Goal: Task Accomplishment & Management: Manage account settings

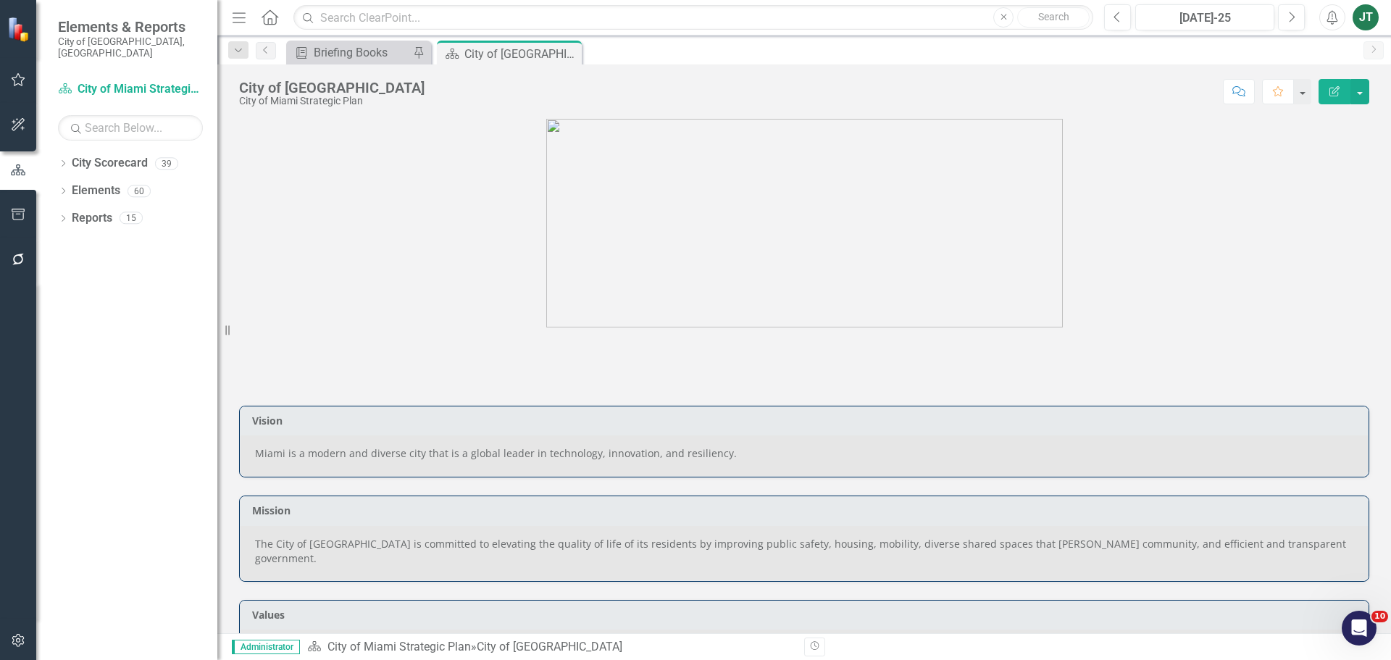
click at [57, 151] on div "Dropdown City Scorecard 39 City of Miami Strategic Plan Dropdown City of Miami …" at bounding box center [126, 405] width 181 height 509
click at [63, 161] on icon "Dropdown" at bounding box center [63, 165] width 10 height 8
click at [75, 213] on icon "Dropdown" at bounding box center [70, 217] width 11 height 9
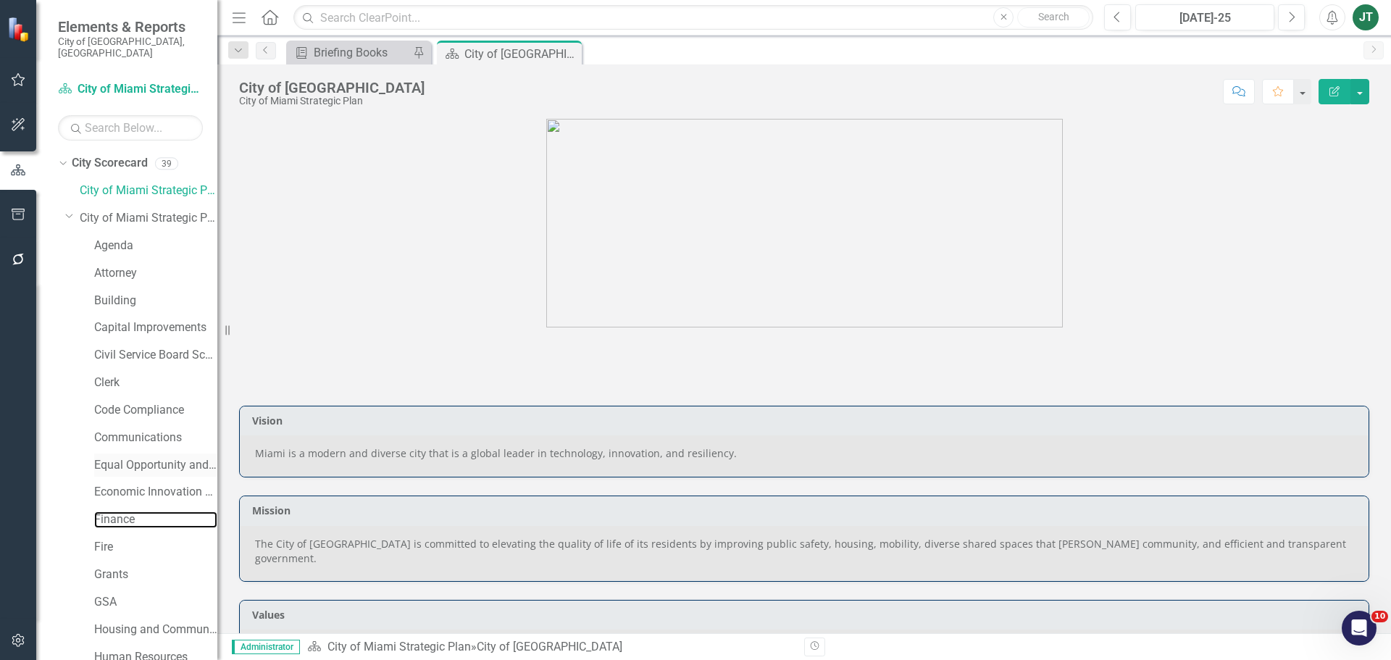
click at [123, 512] on link "Finance" at bounding box center [155, 520] width 123 height 17
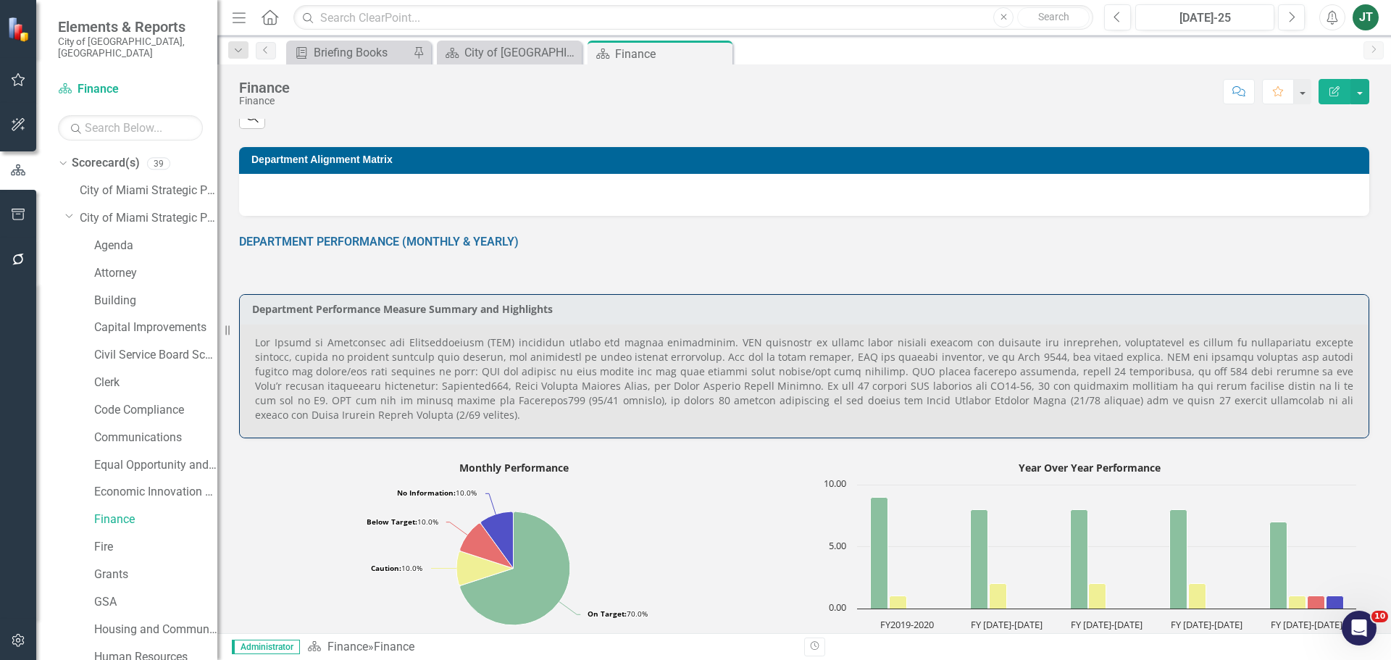
scroll to position [435, 0]
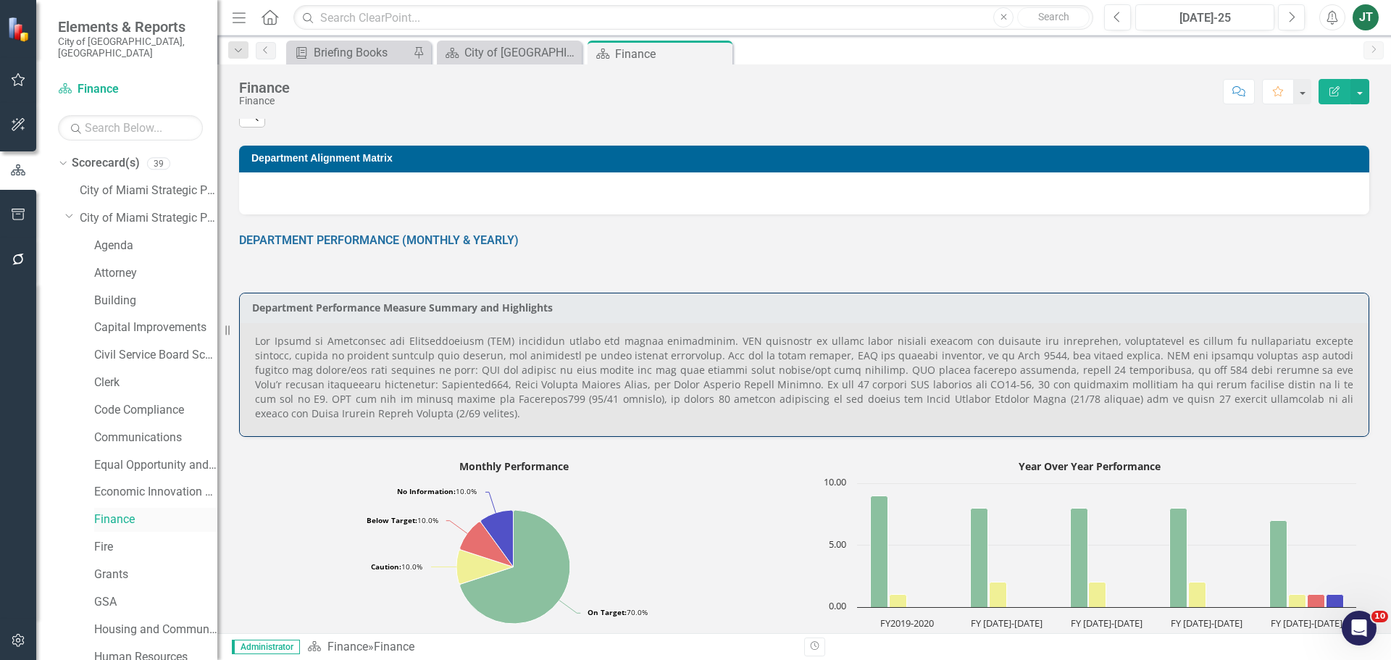
click at [114, 512] on link "Finance" at bounding box center [155, 520] width 123 height 17
click at [568, 388] on p at bounding box center [804, 377] width 1098 height 87
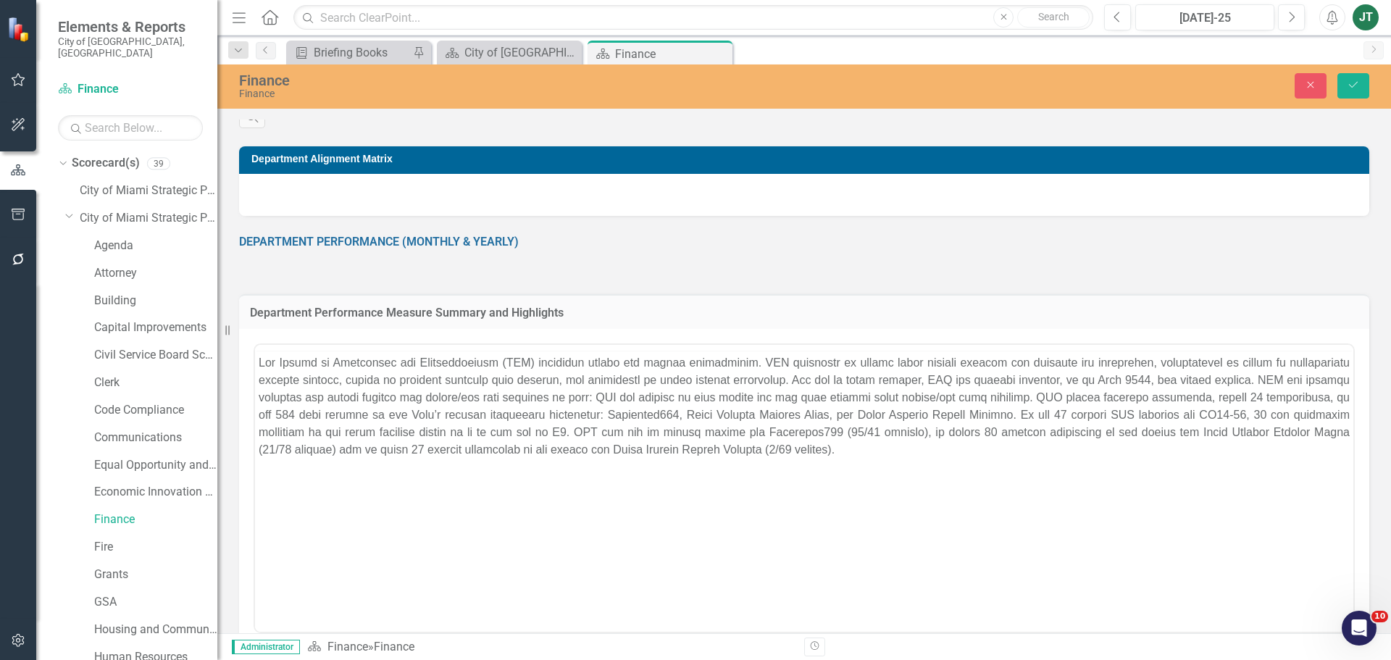
scroll to position [0, 0]
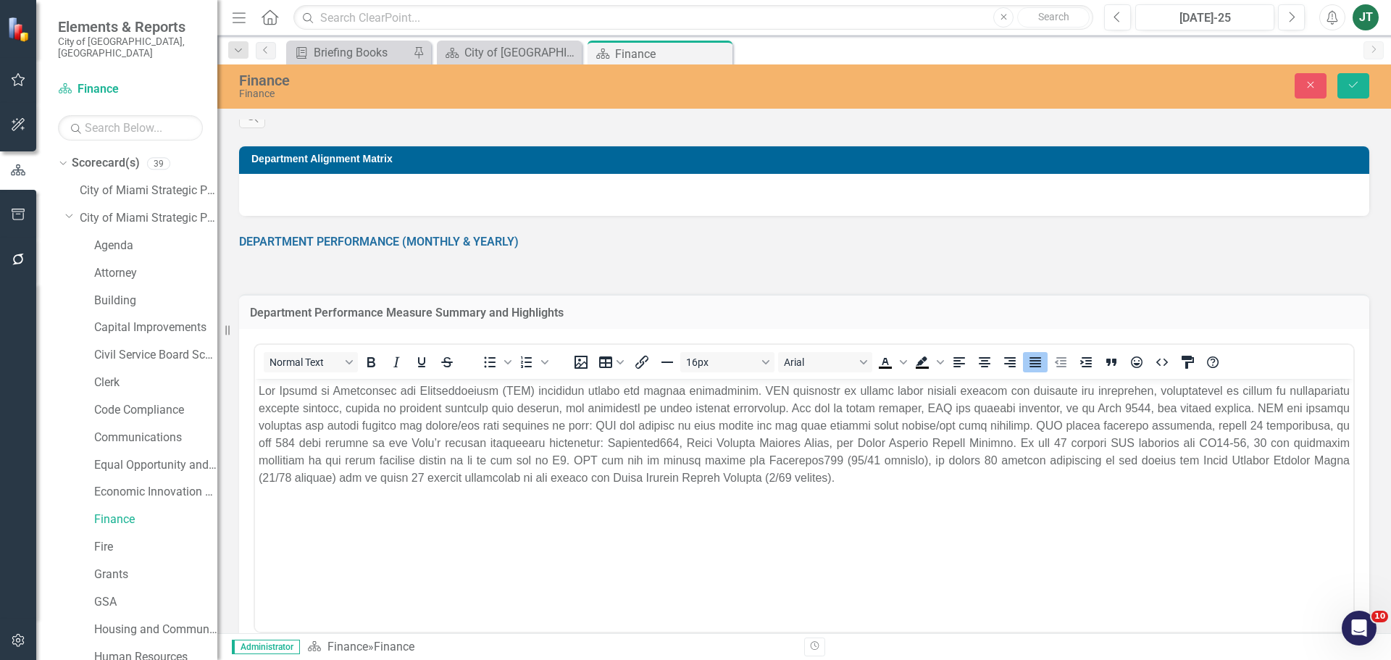
click at [498, 465] on p "Rich Text Area. Press ALT-0 for help." at bounding box center [804, 435] width 1091 height 104
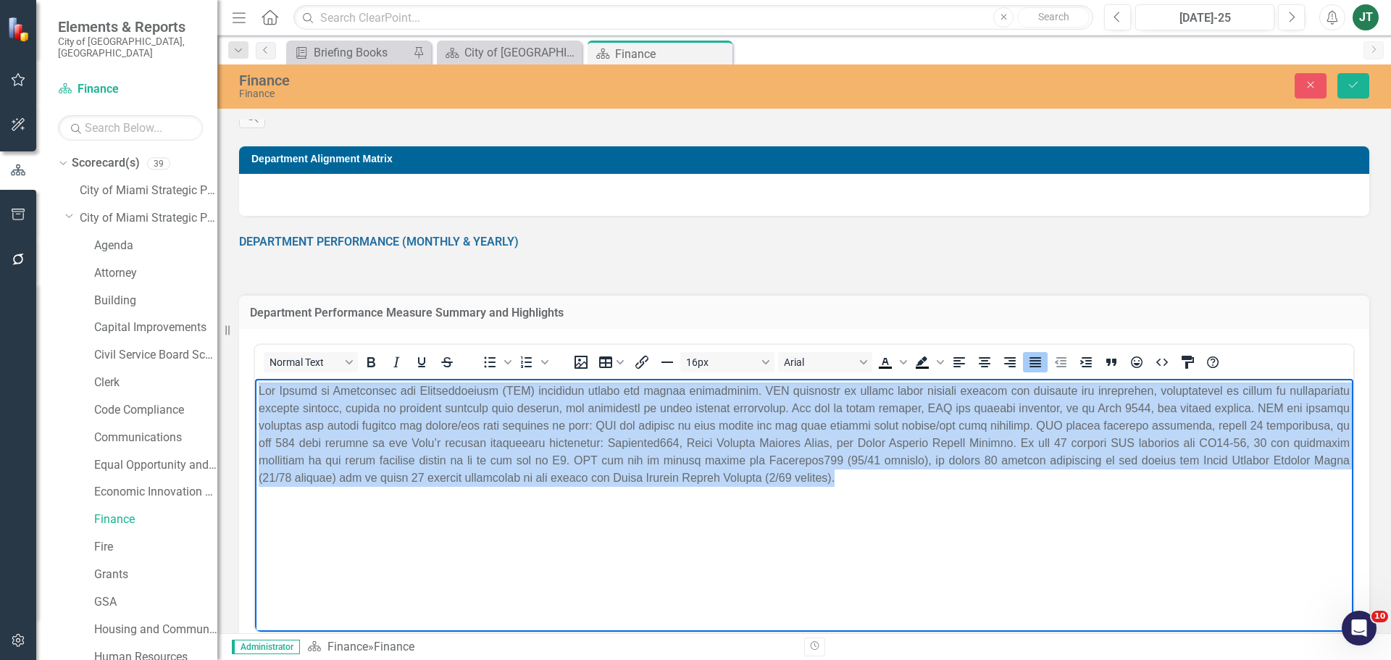
drag, startPoint x: 834, startPoint y: 498, endPoint x: 493, endPoint y: 762, distance: 431.7
click at [255, 383] on html at bounding box center [804, 487] width 1098 height 217
paste body "Rich Text Area. Press ALT-0 for help."
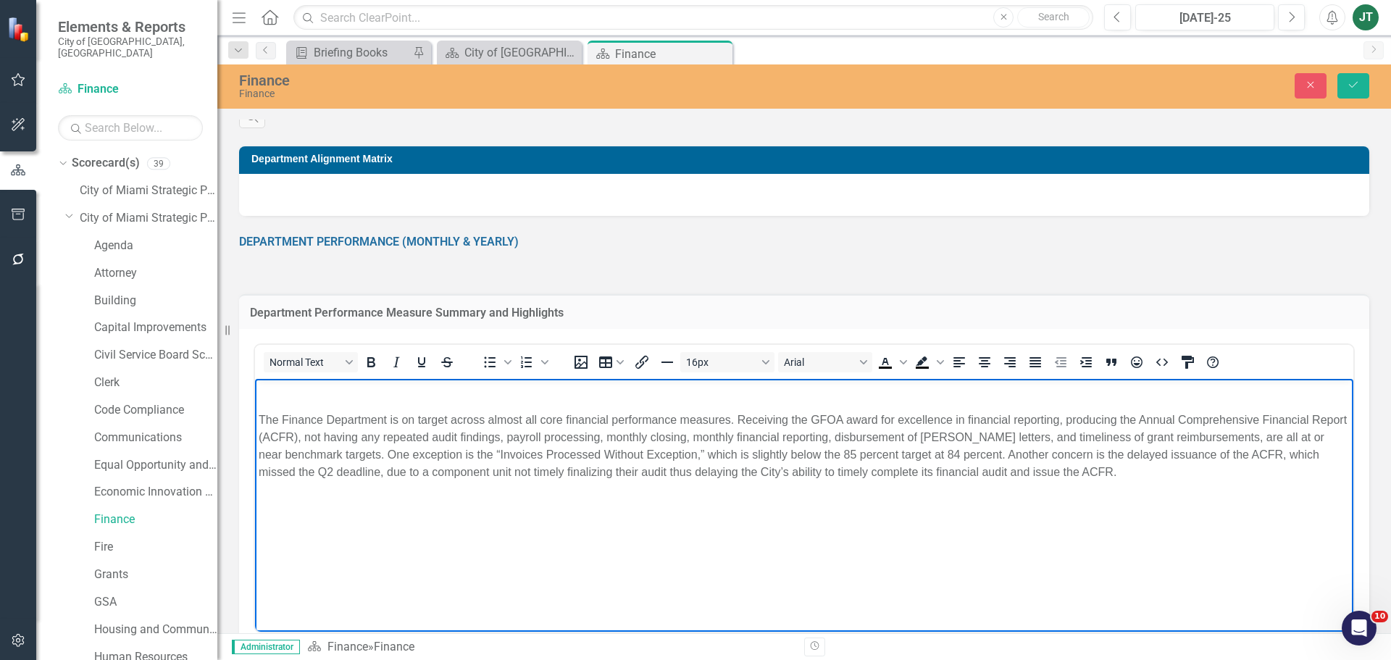
click at [256, 417] on body "The Finance Department is on target across almost all core financial performanc…" at bounding box center [804, 487] width 1098 height 217
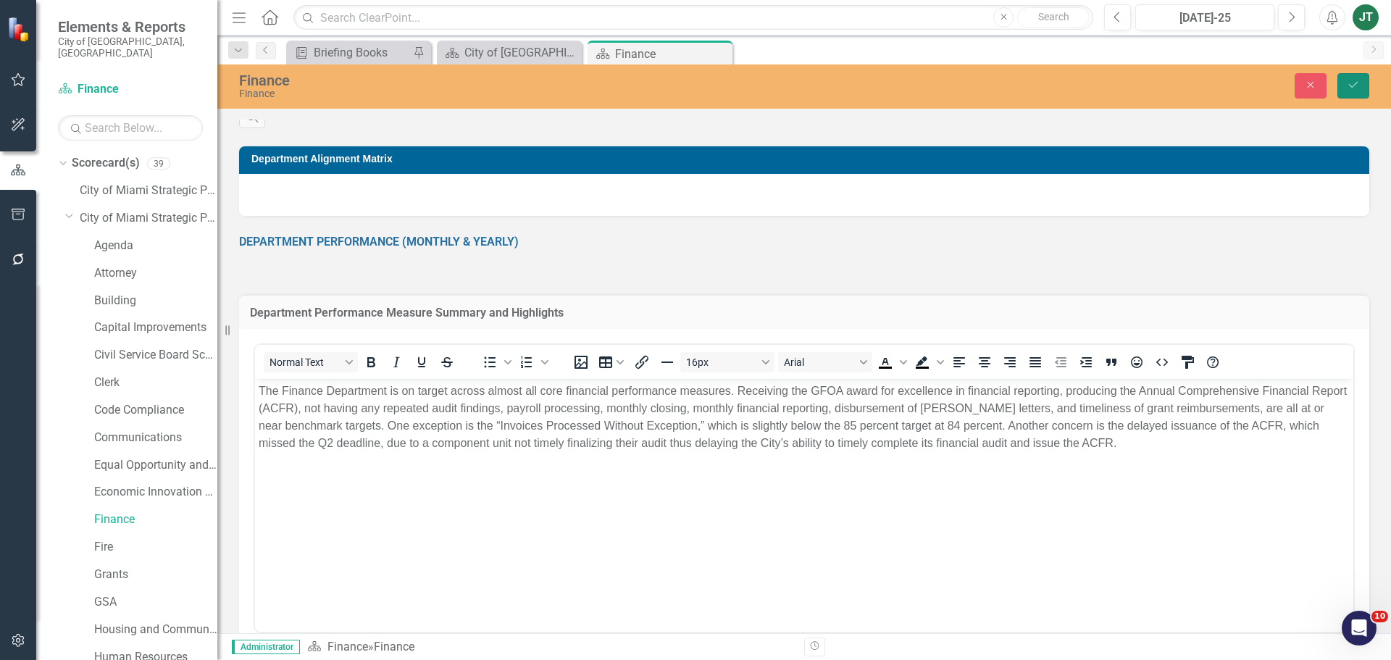
click at [1349, 85] on icon "Save" at bounding box center [1353, 85] width 13 height 10
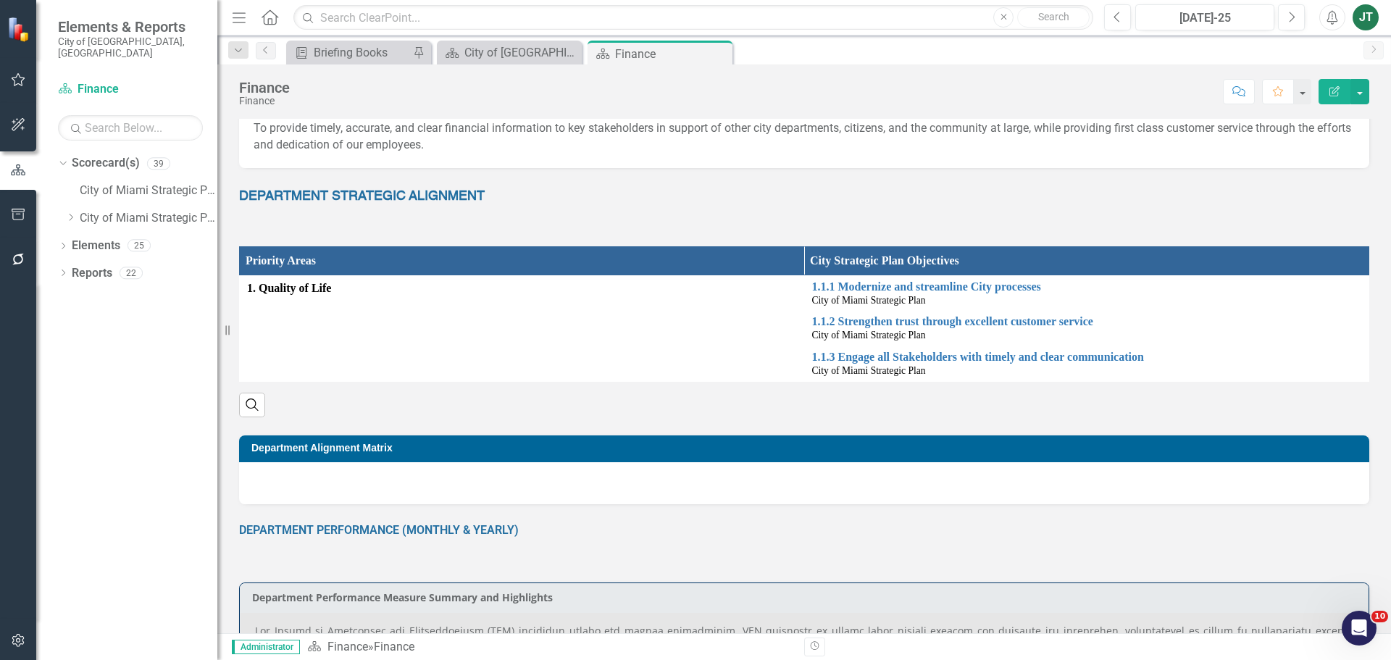
scroll to position [362, 0]
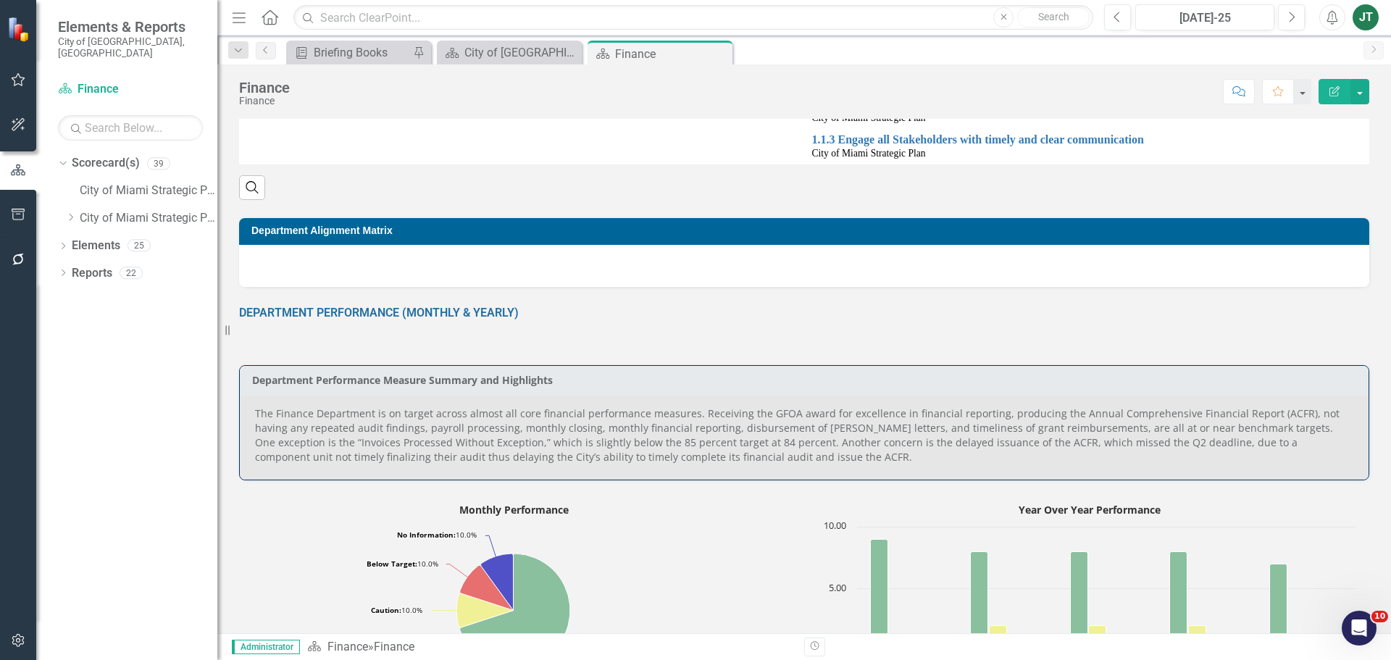
click at [1054, 446] on p "The Finance Department is on target across almost all core financial performanc…" at bounding box center [804, 435] width 1098 height 58
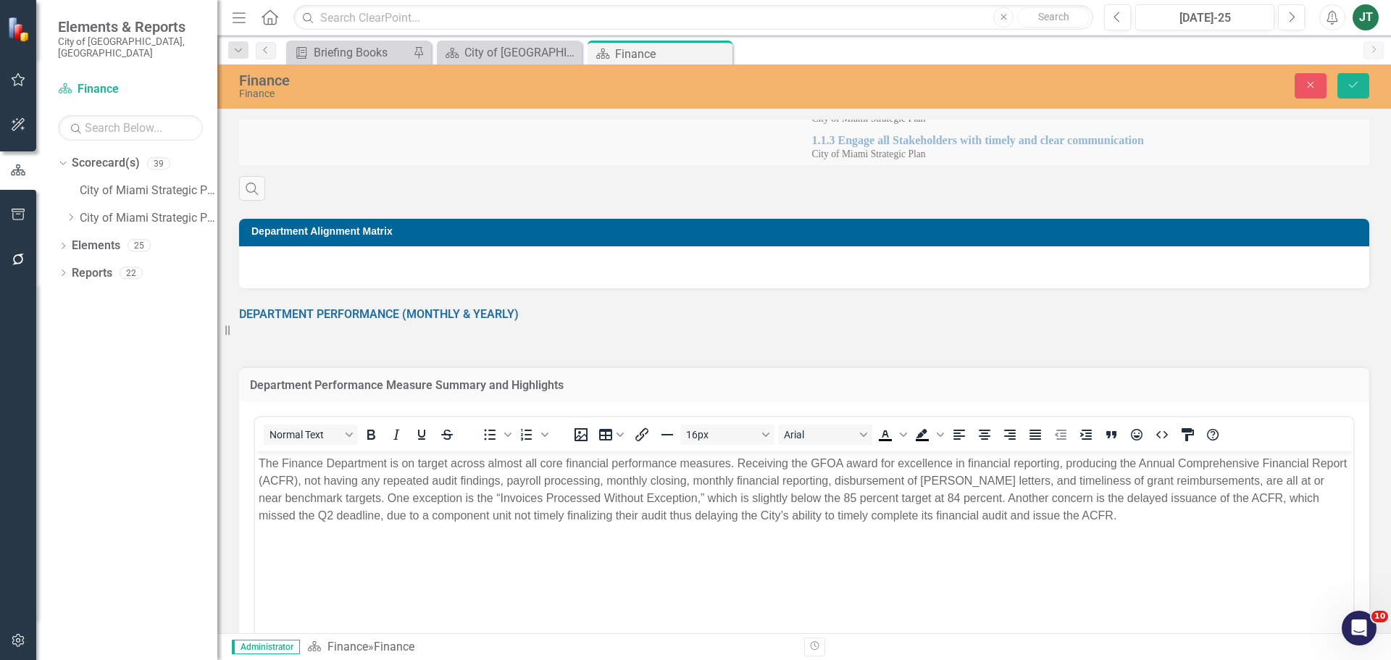
scroll to position [0, 0]
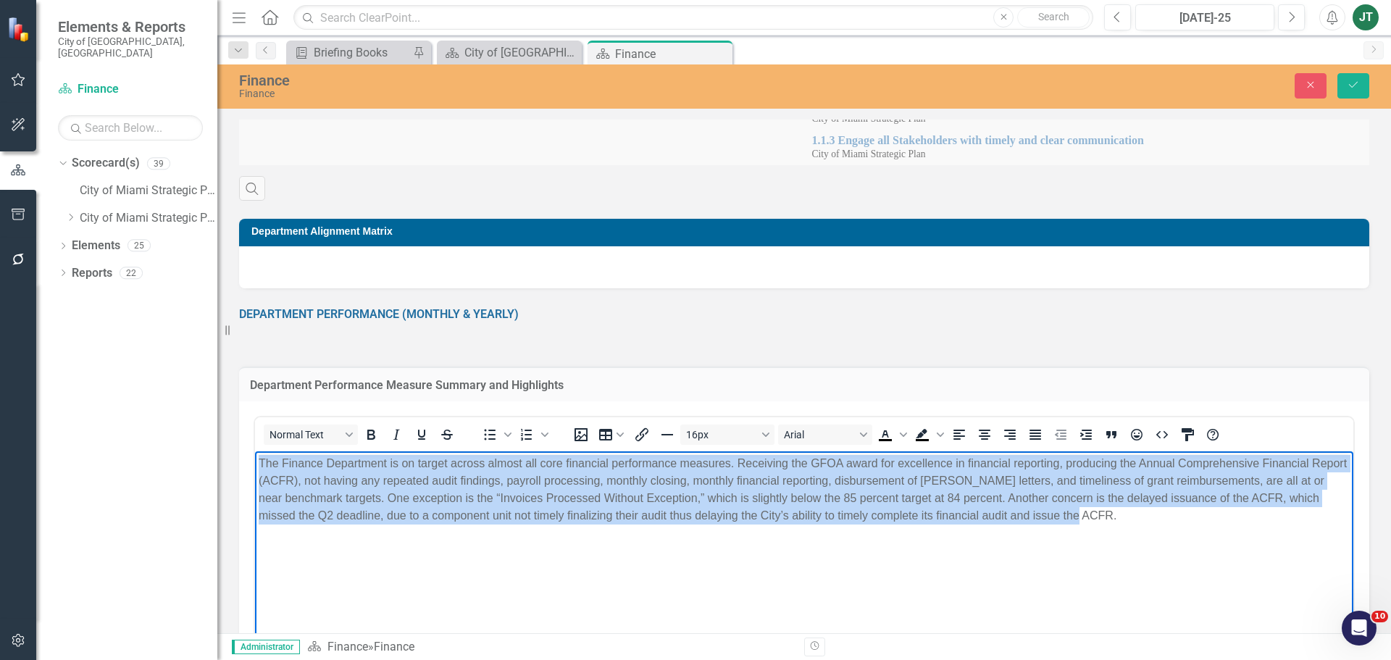
drag, startPoint x: 1138, startPoint y: 520, endPoint x: 201, endPoint y: 438, distance: 940.4
click at [255, 451] on html "The Finance Department is on target across almost all core financial performanc…" at bounding box center [804, 559] width 1098 height 217
click at [1034, 433] on icon "Justify" at bounding box center [1036, 435] width 12 height 10
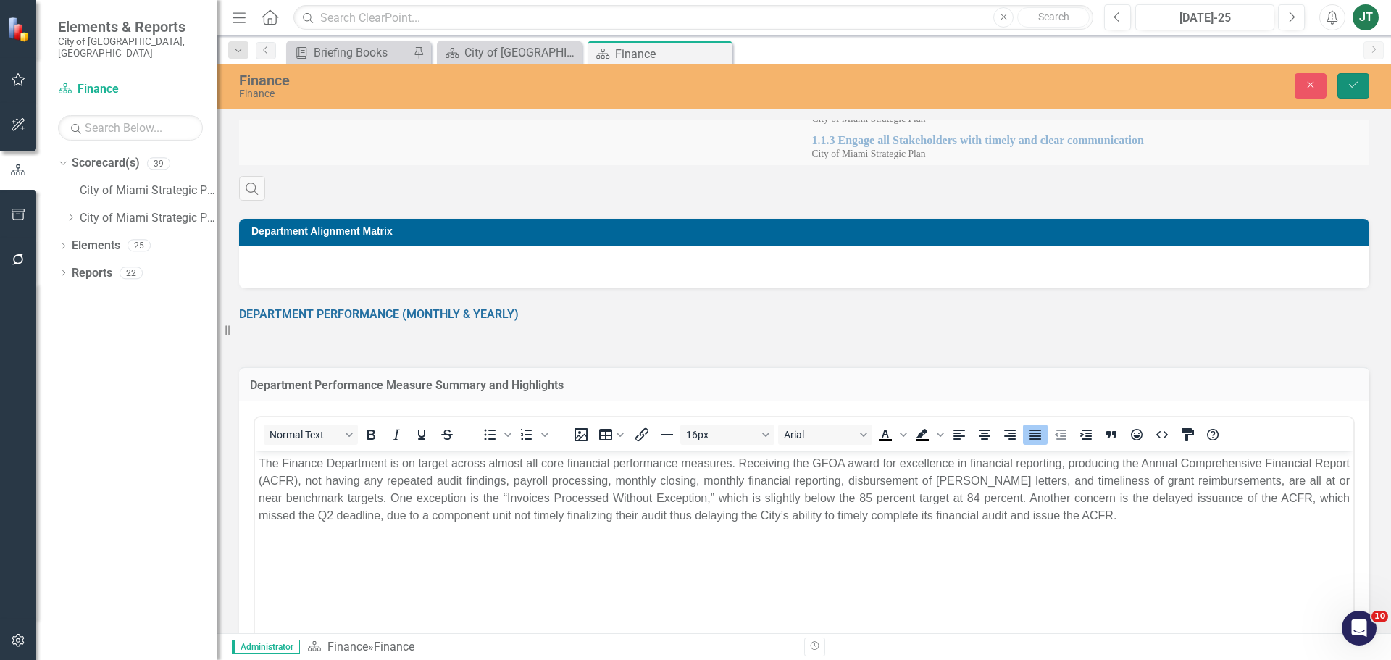
click at [1351, 85] on icon "Save" at bounding box center [1353, 85] width 13 height 10
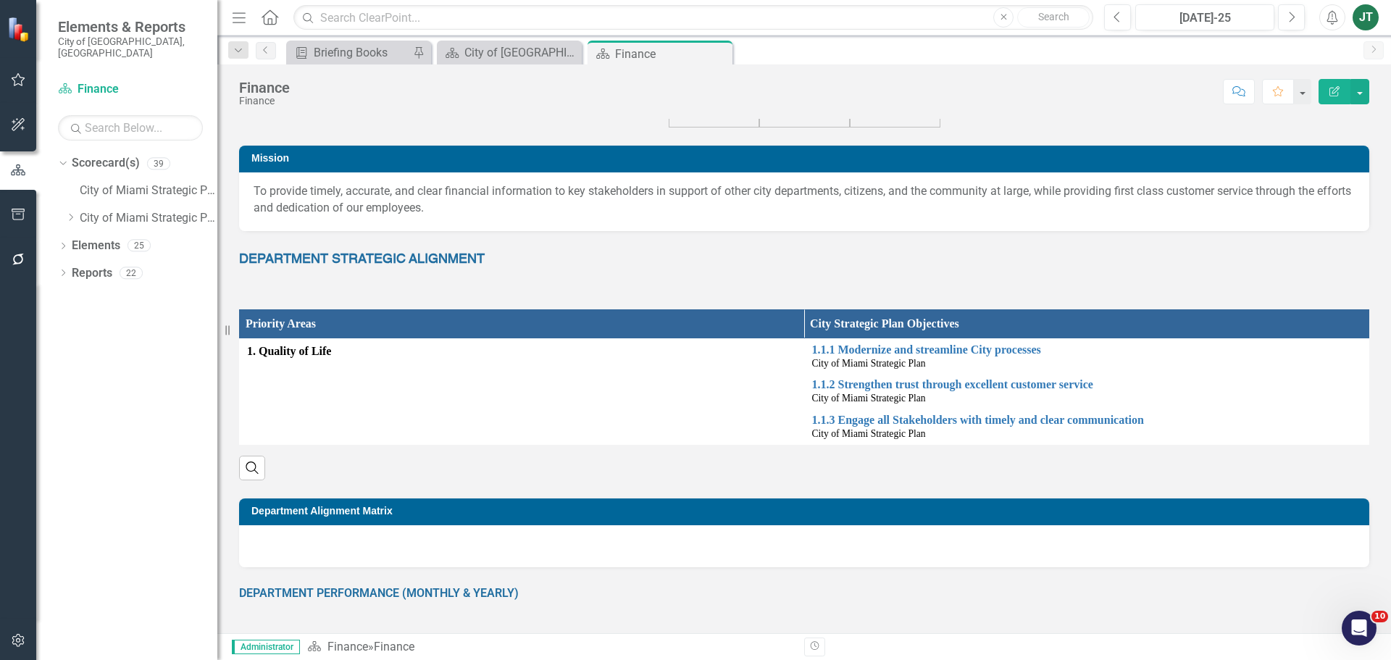
scroll to position [72, 0]
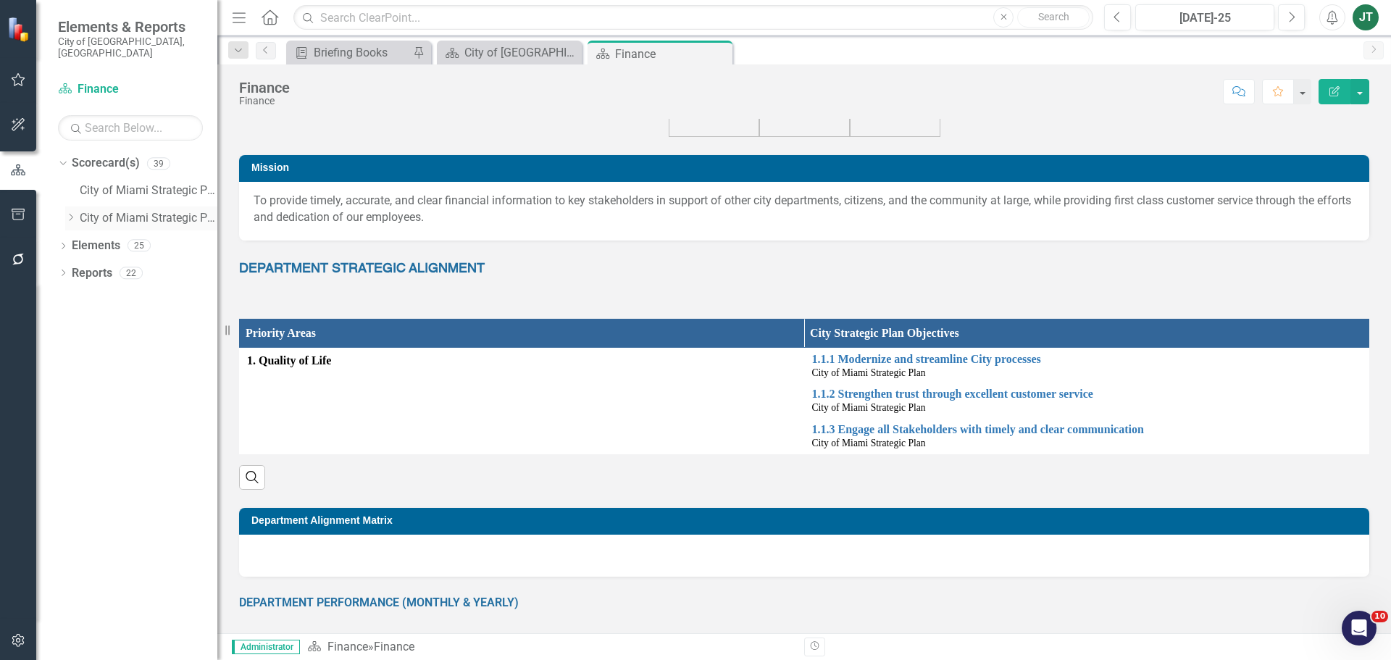
click at [72, 213] on icon "Dropdown" at bounding box center [70, 217] width 11 height 9
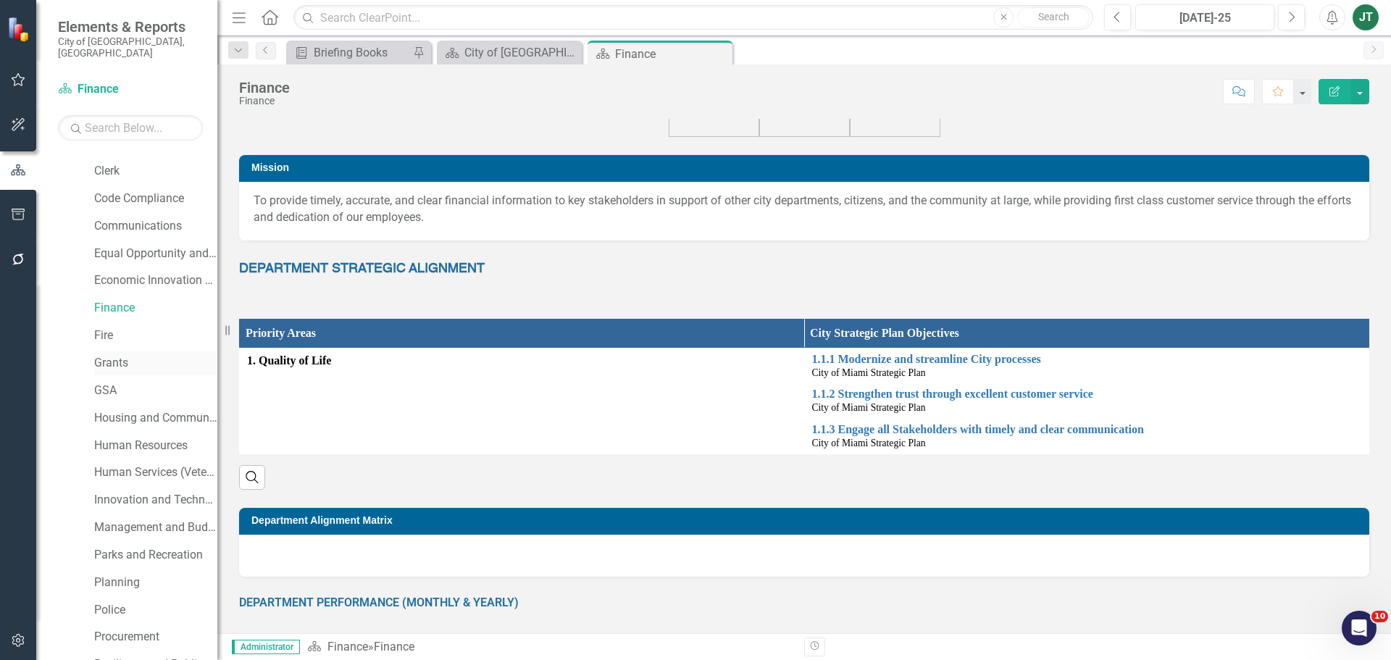
scroll to position [217, 0]
click at [118, 623] on link "Procurement" at bounding box center [155, 631] width 123 height 17
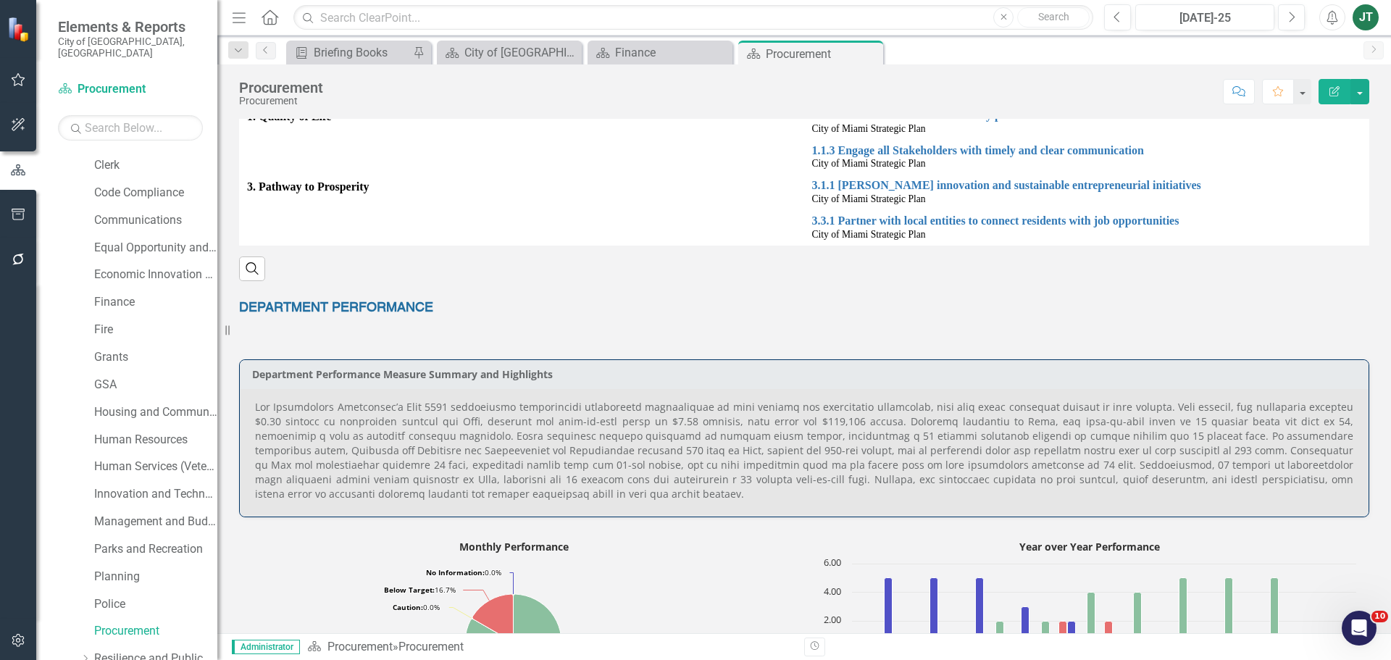
scroll to position [362, 0]
click at [351, 455] on p at bounding box center [804, 449] width 1098 height 101
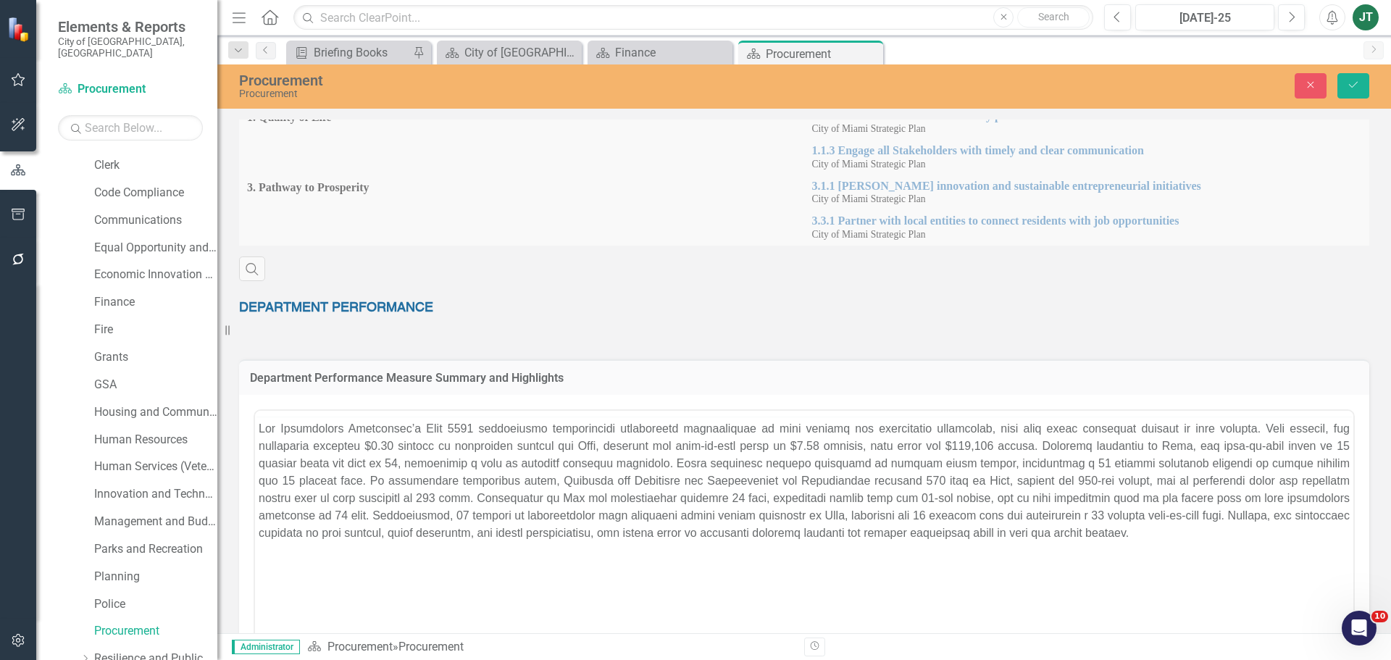
scroll to position [0, 0]
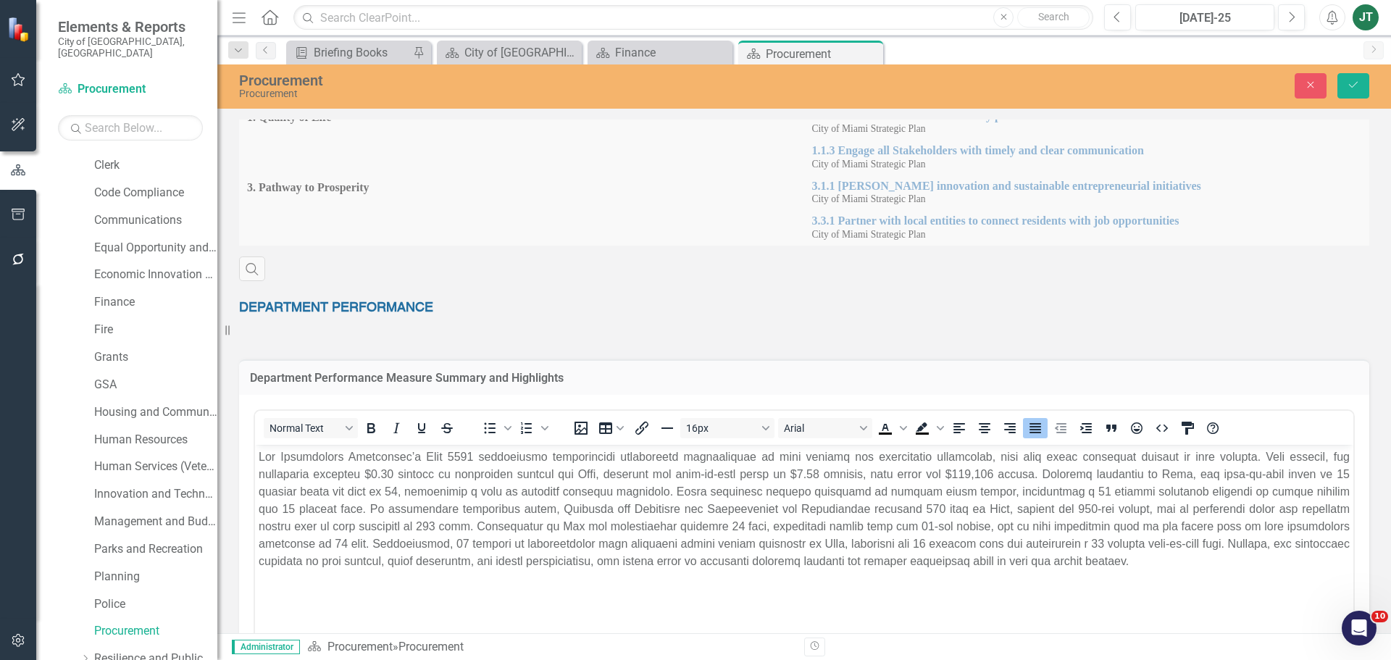
click at [534, 556] on p "Rich Text Area. Press ALT-0 for help." at bounding box center [804, 509] width 1091 height 122
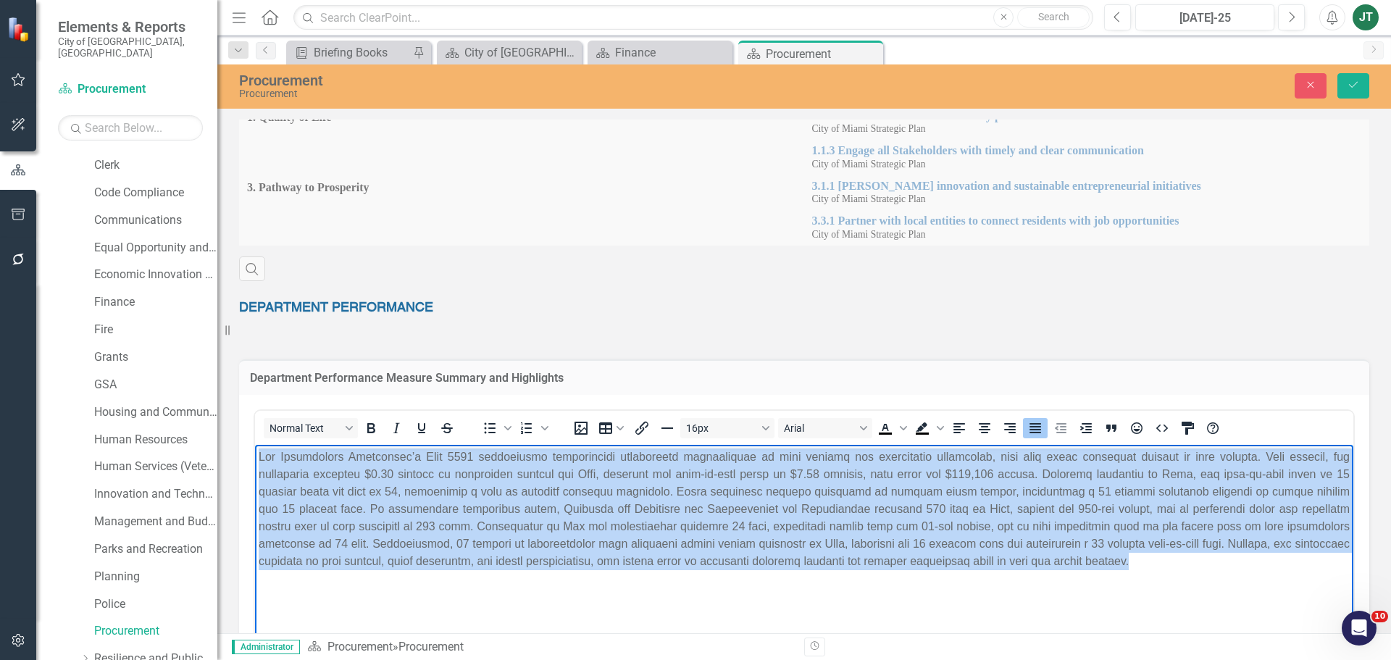
drag, startPoint x: 1099, startPoint y: 567, endPoint x: 281, endPoint y: 464, distance: 824.5
click at [255, 446] on html at bounding box center [804, 552] width 1098 height 217
paste body "Rich Text Area. Press ALT-0 for help."
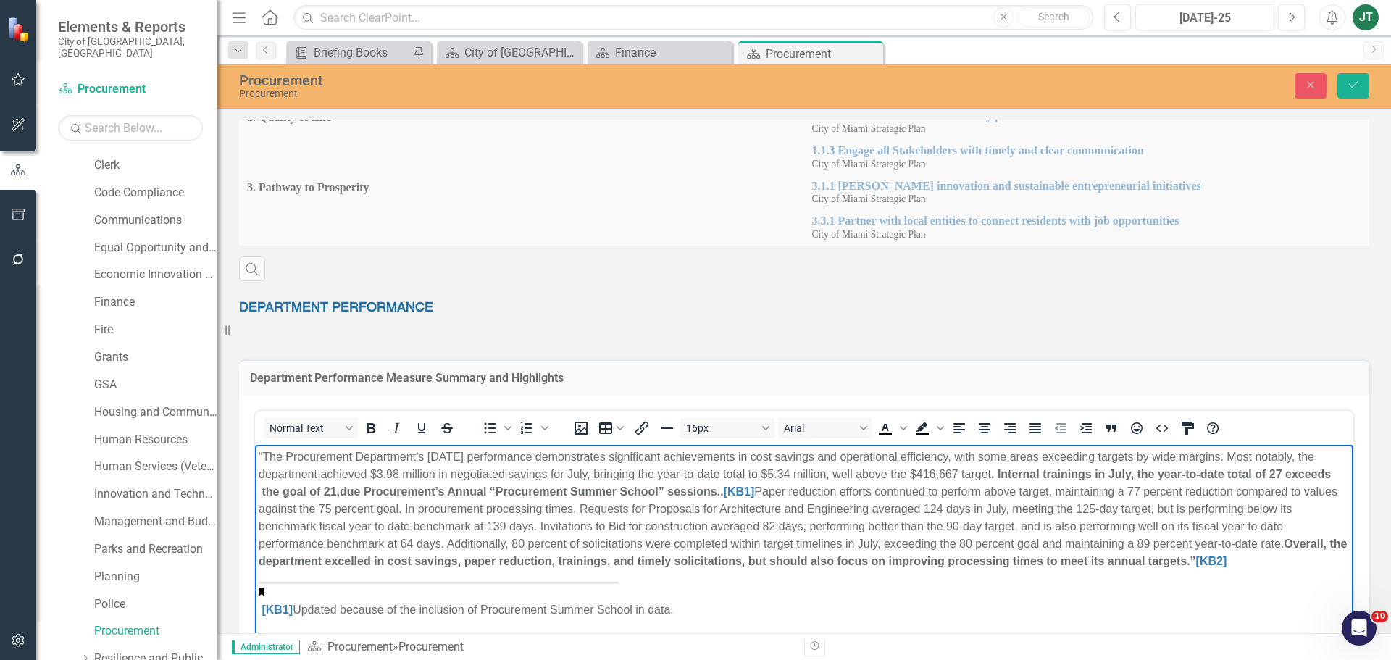
click at [772, 495] on p "“The Procurement Department’s July 2025 performance demonstrates significant ac…" at bounding box center [804, 509] width 1091 height 122
drag, startPoint x: 762, startPoint y: 491, endPoint x: 720, endPoint y: 494, distance: 41.5
click at [720, 494] on p "“The Procurement Department’s July 2025 performance demonstrates significant ac…" at bounding box center [804, 509] width 1091 height 122
drag, startPoint x: 1262, startPoint y: 560, endPoint x: 1213, endPoint y: 564, distance: 49.4
click at [1213, 564] on p "“The Procurement Department’s July 2025 performance demonstrates significant ac…" at bounding box center [804, 509] width 1091 height 122
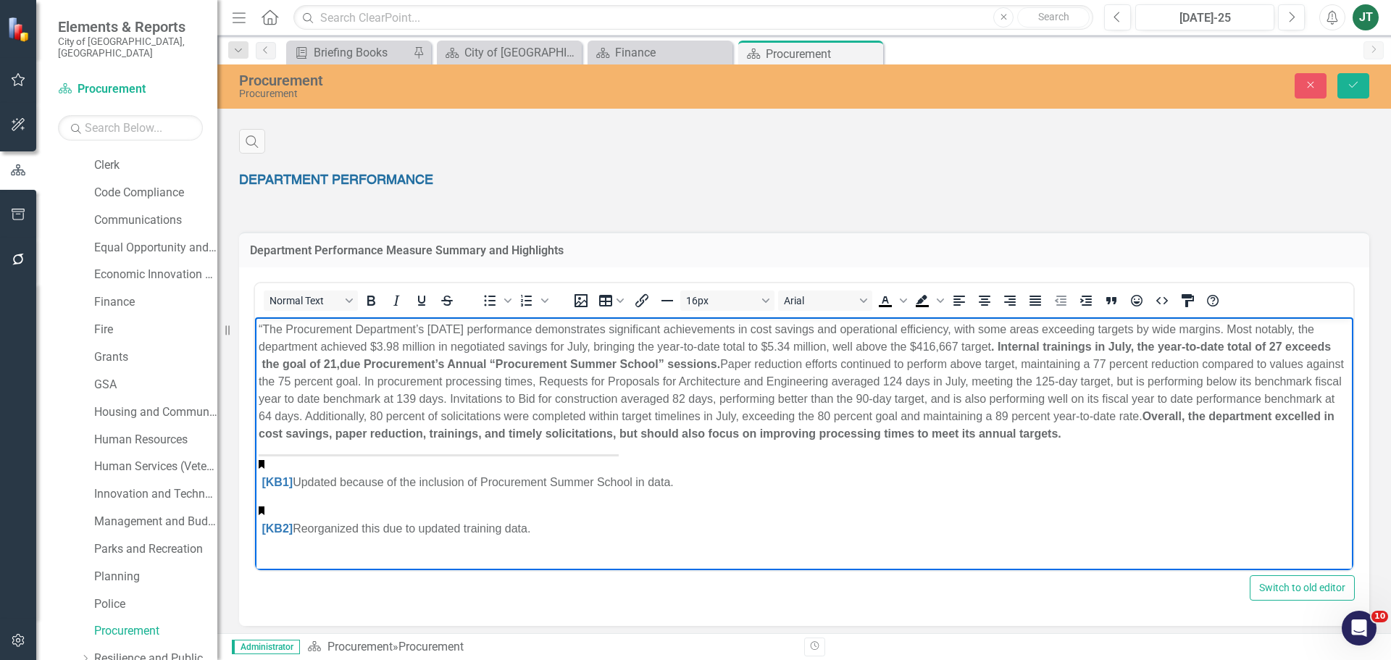
scroll to position [507, 0]
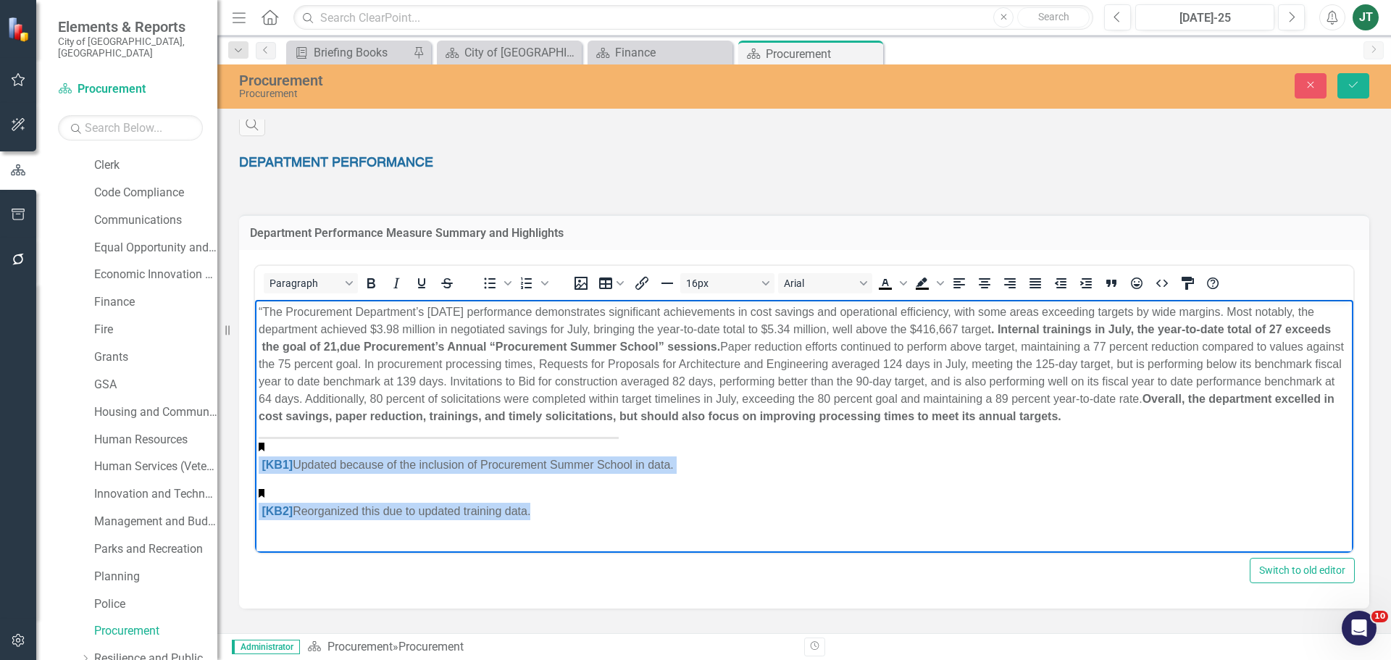
drag, startPoint x: 527, startPoint y: 521, endPoint x: 488, endPoint y: 727, distance: 209.5
click at [255, 427] on html "“The Procurement Department’s July 2025 performance demonstrates significant ac…" at bounding box center [804, 416] width 1098 height 235
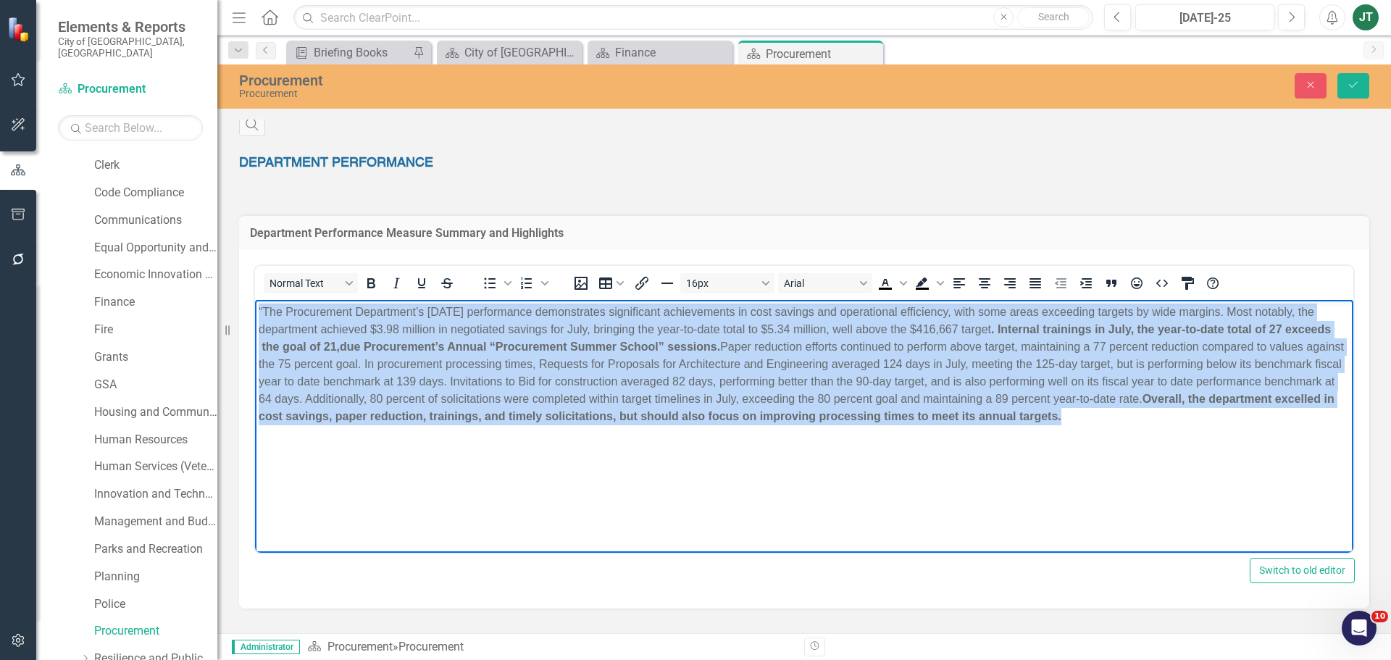
drag, startPoint x: 1253, startPoint y: 430, endPoint x: 131, endPoint y: 262, distance: 1134.9
click at [255, 299] on html "“The Procurement Department’s July 2025 performance demonstrates significant ac…" at bounding box center [804, 407] width 1098 height 217
click at [1040, 288] on icon "Justify" at bounding box center [1036, 283] width 12 height 10
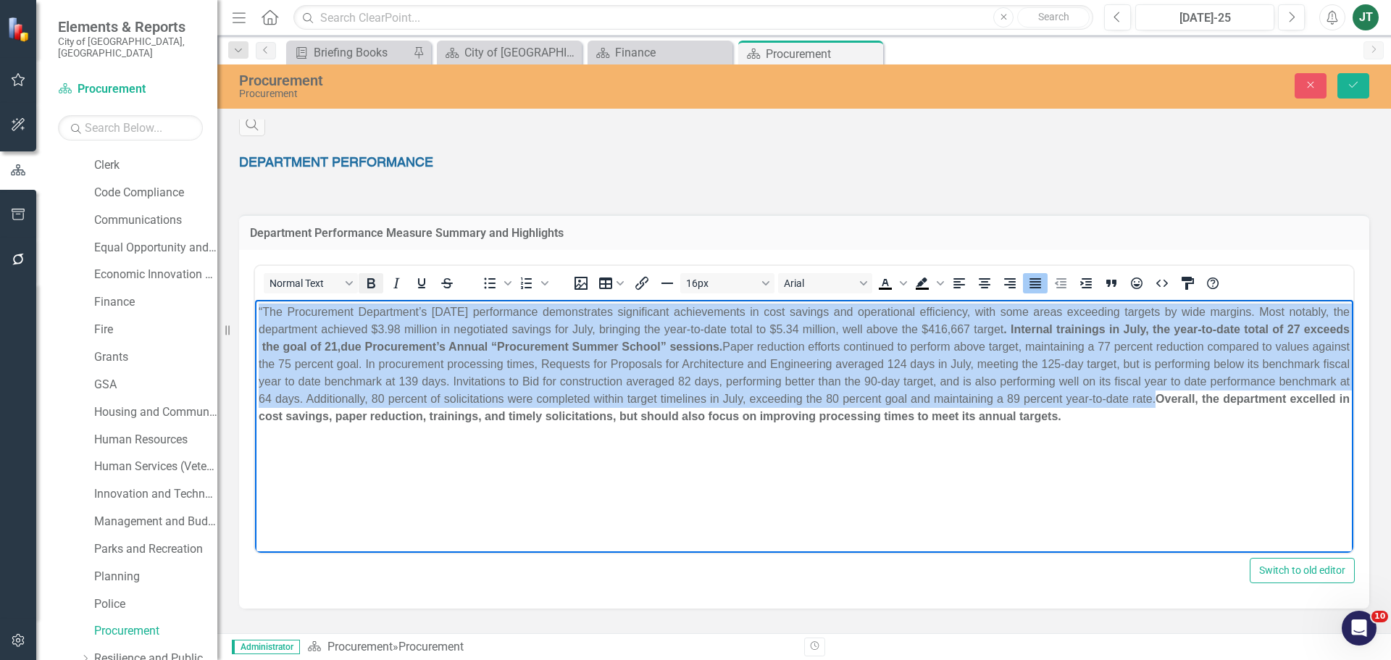
click at [367, 283] on icon "Bold" at bounding box center [370, 283] width 17 height 17
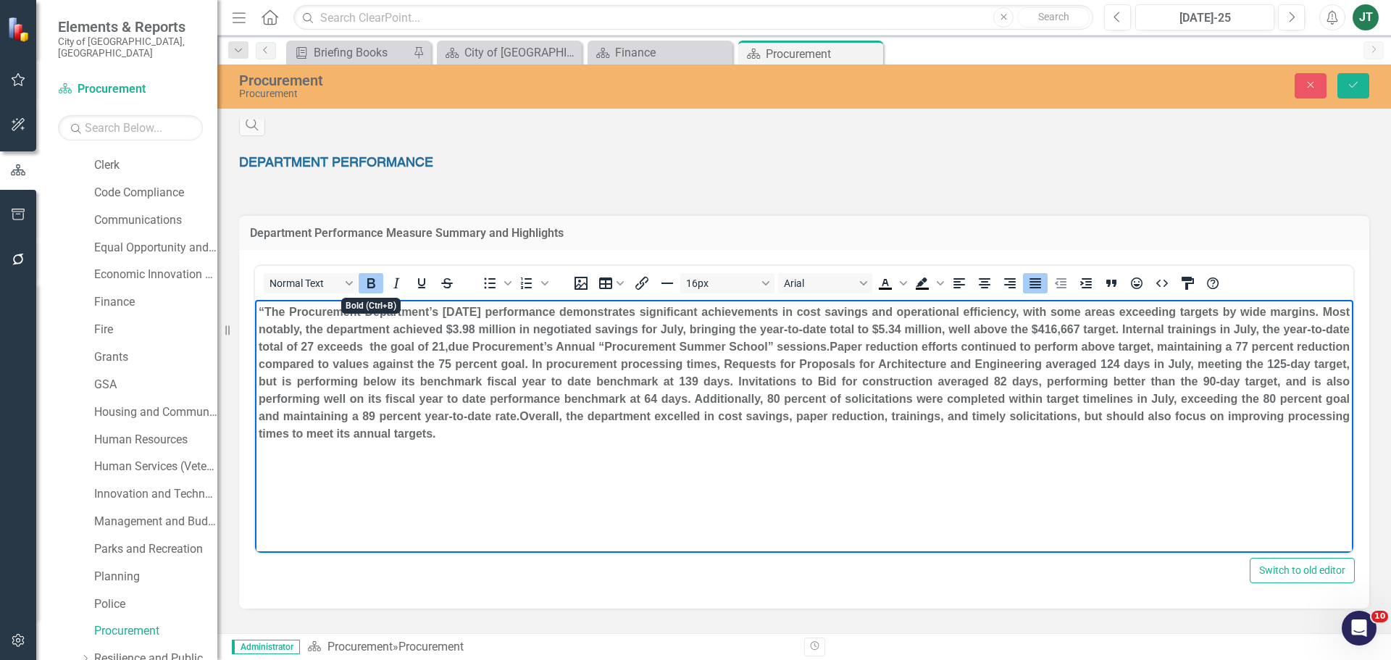
click at [367, 283] on icon "Bold" at bounding box center [370, 283] width 17 height 17
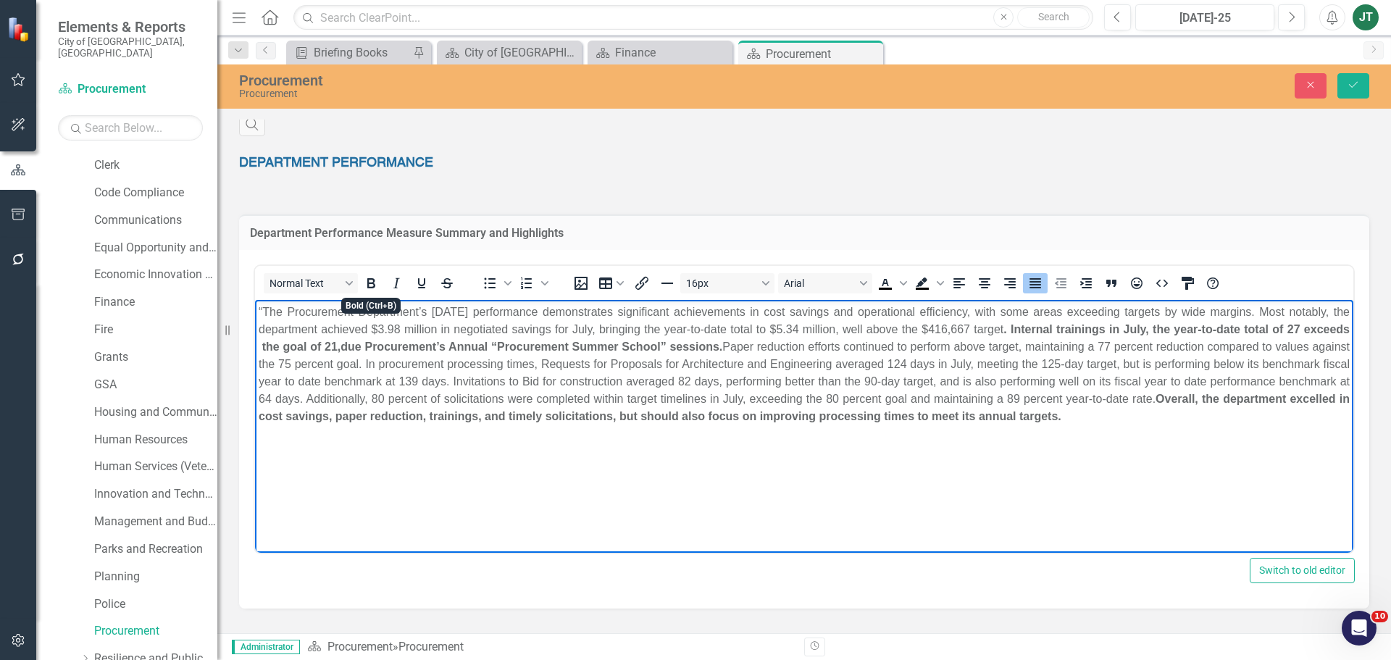
click at [647, 443] on body "“The Procurement Department’s July 2025 performance demonstrates significant ac…" at bounding box center [804, 407] width 1098 height 217
click at [814, 376] on p "“The Procurement Department’s July 2025 performance demonstrates significant ac…" at bounding box center [804, 364] width 1091 height 122
click at [735, 346] on p "“The Procurement Department’s July 2025 performance demonstrates significant ac…" at bounding box center [804, 364] width 1091 height 122
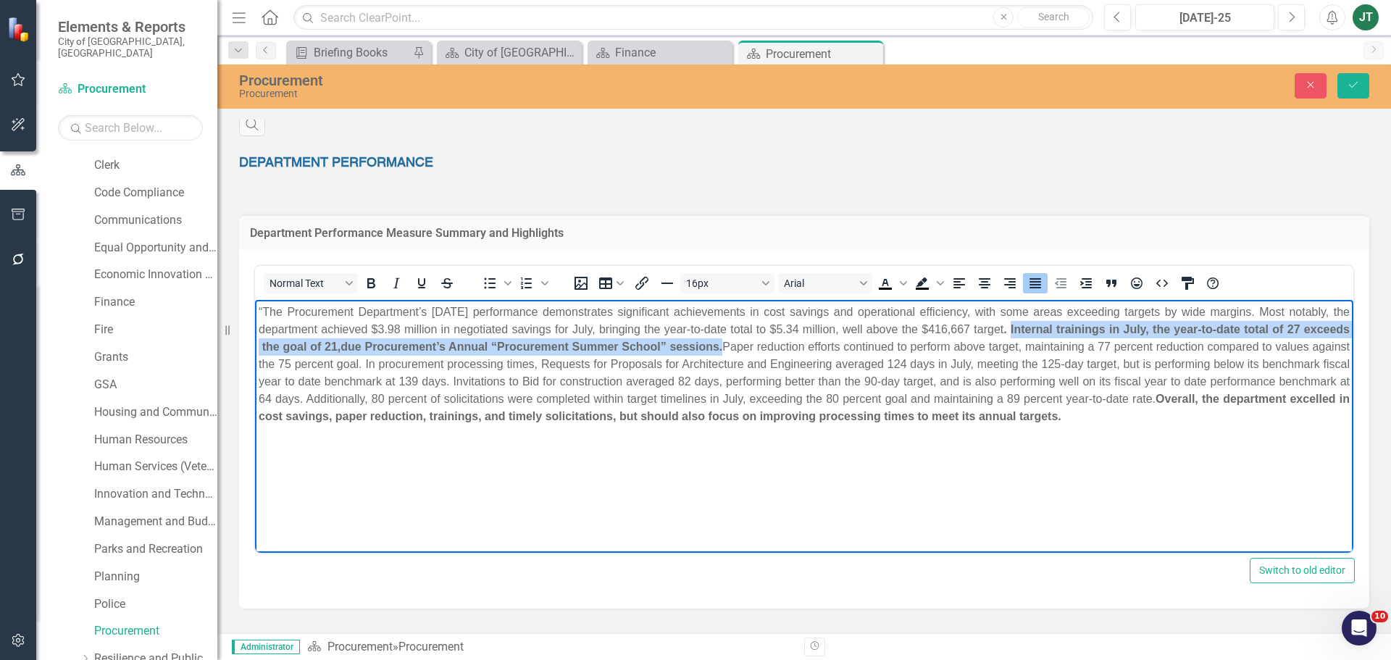
drag, startPoint x: 1003, startPoint y: 324, endPoint x: 733, endPoint y: 347, distance: 270.5
click at [733, 347] on link ". Internal trainings in July, the year-to-date total of 27 exceeds the goal of …" at bounding box center [804, 337] width 1091 height 30
click at [375, 283] on icon "Bold" at bounding box center [370, 283] width 17 height 17
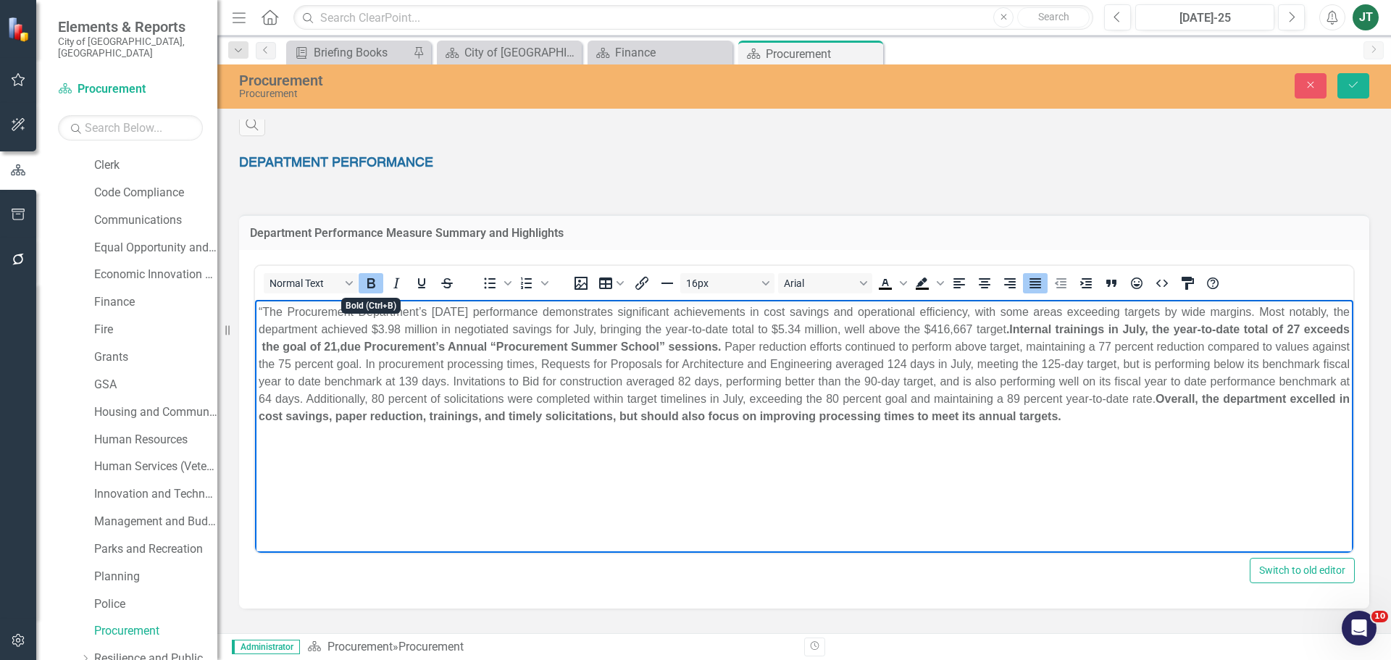
click at [781, 369] on p "“The Procurement Department’s July 2025 performance demonstrates significant ac…" at bounding box center [804, 364] width 1091 height 122
click at [435, 347] on strong "Internal trainings in July, the year-to-date total of 27 exceeds the goal of 21…" at bounding box center [804, 337] width 1091 height 30
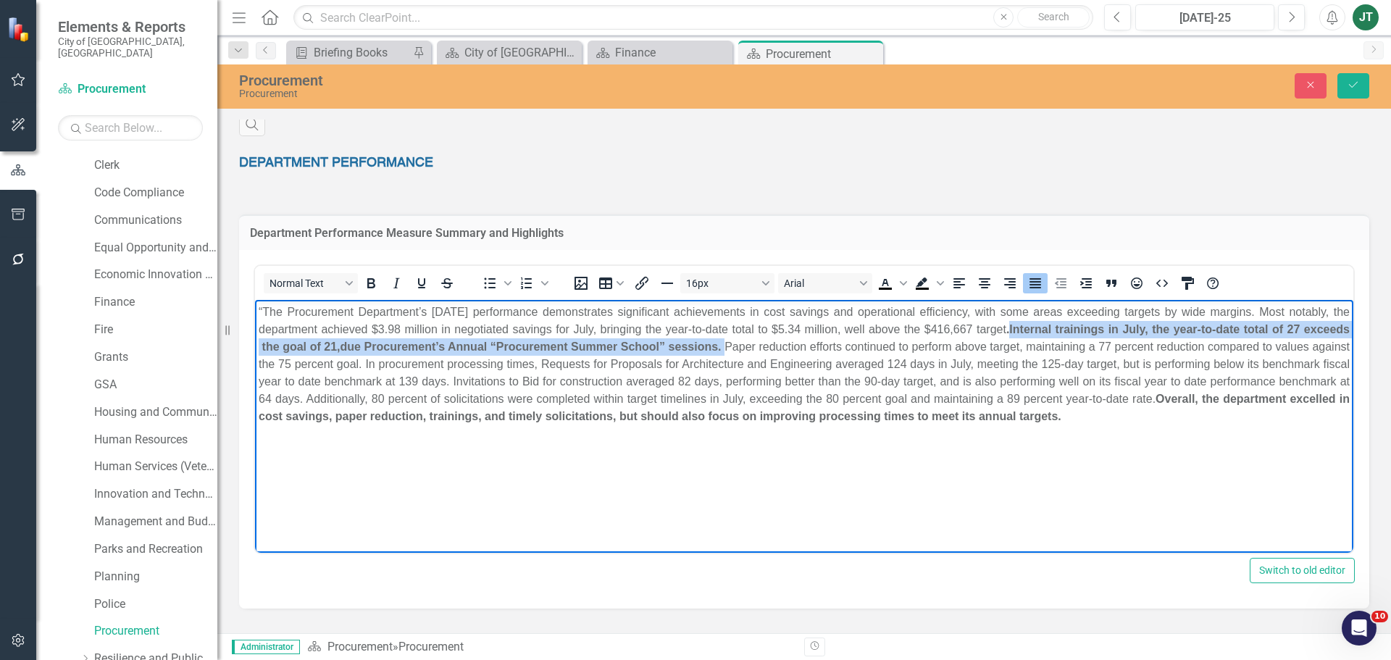
drag, startPoint x: 737, startPoint y: 346, endPoint x: 1001, endPoint y: 331, distance: 264.9
click at [1001, 331] on link ". Internal trainings in July, the year-to-date total of 27 exceeds the goal of …" at bounding box center [804, 337] width 1091 height 30
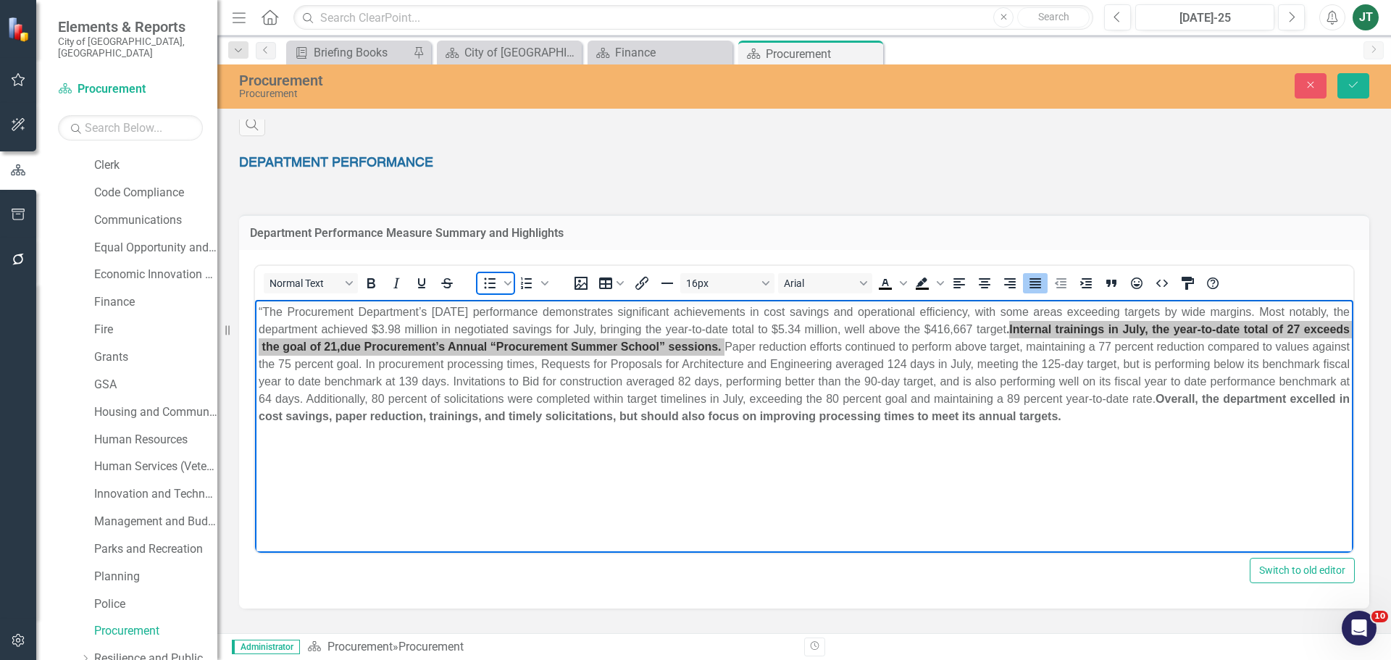
drag, startPoint x: 504, startPoint y: 282, endPoint x: 444, endPoint y: 297, distance: 61.3
click at [494, 284] on div "To open the popup, press Shift+Enter" at bounding box center [495, 283] width 36 height 20
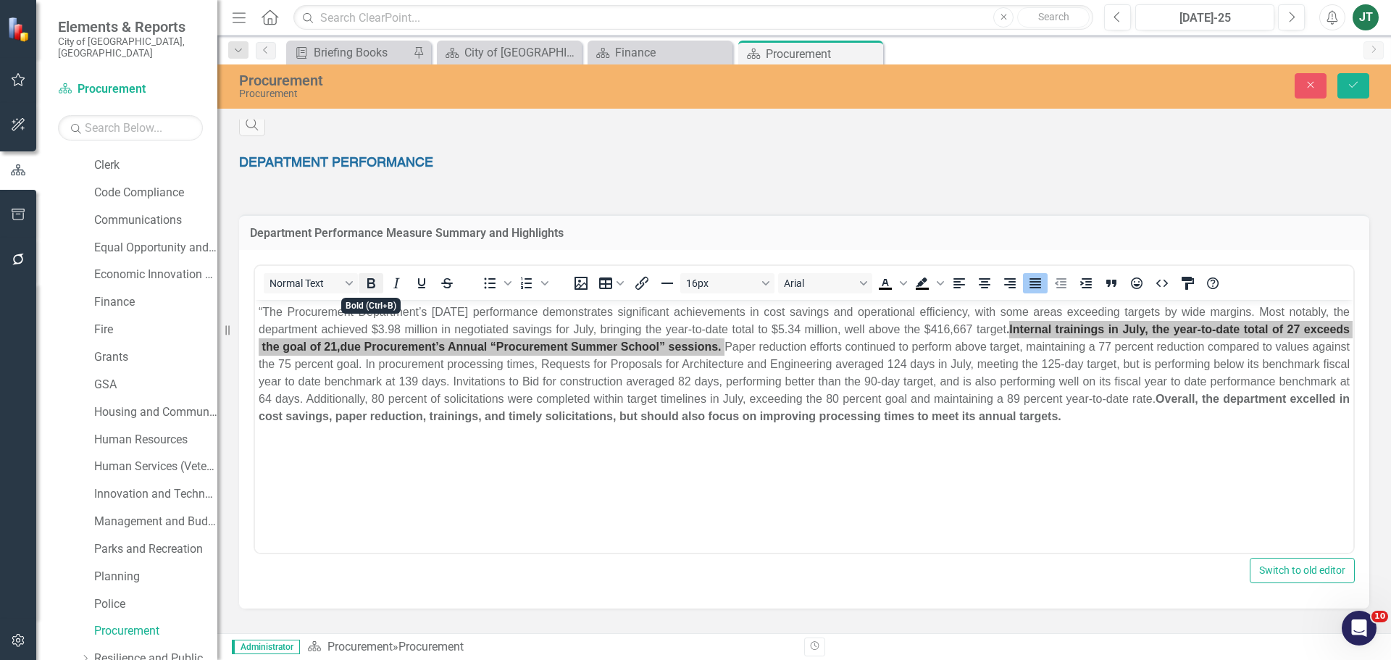
click at [369, 282] on icon "Bold" at bounding box center [371, 283] width 8 height 10
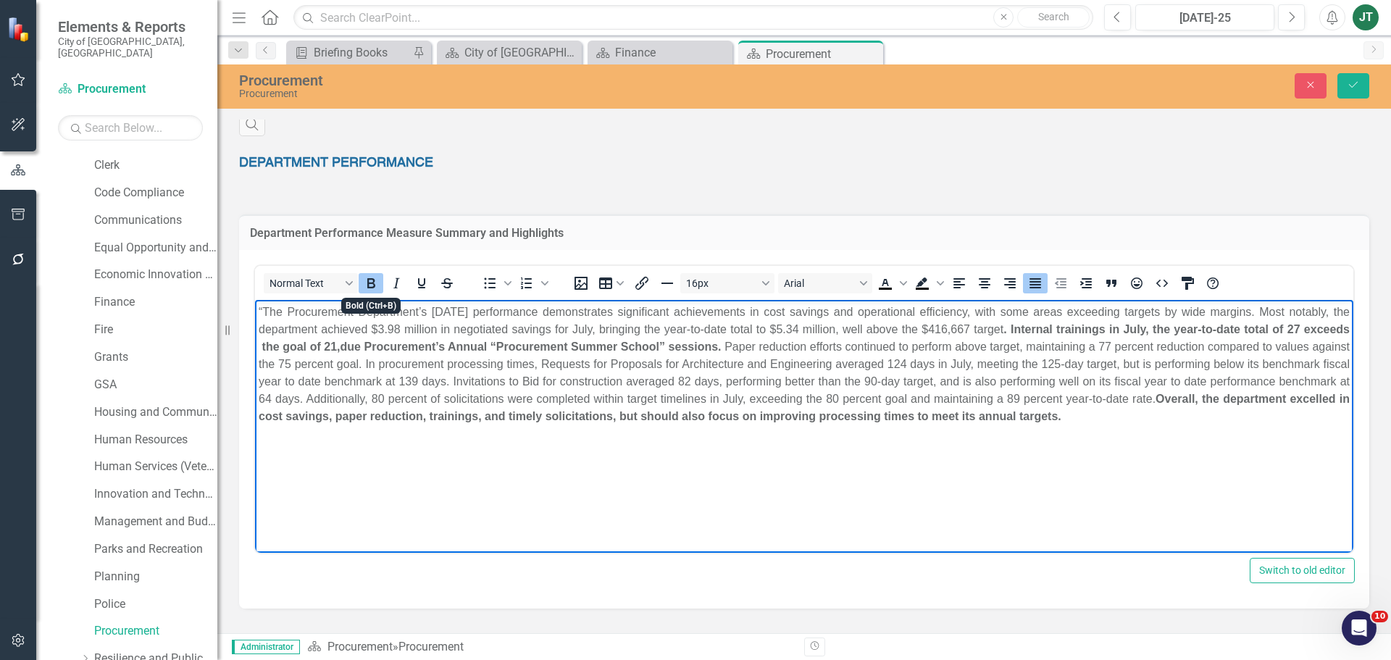
click at [369, 282] on icon "Bold" at bounding box center [371, 283] width 8 height 10
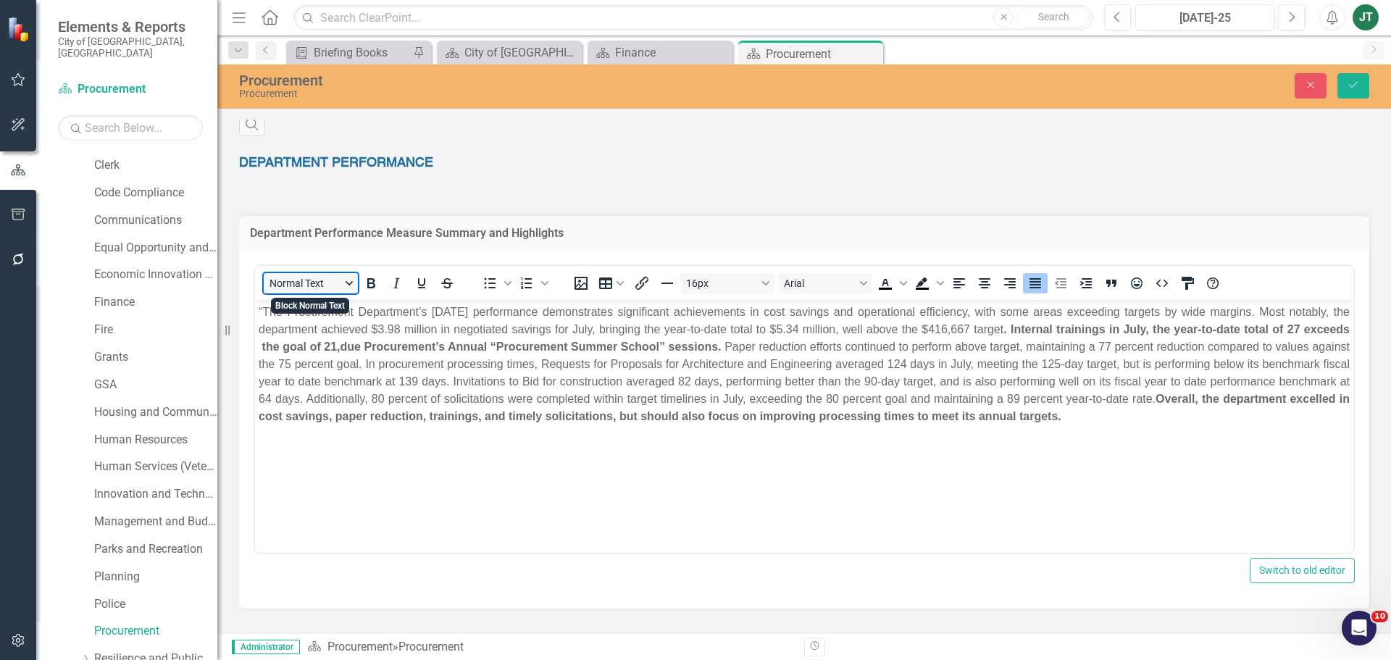
click at [336, 287] on button "Normal Text" at bounding box center [311, 283] width 94 height 20
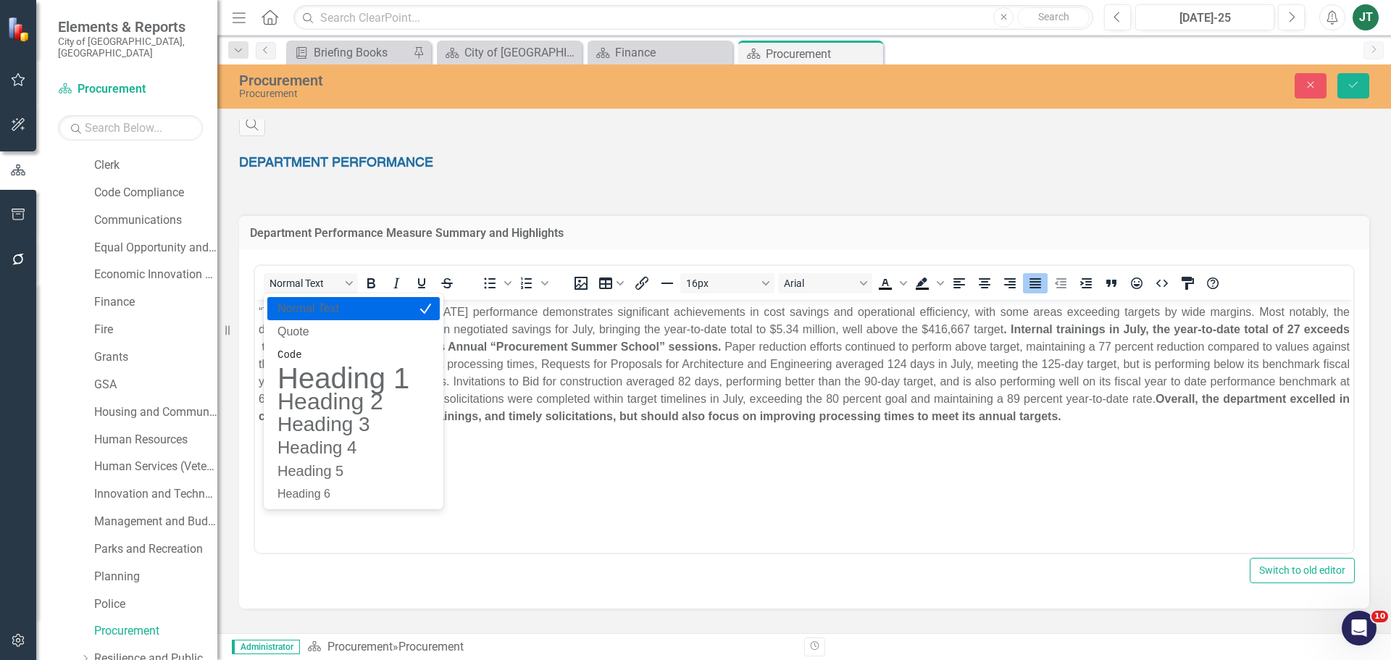
click at [320, 311] on p "Normal Text" at bounding box center [343, 308] width 135 height 17
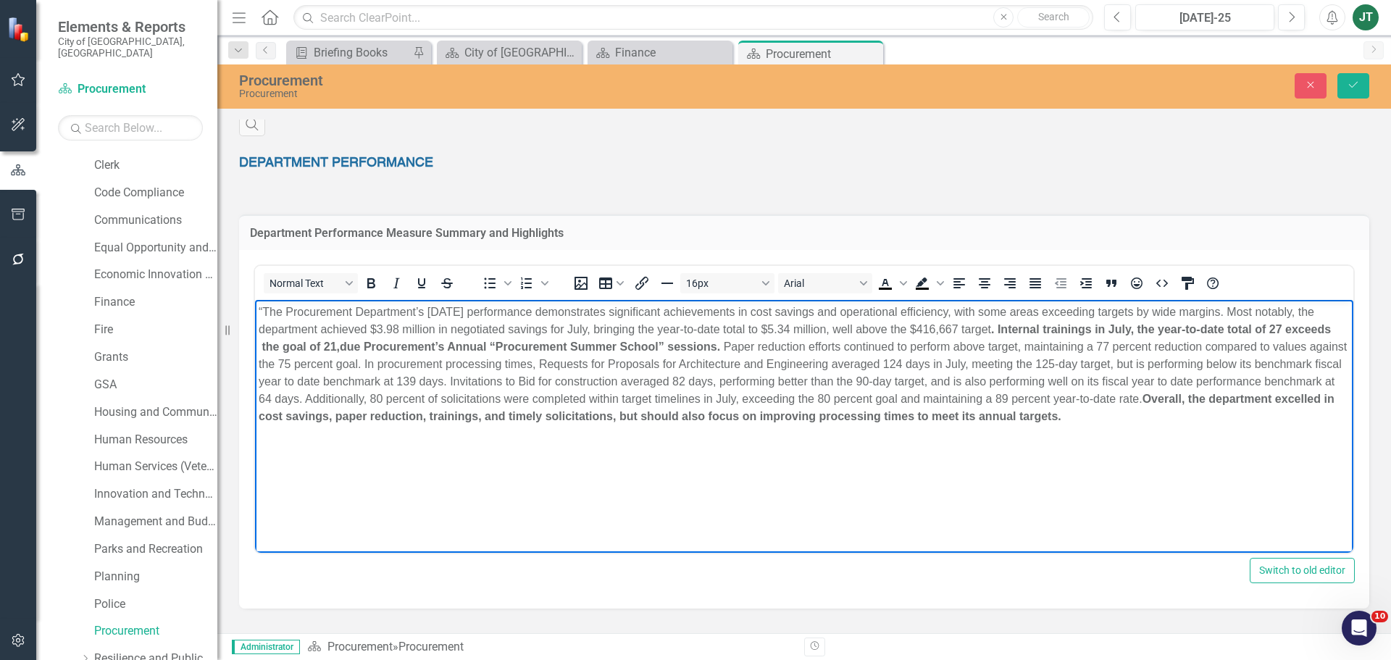
click at [624, 391] on p "“The Procurement Department’s July 2025 performance demonstrates significant ac…" at bounding box center [804, 364] width 1091 height 122
click at [618, 351] on link ". Internal trainings in July, the year-to-date total of 27 exceeds the goal of …" at bounding box center [795, 337] width 1072 height 30
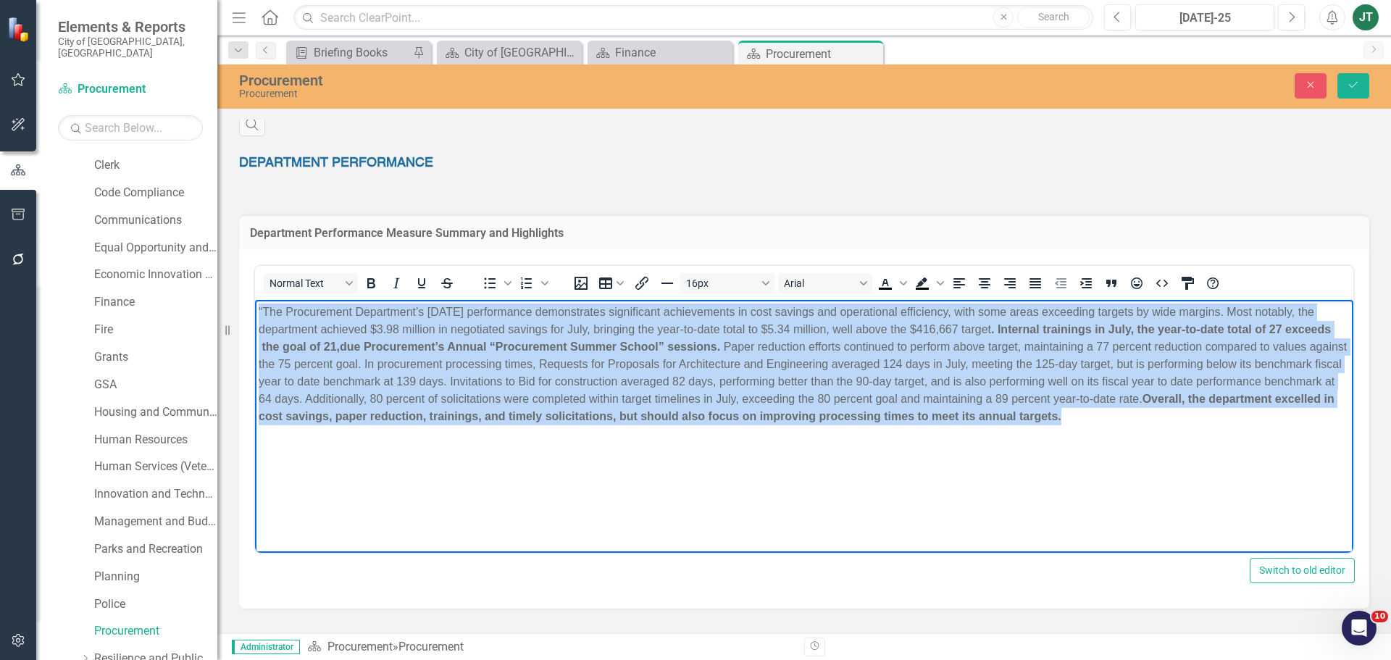
drag, startPoint x: 1252, startPoint y: 417, endPoint x: 320, endPoint y: 357, distance: 933.7
click at [255, 303] on html "“The Procurement Department’s July 2025 performance demonstrates significant ac…" at bounding box center [804, 407] width 1098 height 217
copy p "“The Procurement Department’s July 2025 performance demonstrates significant ac…"
click at [620, 469] on body "“The Procurement Department’s July 2025 performance demonstrates significant ac…" at bounding box center [804, 407] width 1098 height 217
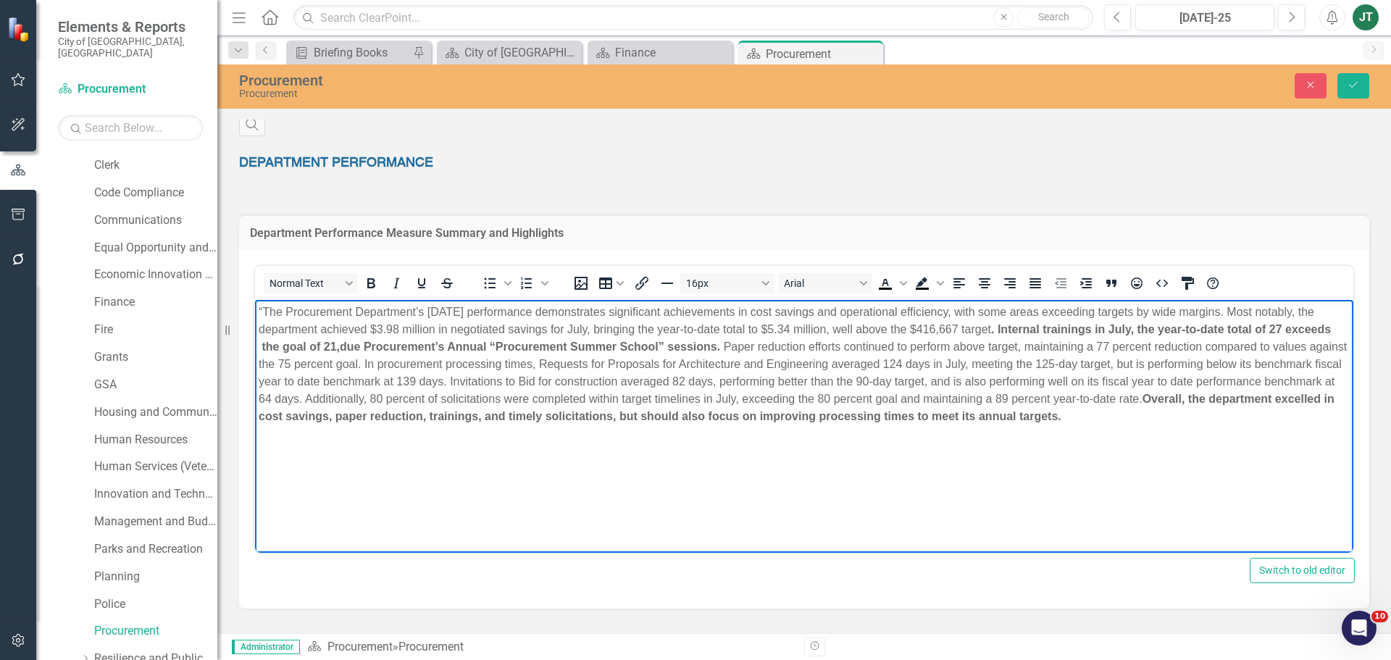
drag, startPoint x: 1007, startPoint y: 412, endPoint x: 1095, endPoint y: 406, distance: 87.9
click at [1012, 412] on link "Overall, the department excelled in cost savings, paper reduction, trainings, a…" at bounding box center [797, 407] width 1076 height 30
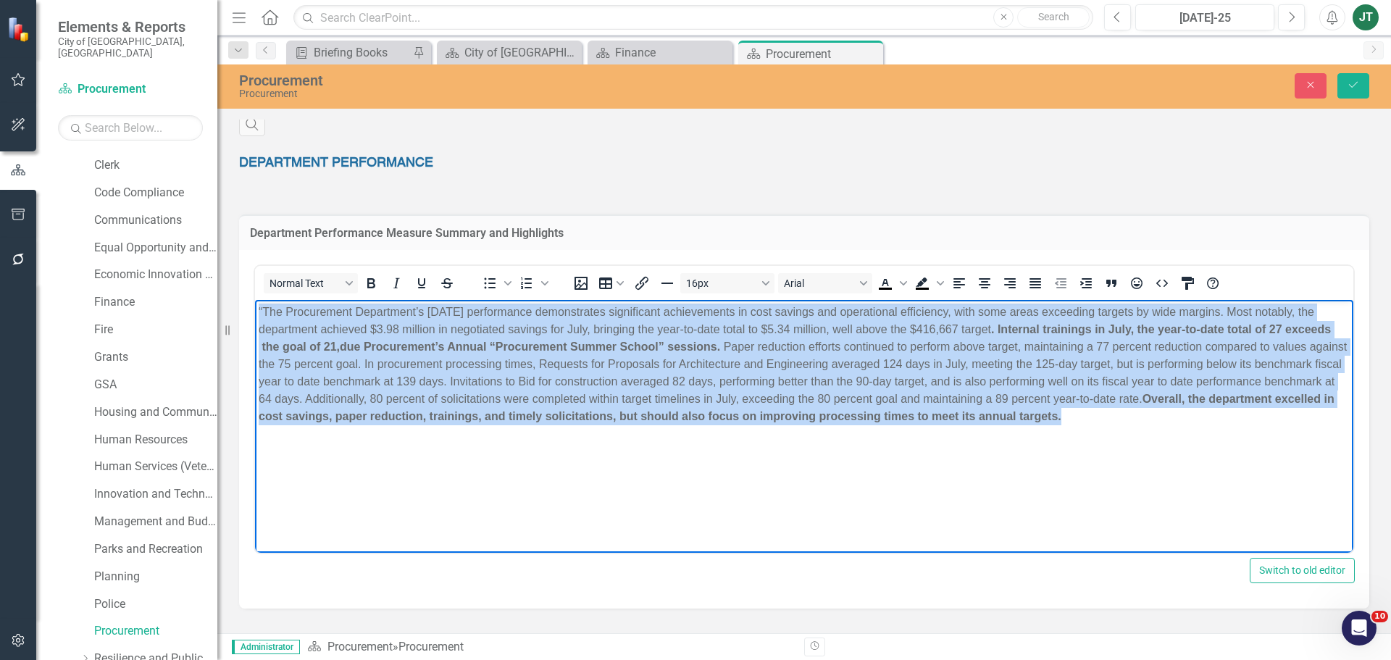
drag, startPoint x: 1259, startPoint y: 422, endPoint x: 199, endPoint y: 309, distance: 1066.7
click at [255, 309] on html "“The Procurement Department’s July 2025 performance demonstrates significant ac…" at bounding box center [804, 407] width 1098 height 217
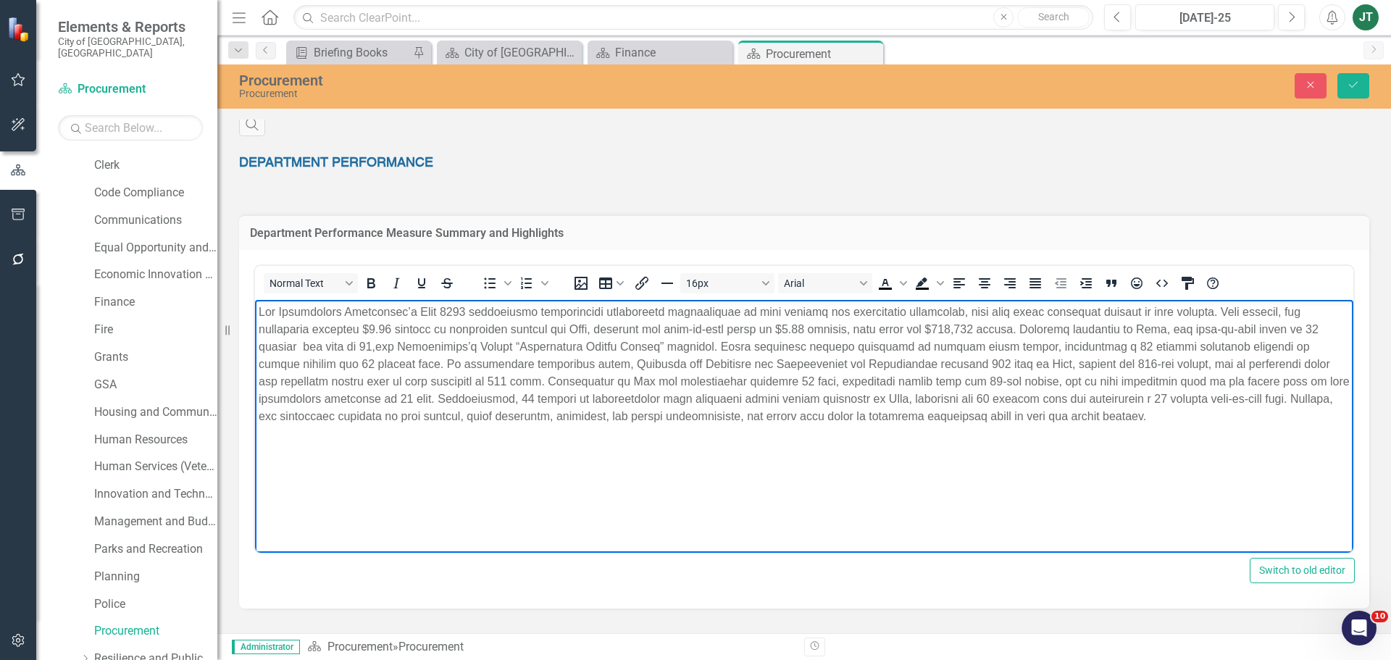
click at [546, 433] on body "Rich Text Area. Press ALT-0 for help." at bounding box center [804, 407] width 1098 height 217
click at [1022, 394] on p "Rich Text Area. Press ALT-0 for help." at bounding box center [804, 364] width 1091 height 122
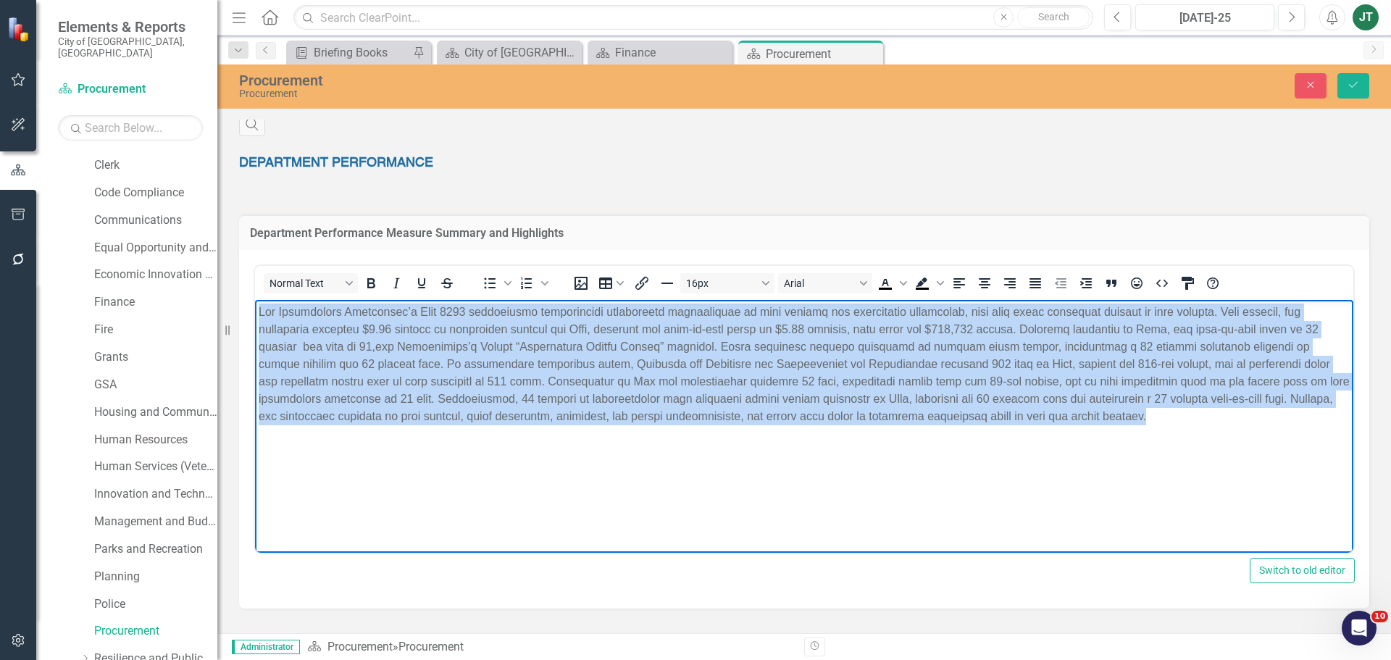
drag, startPoint x: 1039, startPoint y: 418, endPoint x: 176, endPoint y: 248, distance: 879.6
click at [255, 299] on html at bounding box center [804, 407] width 1098 height 217
click at [1035, 291] on icon "Justify" at bounding box center [1035, 283] width 17 height 17
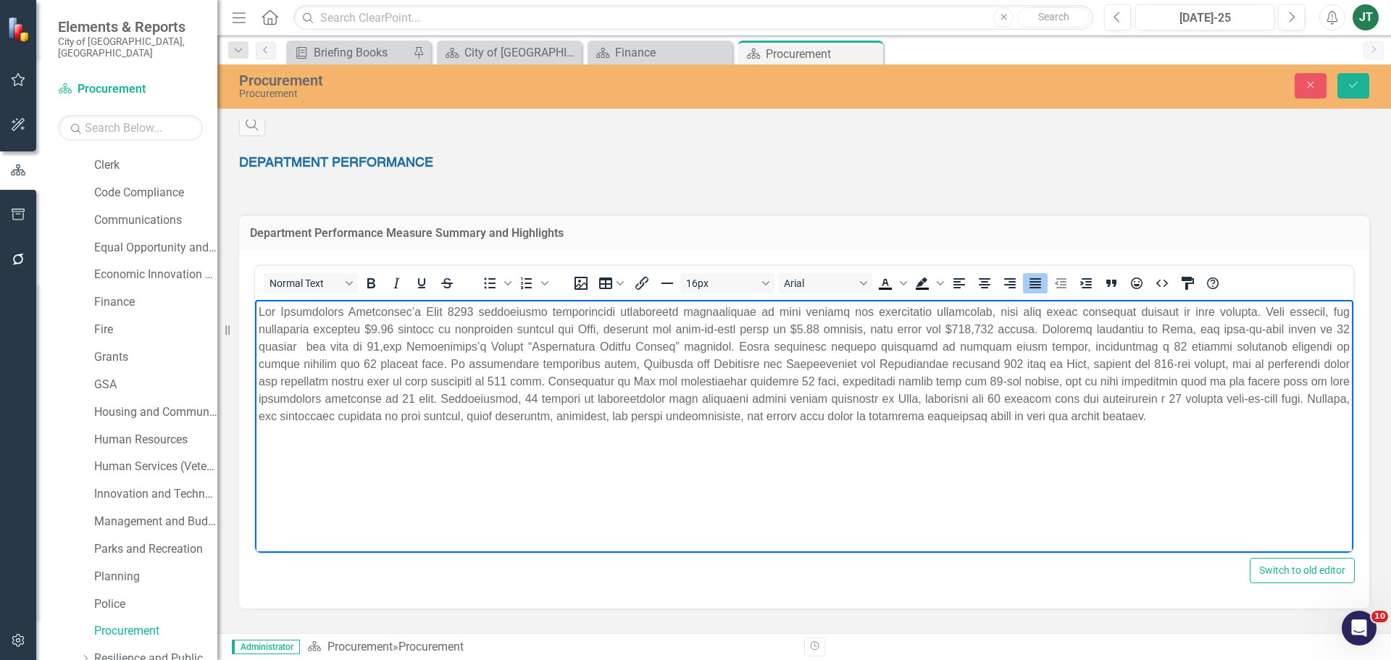
click at [1135, 480] on body "Rich Text Area. Press ALT-0 for help." at bounding box center [804, 407] width 1098 height 217
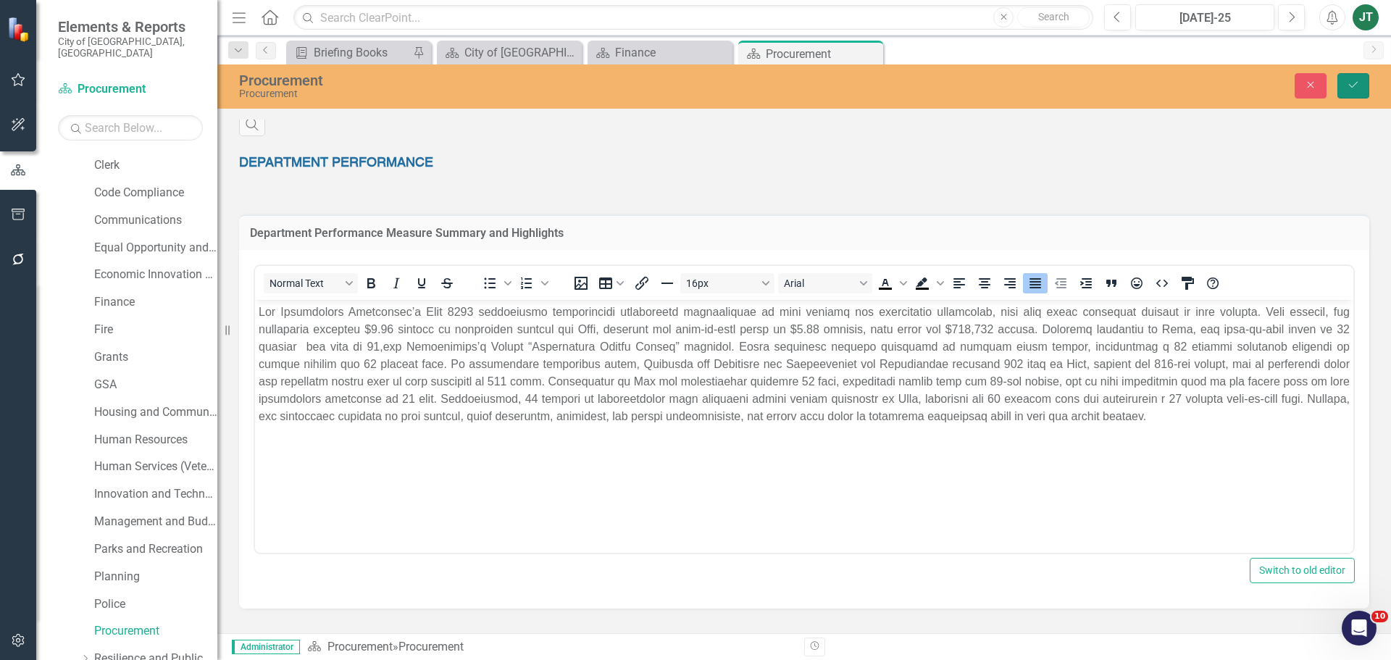
click at [1356, 77] on button "Save" at bounding box center [1354, 85] width 32 height 25
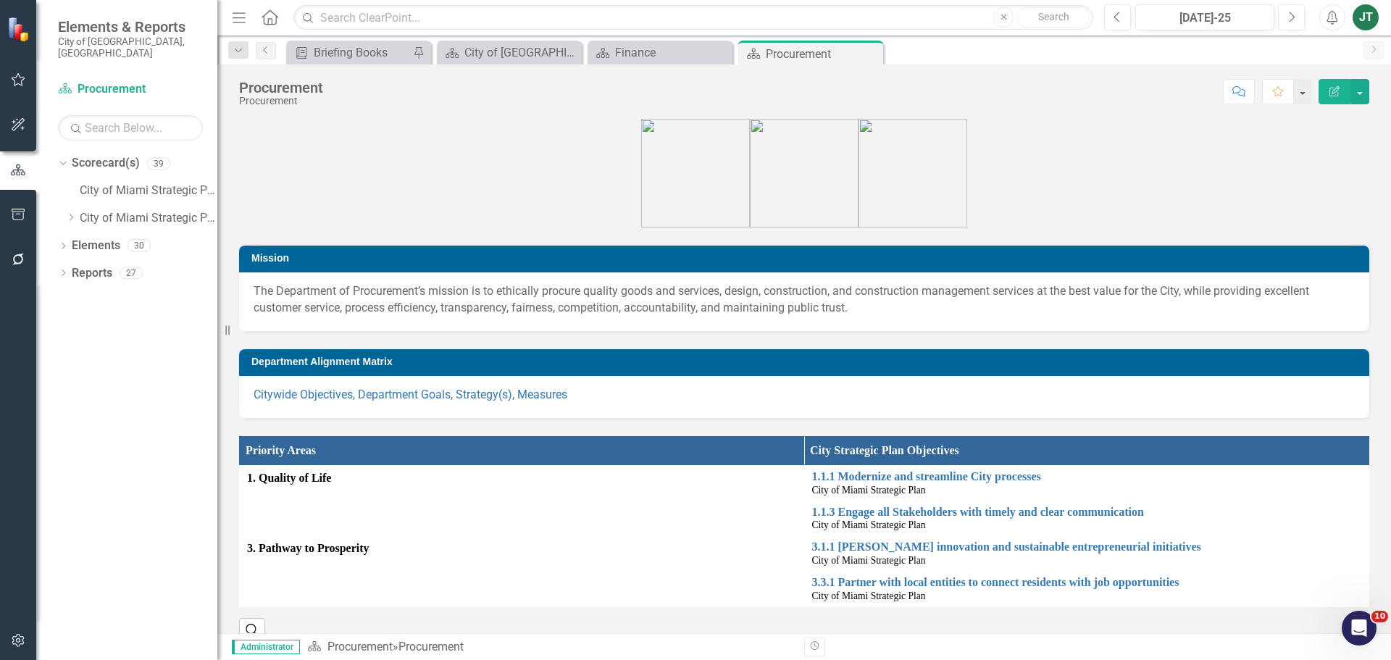
scroll to position [0, 0]
click at [68, 212] on div "Dropdown" at bounding box center [70, 218] width 11 height 12
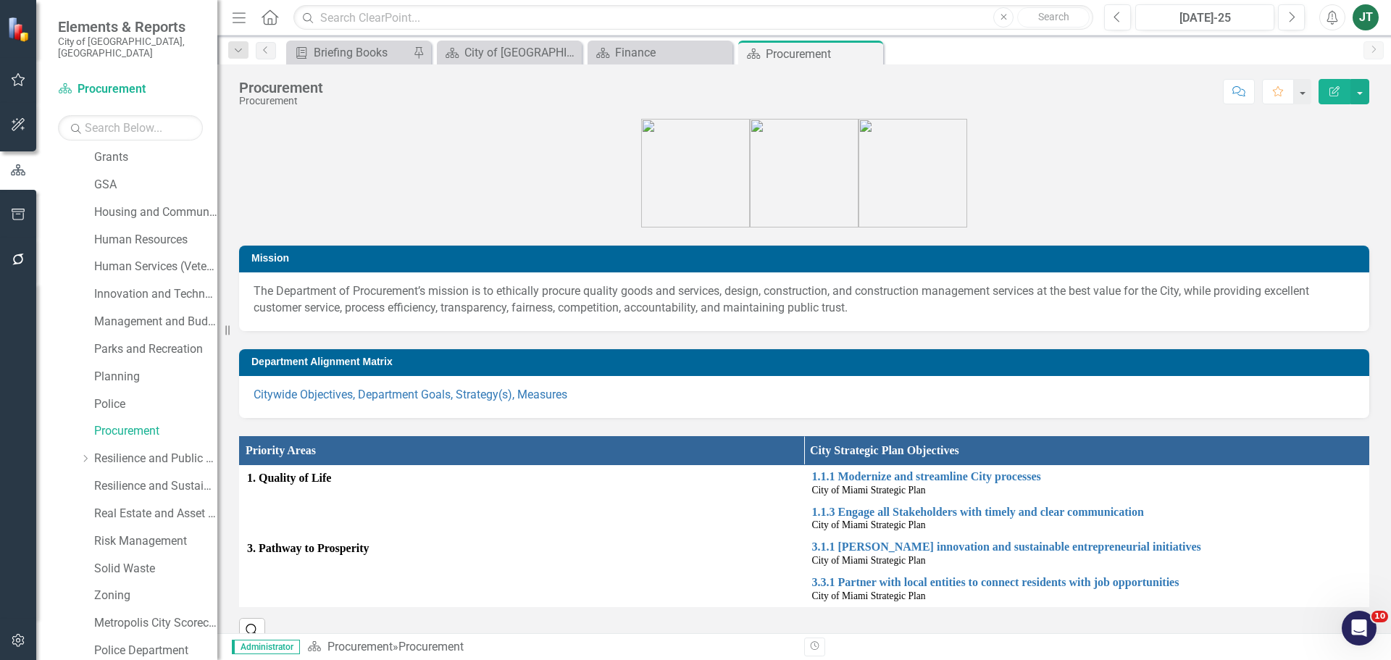
scroll to position [435, 0]
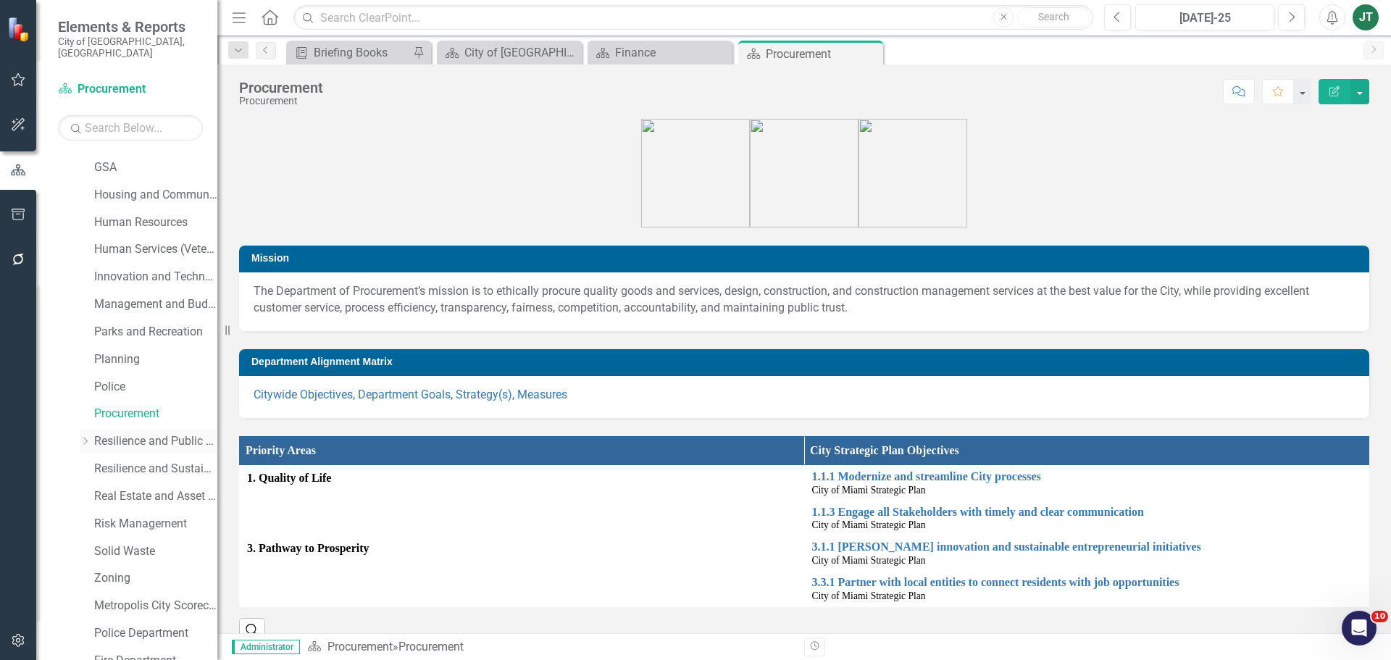
click at [146, 433] on link "Resilience and Public Works" at bounding box center [155, 441] width 123 height 17
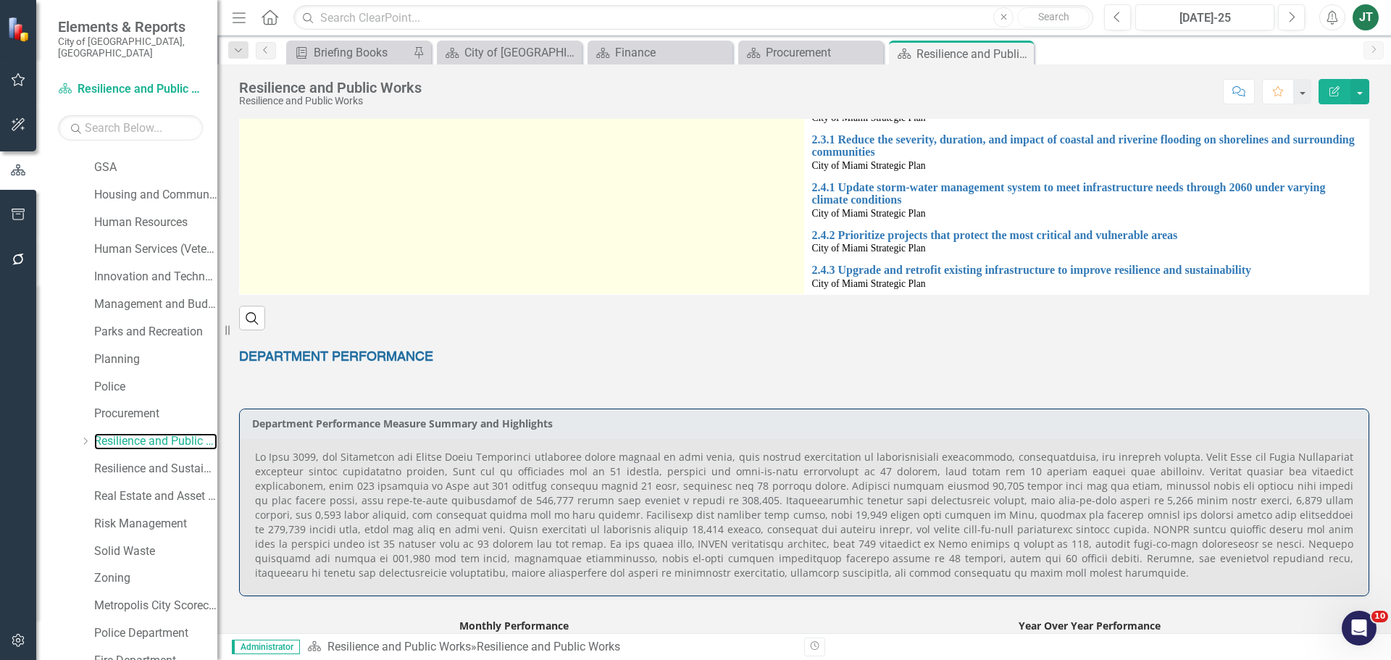
scroll to position [808, 0]
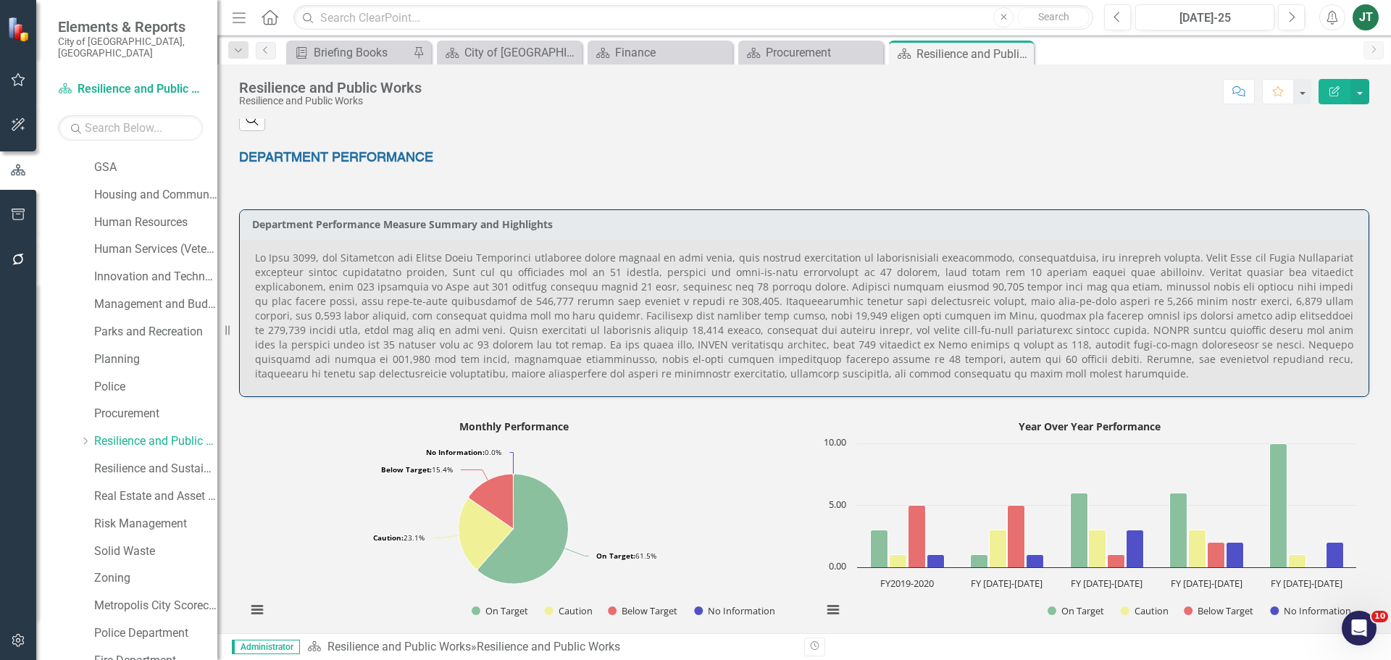
click at [732, 363] on p at bounding box center [804, 316] width 1098 height 130
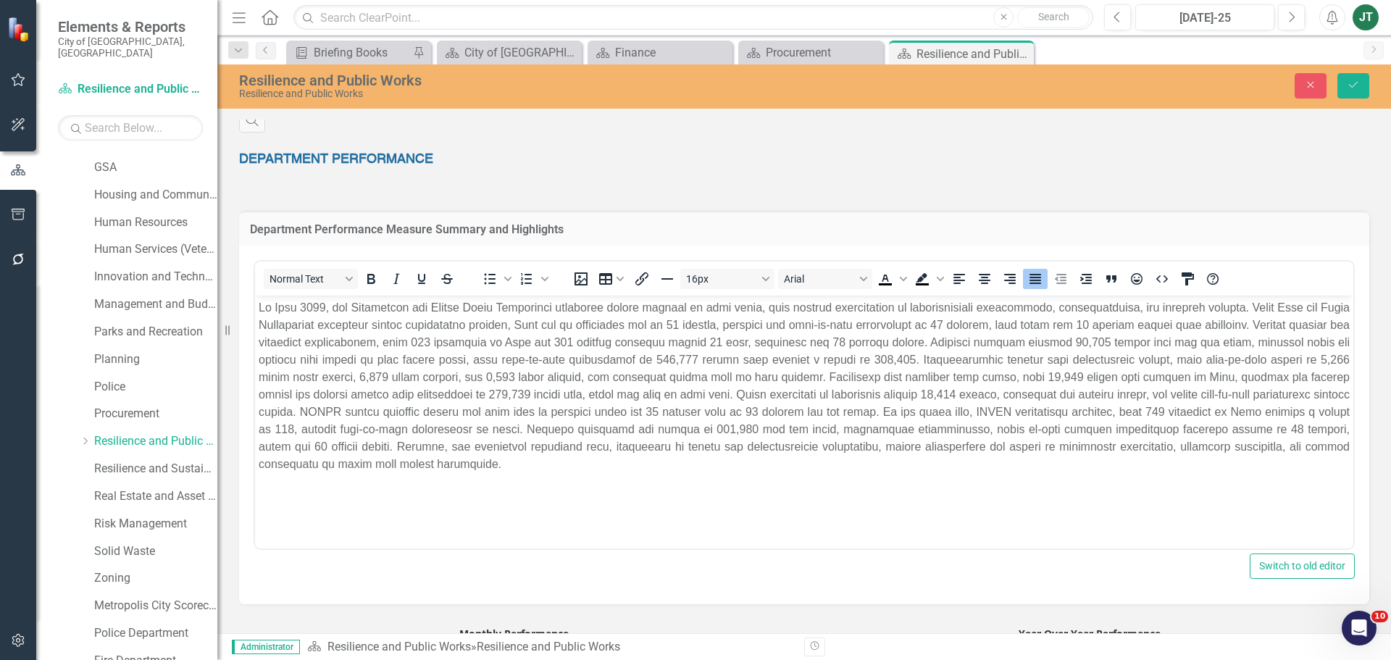
scroll to position [0, 0]
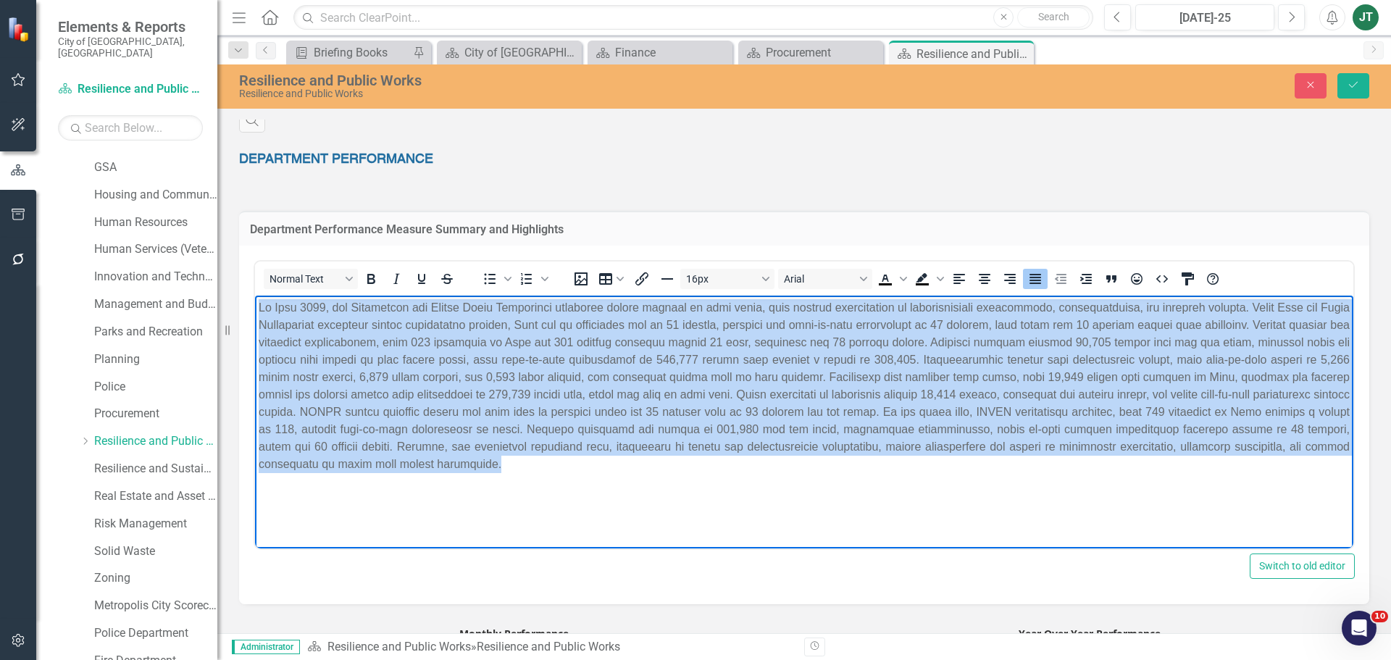
drag, startPoint x: 692, startPoint y: 472, endPoint x: 176, endPoint y: 293, distance: 546.3
click at [255, 296] on html at bounding box center [804, 404] width 1098 height 217
paste body "Rich Text Area. Press ALT-0 for help."
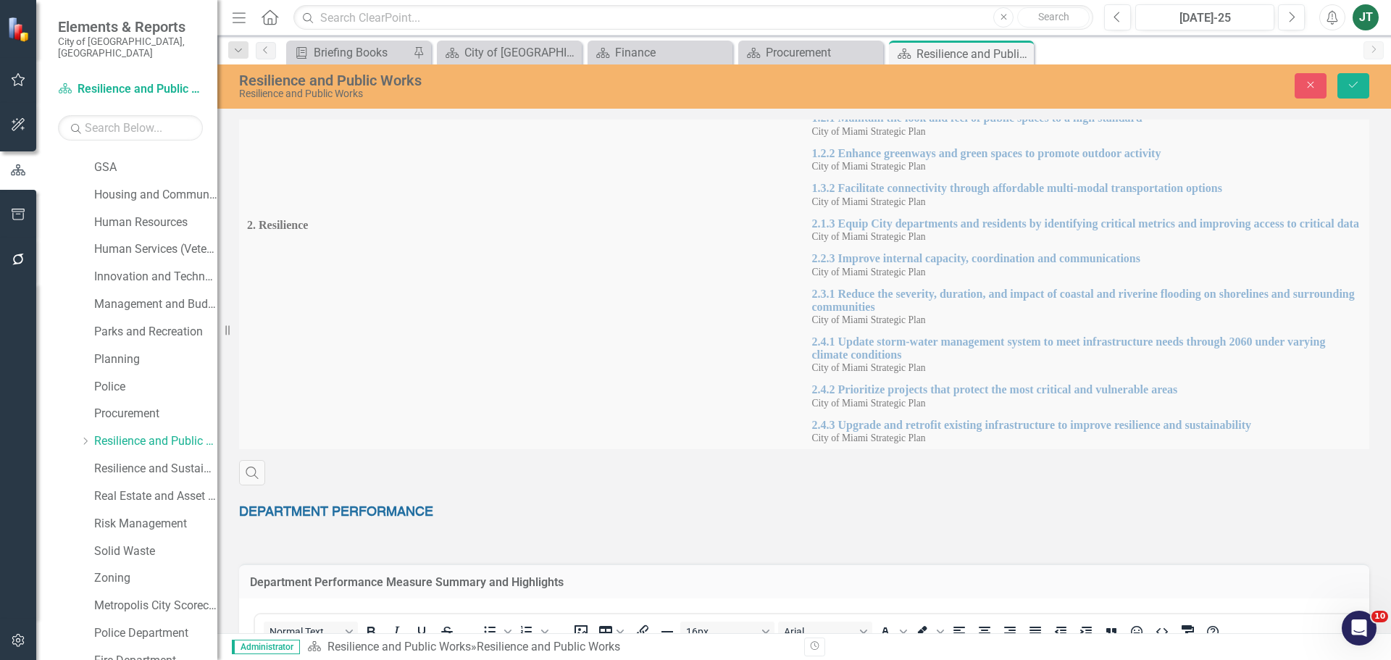
drag, startPoint x: 1291, startPoint y: 883, endPoint x: 143, endPoint y: 109, distance: 1383.8
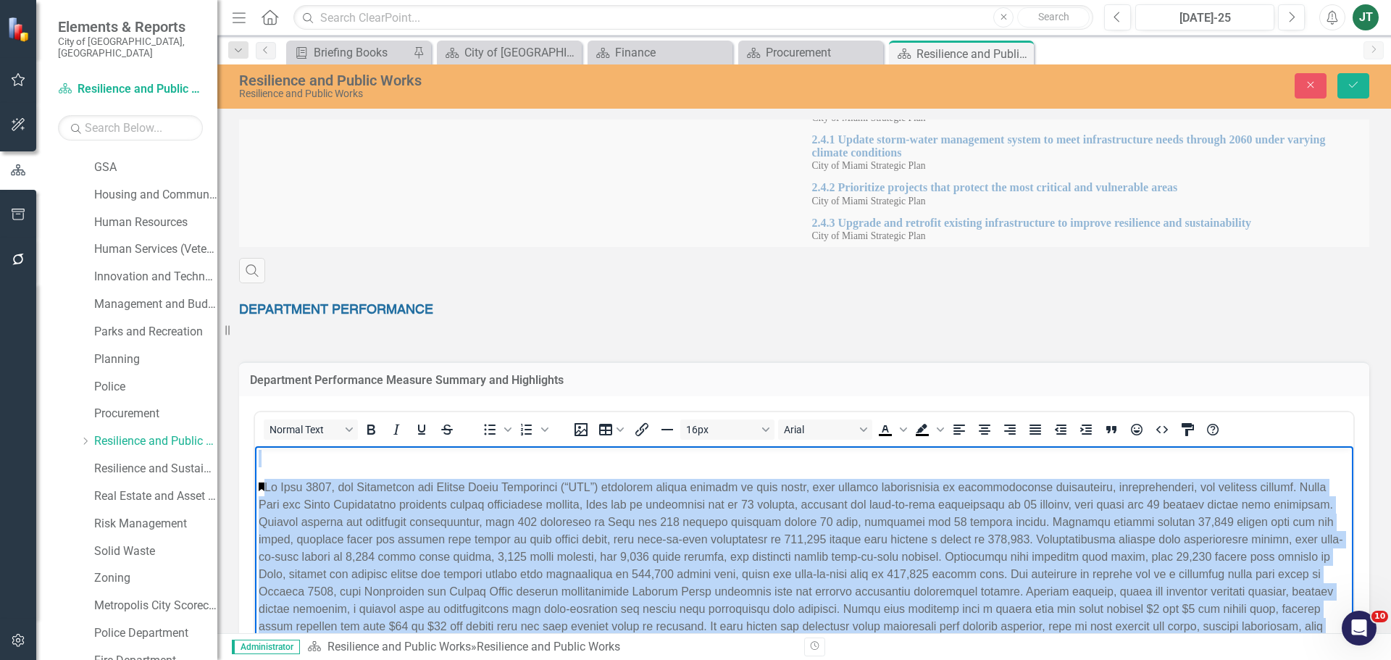
scroll to position [672, 0]
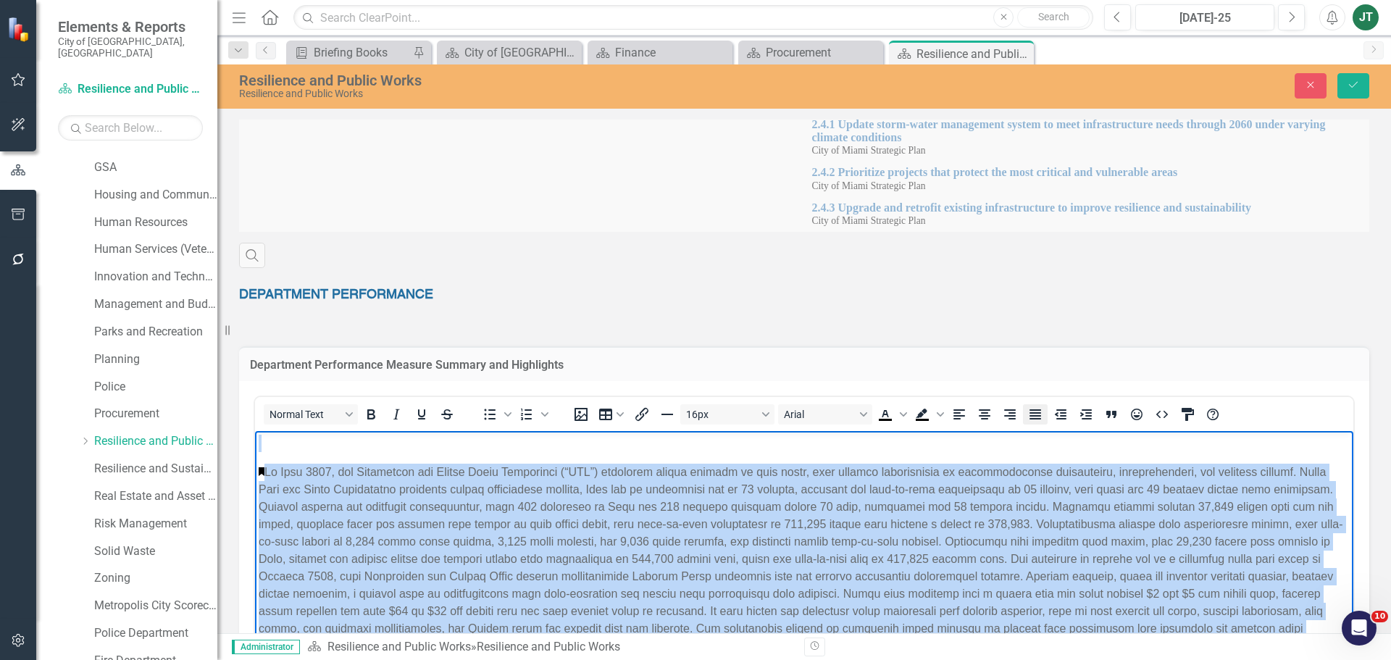
click at [1035, 414] on icon "Justify" at bounding box center [1036, 414] width 12 height 10
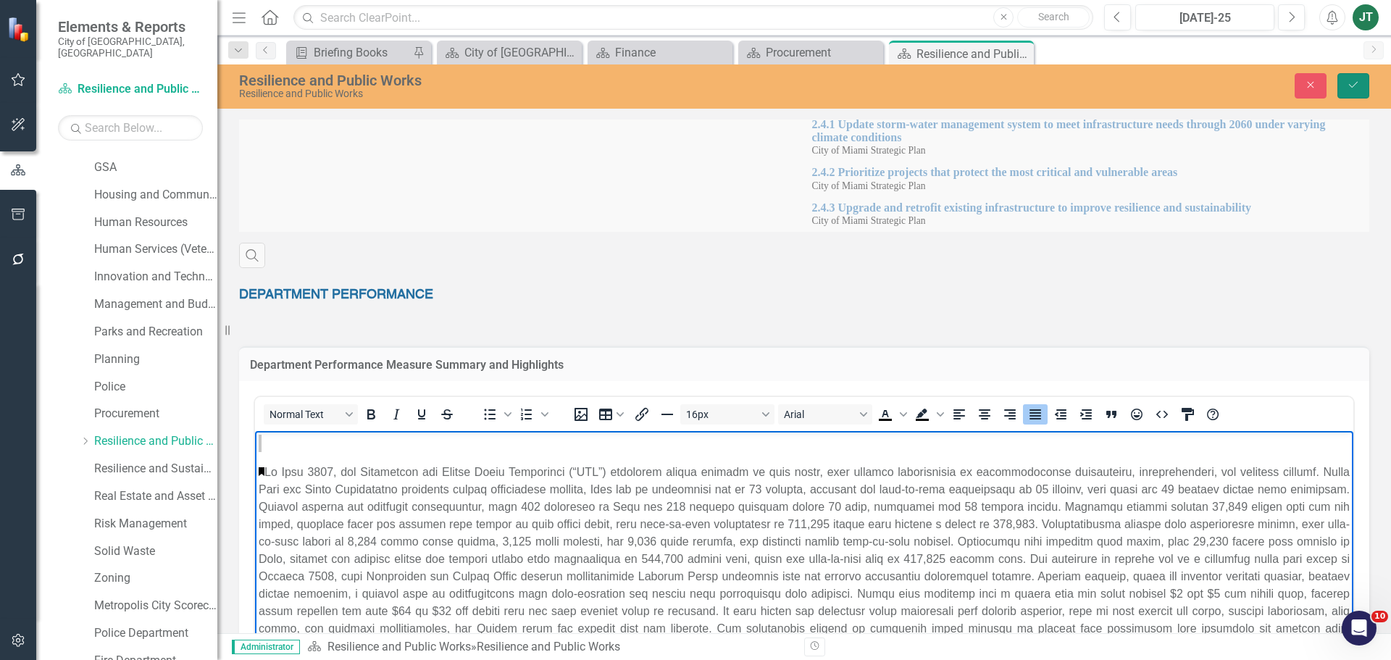
click at [1349, 87] on icon "Save" at bounding box center [1353, 85] width 13 height 10
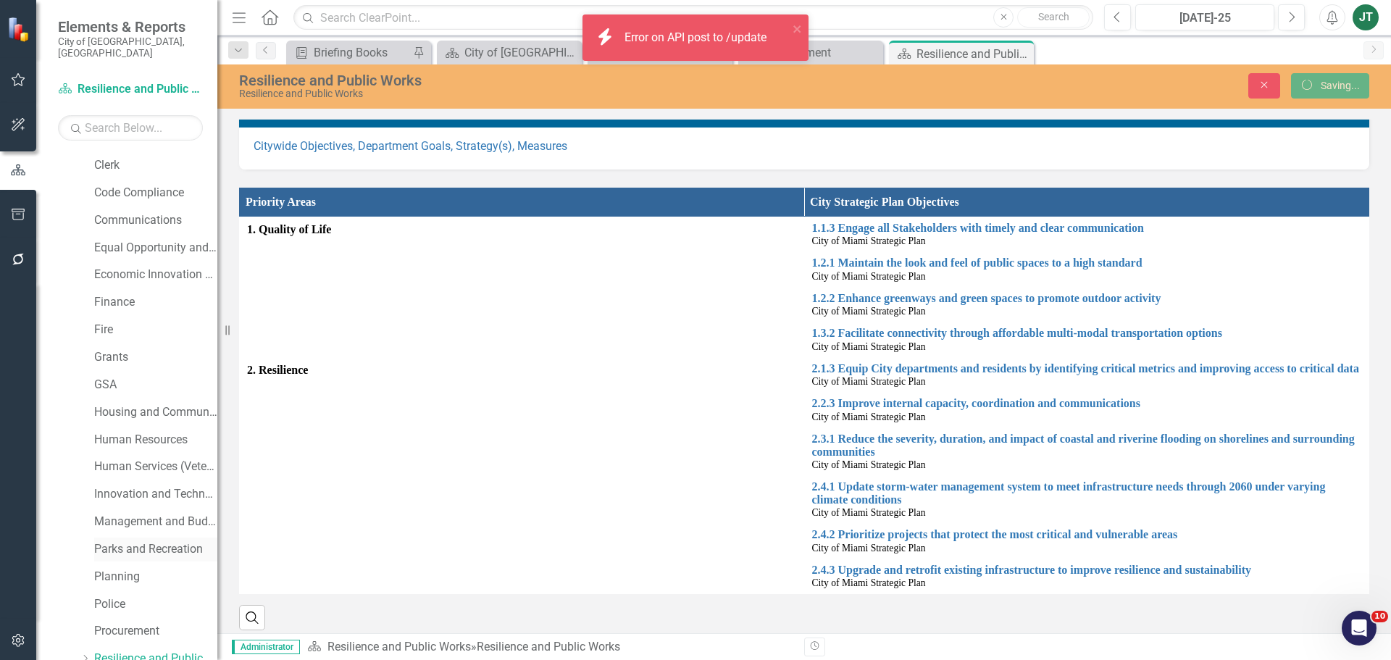
scroll to position [72, 0]
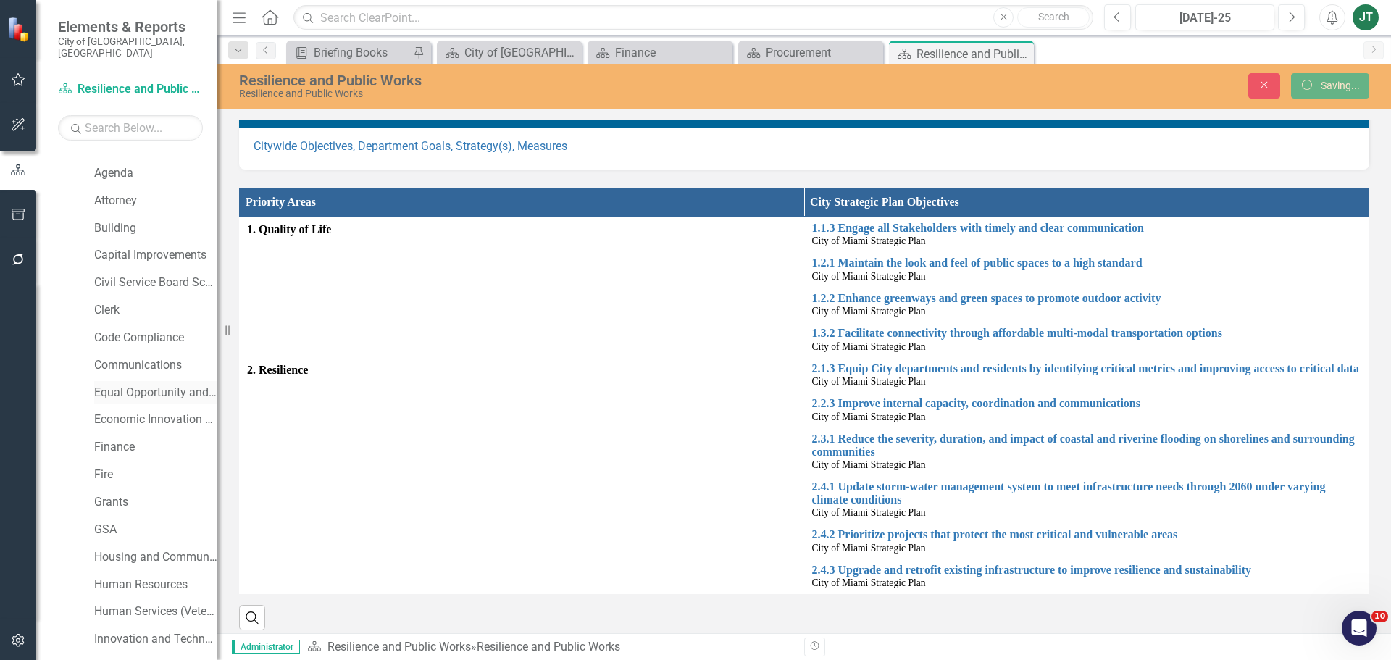
click at [140, 385] on link "Equal Opportunity and Diversity Programs" at bounding box center [155, 393] width 123 height 17
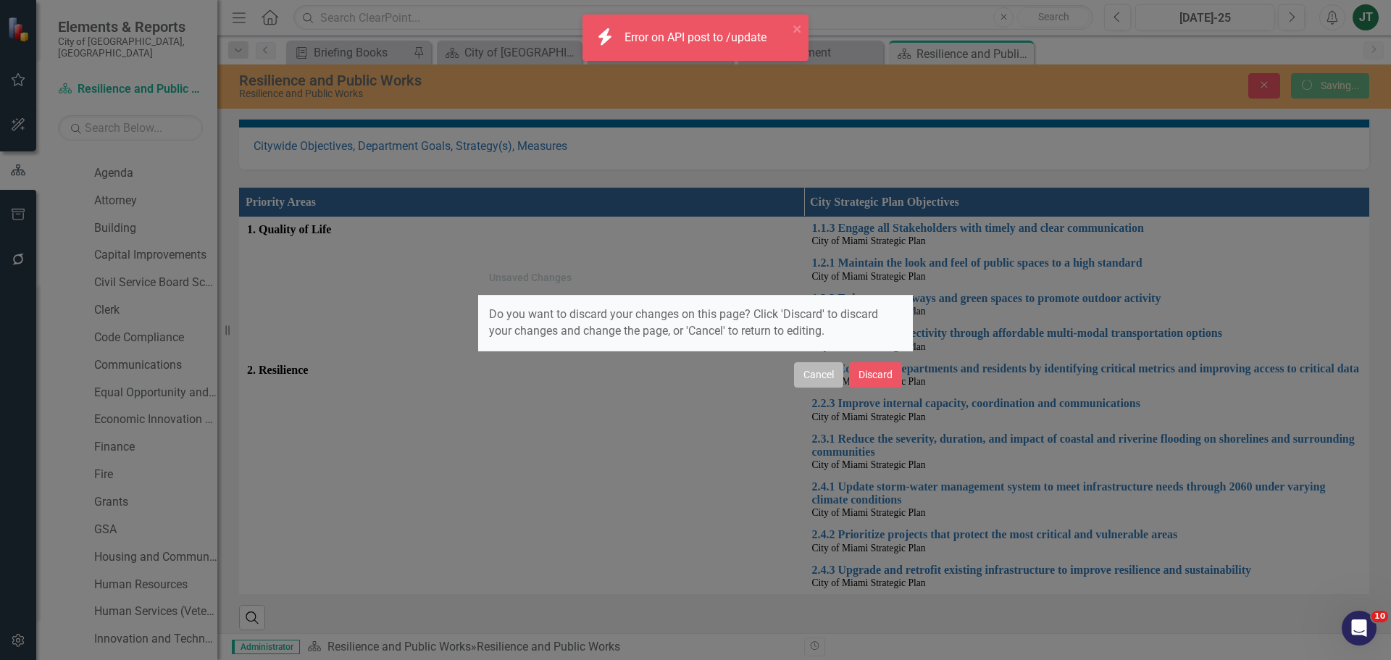
click at [816, 385] on button "Cancel" at bounding box center [818, 374] width 49 height 25
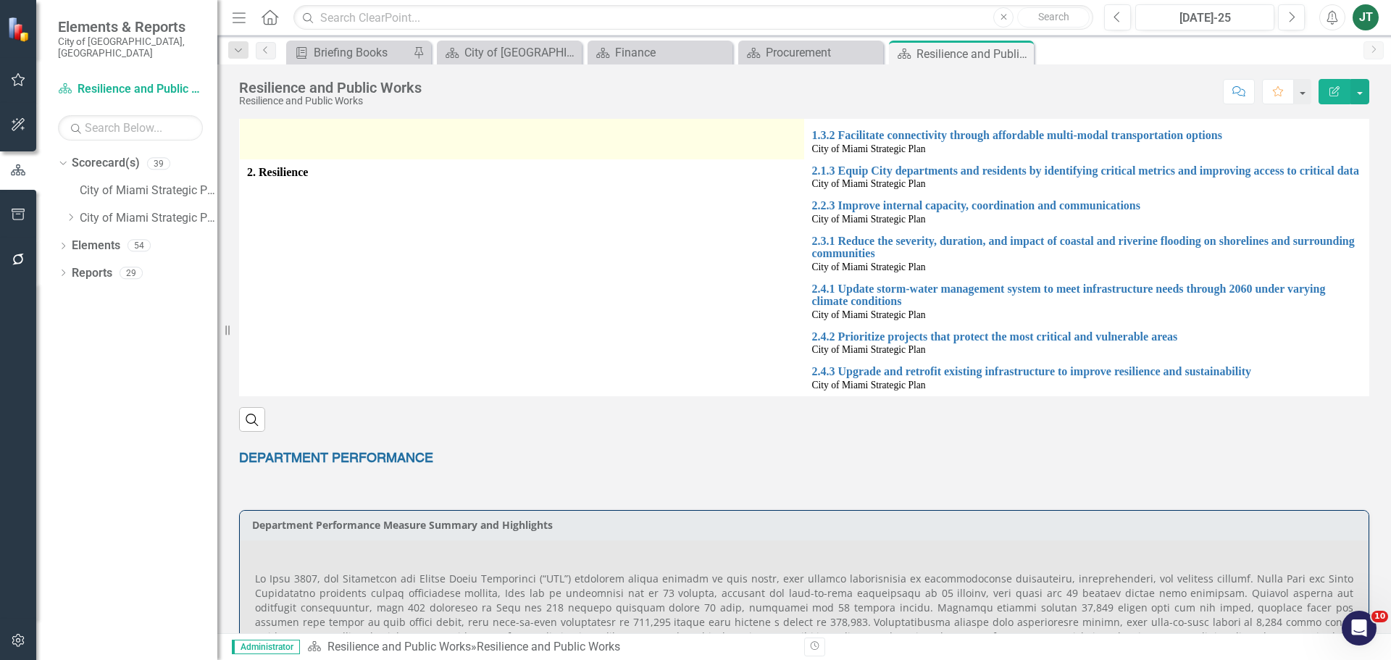
scroll to position [725, 0]
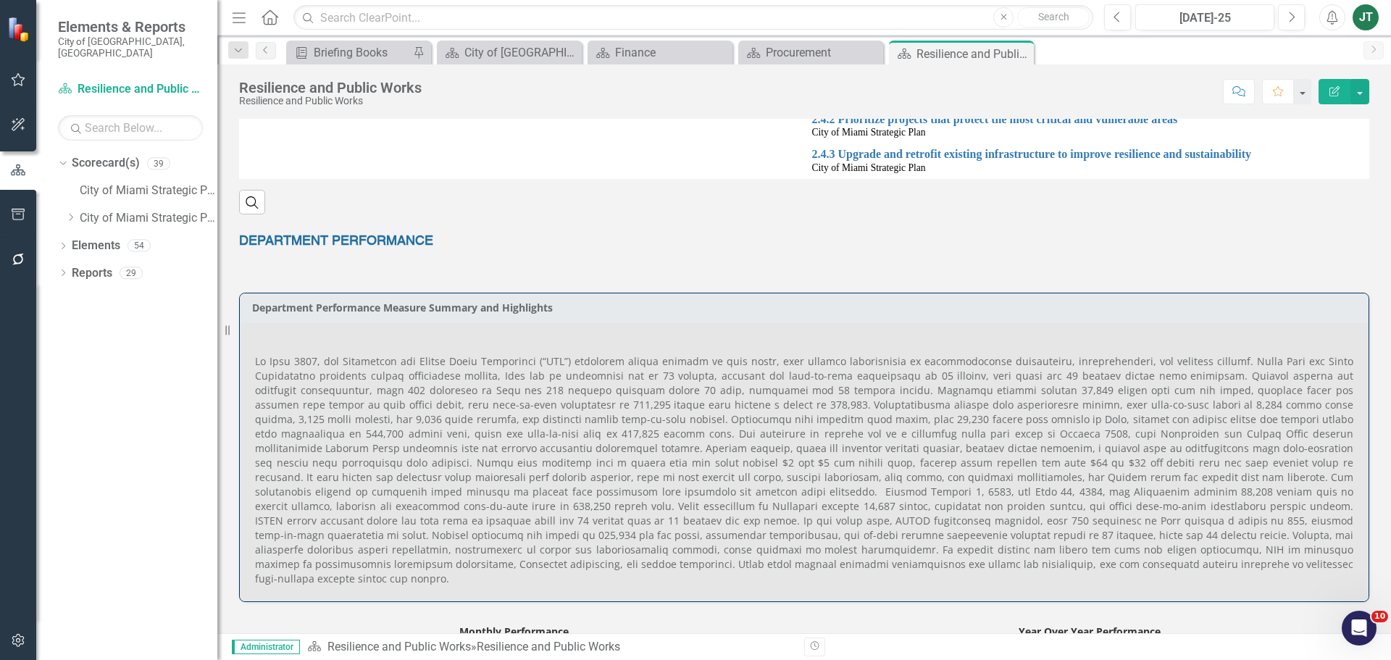
drag, startPoint x: 73, startPoint y: 206, endPoint x: 78, endPoint y: 222, distance: 17.4
click at [73, 214] on icon at bounding box center [72, 217] width 4 height 7
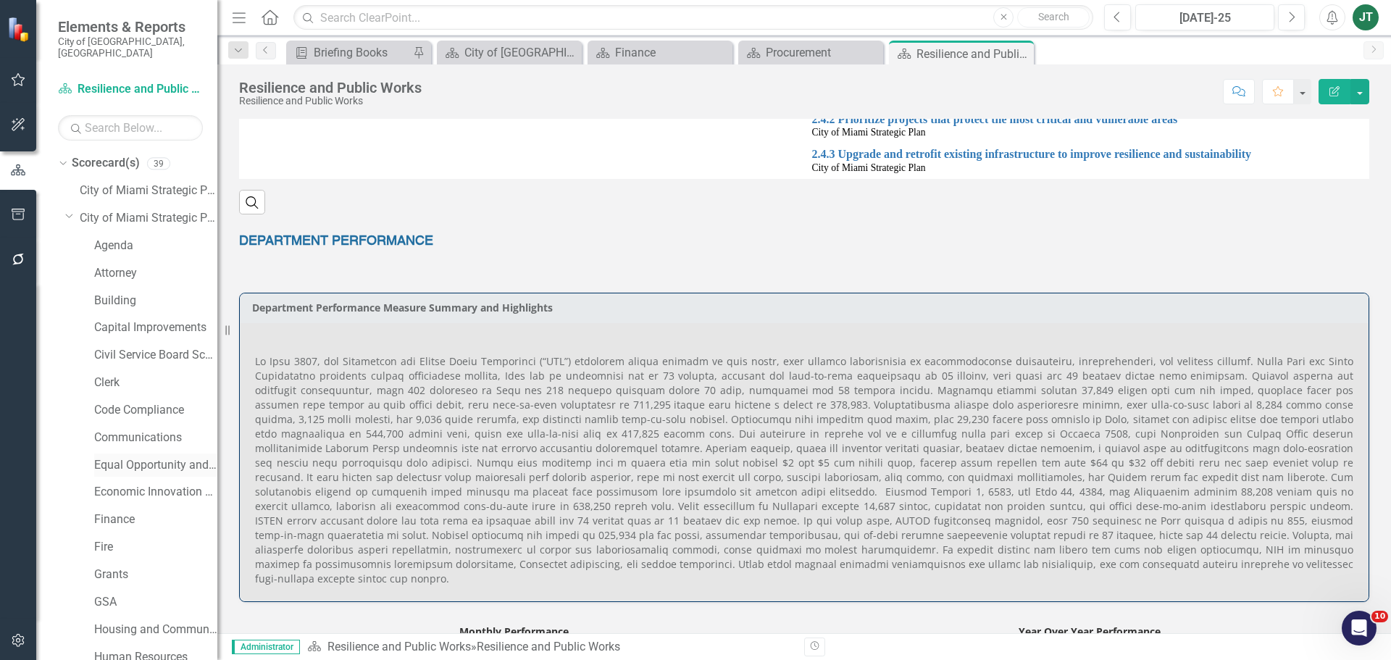
click at [125, 457] on link "Equal Opportunity and Diversity Programs" at bounding box center [155, 465] width 123 height 17
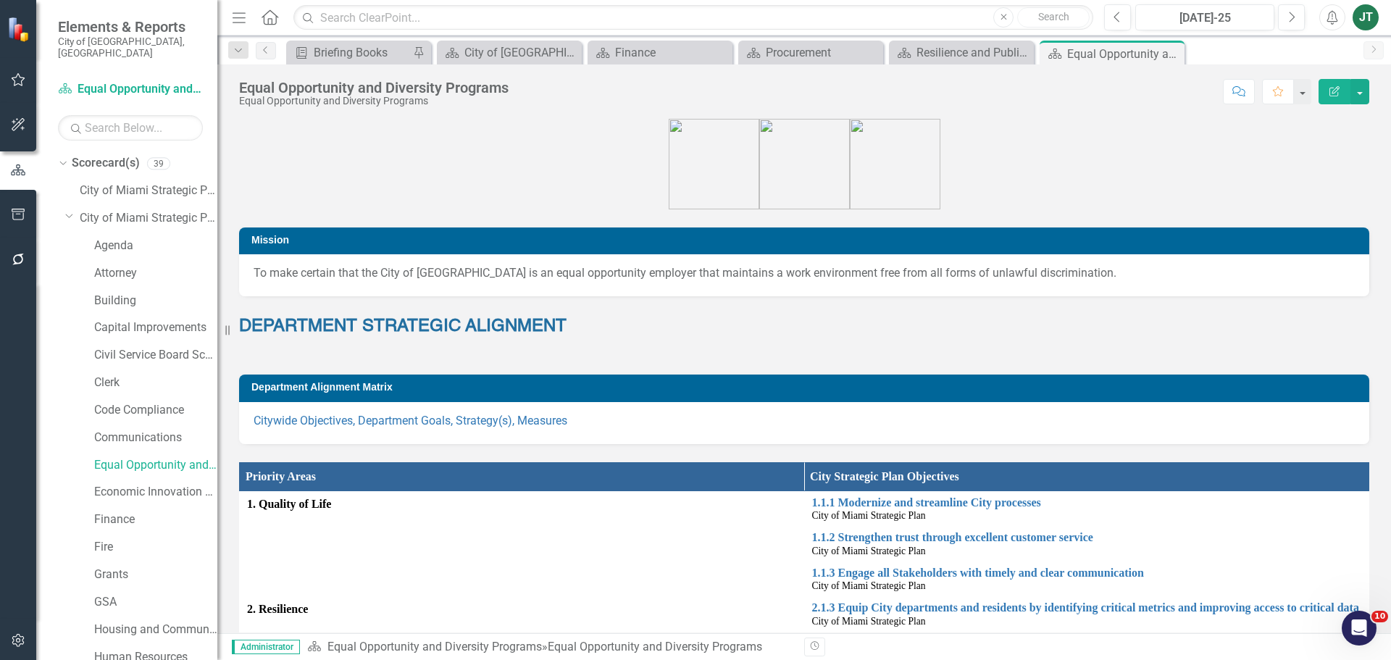
click at [64, 203] on div "Dropdown Scorecard(s) 39 City of Miami Strategic Plan Dropdown City of Miami St…" at bounding box center [137, 672] width 159 height 1042
click at [69, 214] on icon at bounding box center [69, 216] width 7 height 4
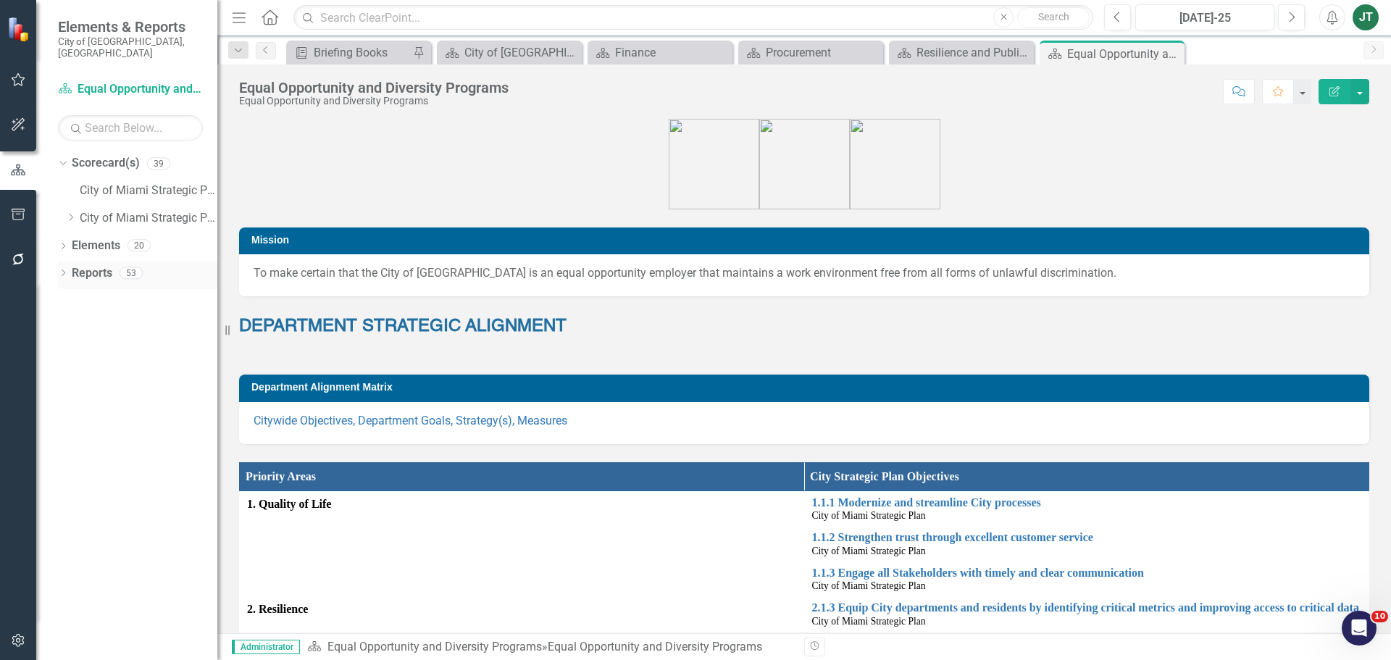
click at [104, 265] on link "Reports" at bounding box center [92, 273] width 41 height 17
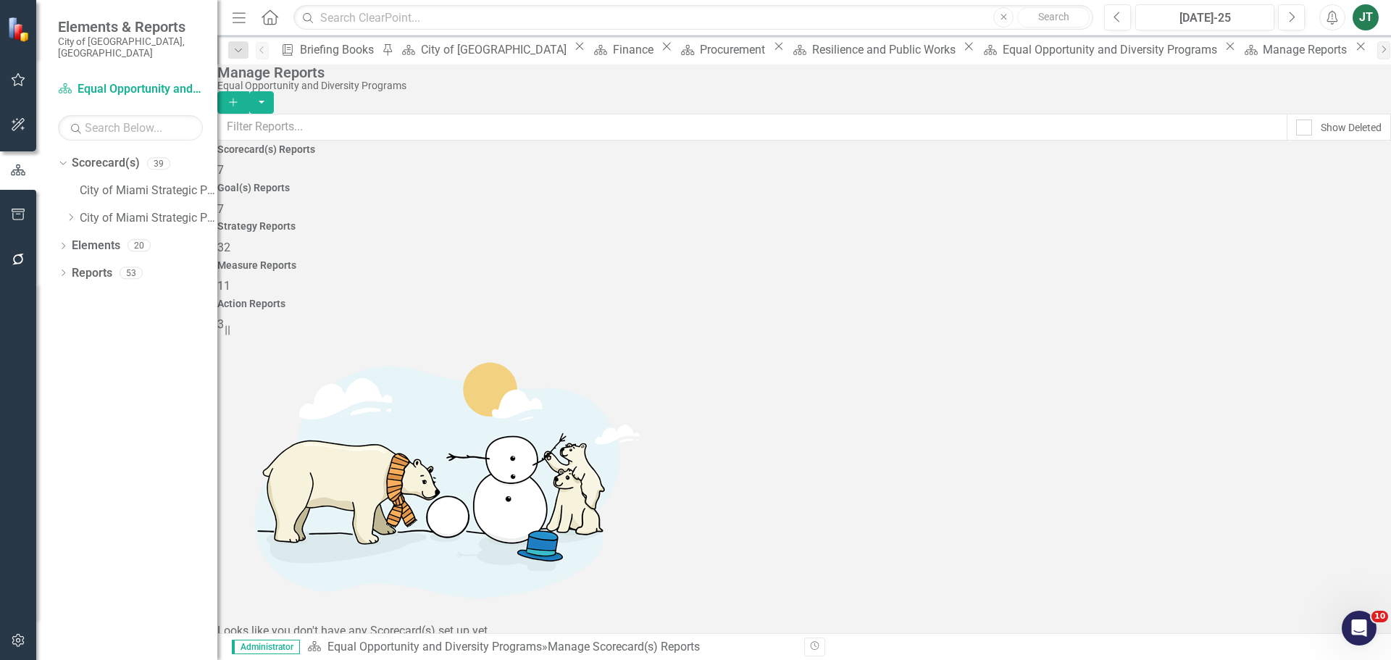
click at [960, 260] on div "Measure Reports 11" at bounding box center [804, 277] width 1174 height 35
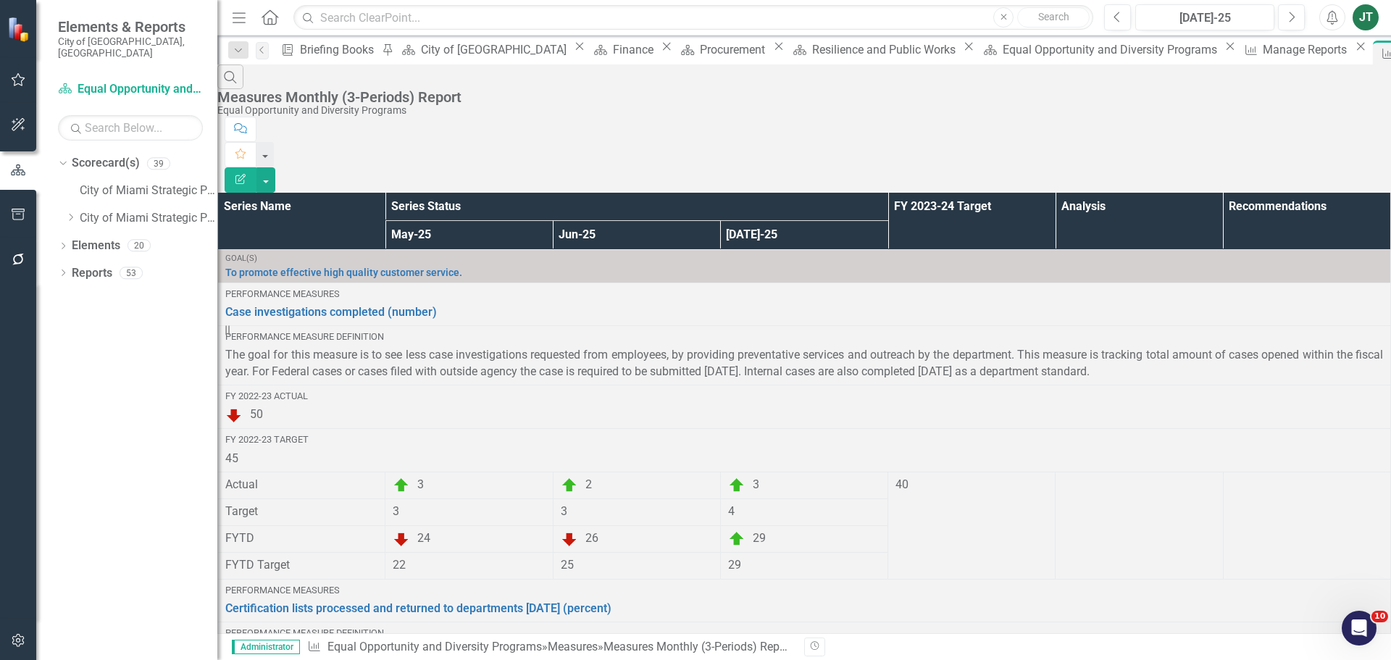
scroll to position [1067, 0]
click at [14, 217] on icon "button" at bounding box center [18, 215] width 15 height 12
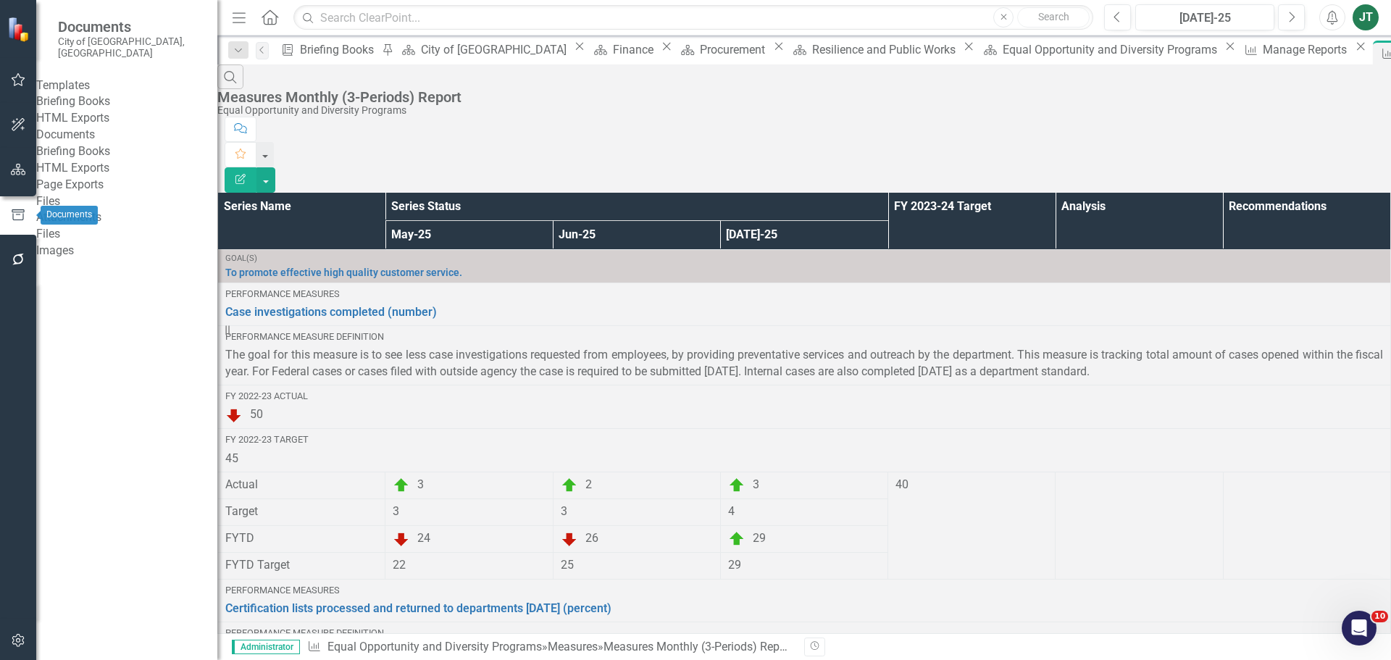
click at [11, 172] on icon "button" at bounding box center [18, 170] width 15 height 12
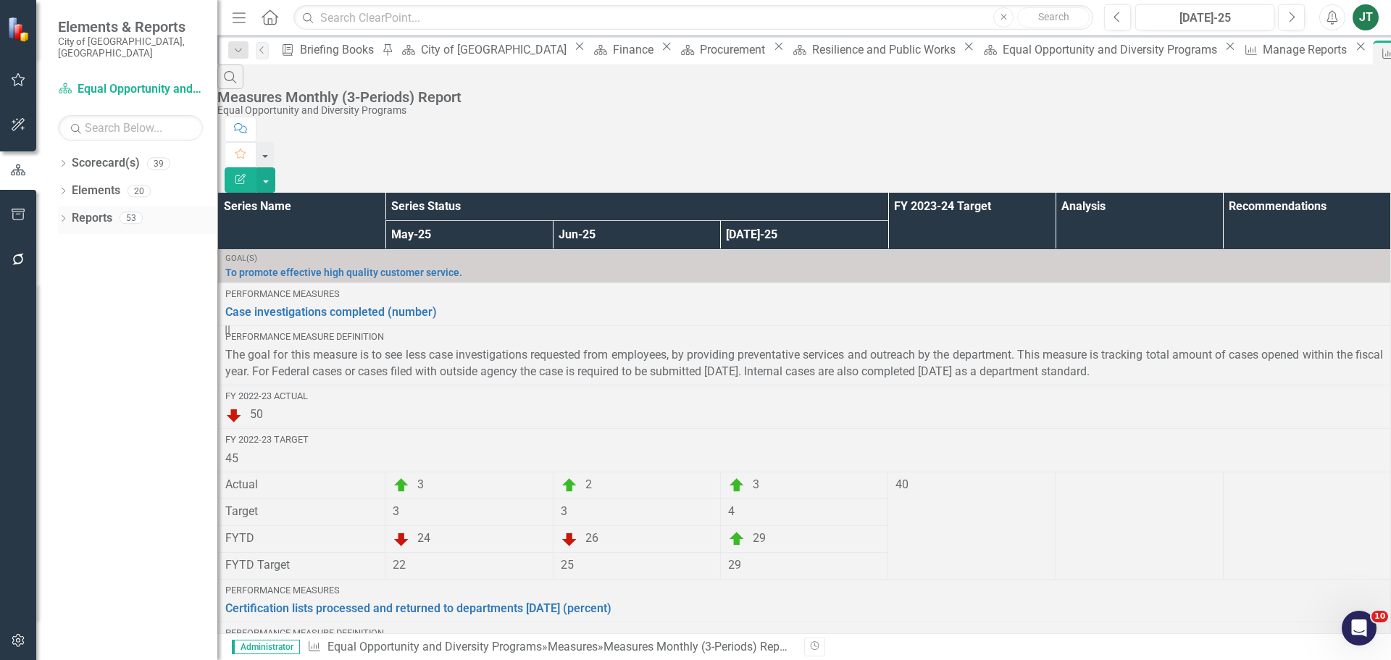
click at [98, 210] on link "Reports" at bounding box center [92, 218] width 41 height 17
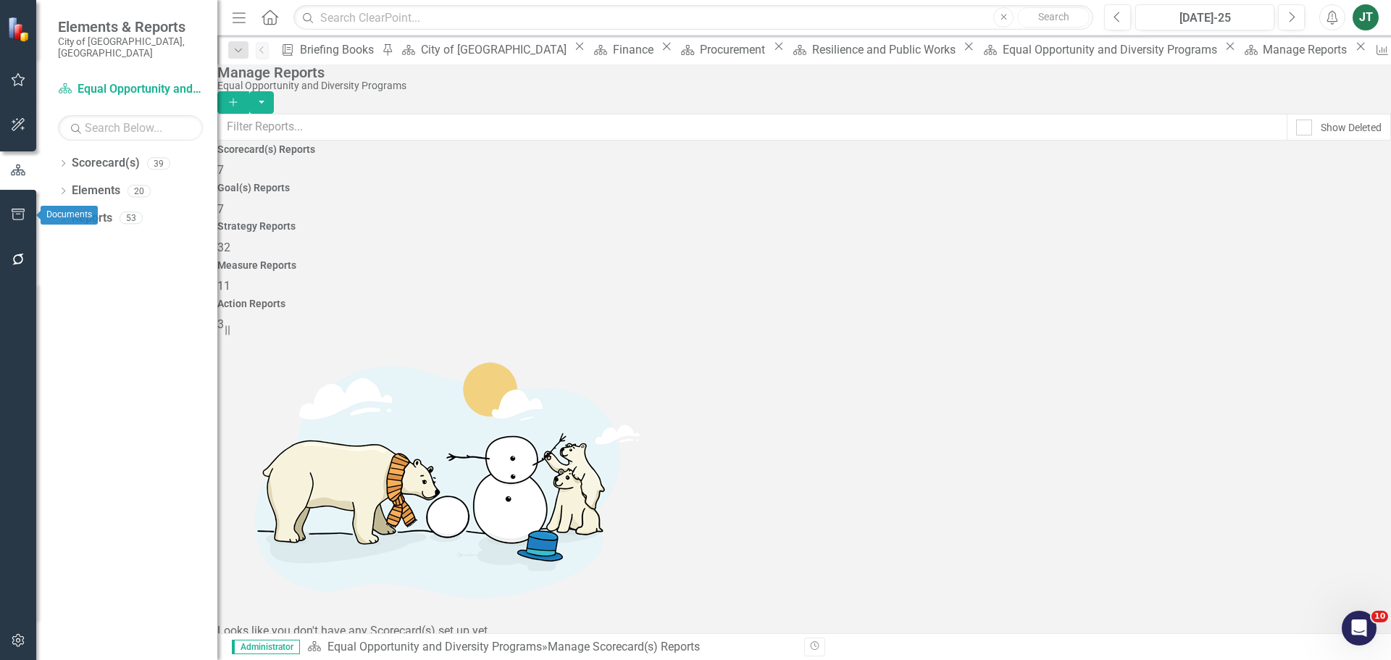
click at [17, 218] on icon "button" at bounding box center [18, 215] width 15 height 12
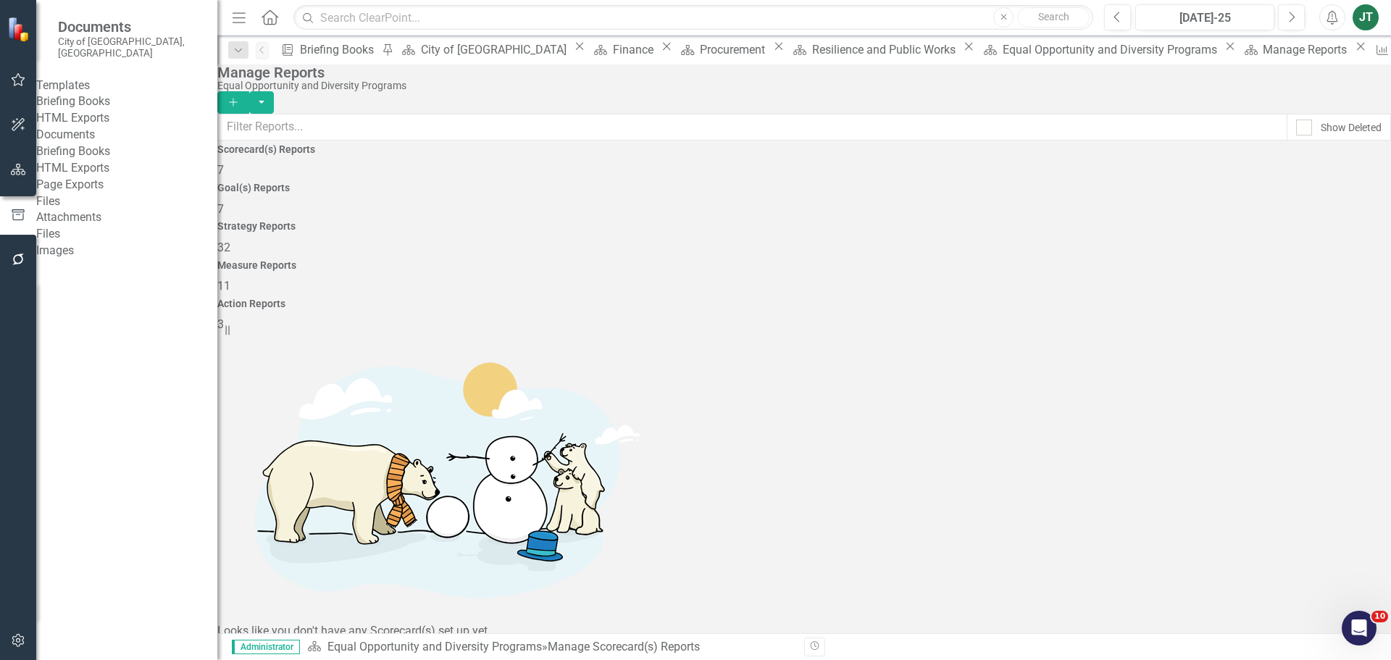
click at [75, 102] on link "Briefing Books" at bounding box center [126, 101] width 181 height 17
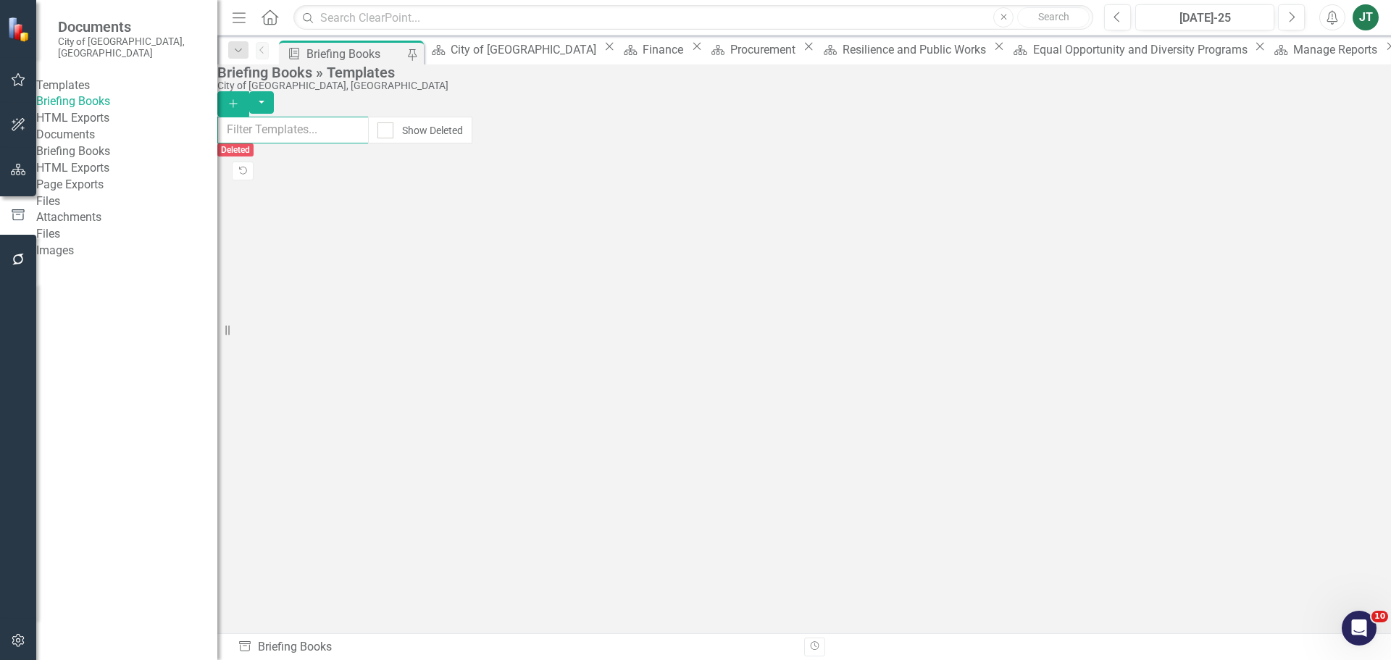
click at [369, 133] on input "text" at bounding box center [292, 130] width 151 height 27
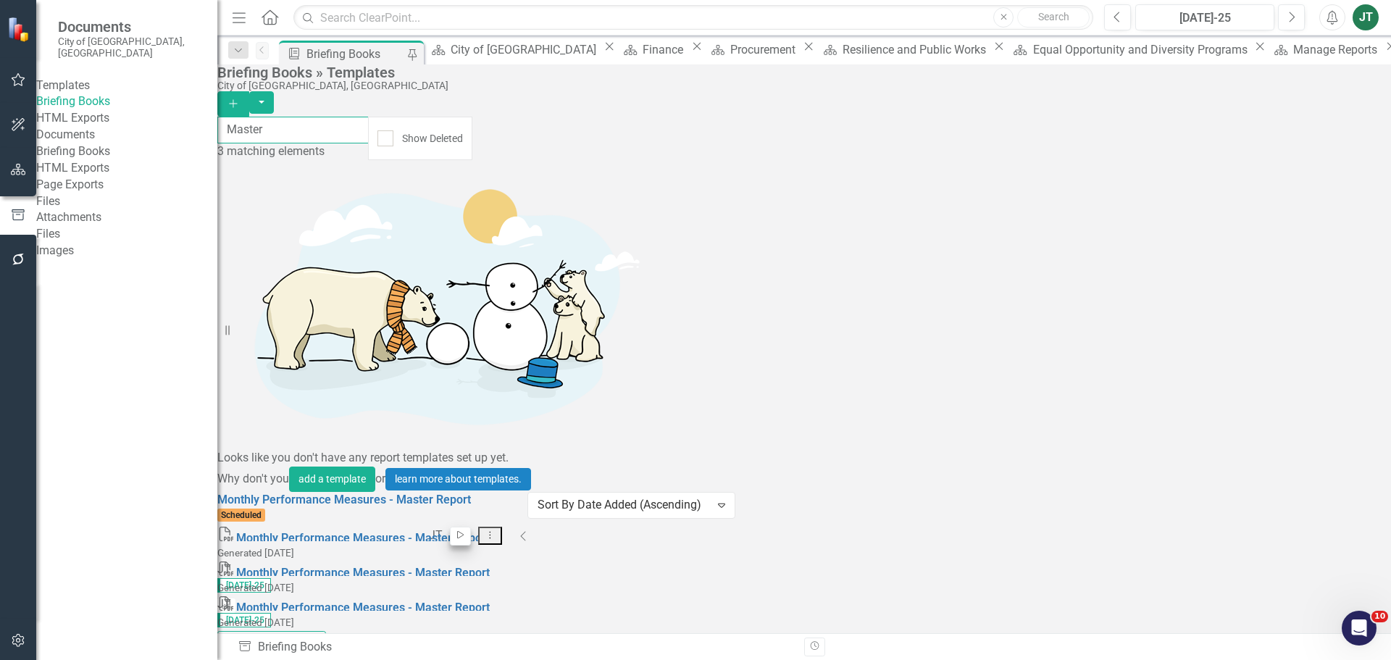
type input "Master"
click at [464, 531] on icon "button" at bounding box center [460, 535] width 7 height 8
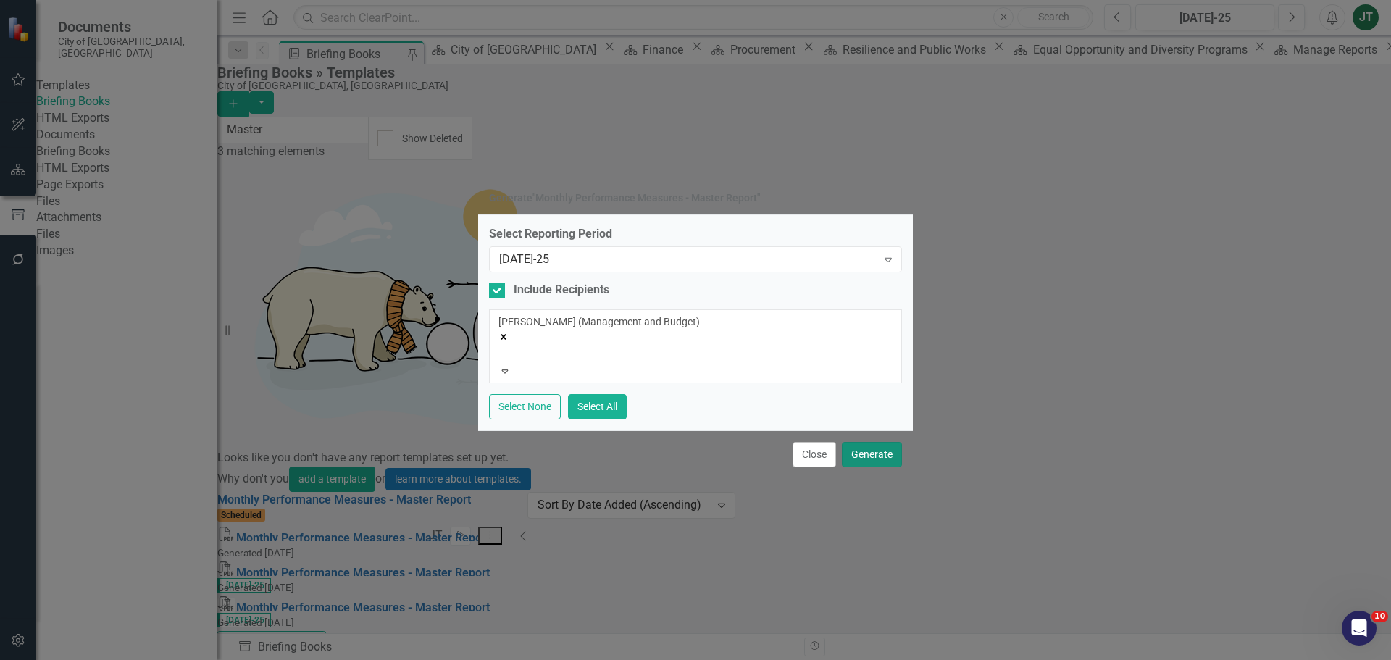
click at [873, 446] on button "Generate" at bounding box center [872, 454] width 60 height 25
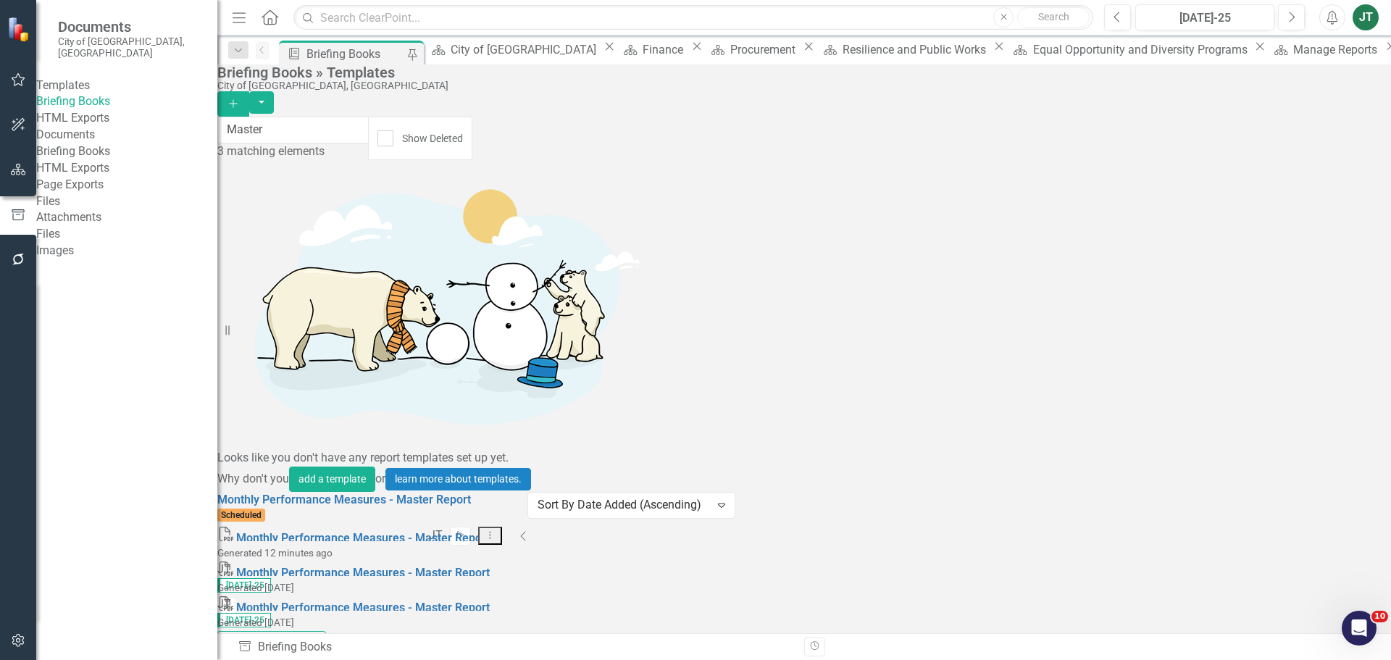
click at [527, 530] on icon "Collapse" at bounding box center [523, 536] width 7 height 12
click at [233, 601] on icon "Download" at bounding box center [227, 605] width 11 height 9
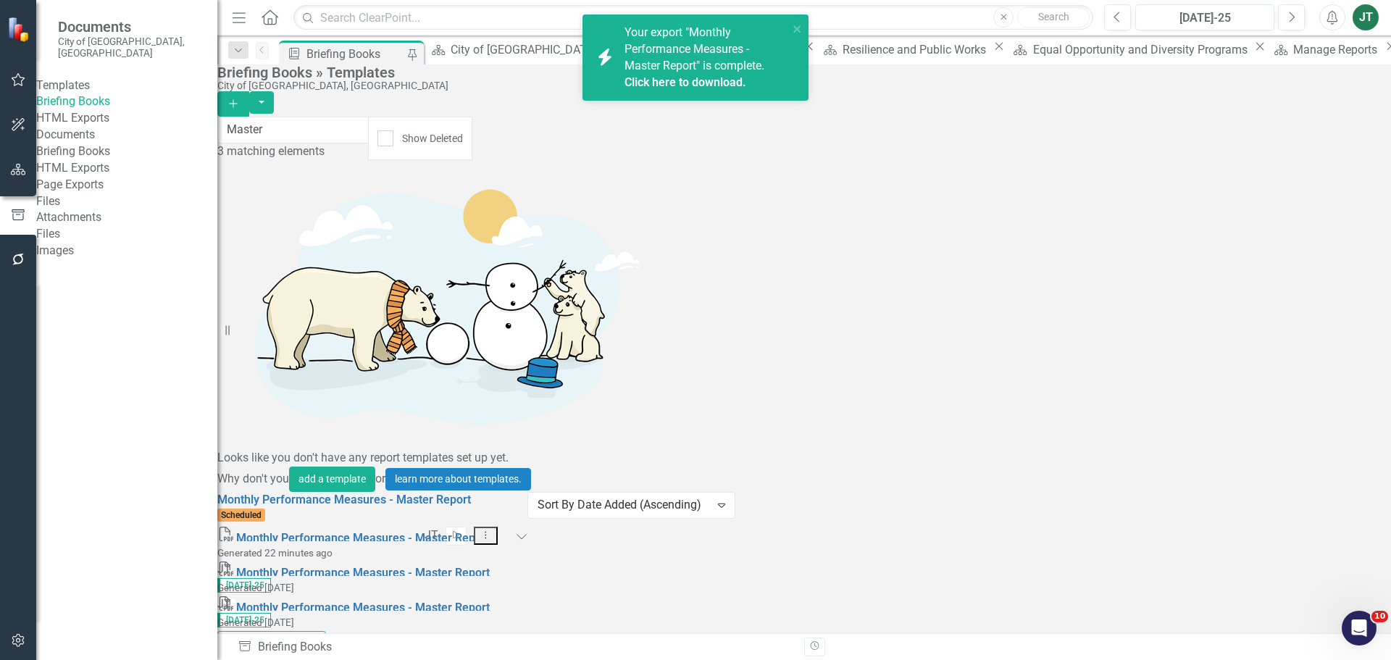
click at [694, 82] on link "Click here to download." at bounding box center [686, 82] width 122 height 14
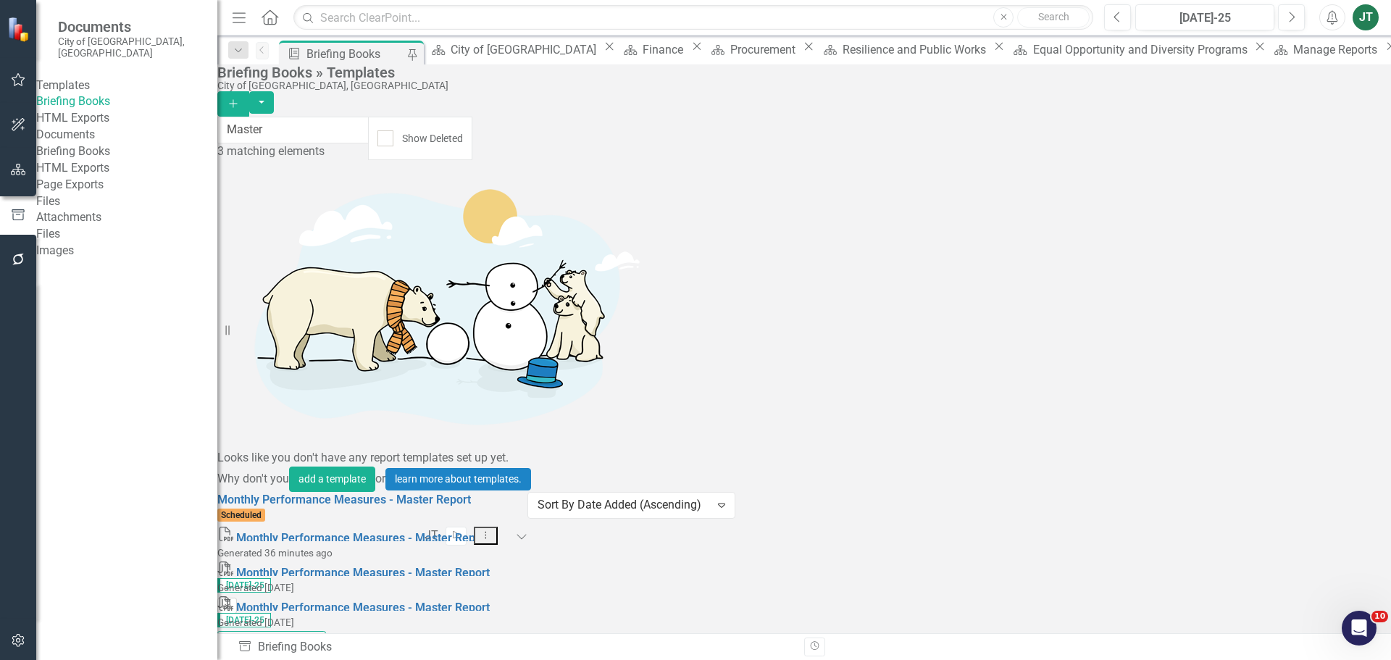
click at [237, 598] on link "Download" at bounding box center [227, 606] width 20 height 16
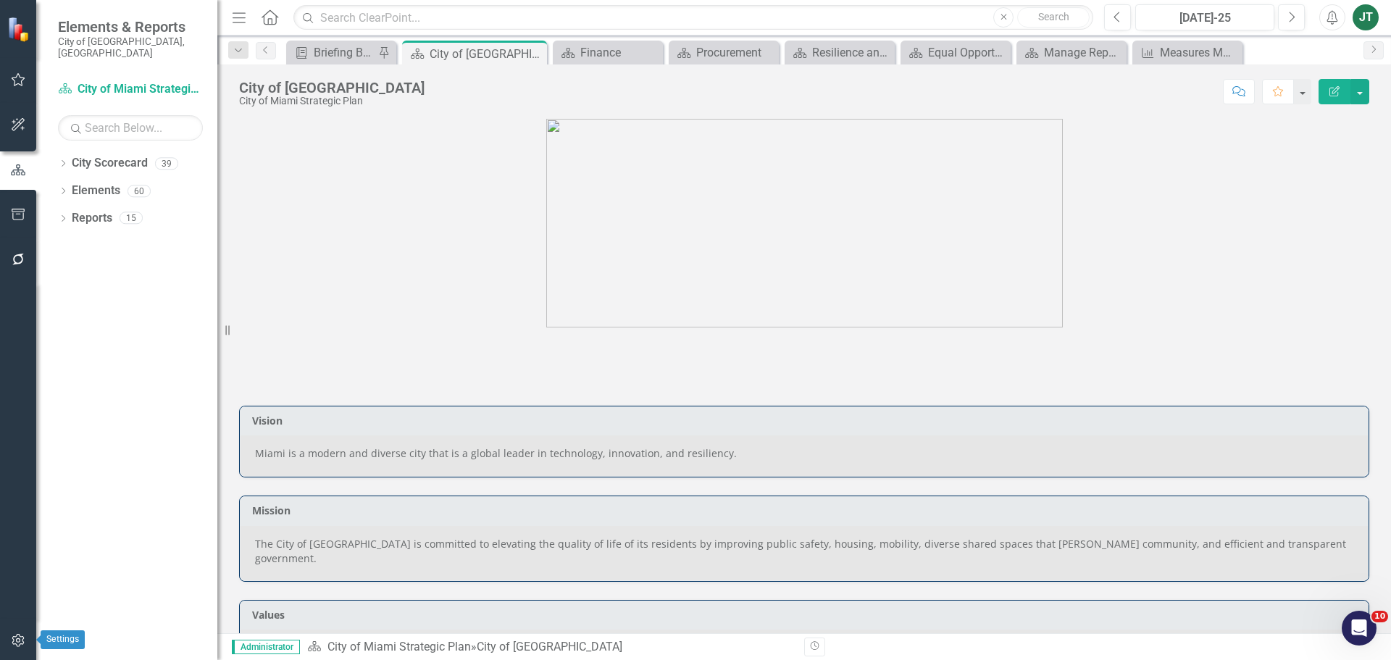
click at [12, 637] on icon "button" at bounding box center [18, 641] width 15 height 12
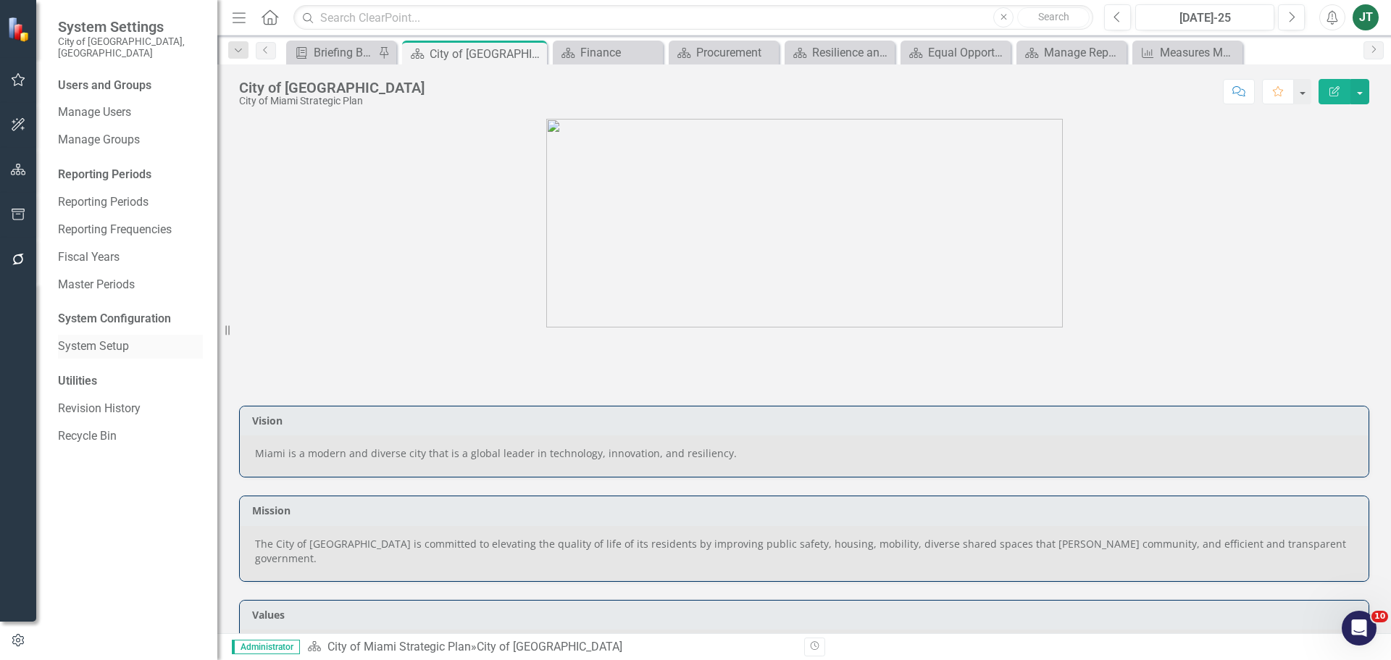
click at [90, 338] on link "System Setup" at bounding box center [130, 346] width 145 height 17
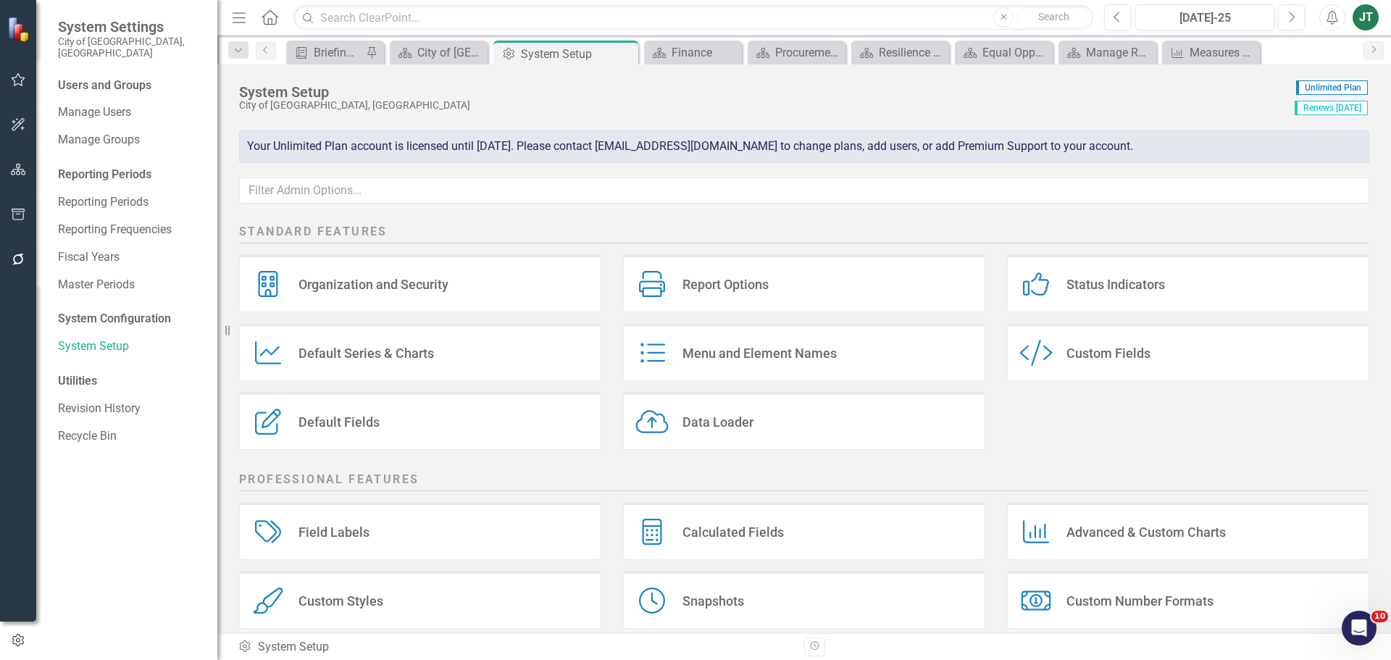
click at [1085, 358] on div "Custom Fields" at bounding box center [1109, 353] width 84 height 17
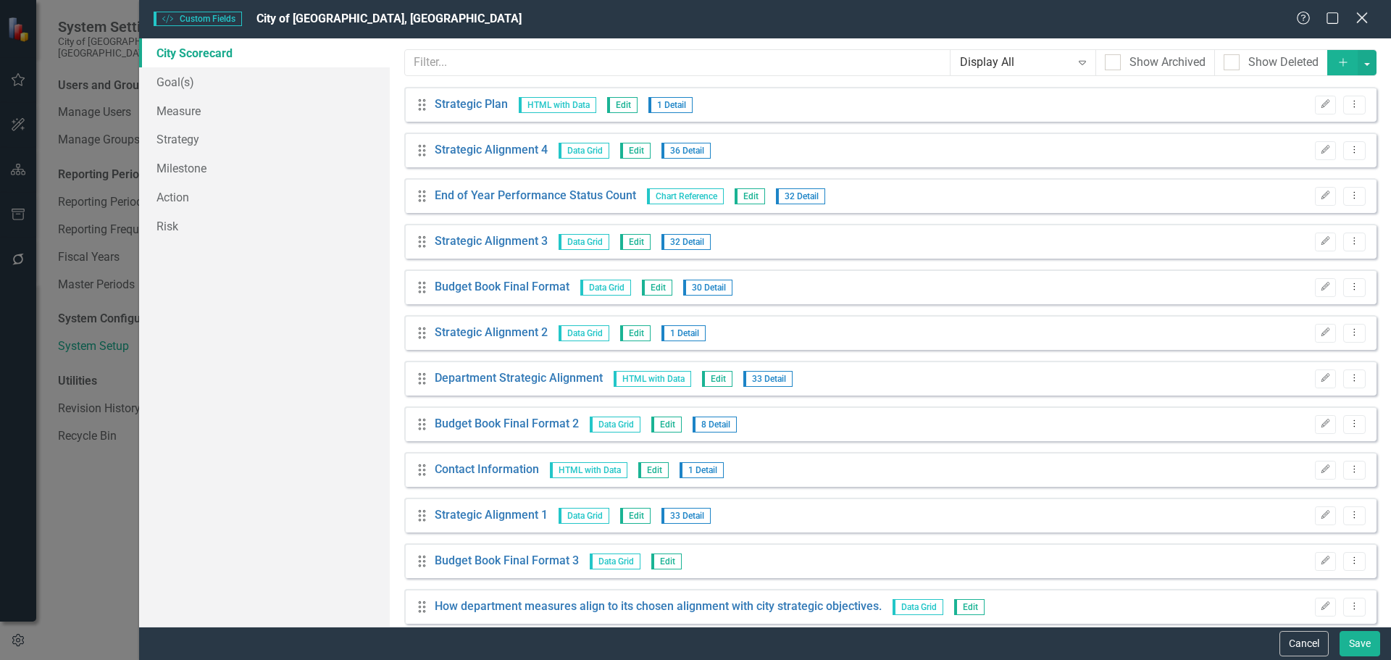
click at [1364, 17] on icon at bounding box center [1361, 17] width 11 height 11
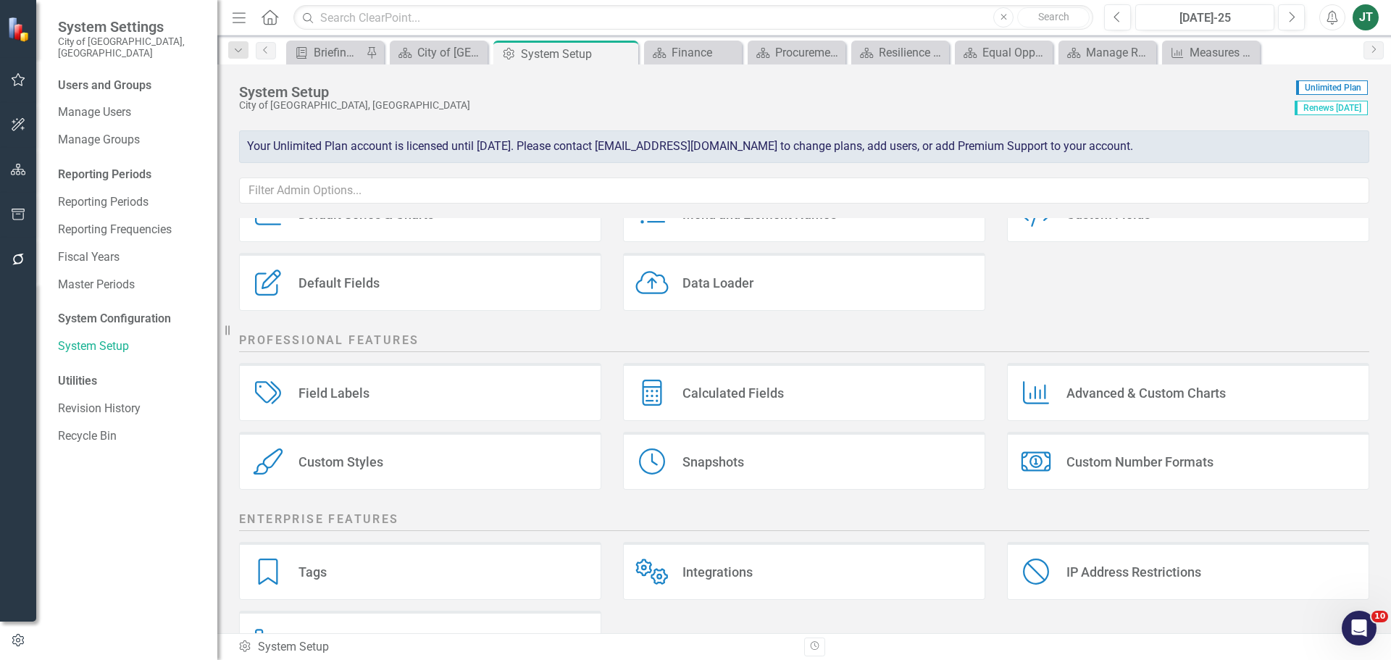
scroll to position [145, 0]
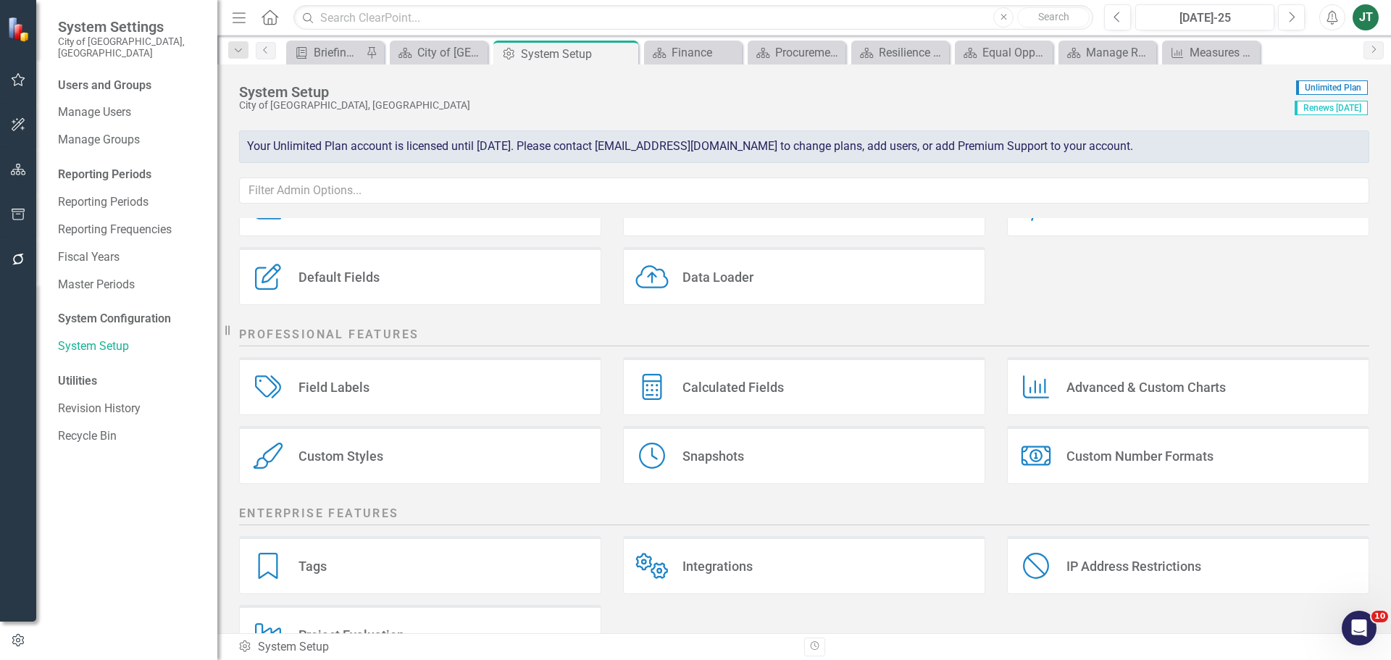
click at [396, 462] on div "Custom Styles Custom Styles" at bounding box center [420, 455] width 362 height 58
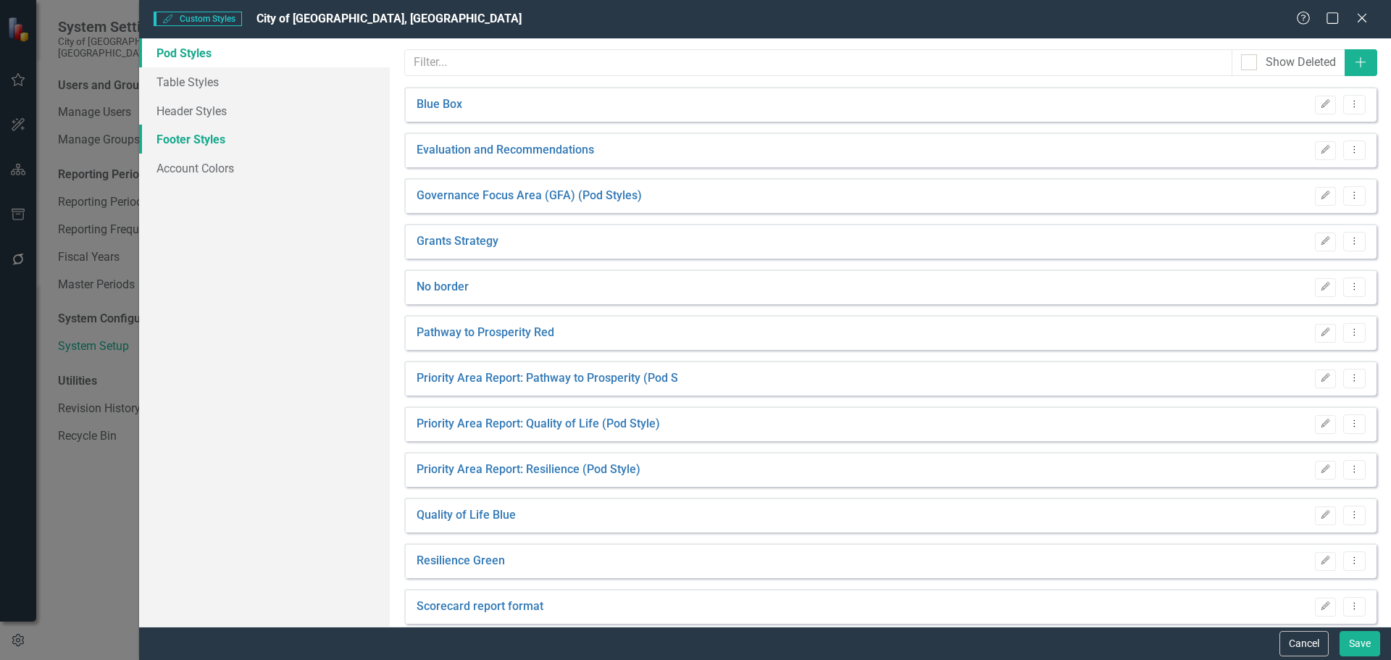
click at [186, 138] on link "Footer Styles" at bounding box center [264, 139] width 251 height 29
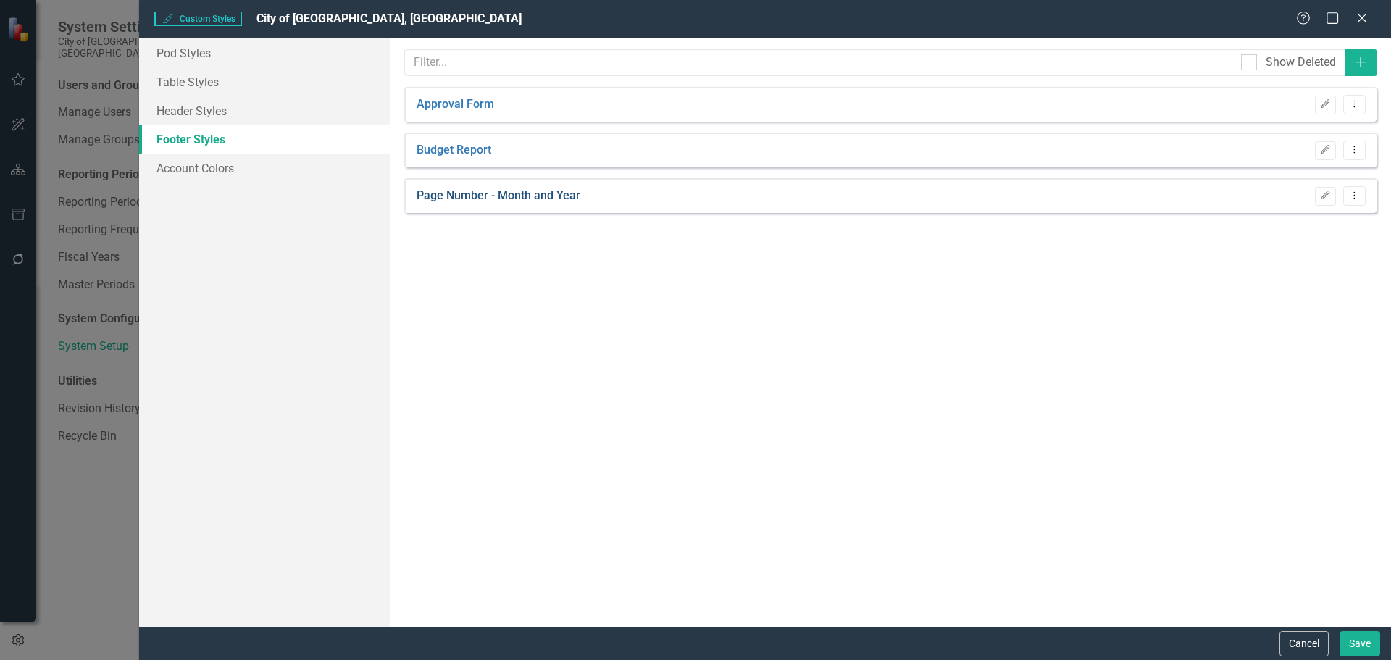
click at [481, 199] on link "Page Number - Month and Year" at bounding box center [499, 196] width 164 height 17
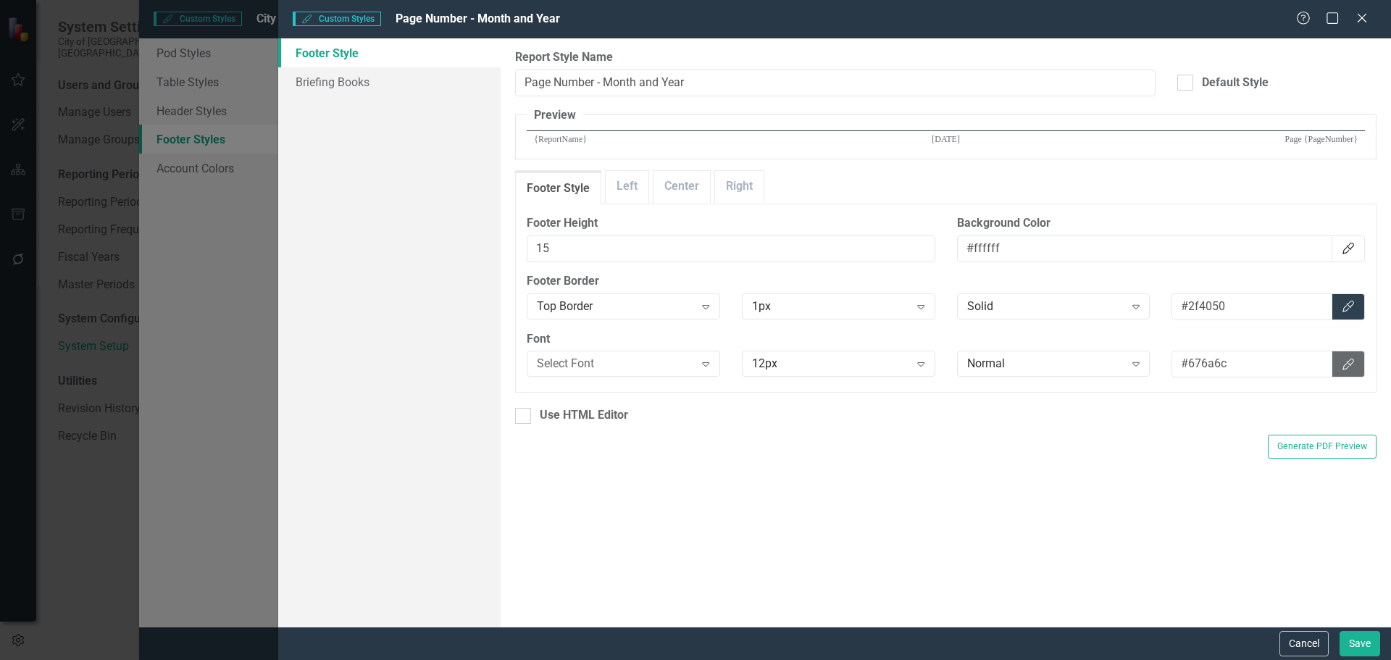
scroll to position [0, 0]
click at [356, 80] on link "Briefing Books" at bounding box center [389, 81] width 222 height 29
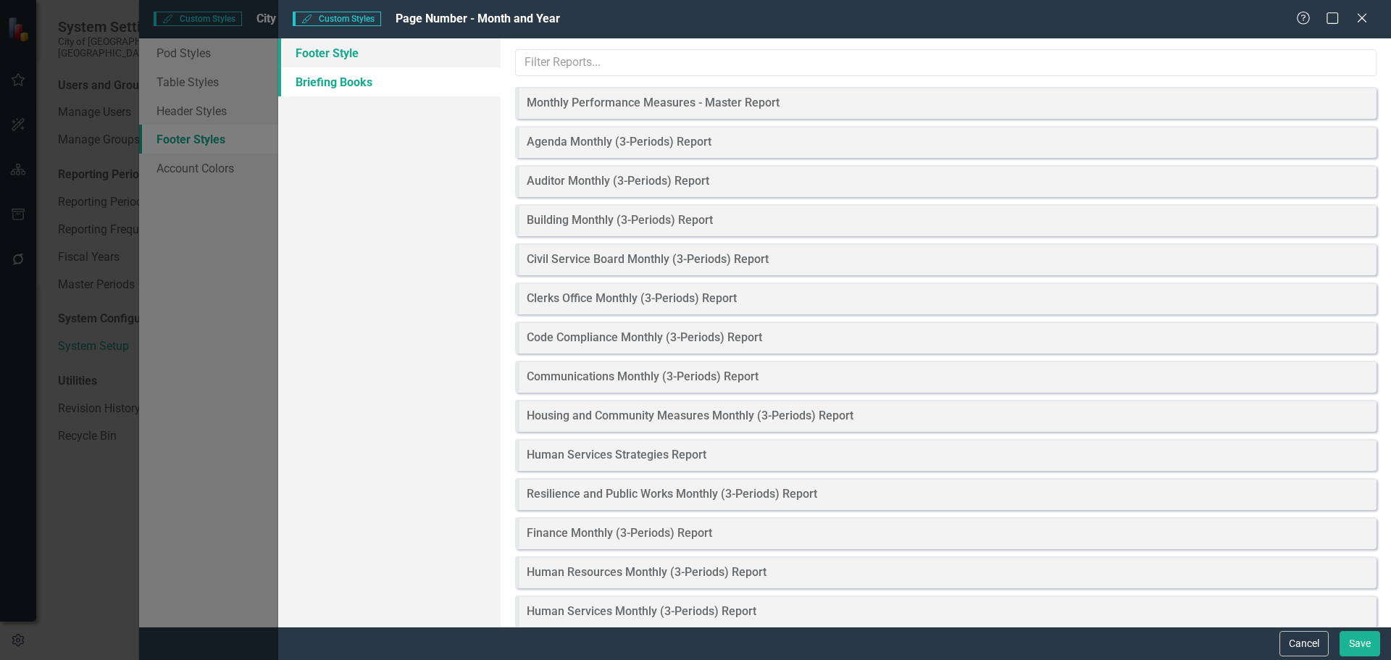
click at [364, 57] on link "Footer Style" at bounding box center [389, 52] width 222 height 29
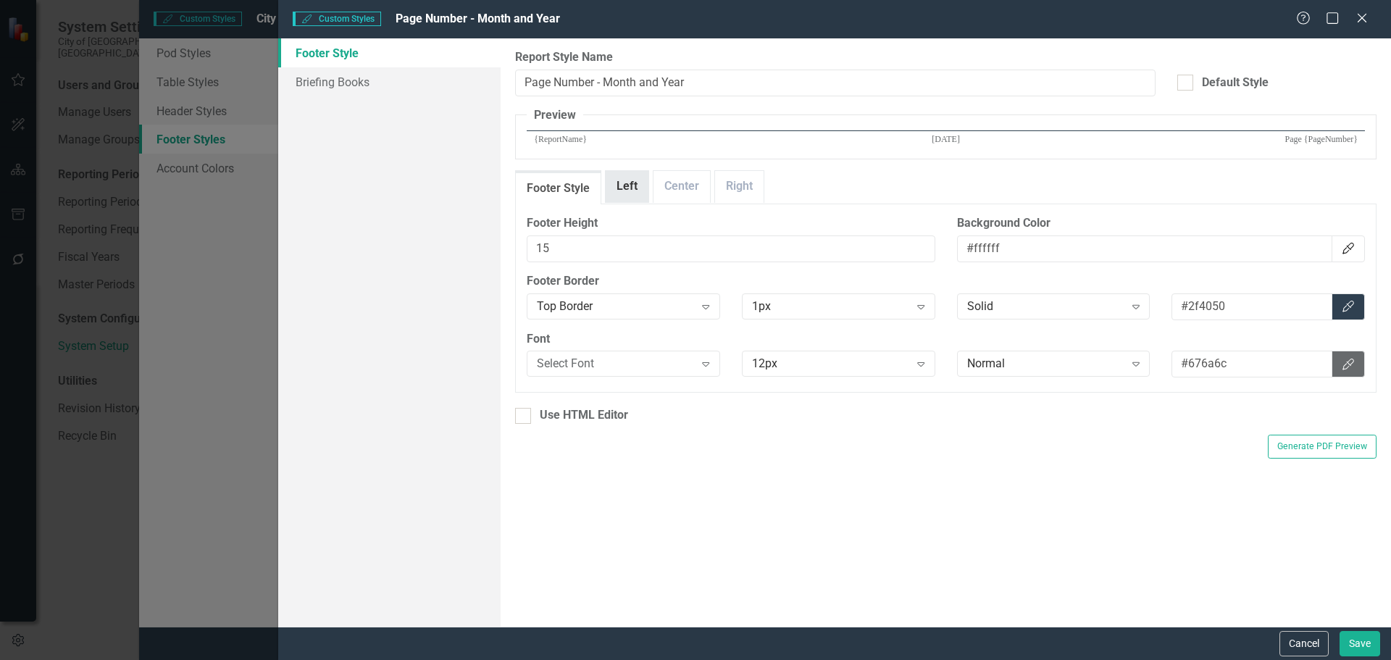
click at [632, 193] on link "Left" at bounding box center [627, 186] width 43 height 31
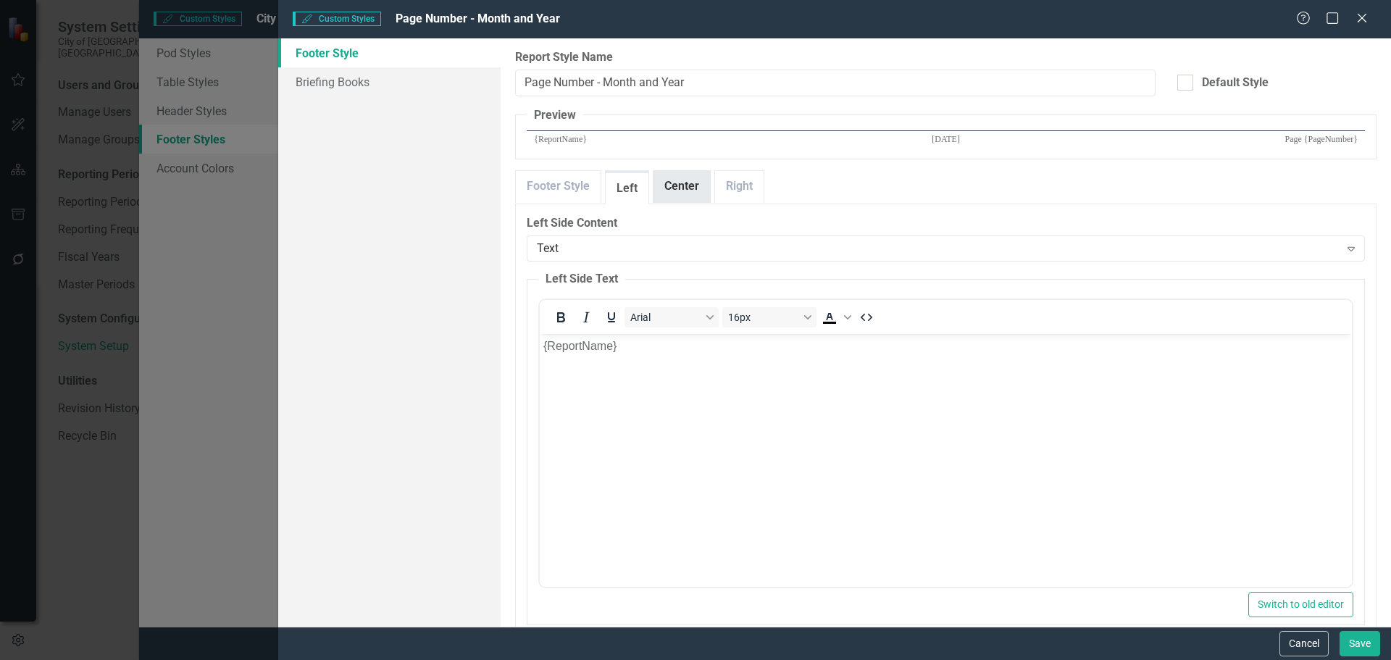
click at [672, 191] on link "Center" at bounding box center [682, 186] width 57 height 31
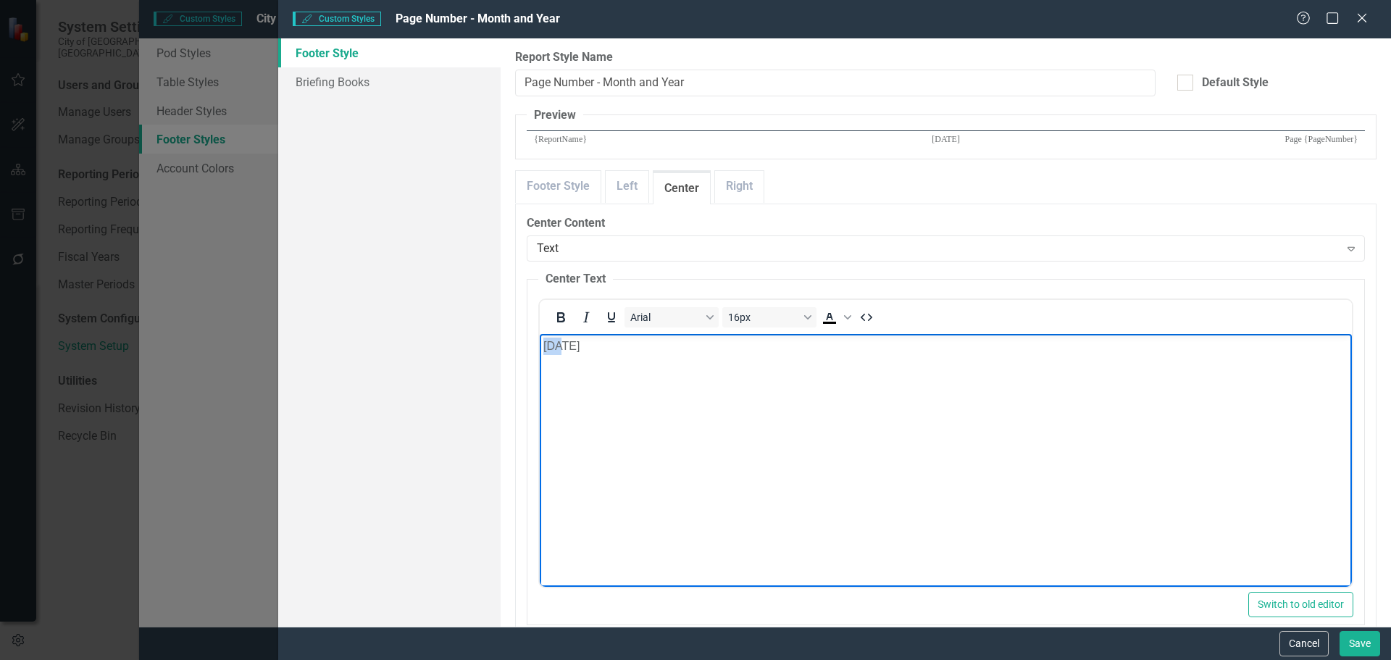
drag, startPoint x: 565, startPoint y: 344, endPoint x: 522, endPoint y: 346, distance: 43.5
click at [540, 346] on html "May 2025" at bounding box center [946, 441] width 812 height 217
click at [742, 205] on div "Footer Height 15 Background Color #ffffff Color Picker Footer Border Top Border…" at bounding box center [945, 507] width 861 height 606
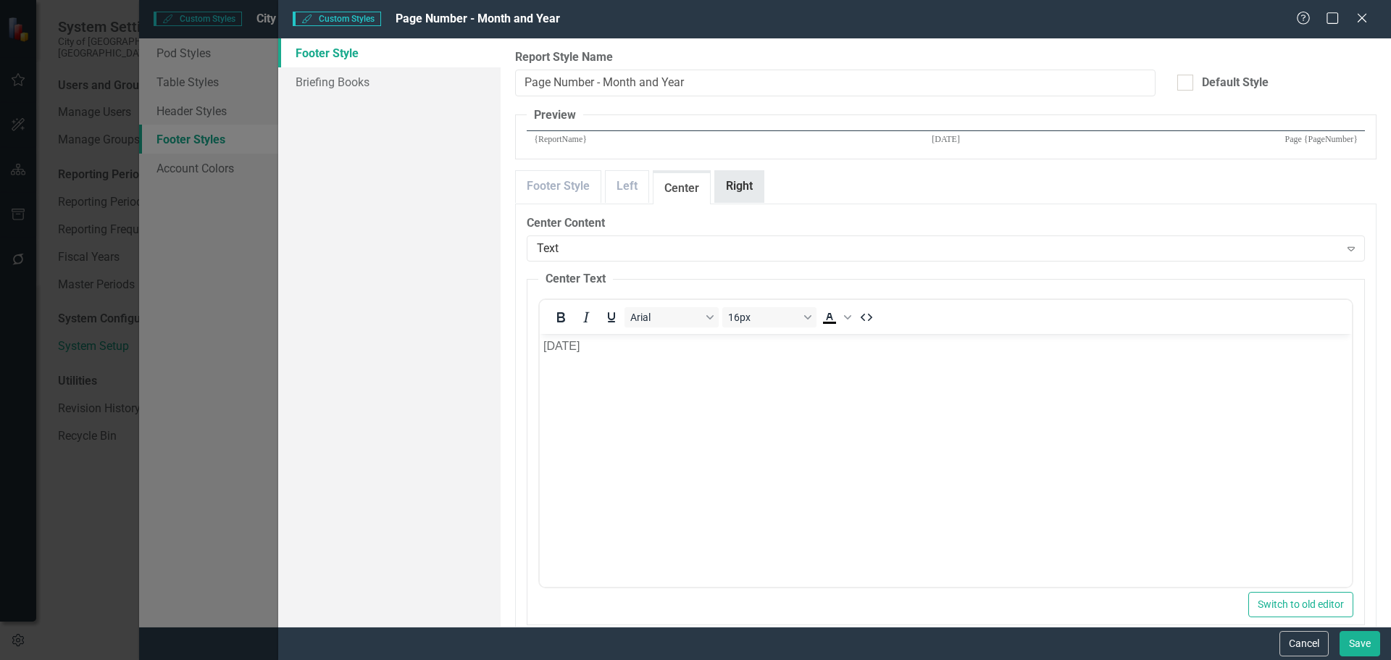
click at [740, 183] on link "Right" at bounding box center [739, 186] width 49 height 31
click at [1364, 643] on button "Save" at bounding box center [1360, 643] width 41 height 25
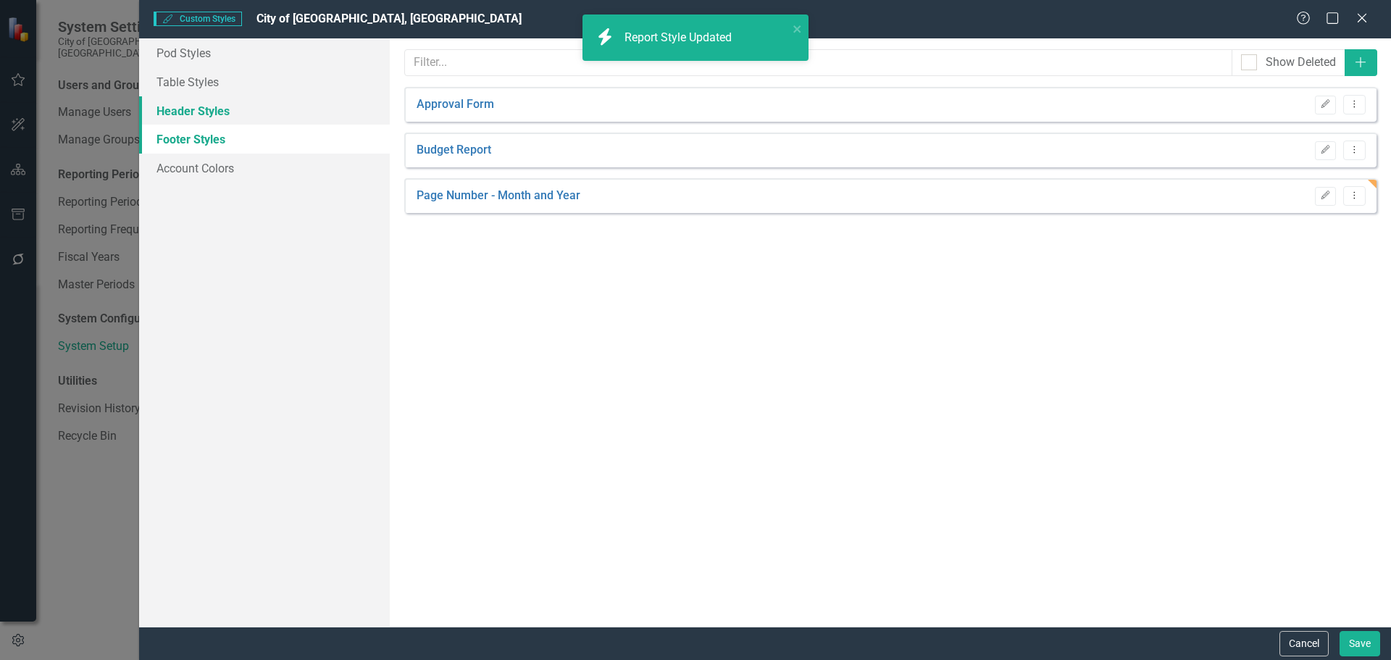
click at [217, 107] on link "Header Styles" at bounding box center [264, 110] width 251 height 29
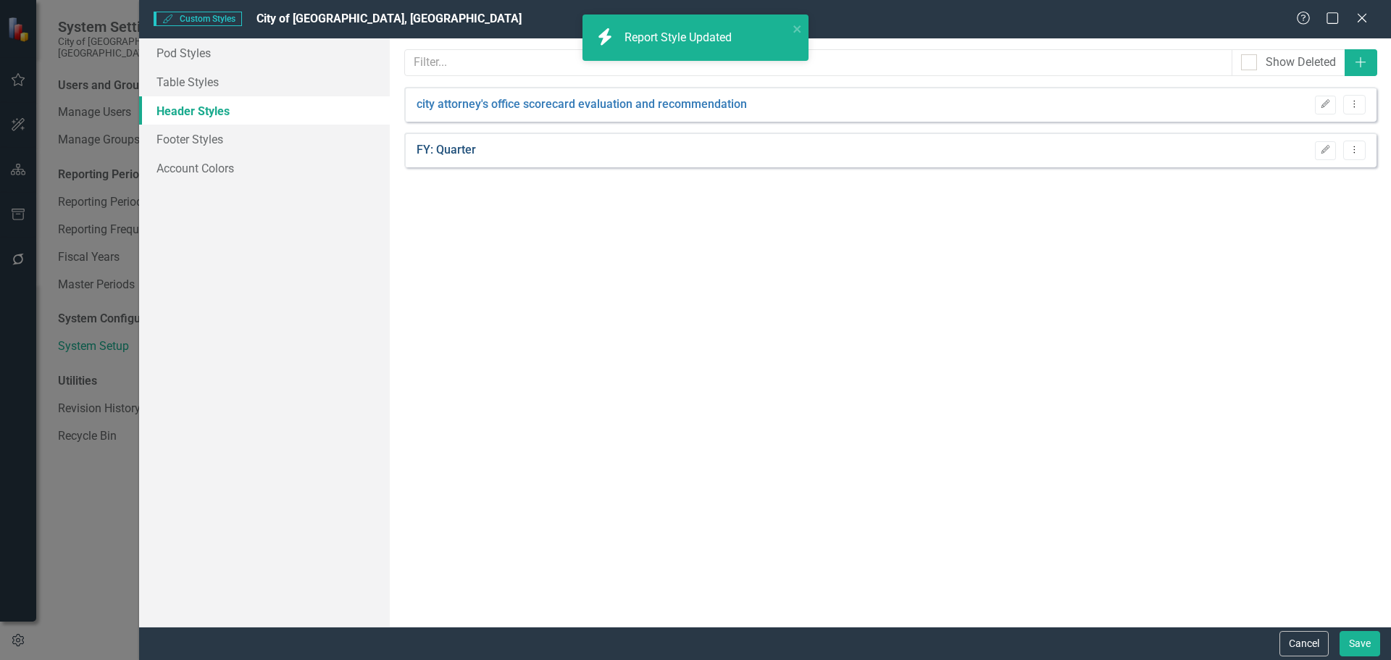
click at [446, 147] on link "FY: Quarter" at bounding box center [446, 150] width 59 height 17
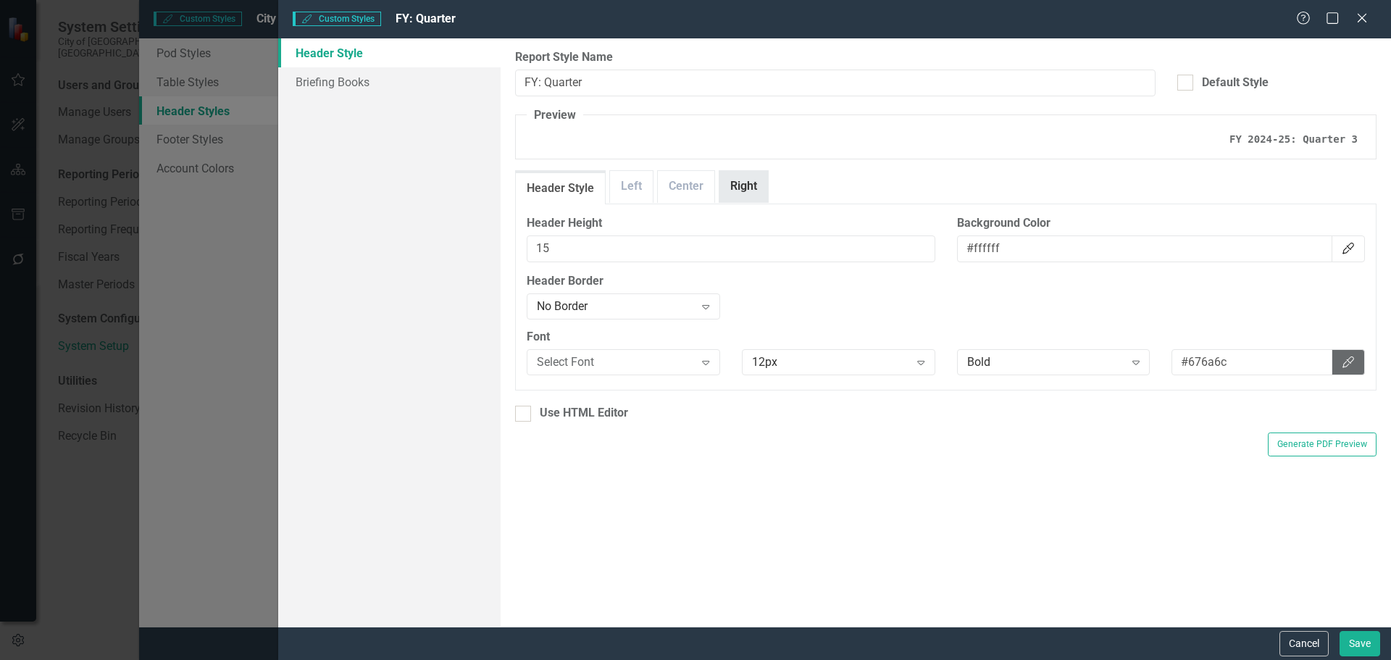
click at [737, 189] on link "Right" at bounding box center [743, 186] width 49 height 31
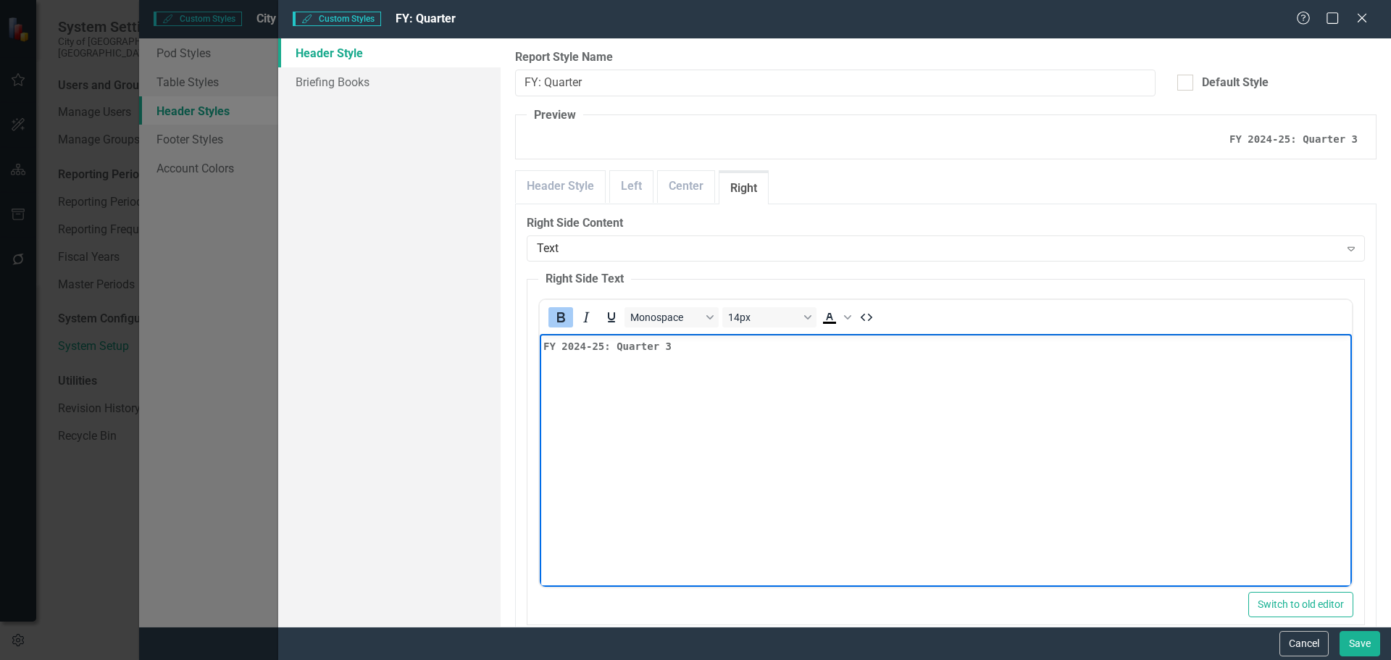
click at [669, 348] on p "FY 2024-25: Quarter 3" at bounding box center [945, 345] width 805 height 17
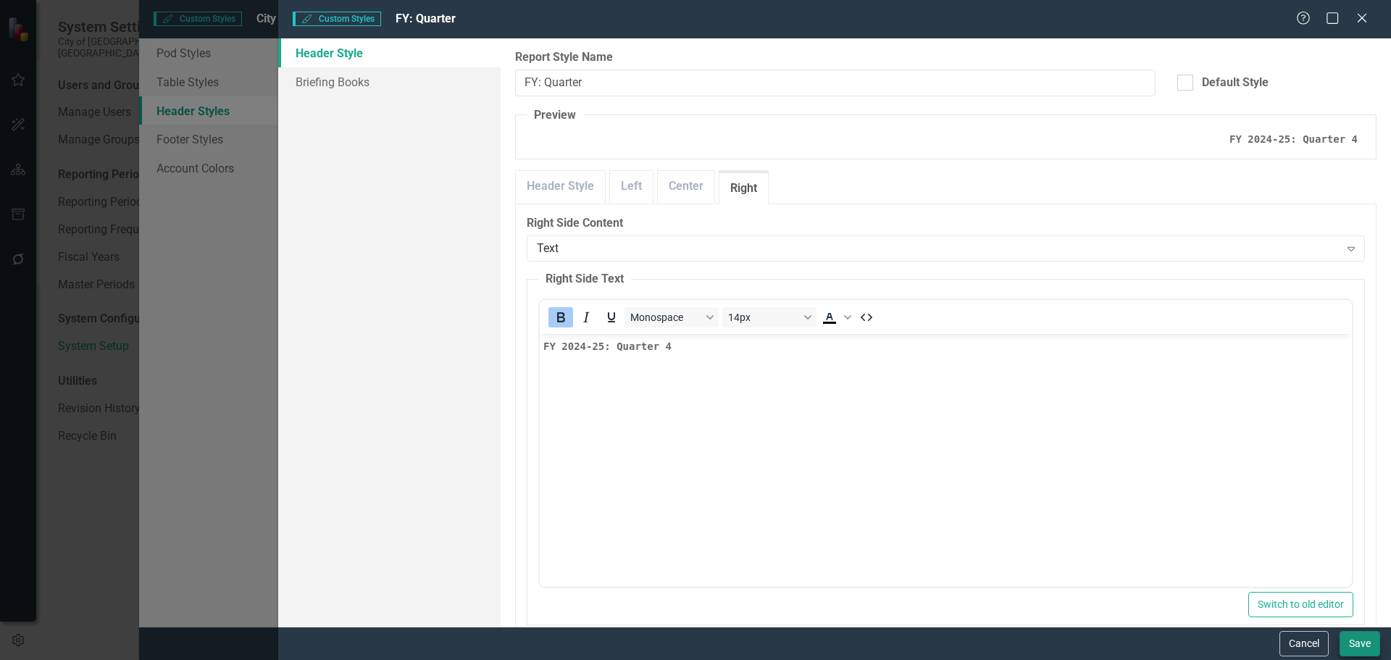
click at [1354, 644] on button "Save" at bounding box center [1360, 643] width 41 height 25
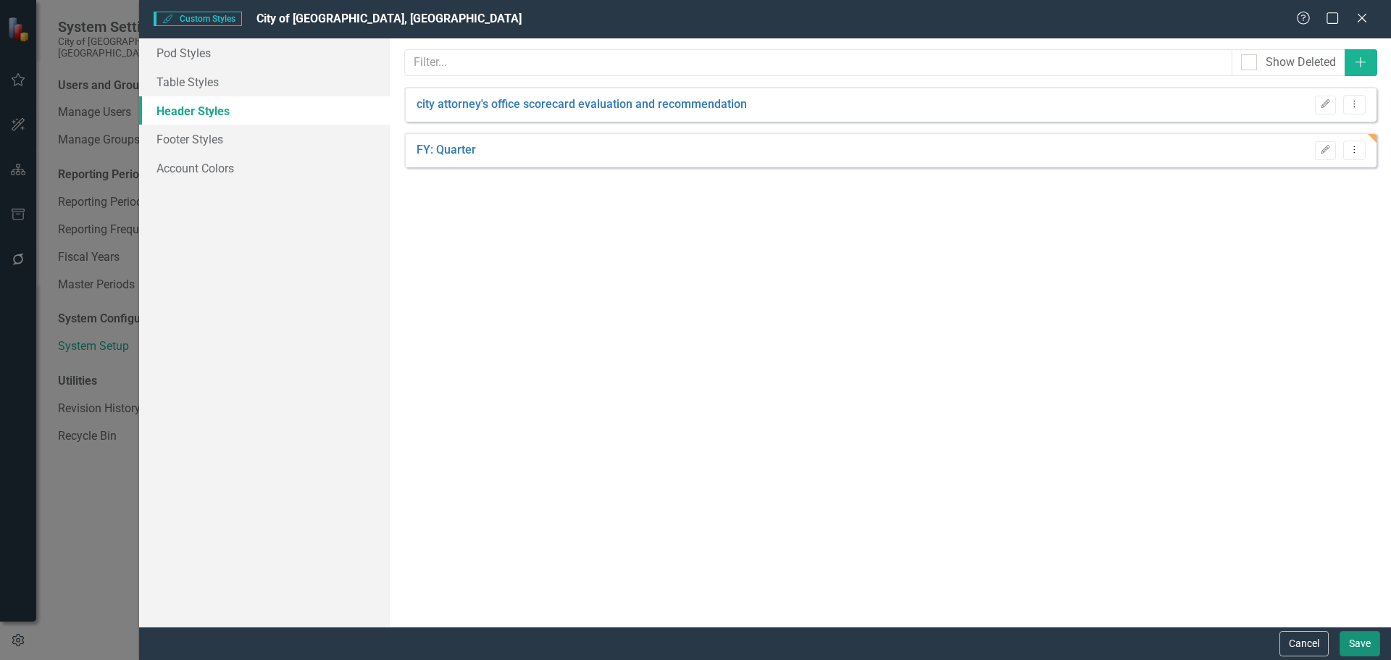
click at [1360, 645] on button "Save" at bounding box center [1360, 643] width 41 height 25
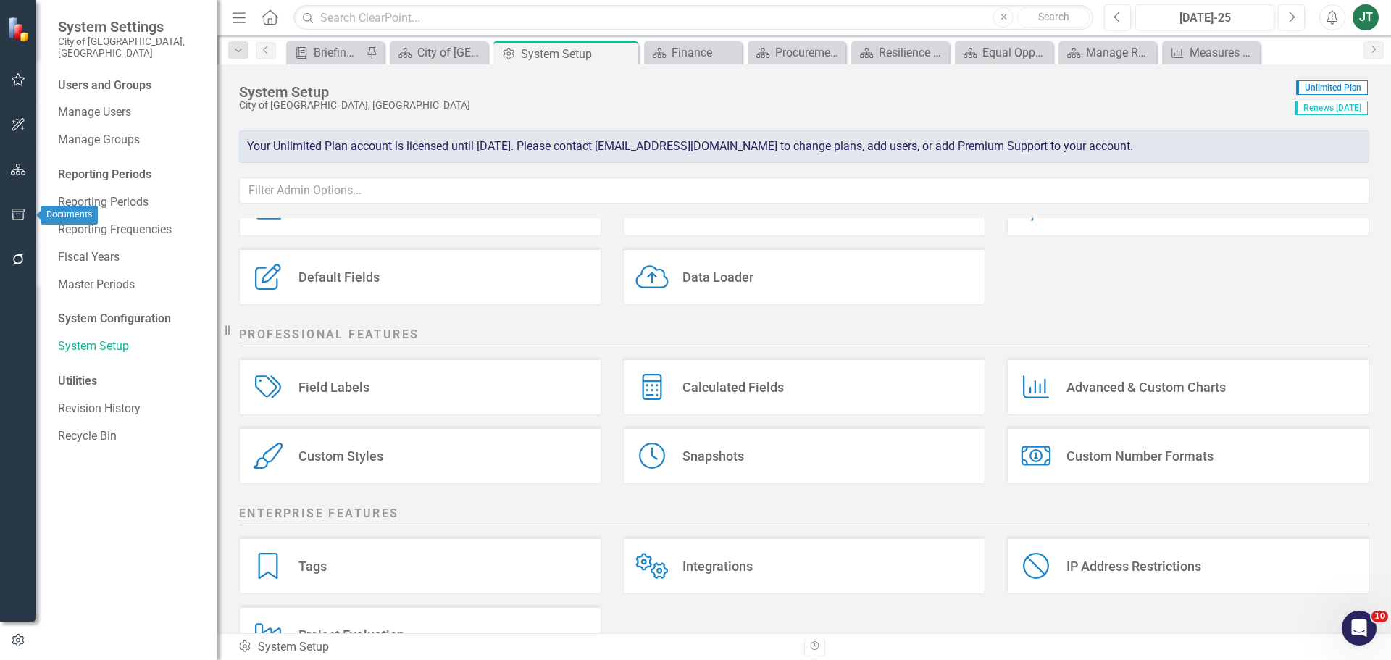
click at [18, 214] on icon "button" at bounding box center [18, 215] width 13 height 12
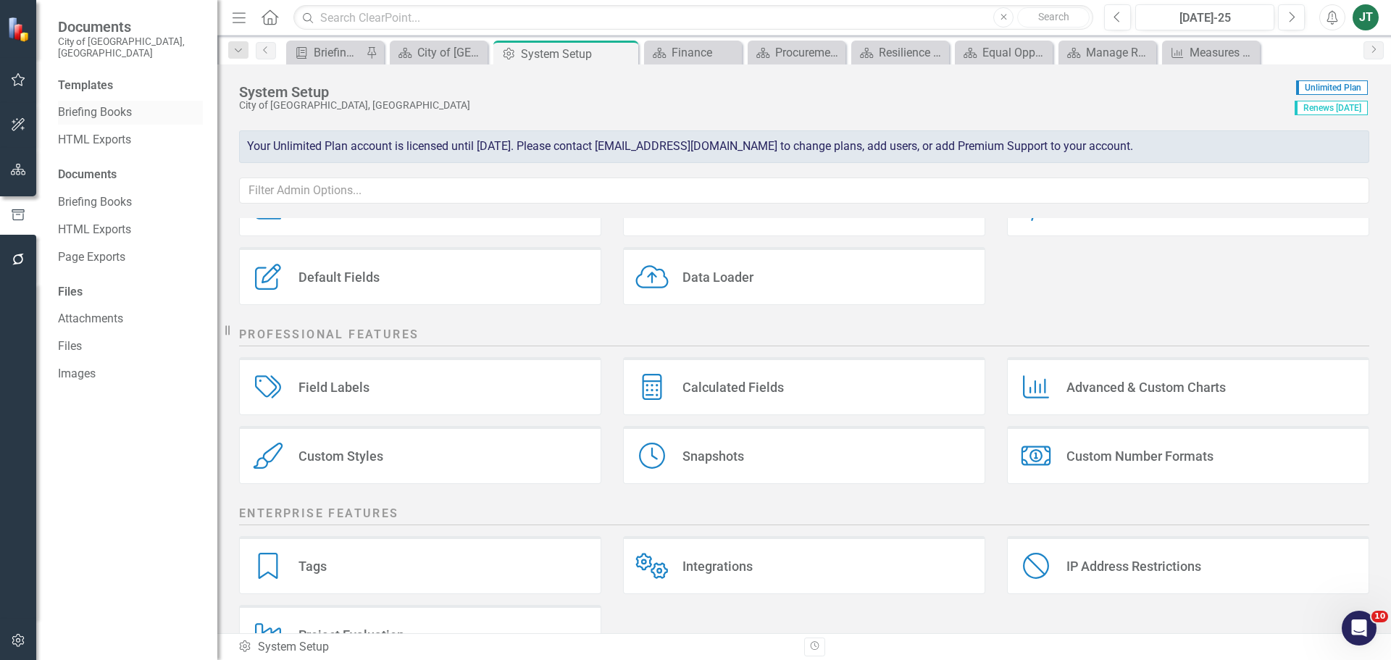
click at [92, 104] on link "Briefing Books" at bounding box center [130, 112] width 145 height 17
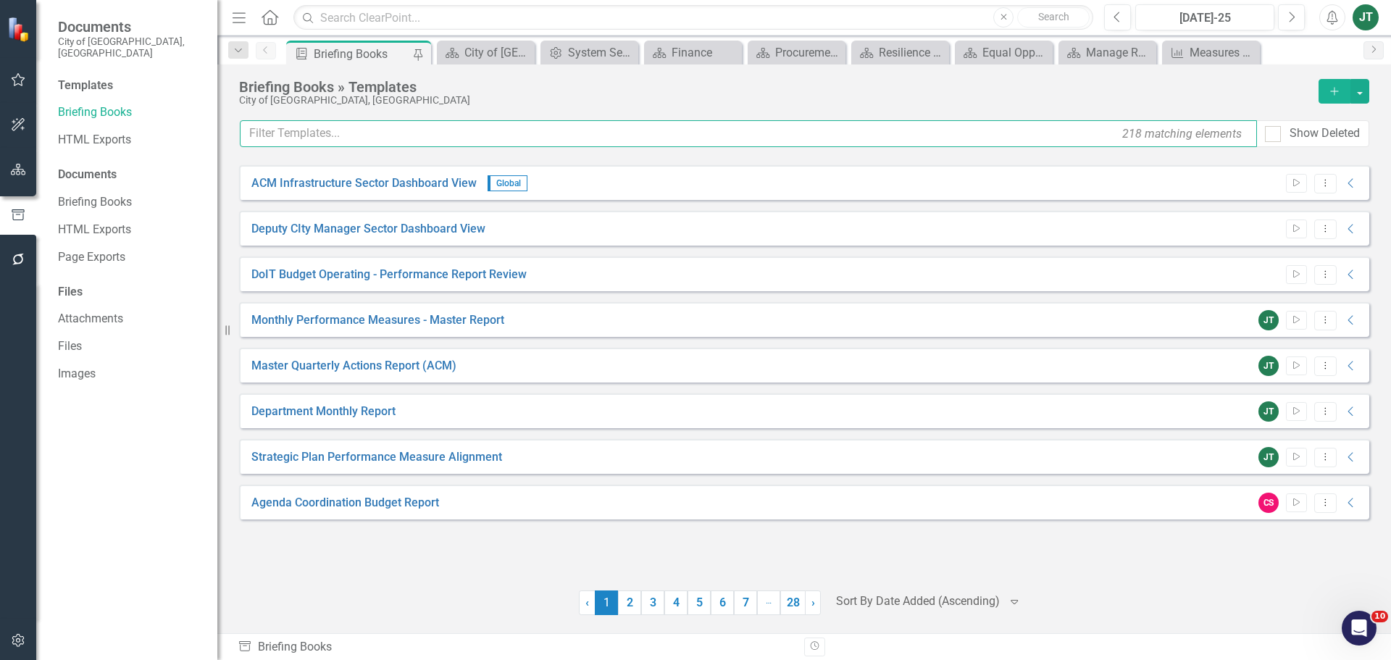
click at [277, 129] on input "text" at bounding box center [748, 133] width 1017 height 27
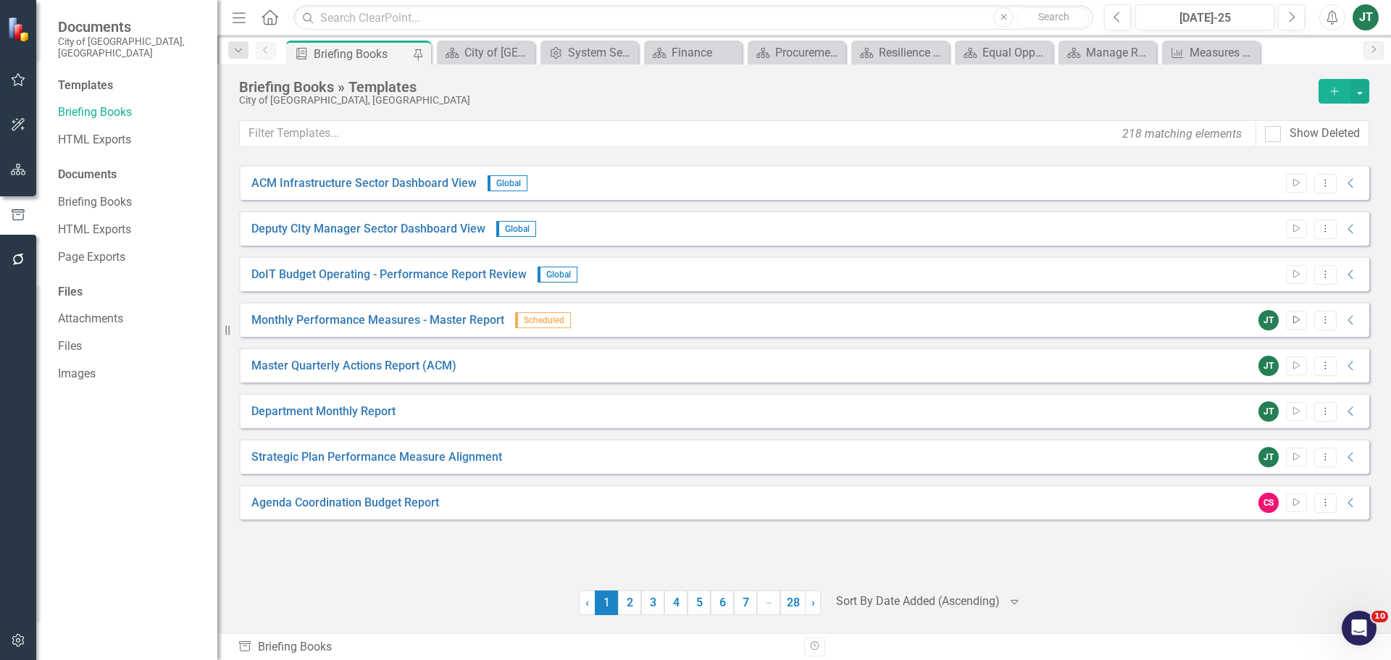
click at [1297, 324] on icon "Start" at bounding box center [1296, 320] width 11 height 9
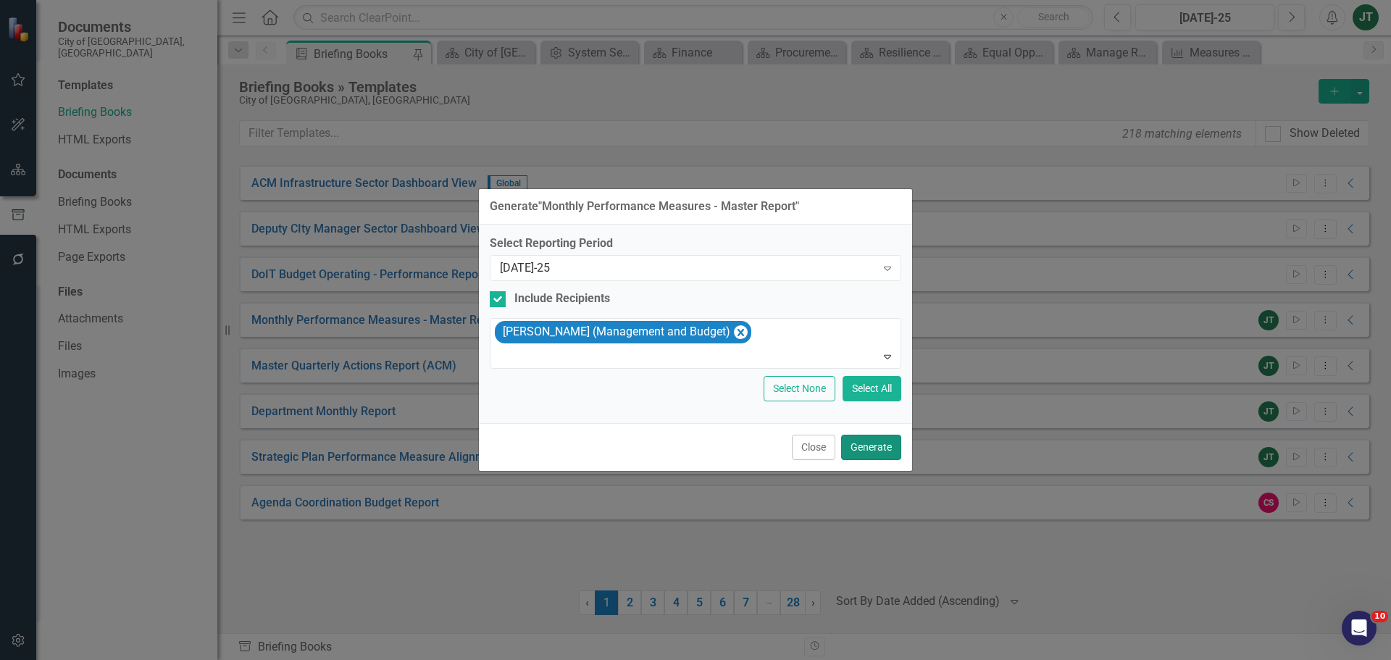
click at [873, 453] on button "Generate" at bounding box center [871, 447] width 60 height 25
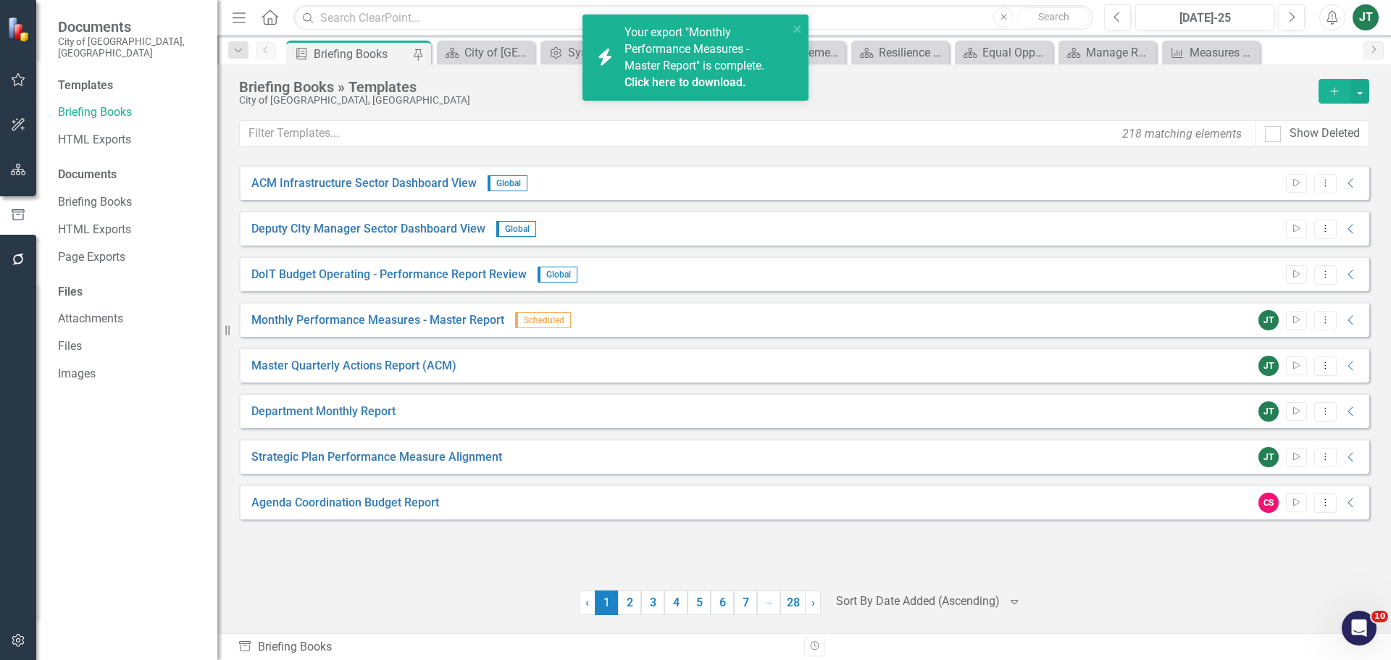
click at [9, 170] on button "button" at bounding box center [18, 170] width 33 height 30
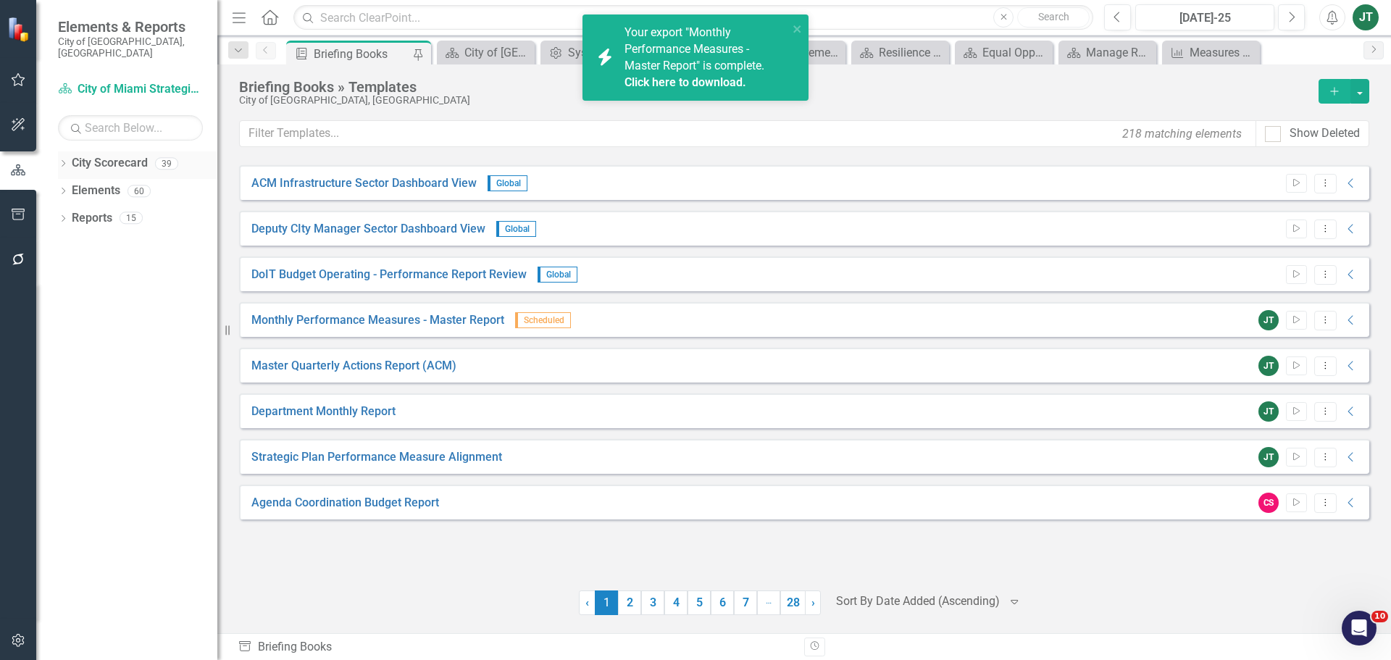
click at [67, 161] on icon "Dropdown" at bounding box center [63, 165] width 10 height 8
click at [68, 213] on icon "Dropdown" at bounding box center [70, 217] width 11 height 9
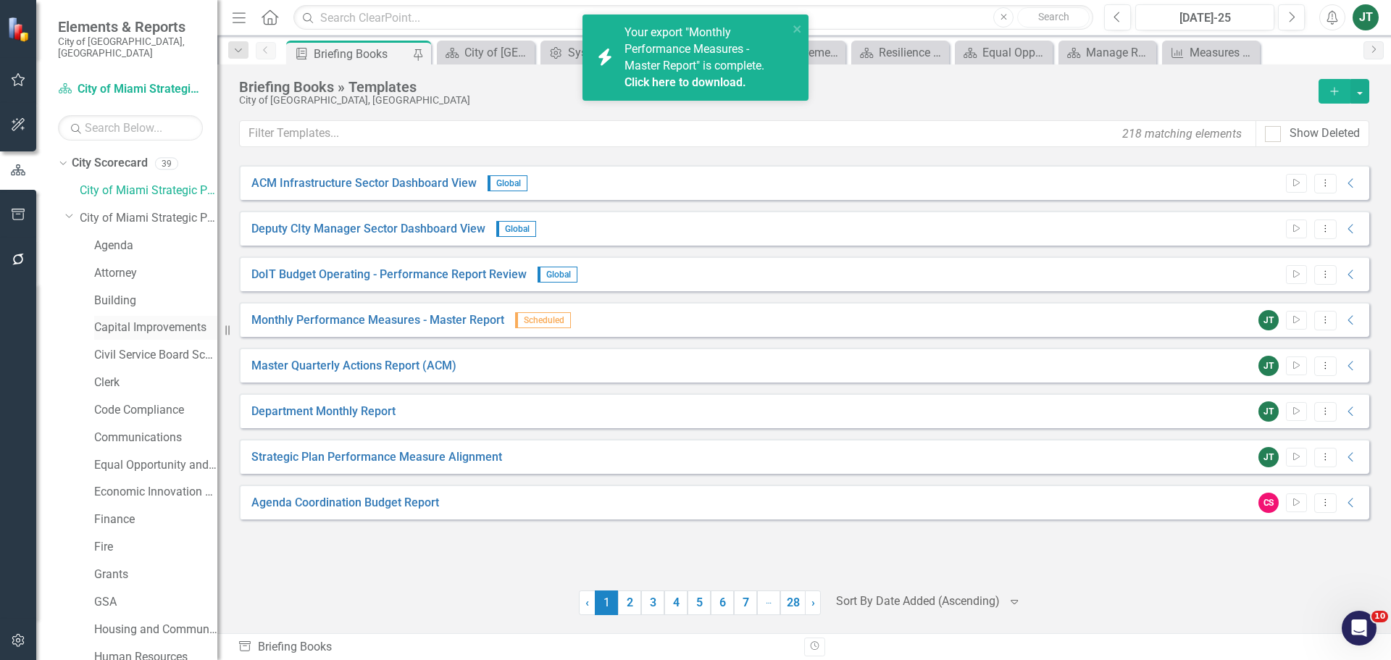
click at [130, 320] on link "Capital Improvements" at bounding box center [155, 328] width 123 height 17
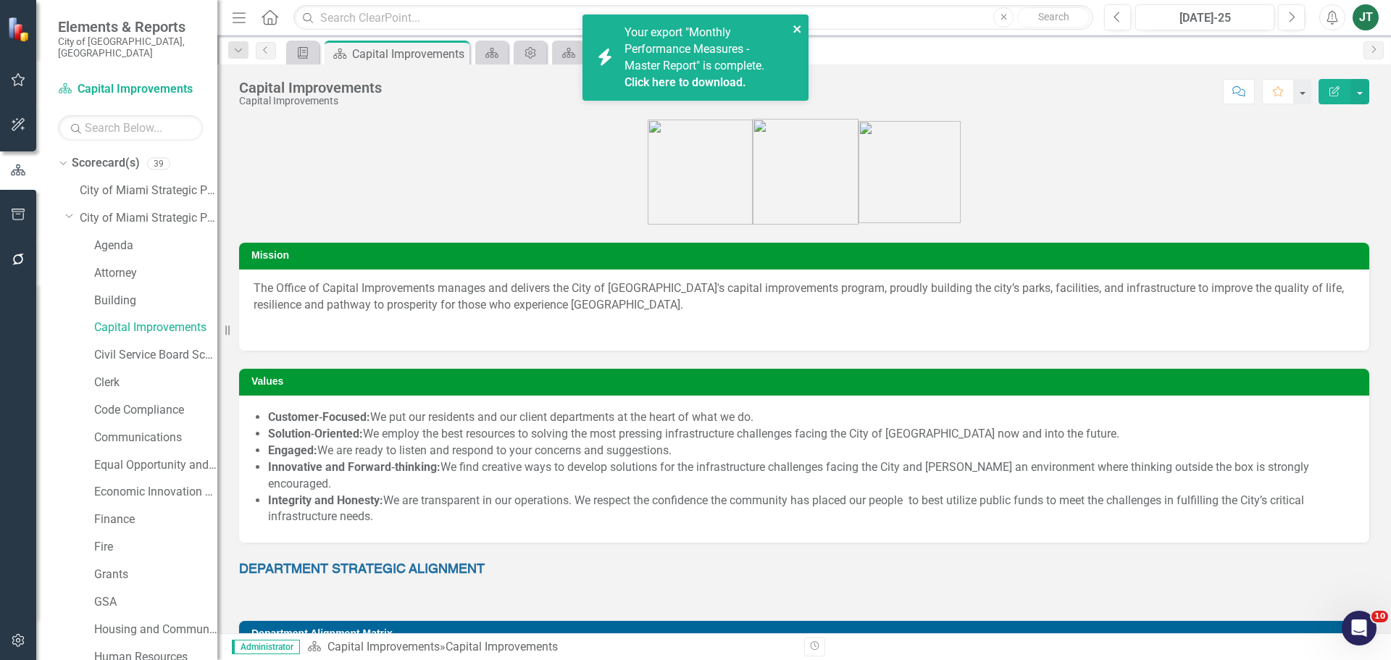
click at [798, 28] on icon "close" at bounding box center [796, 28] width 7 height 7
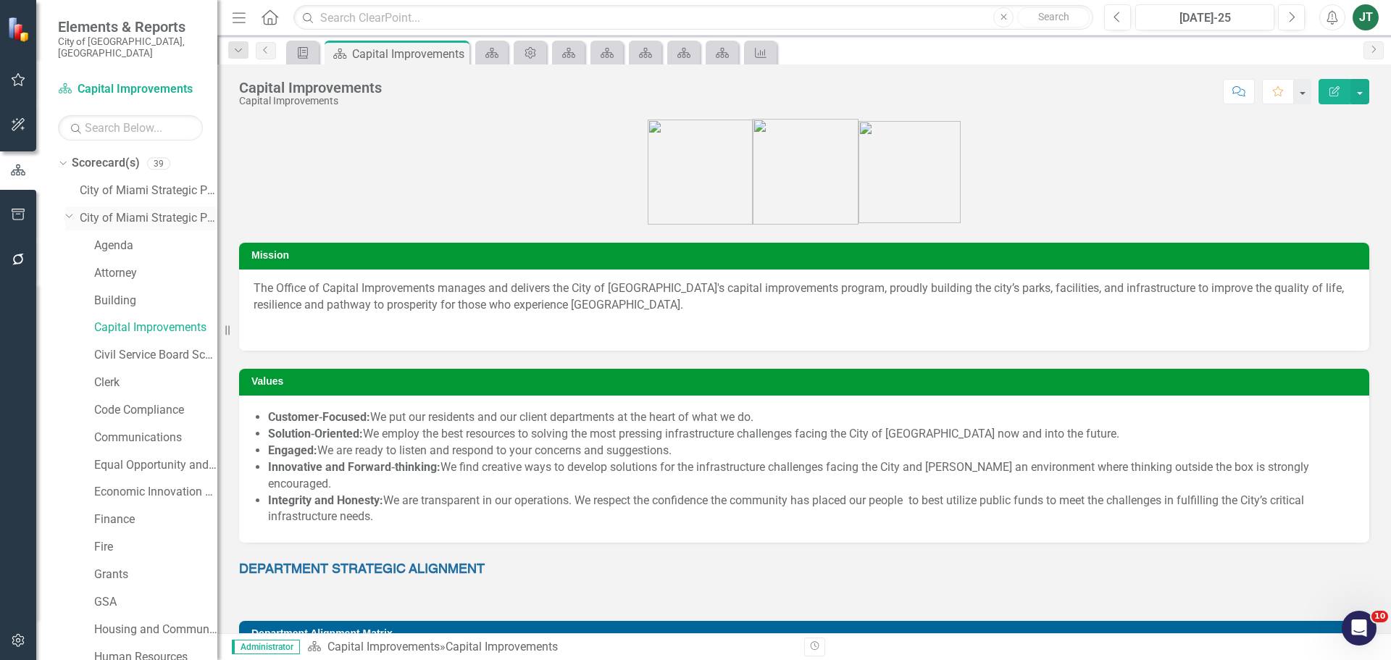
click at [66, 210] on icon "Dropdown" at bounding box center [69, 215] width 9 height 11
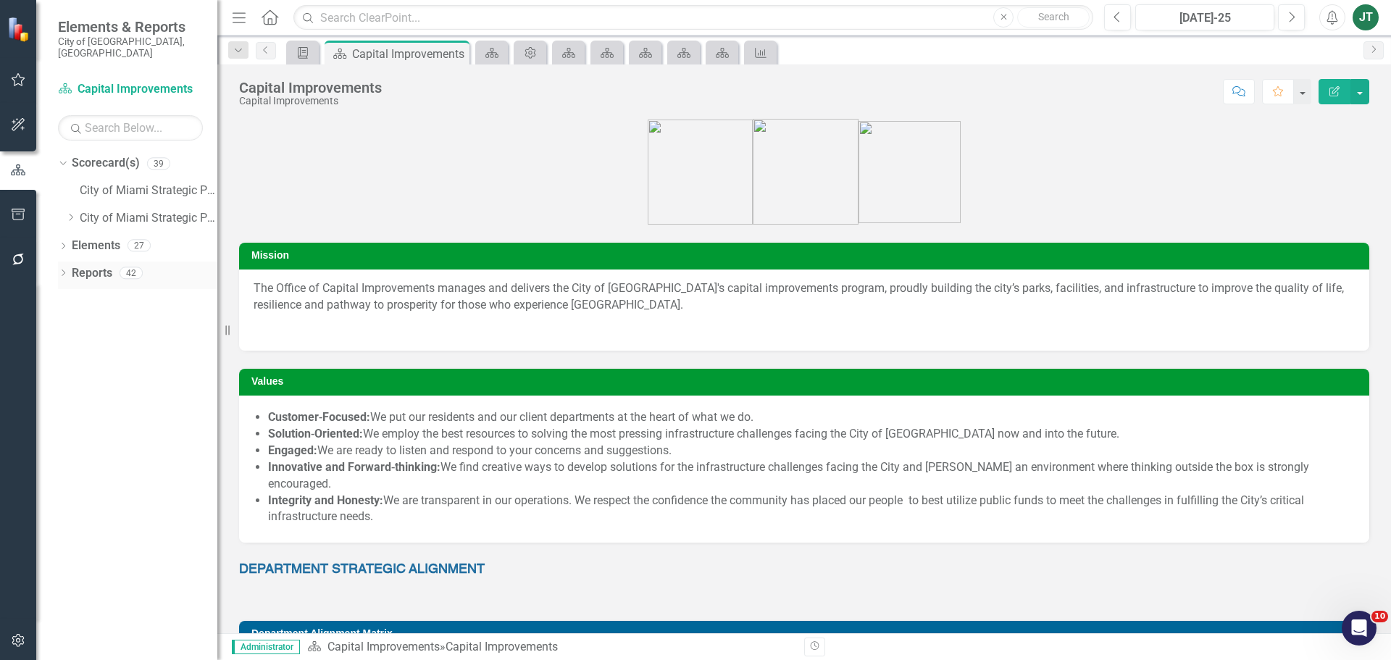
click at [84, 265] on link "Reports" at bounding box center [92, 273] width 41 height 17
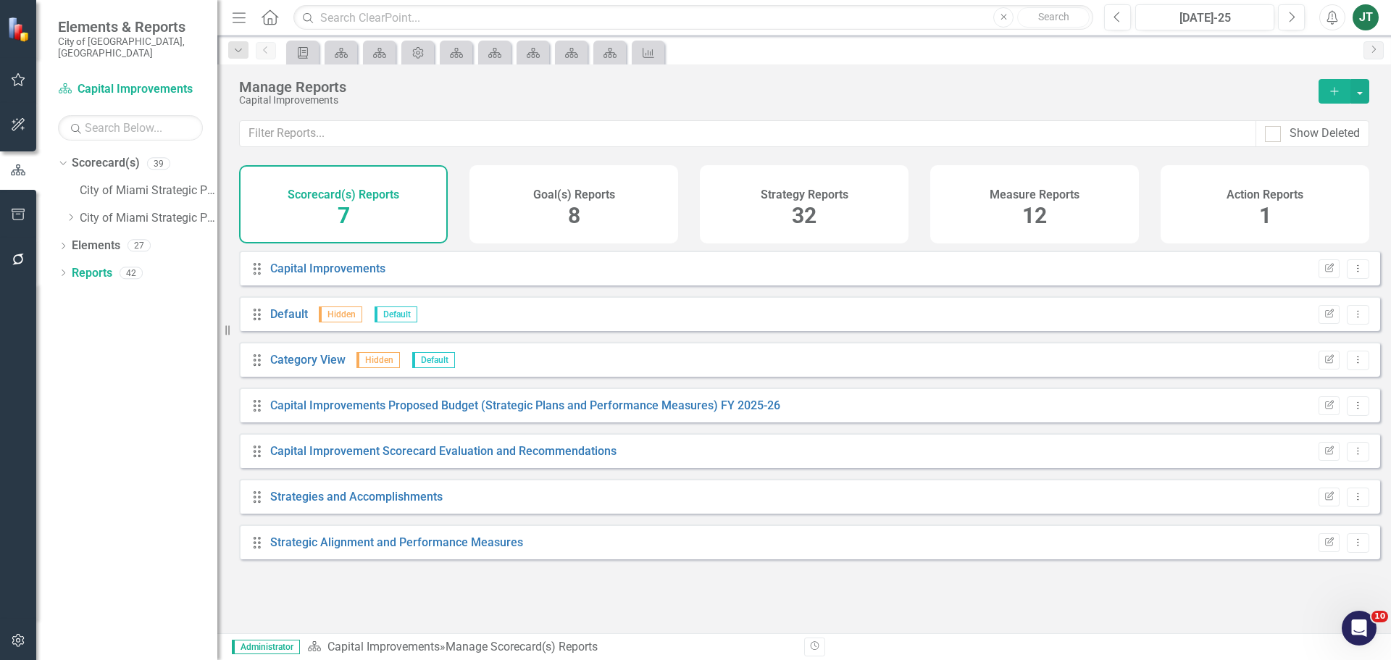
click at [1049, 214] on div "Measure Reports 12" at bounding box center [1034, 204] width 209 height 78
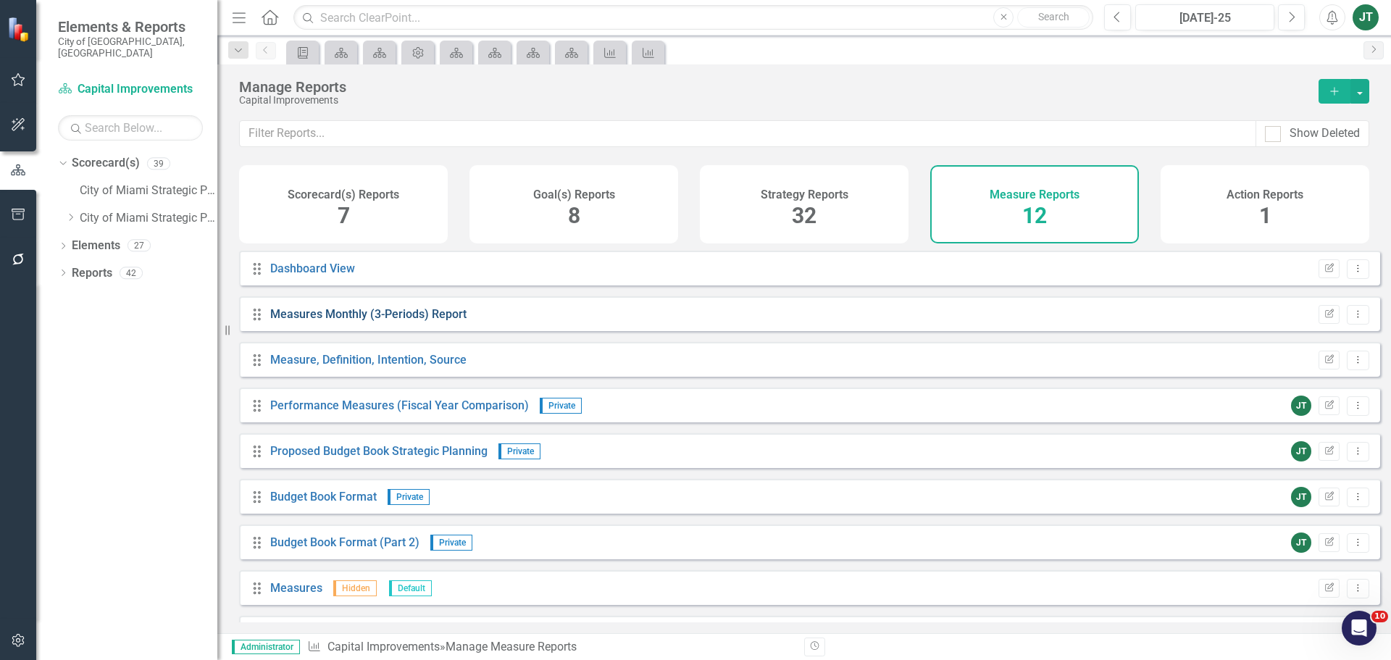
click at [335, 321] on link "Measures Monthly (3-Periods) Report" at bounding box center [368, 314] width 196 height 14
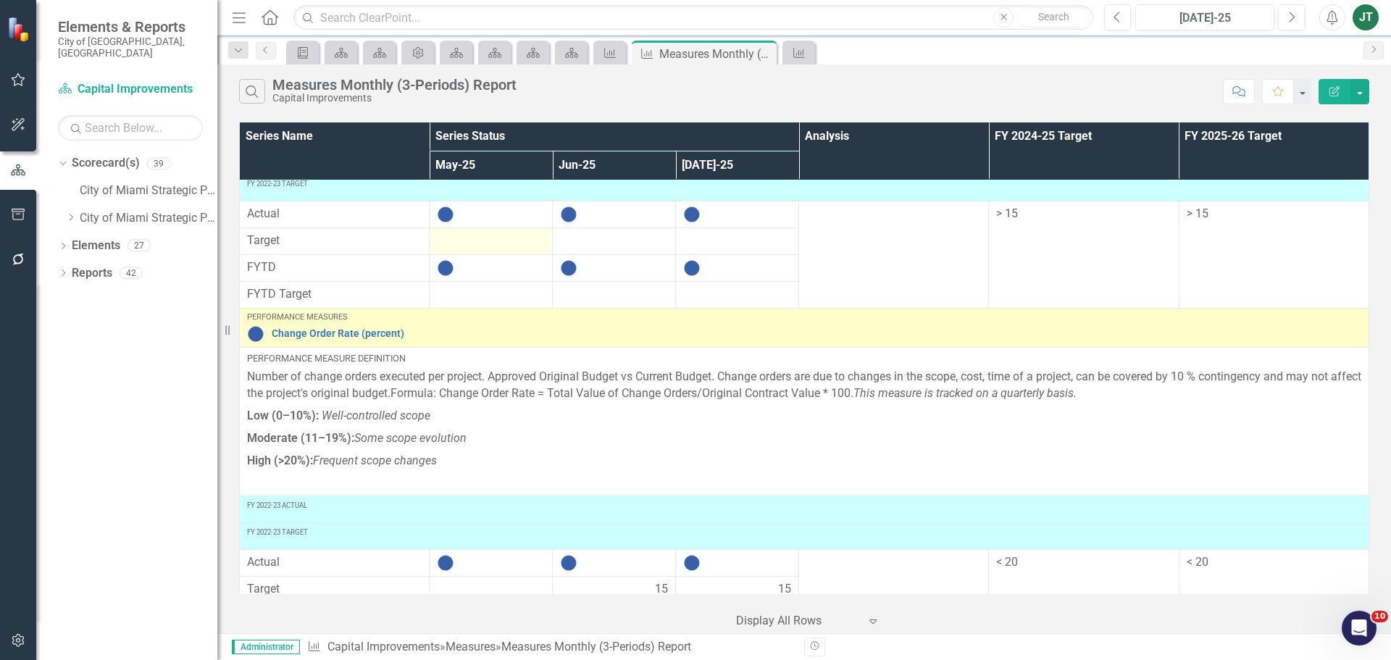
scroll to position [869, 0]
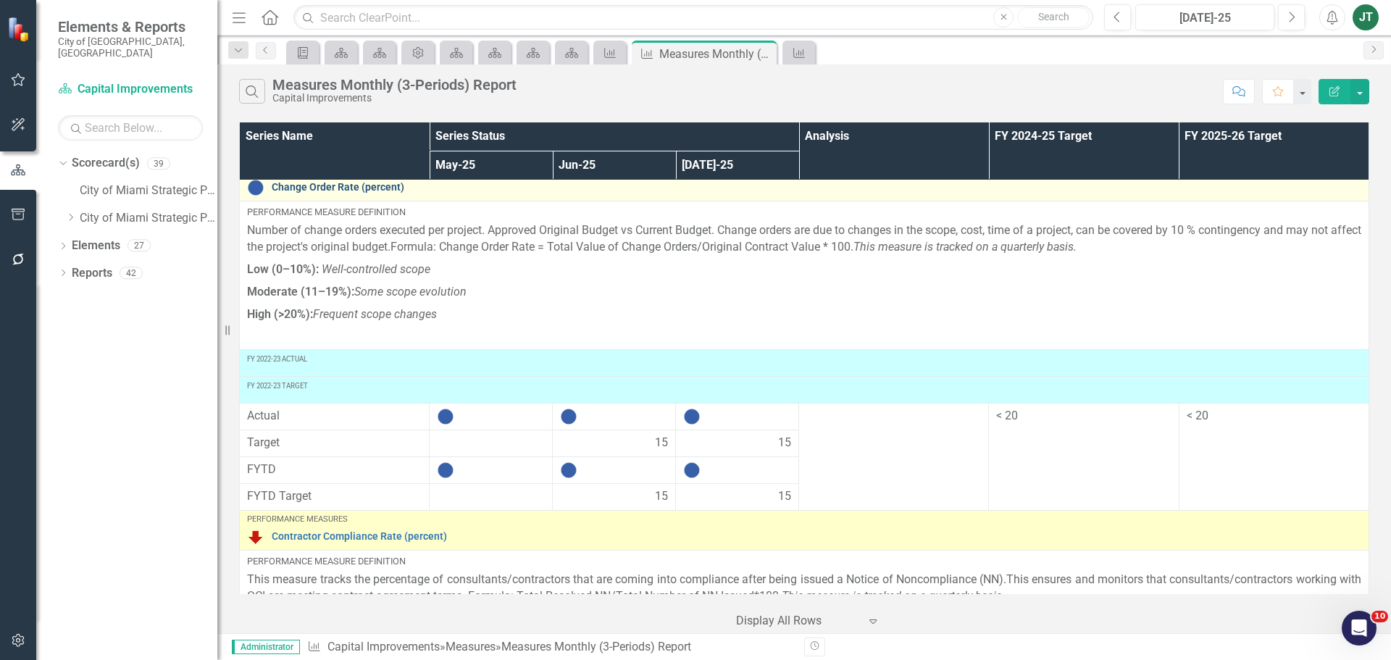
click at [297, 187] on link "Change Order Rate (percent)" at bounding box center [817, 187] width 1090 height 11
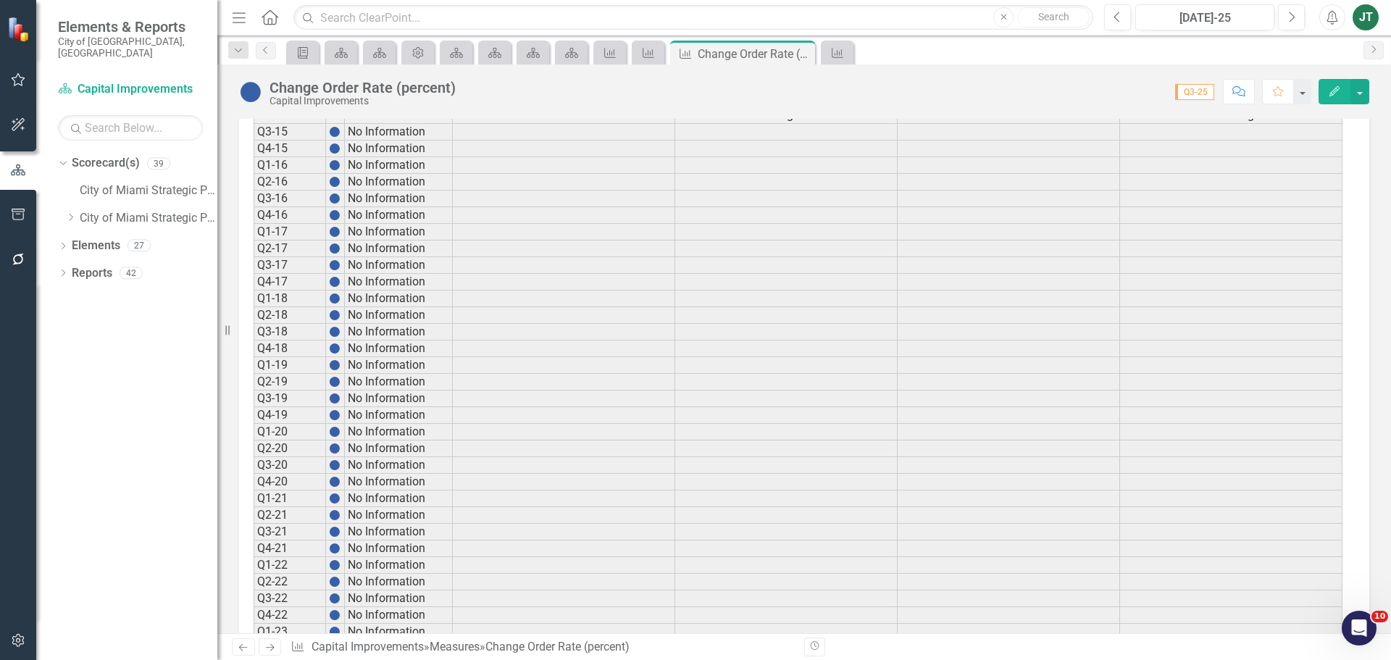
scroll to position [1169, 0]
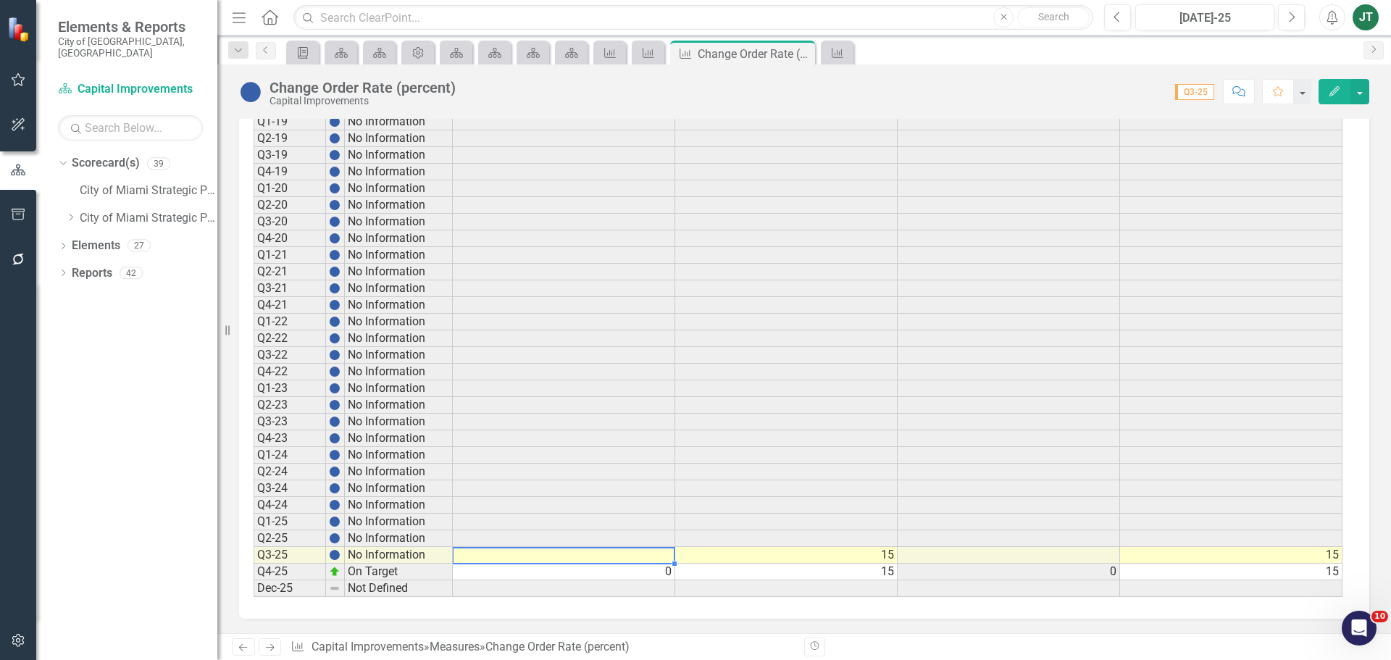
click at [656, 556] on td at bounding box center [564, 555] width 222 height 17
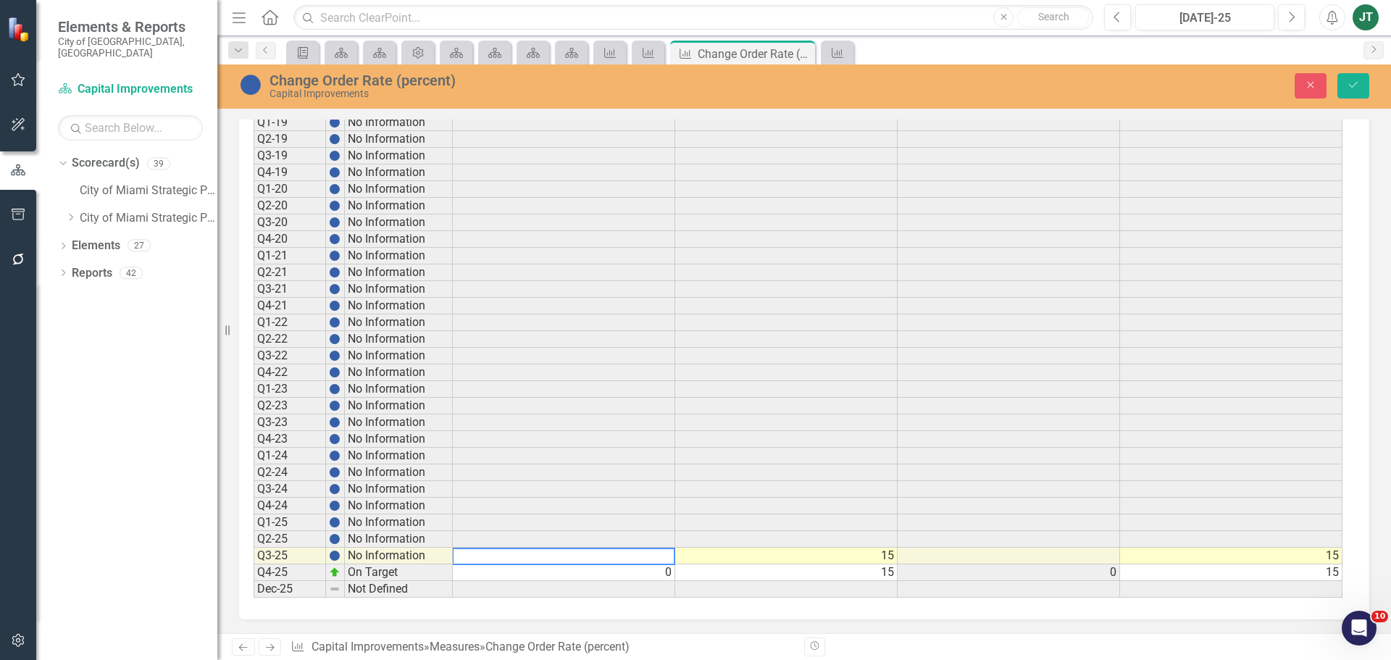
type textarea "0"
click at [1302, 82] on button "Close" at bounding box center [1311, 85] width 32 height 25
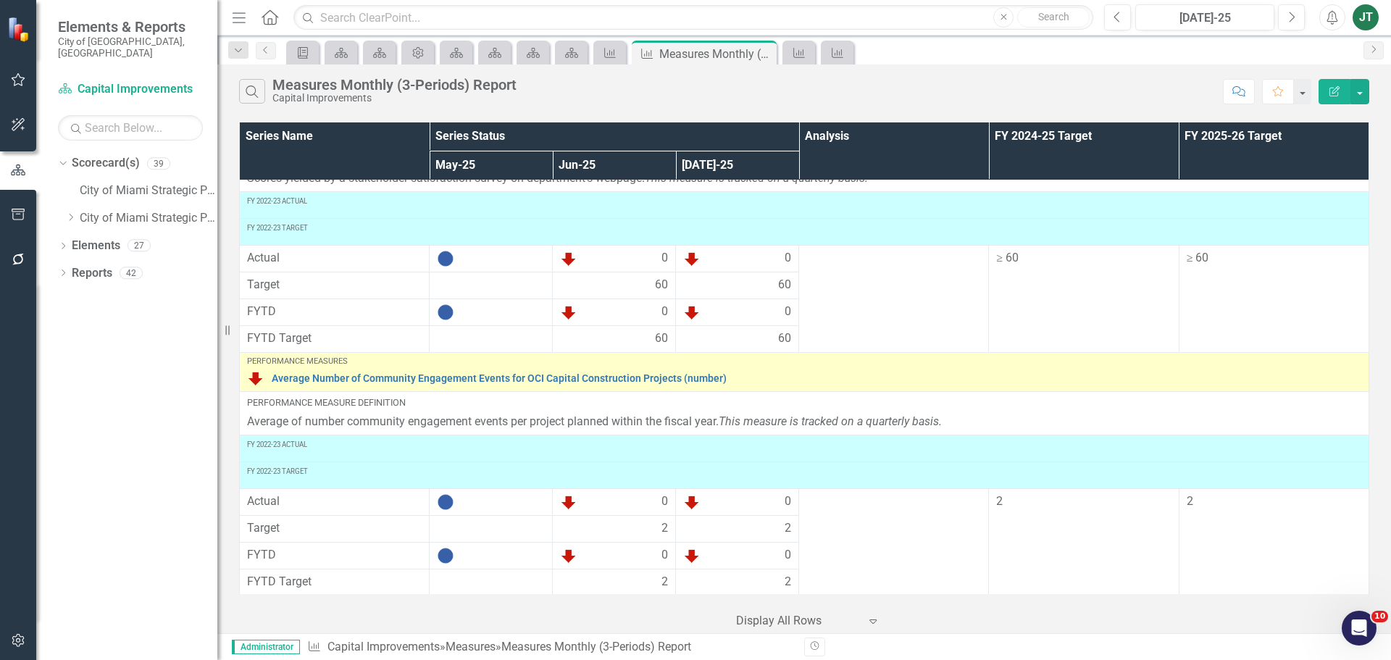
scroll to position [1532, 0]
click at [72, 214] on icon at bounding box center [72, 217] width 4 height 7
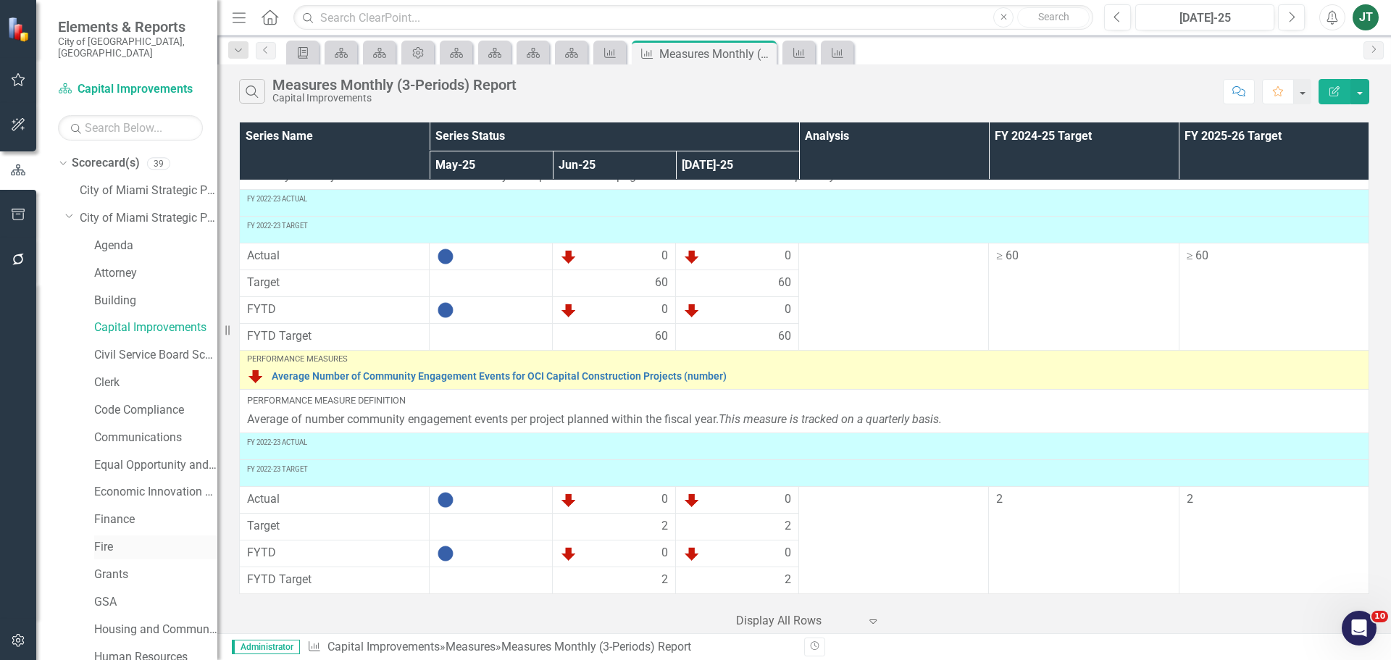
click at [105, 539] on link "Fire" at bounding box center [155, 547] width 123 height 17
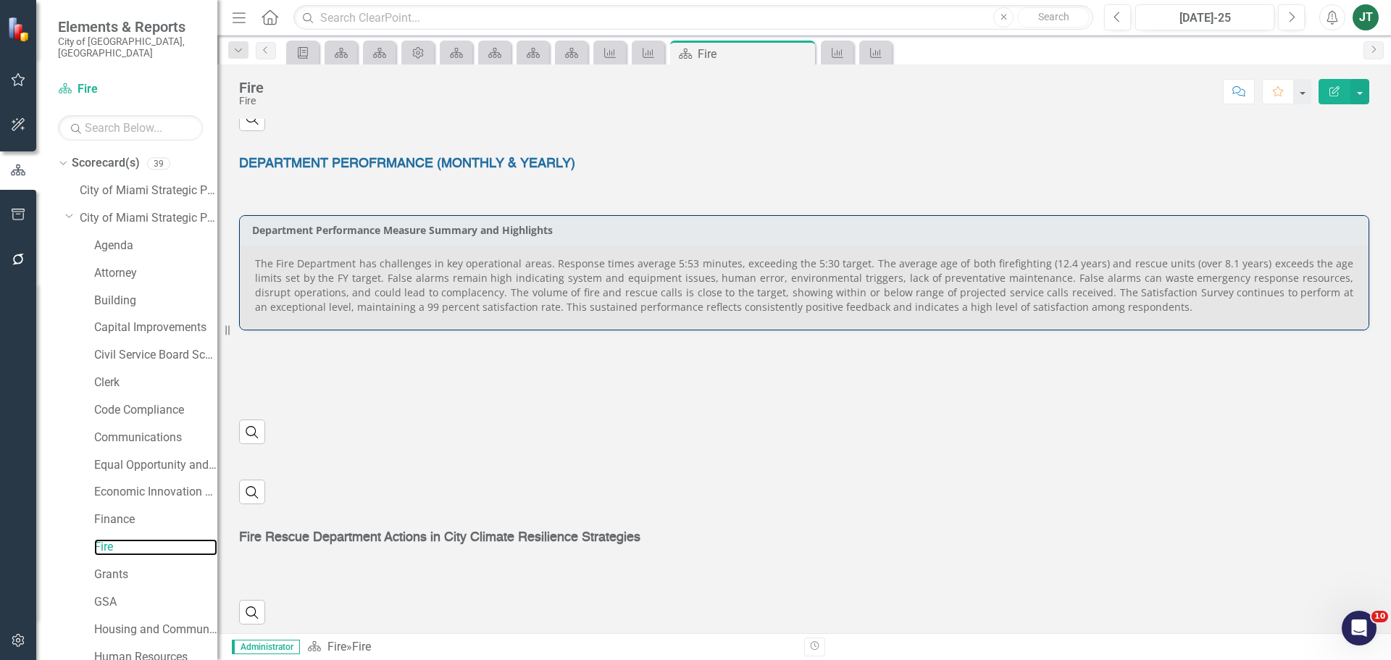
scroll to position [402, 0]
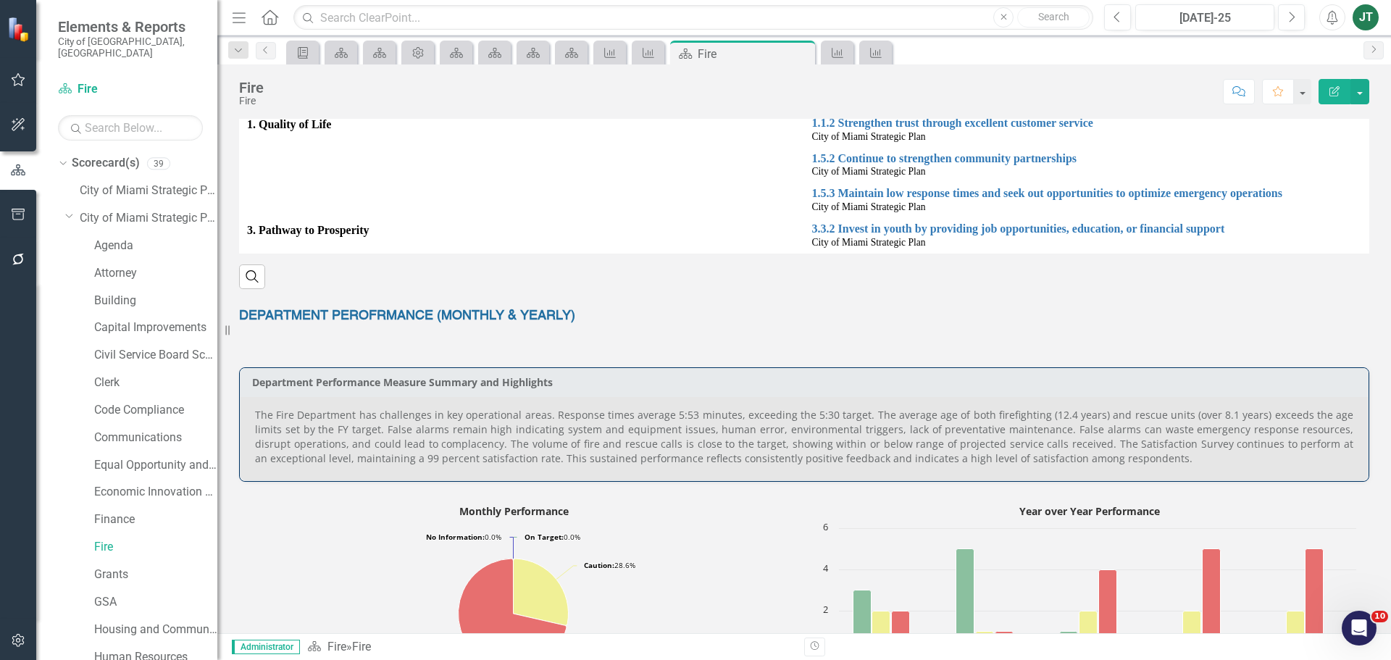
click at [1015, 447] on p "The Fire Department has challenges in key operational areas. Response times ave…" at bounding box center [804, 437] width 1098 height 58
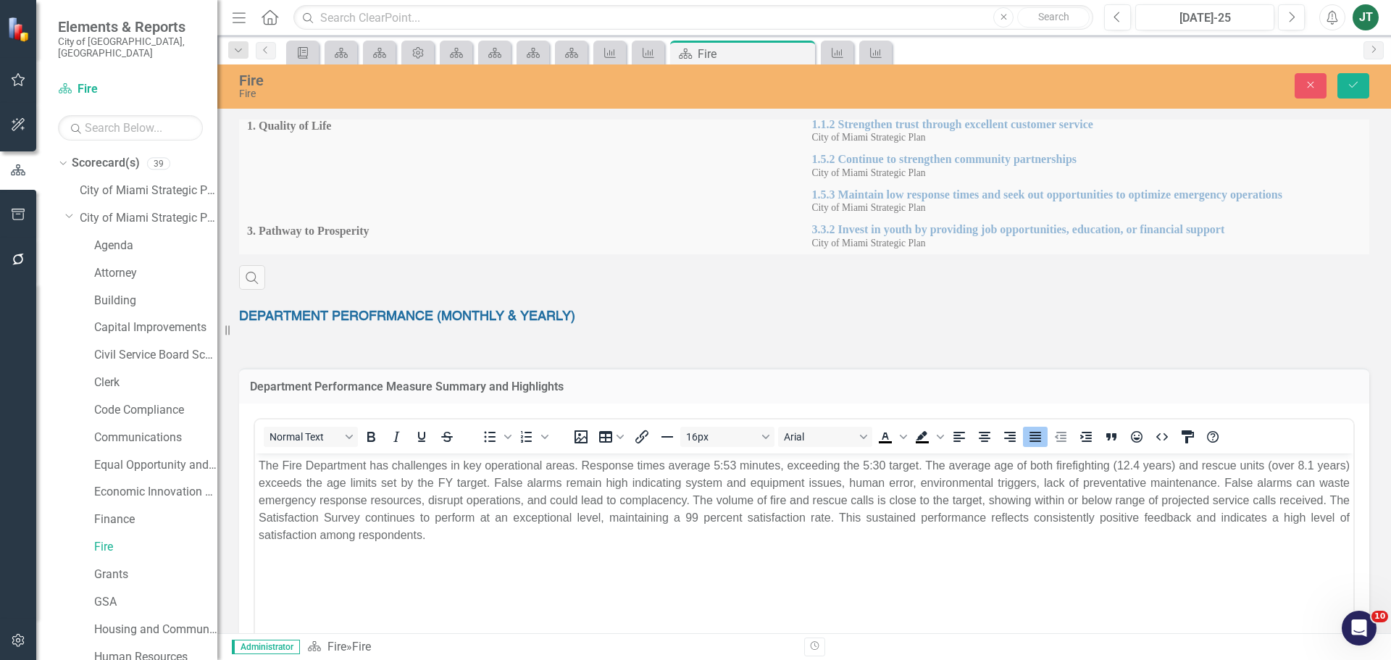
scroll to position [0, 0]
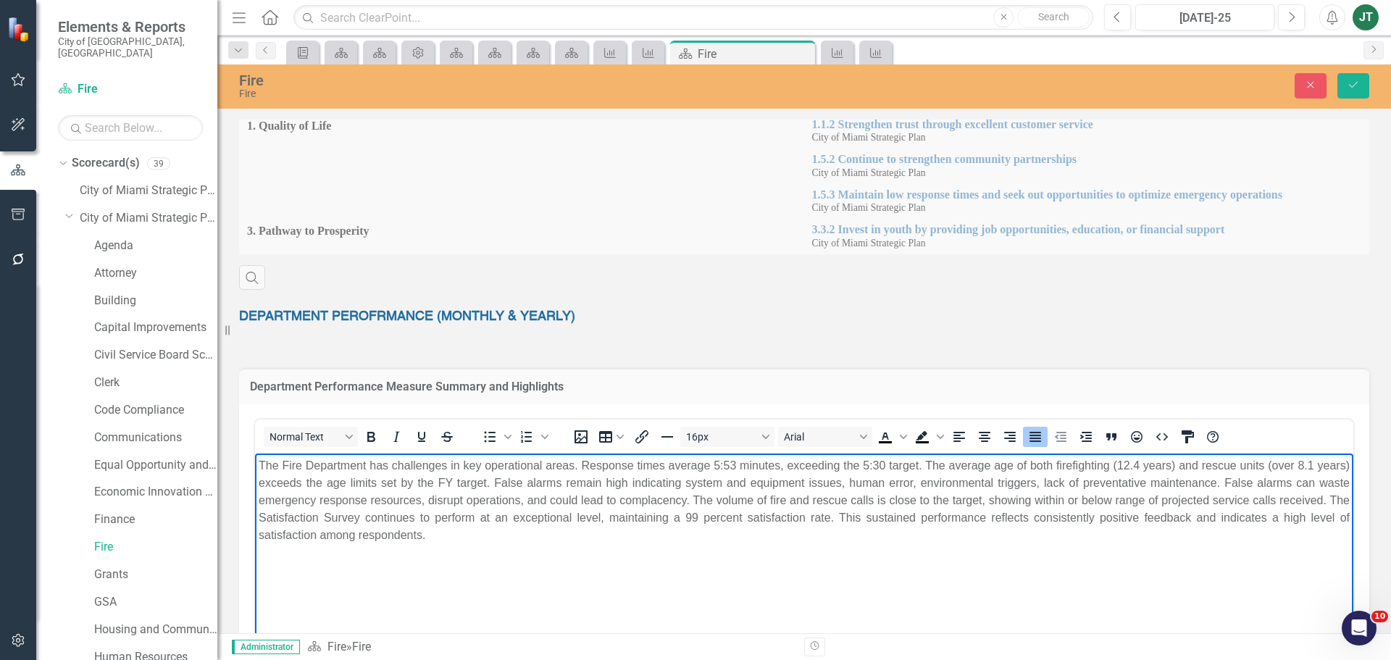
click at [1088, 486] on p "The Fire Department has challenges in key operational areas. Response times ave…" at bounding box center [804, 499] width 1091 height 87
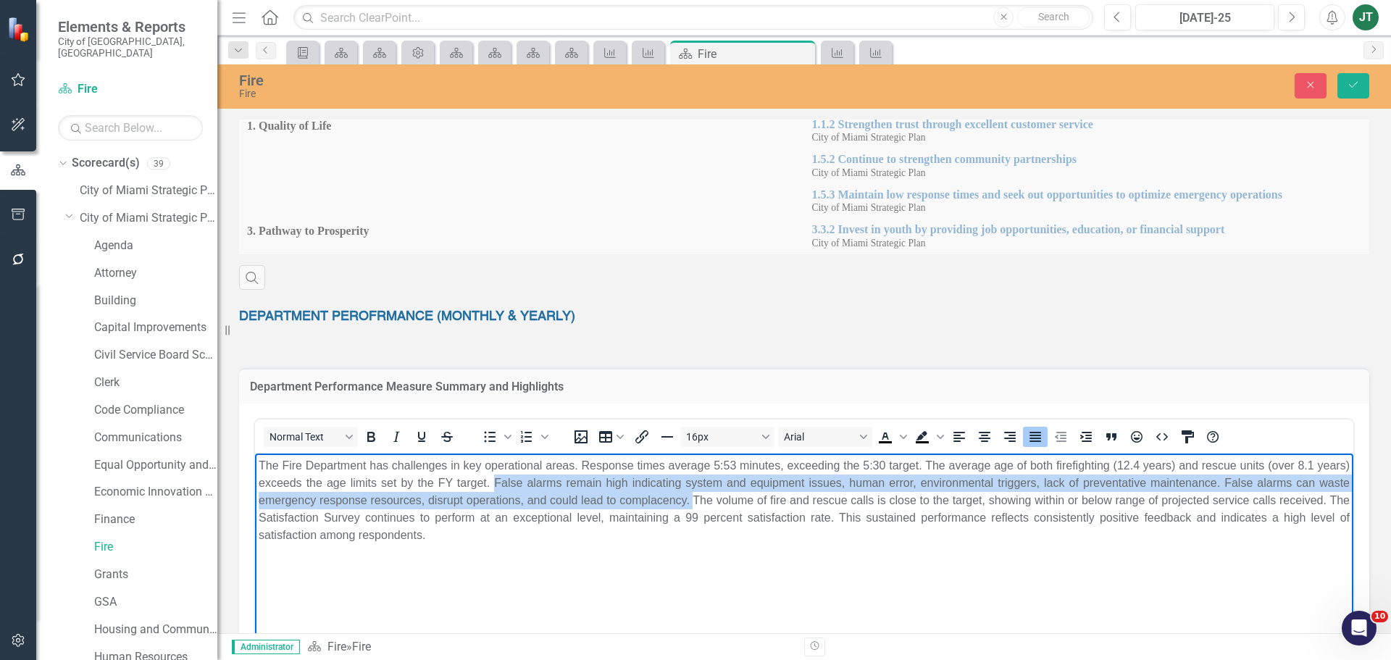
drag, startPoint x: 526, startPoint y: 479, endPoint x: 738, endPoint y: 496, distance: 212.2
click at [738, 496] on p "The Fire Department has challenges in key operational areas. Response times ave…" at bounding box center [804, 499] width 1091 height 87
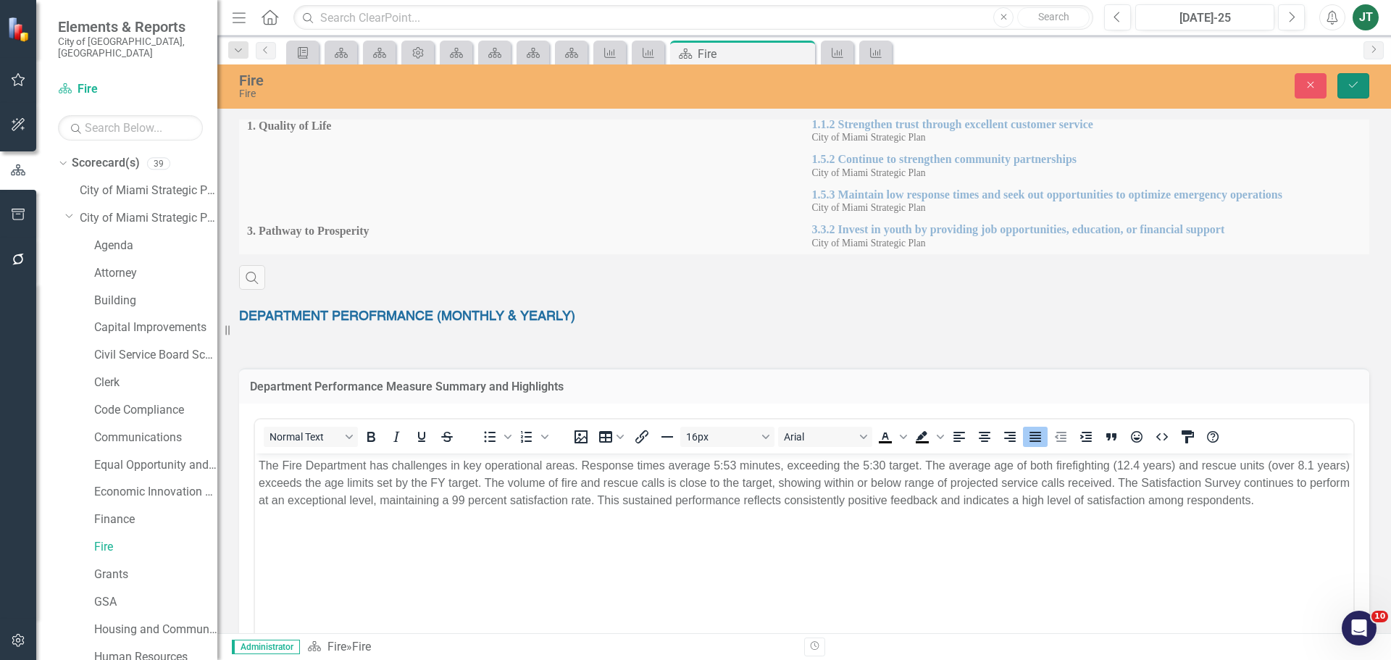
click at [1358, 81] on icon "Save" at bounding box center [1353, 85] width 13 height 10
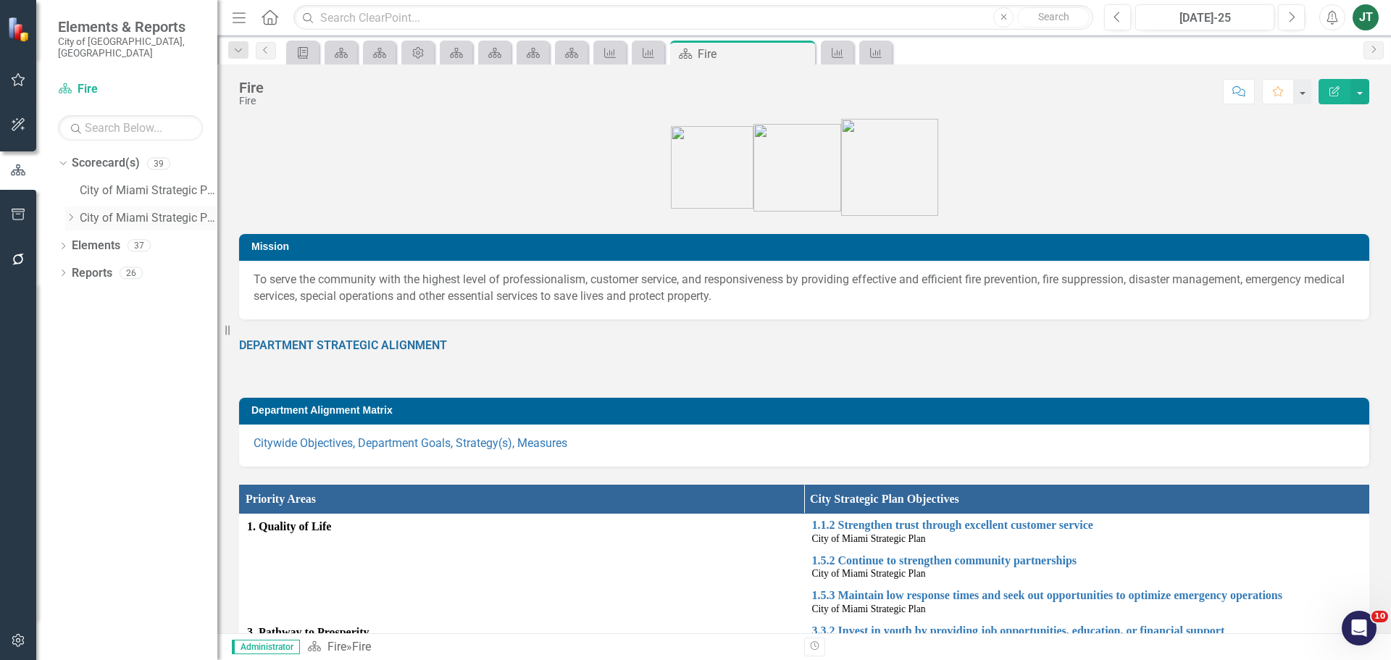
click at [75, 213] on icon "Dropdown" at bounding box center [70, 217] width 11 height 9
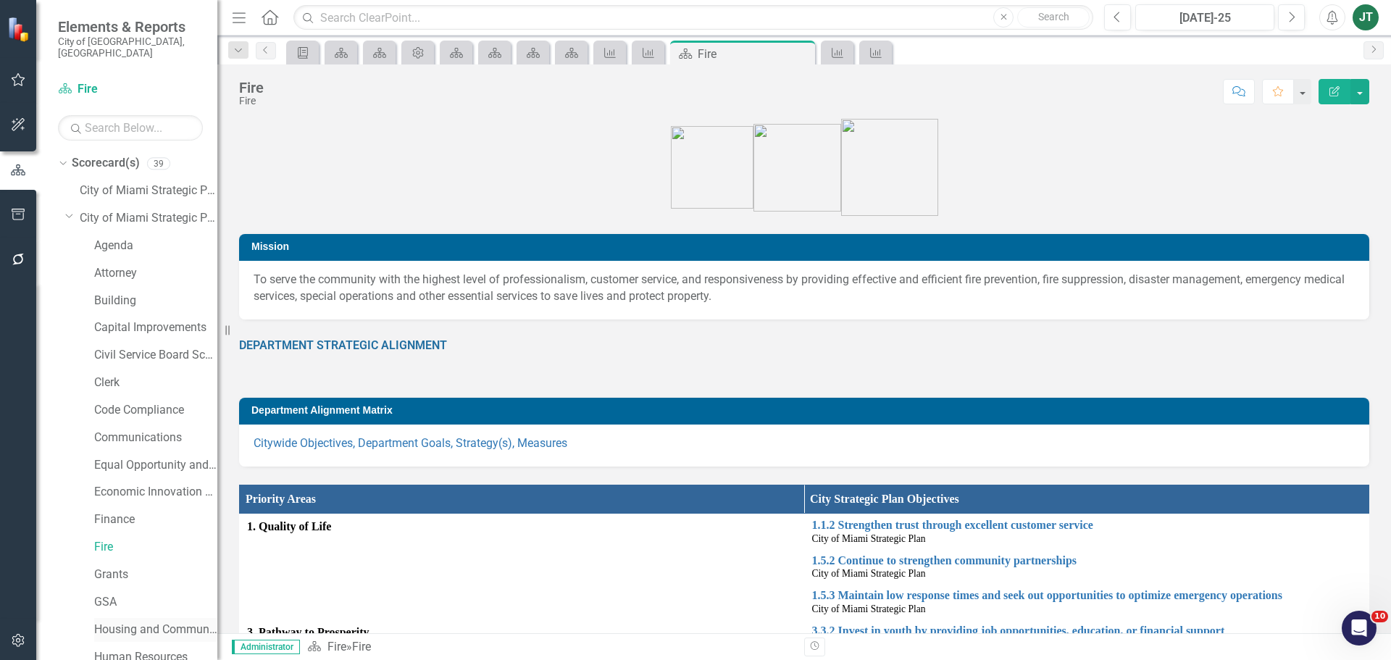
click at [123, 622] on link "Housing and Community Development" at bounding box center [155, 630] width 123 height 17
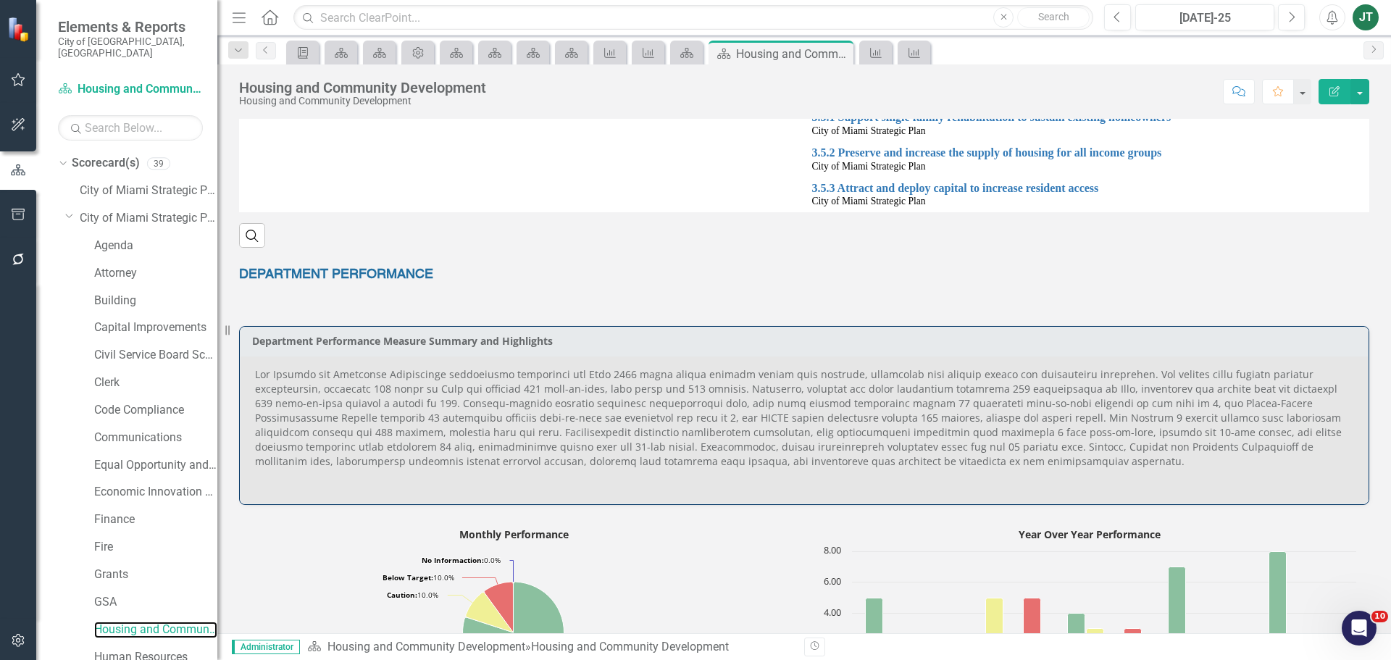
scroll to position [435, 0]
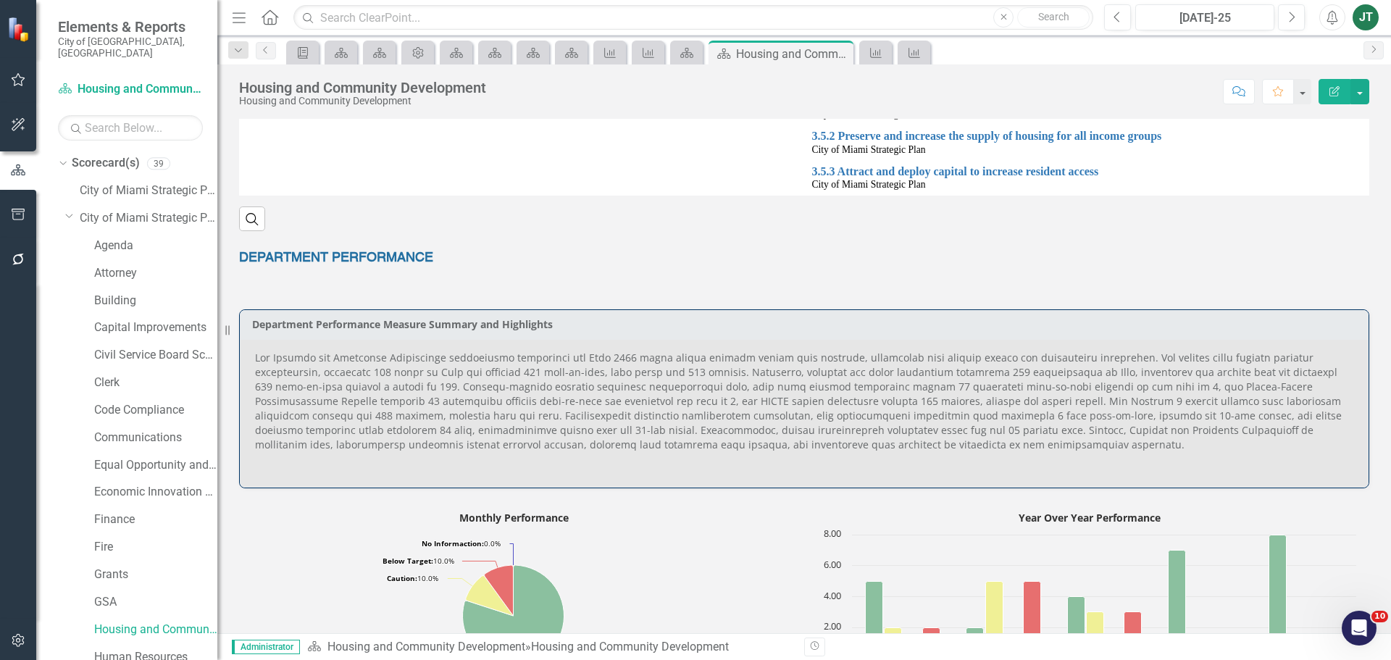
click at [972, 433] on p at bounding box center [804, 403] width 1098 height 104
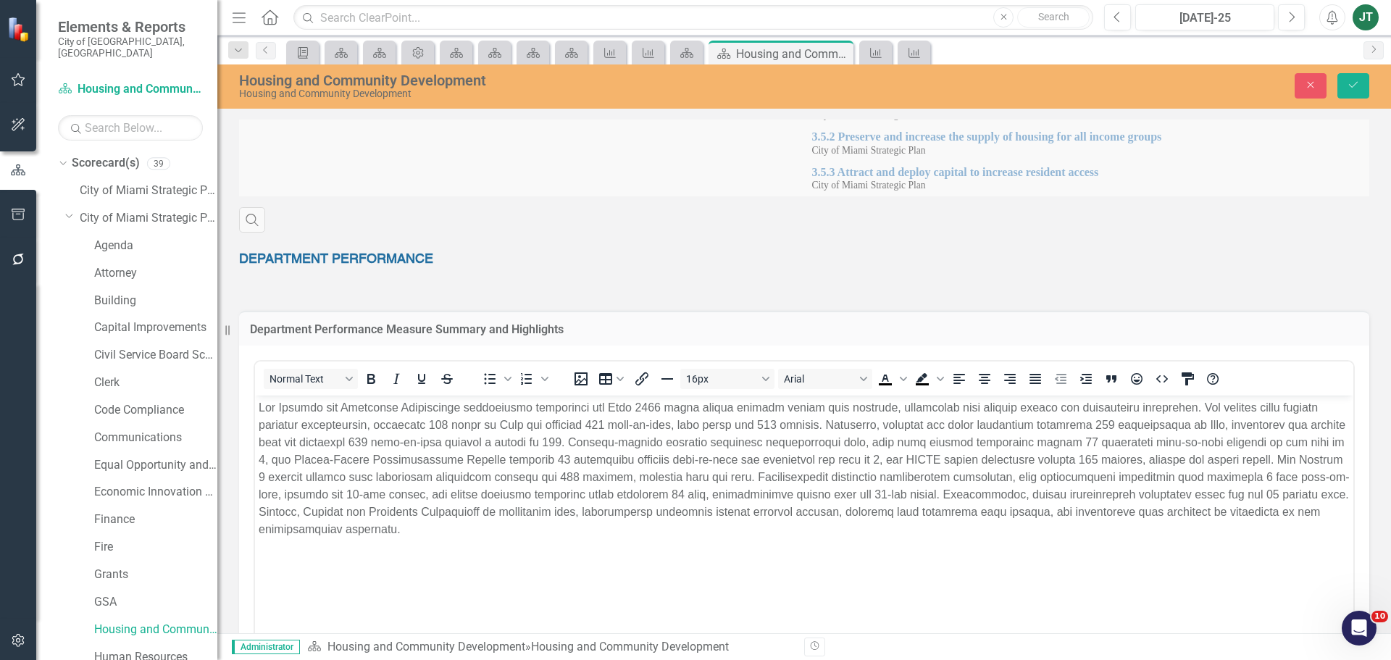
scroll to position [0, 0]
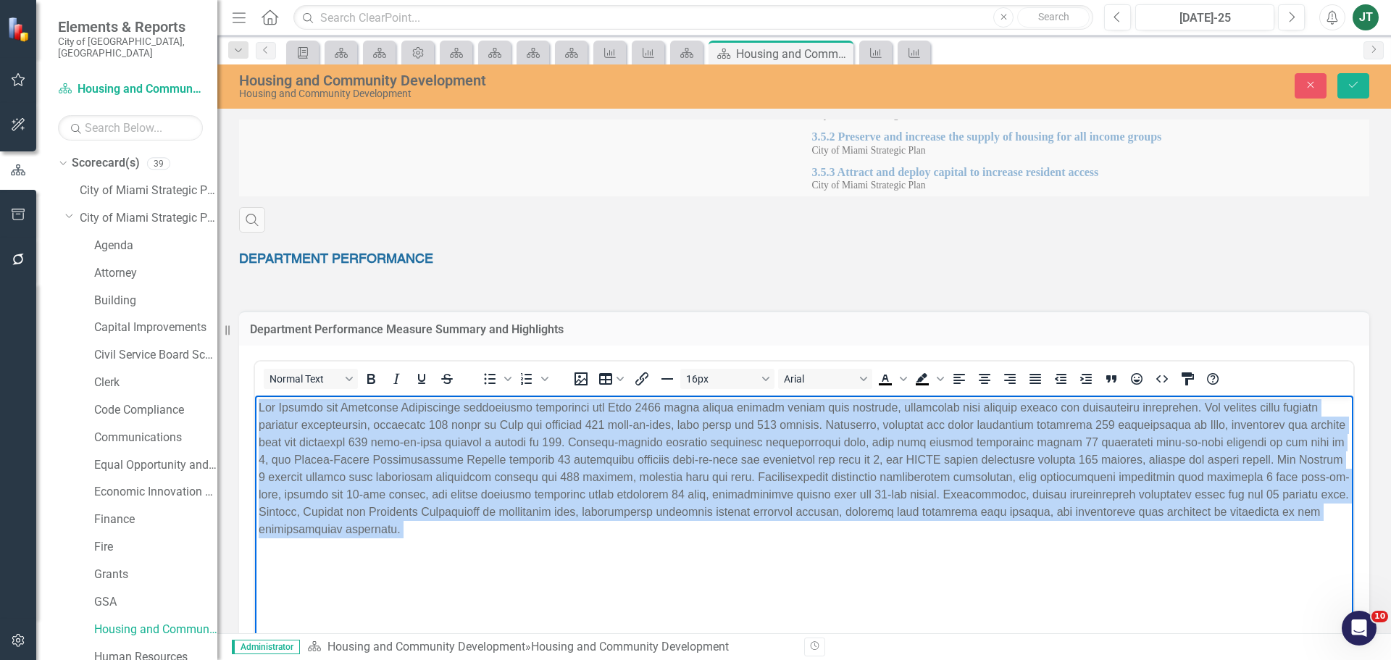
drag, startPoint x: 461, startPoint y: 542, endPoint x: 201, endPoint y: 352, distance: 321.4
click at [255, 396] on html at bounding box center [804, 504] width 1098 height 217
click at [1030, 382] on icon "Justify" at bounding box center [1036, 379] width 12 height 10
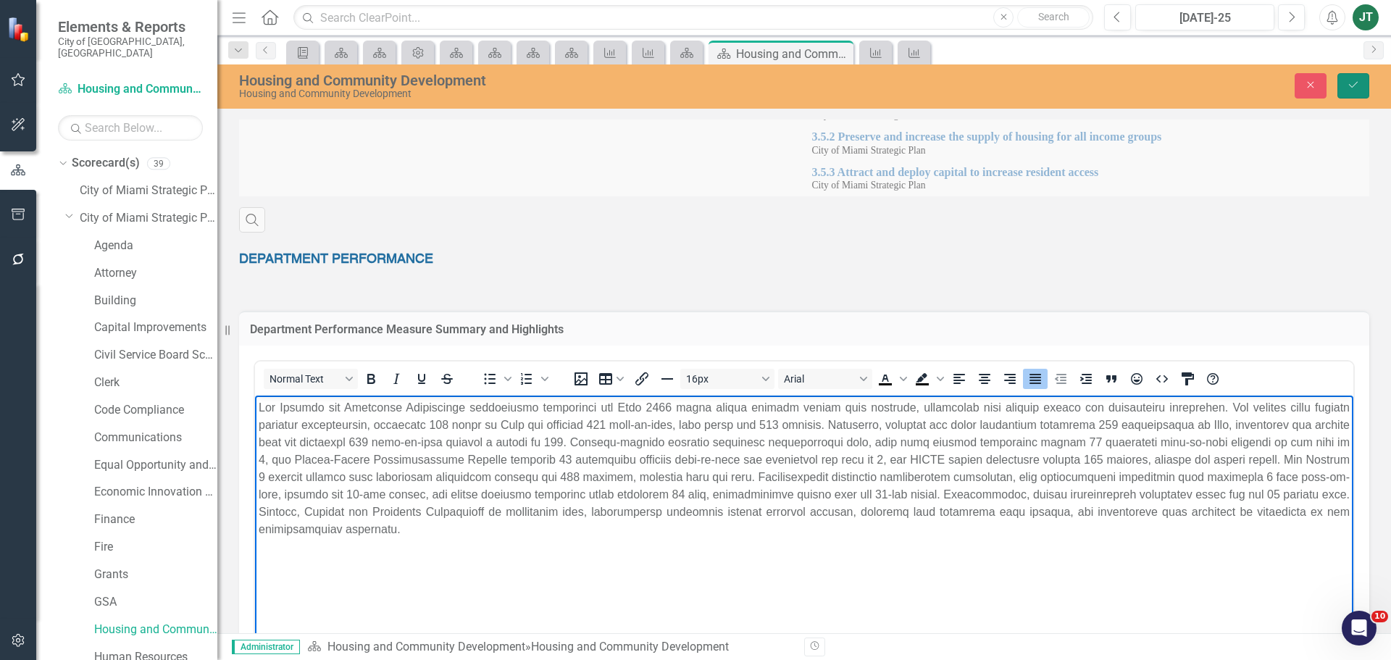
click at [1345, 76] on button "Save" at bounding box center [1354, 85] width 32 height 25
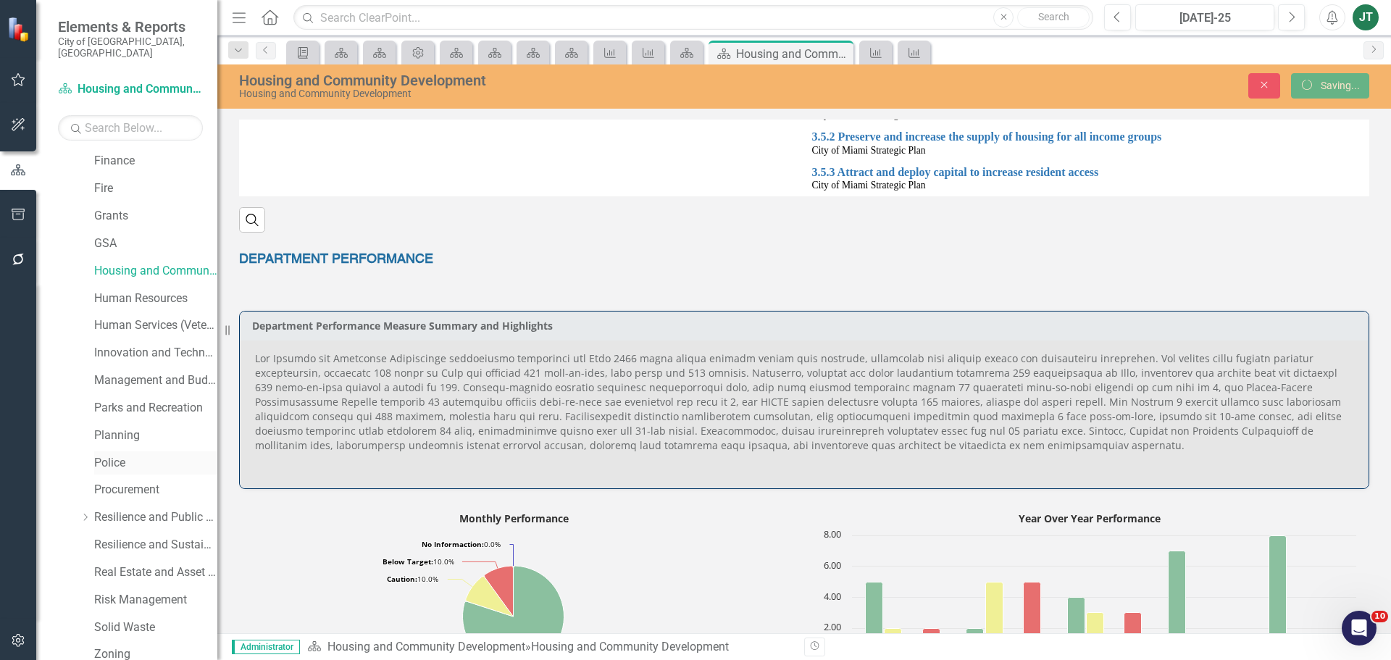
scroll to position [507, 0]
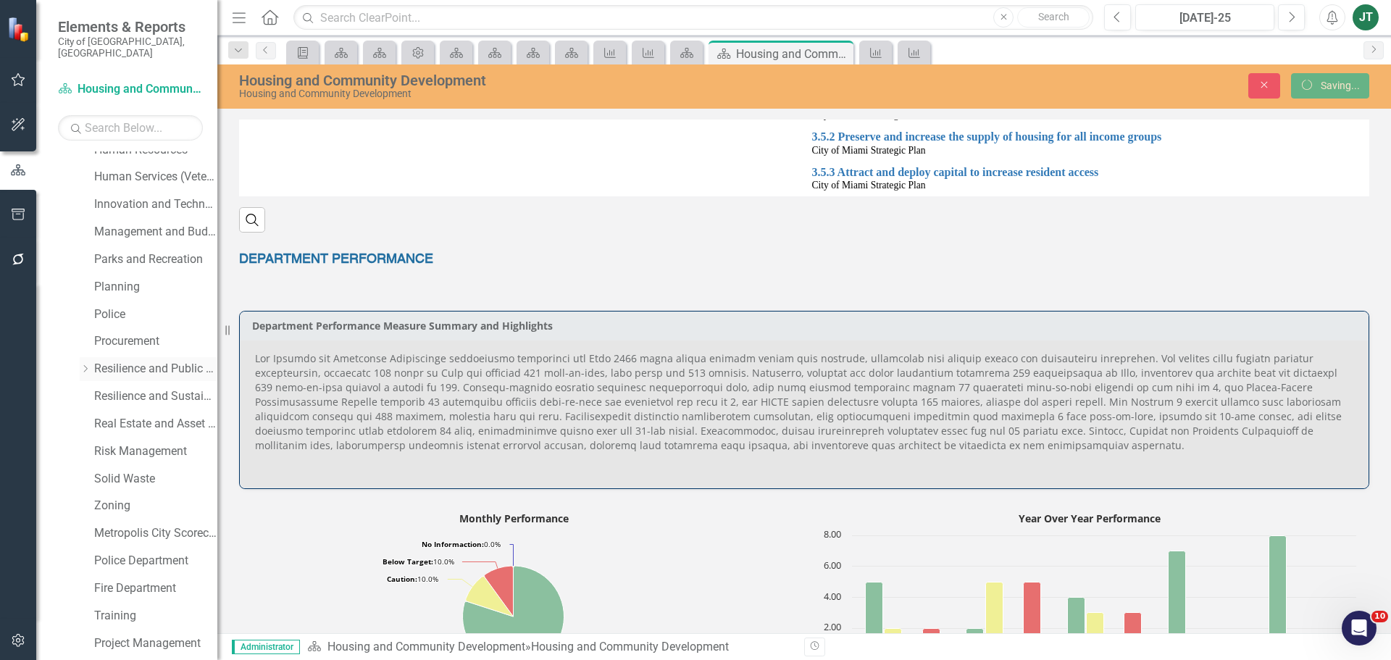
click at [158, 361] on link "Resilience and Public Works" at bounding box center [155, 369] width 123 height 17
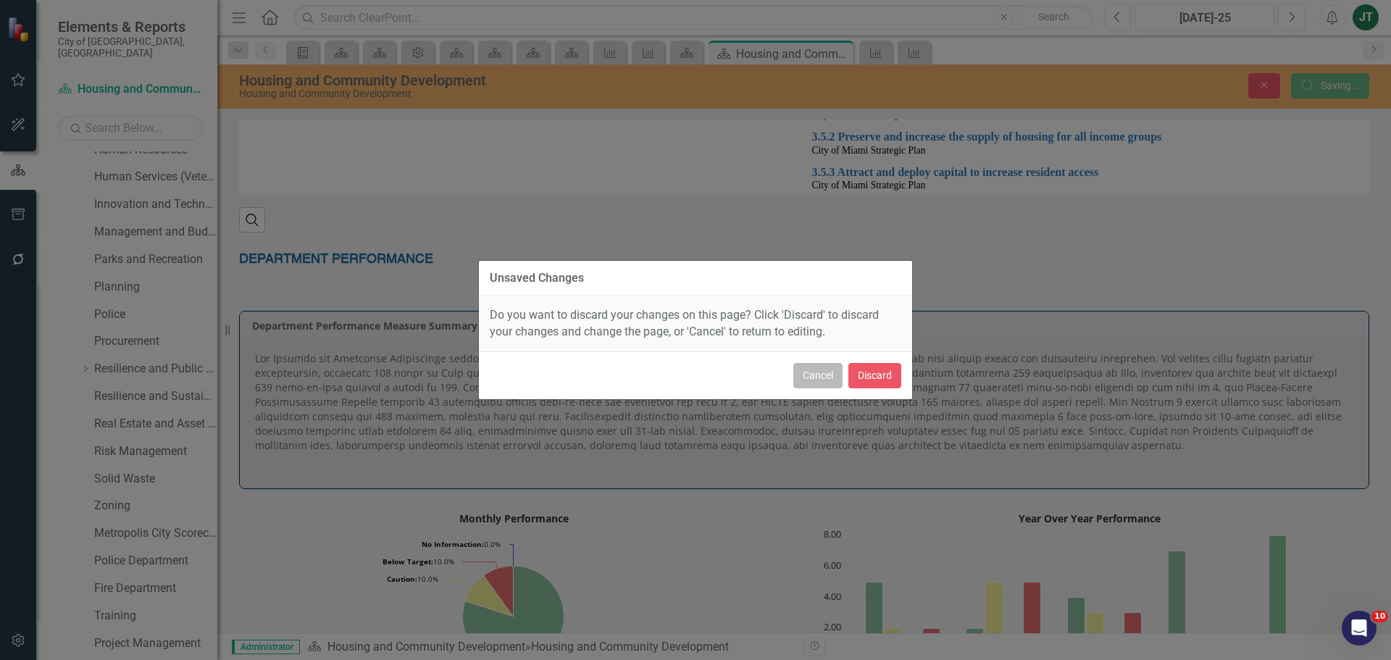
click at [815, 377] on button "Cancel" at bounding box center [817, 375] width 49 height 25
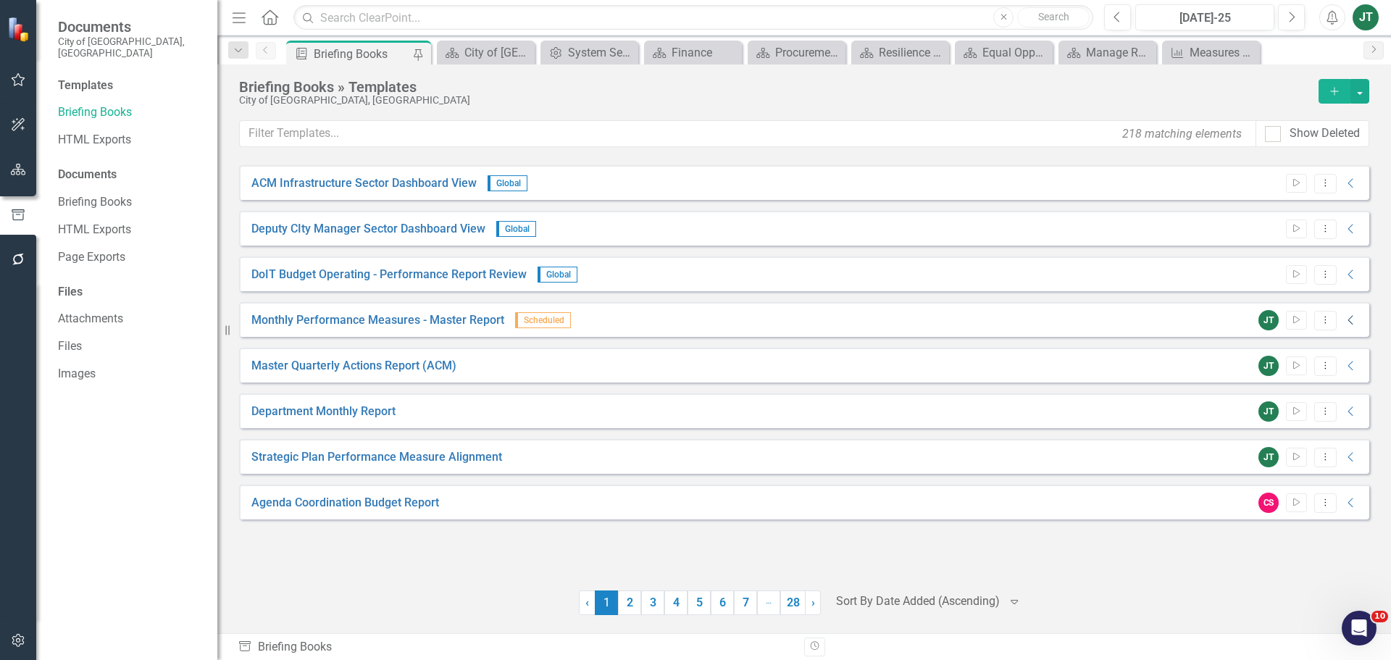
click at [1348, 322] on icon "Collapse" at bounding box center [1351, 320] width 14 height 12
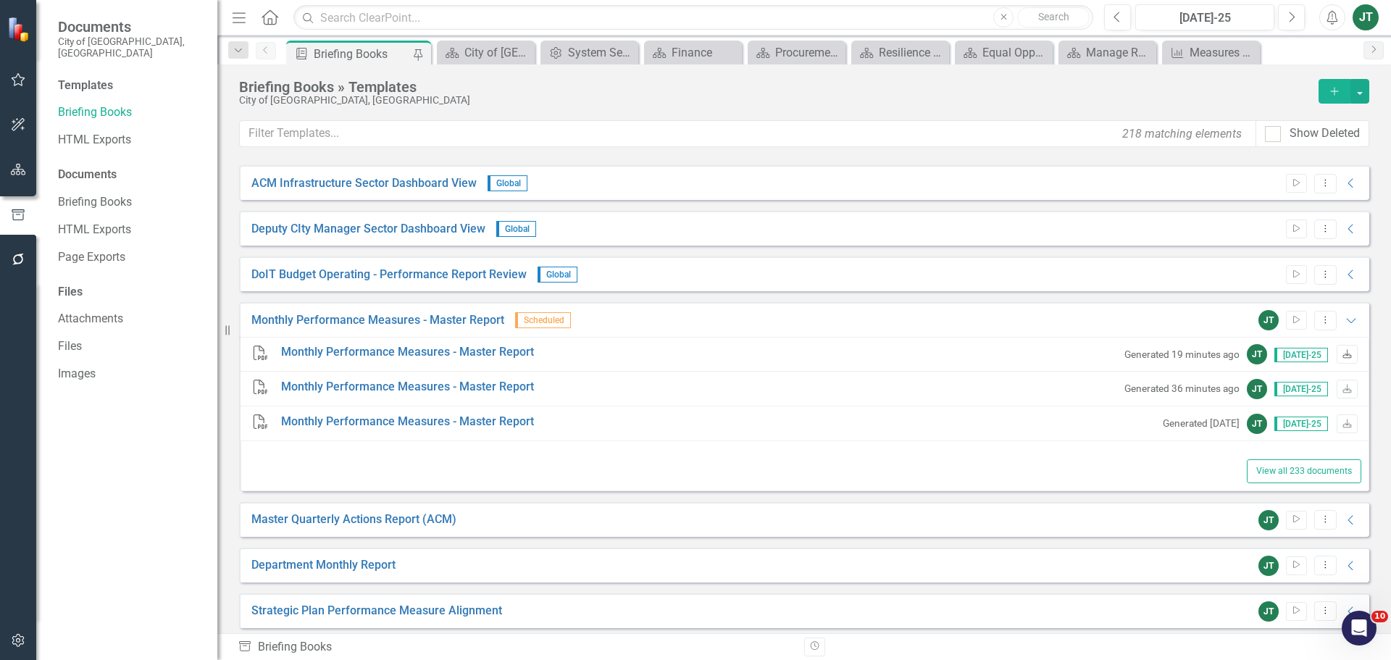
click at [1342, 355] on icon "Download" at bounding box center [1347, 355] width 11 height 9
click at [1346, 322] on icon at bounding box center [1350, 321] width 9 height 5
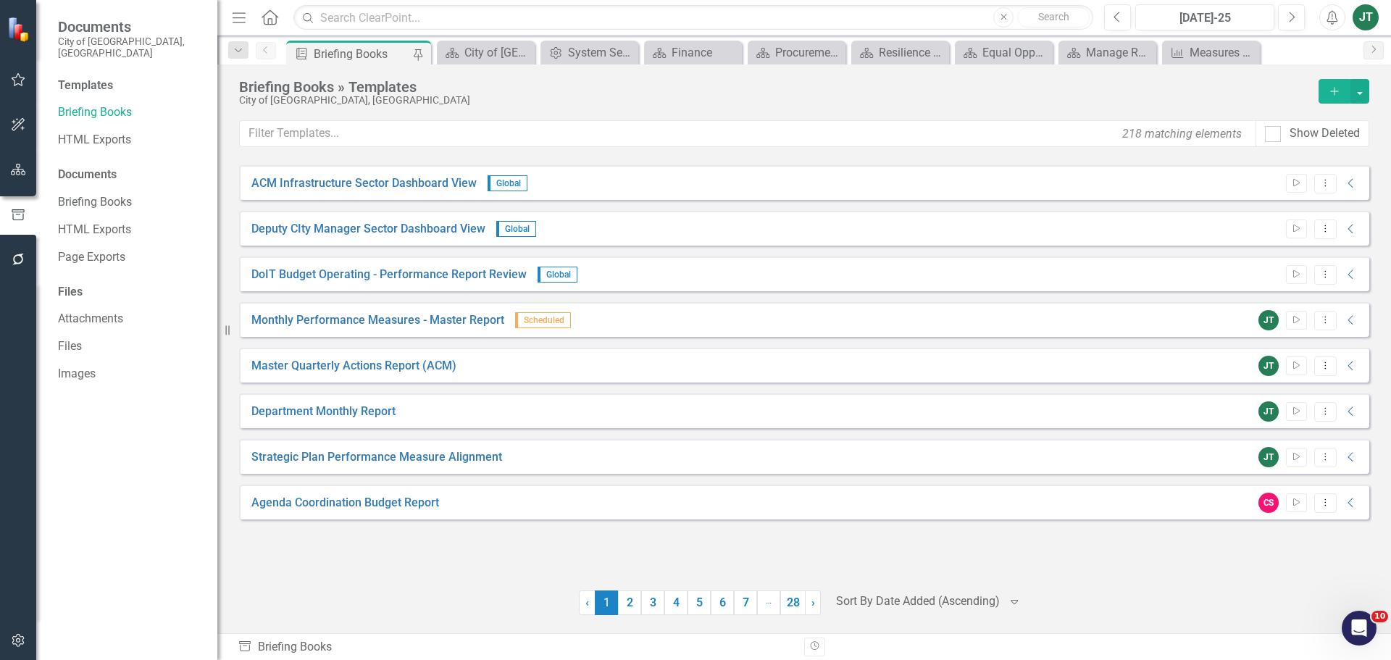
click at [16, 168] on icon "button" at bounding box center [18, 170] width 15 height 12
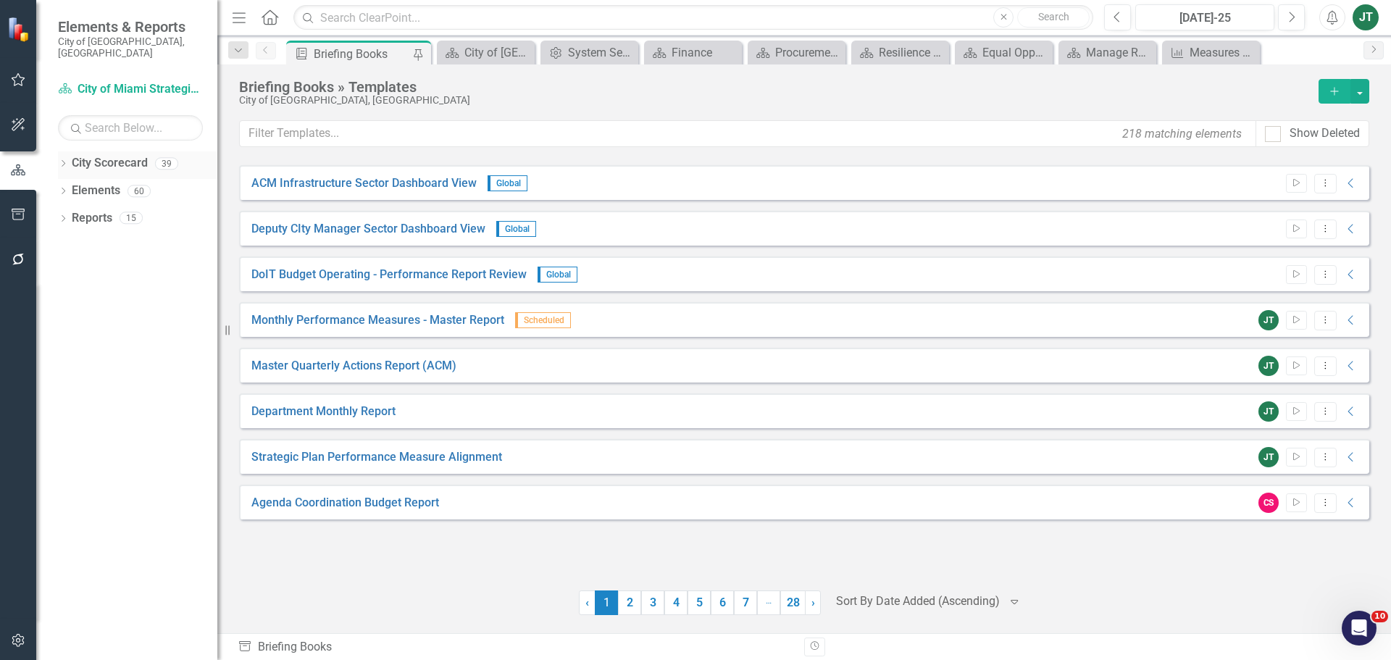
click at [64, 160] on icon at bounding box center [64, 163] width 4 height 7
click at [68, 213] on icon "Dropdown" at bounding box center [70, 217] width 11 height 9
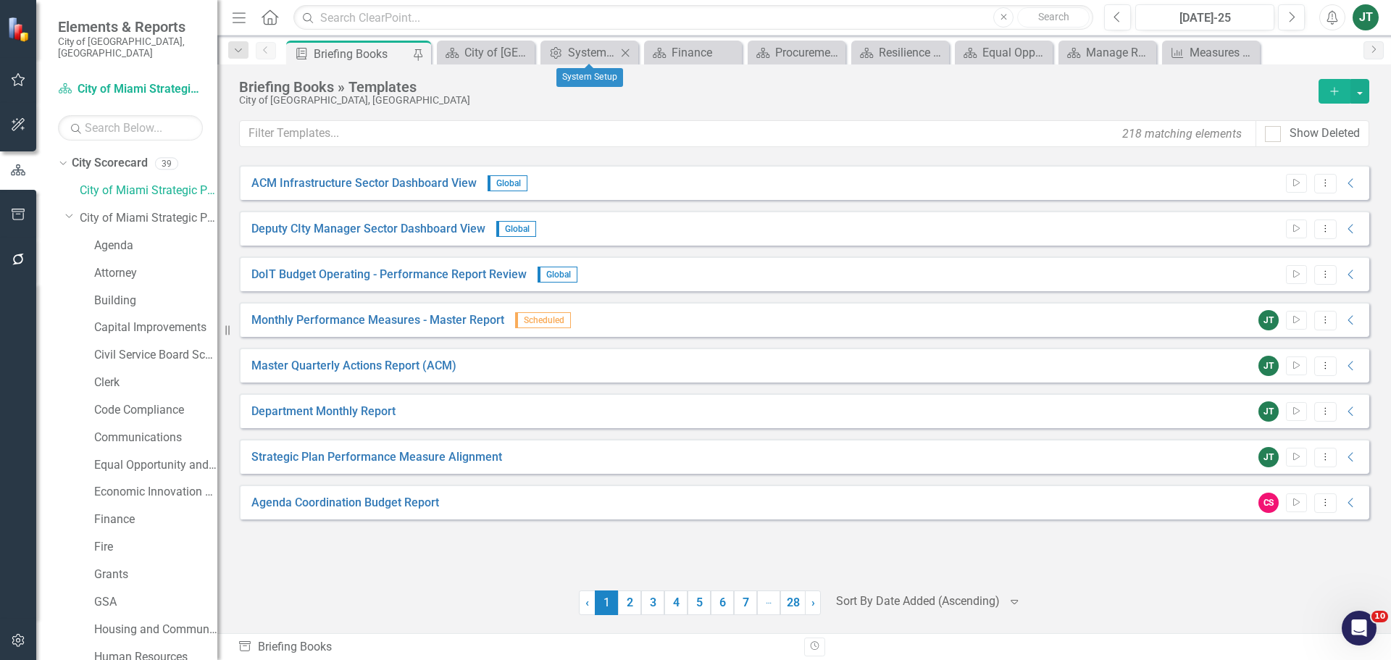
click at [627, 56] on icon "Close" at bounding box center [625, 53] width 14 height 12
click at [762, 51] on icon "Close" at bounding box center [766, 53] width 14 height 12
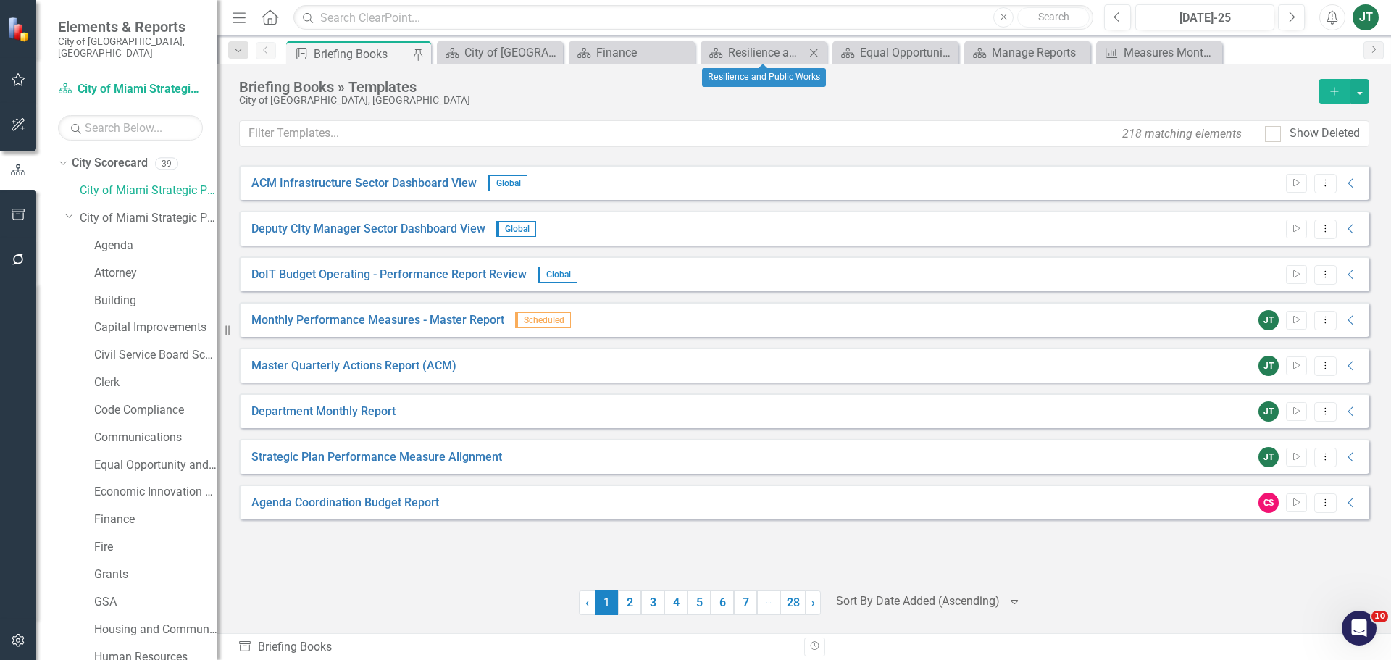
click at [814, 51] on icon "Close" at bounding box center [813, 53] width 14 height 12
click at [875, 54] on icon "Close" at bounding box center [870, 53] width 14 height 12
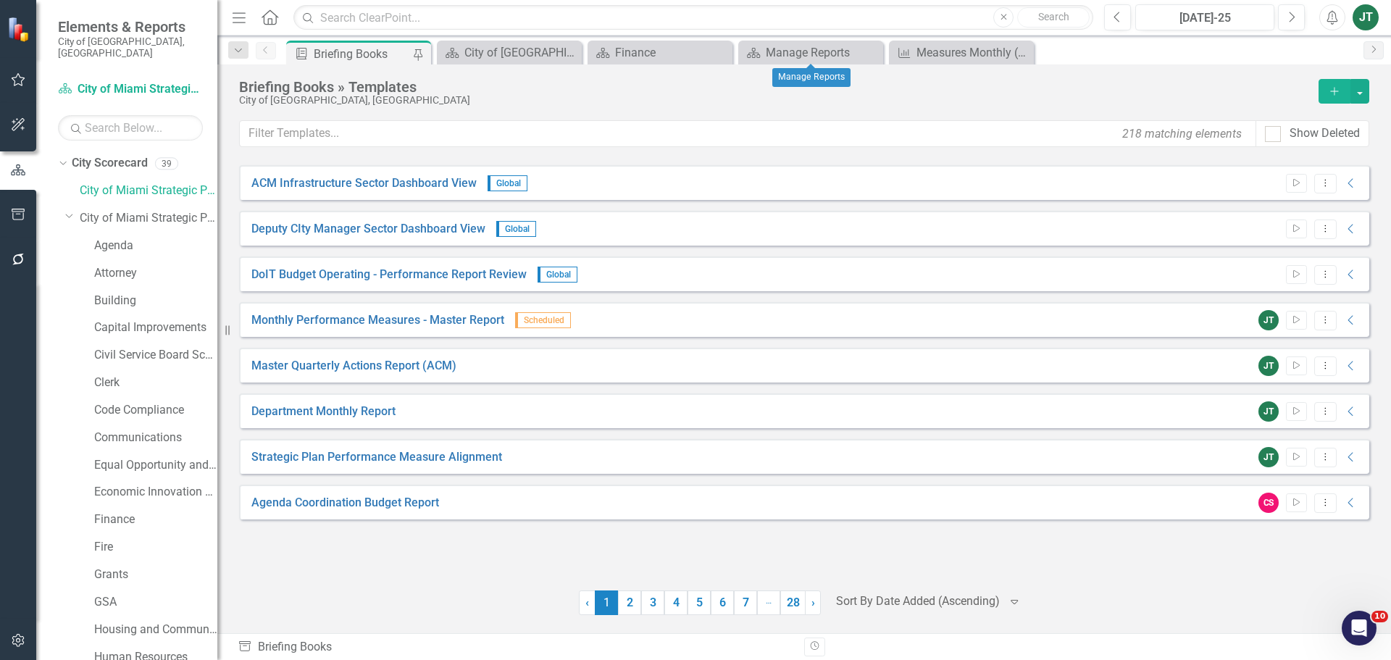
click at [0, 0] on icon "Close" at bounding box center [0, 0] width 0 height 0
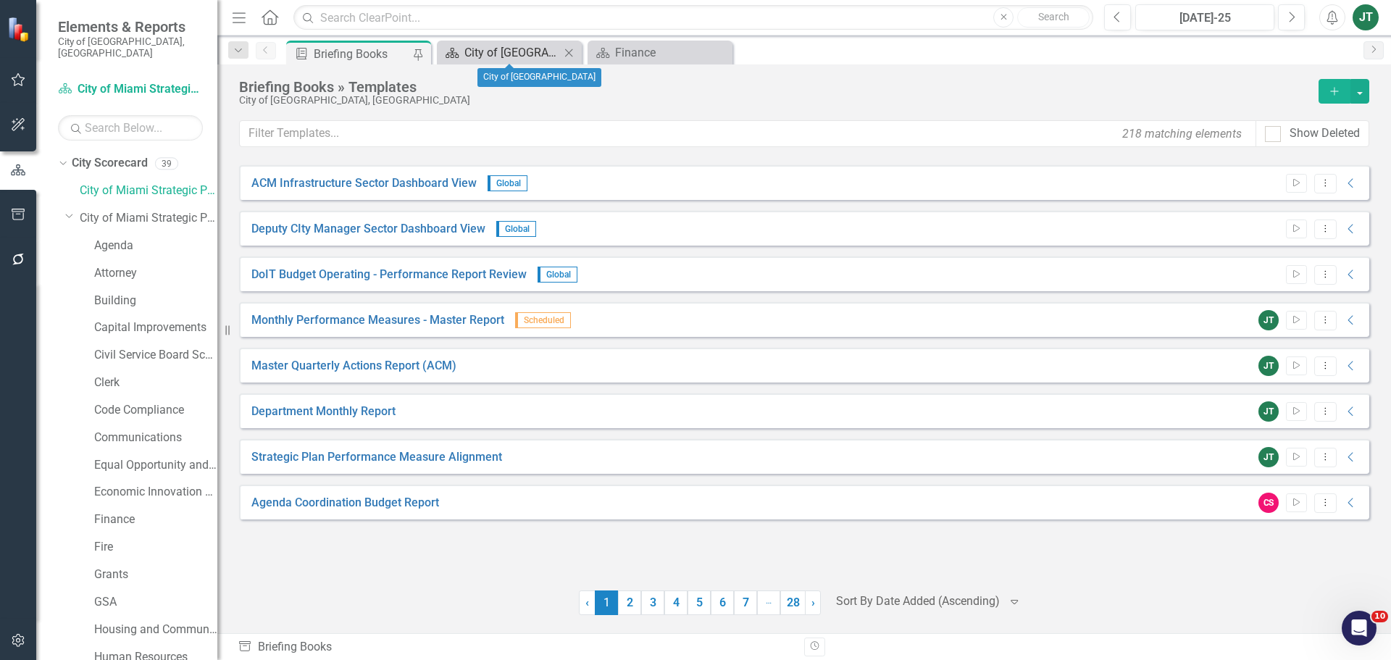
click at [486, 56] on div "City of [GEOGRAPHIC_DATA]" at bounding box center [512, 52] width 96 height 18
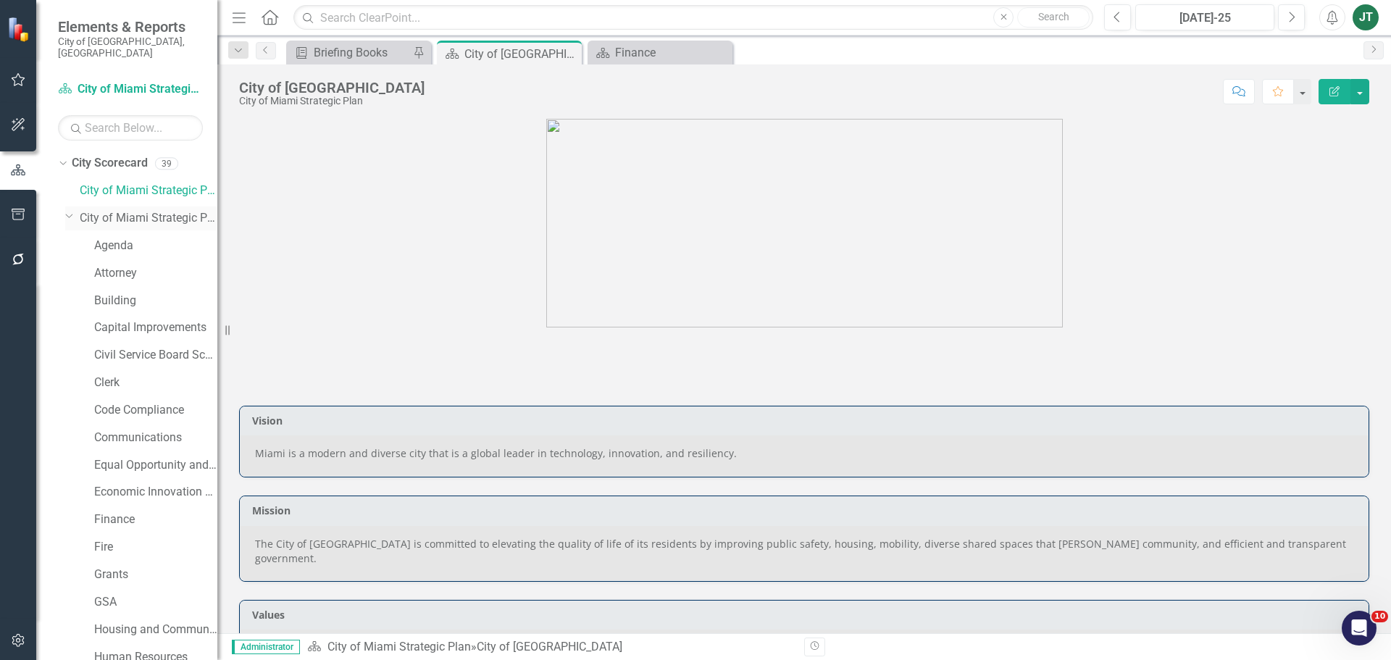
click at [66, 210] on icon "Dropdown" at bounding box center [69, 215] width 9 height 11
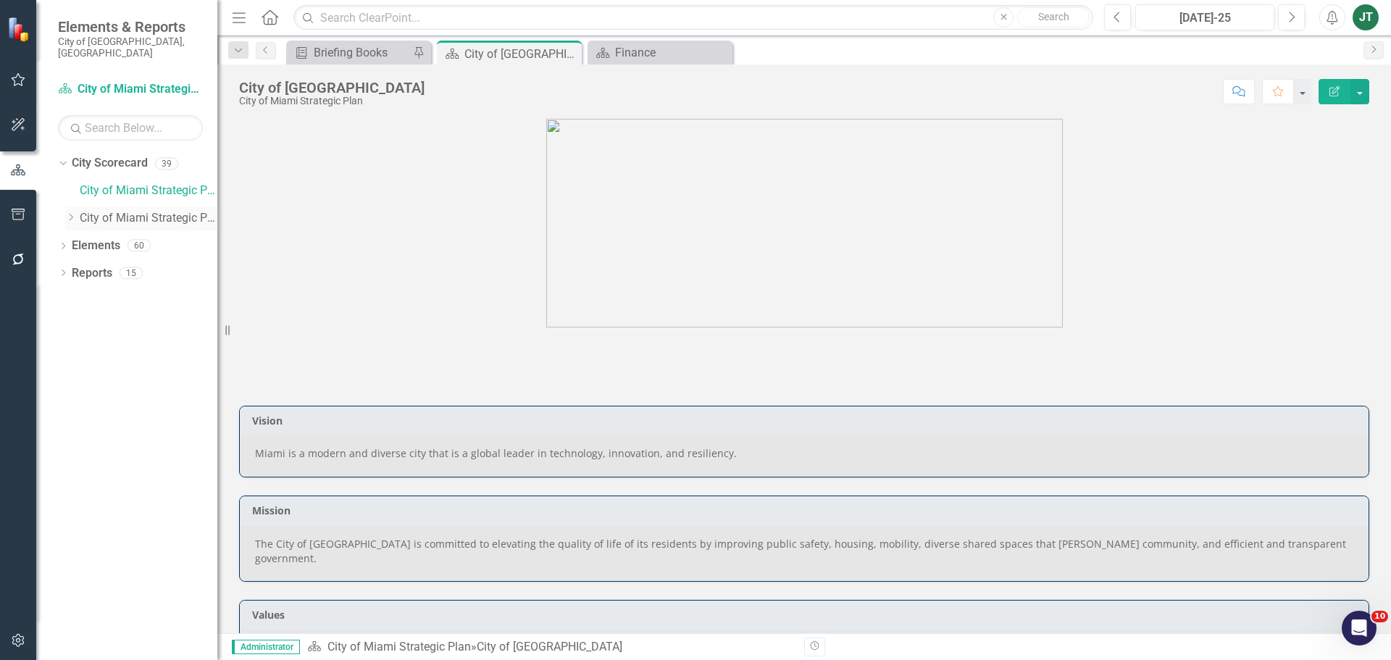
click at [74, 213] on icon "Dropdown" at bounding box center [70, 217] width 11 height 9
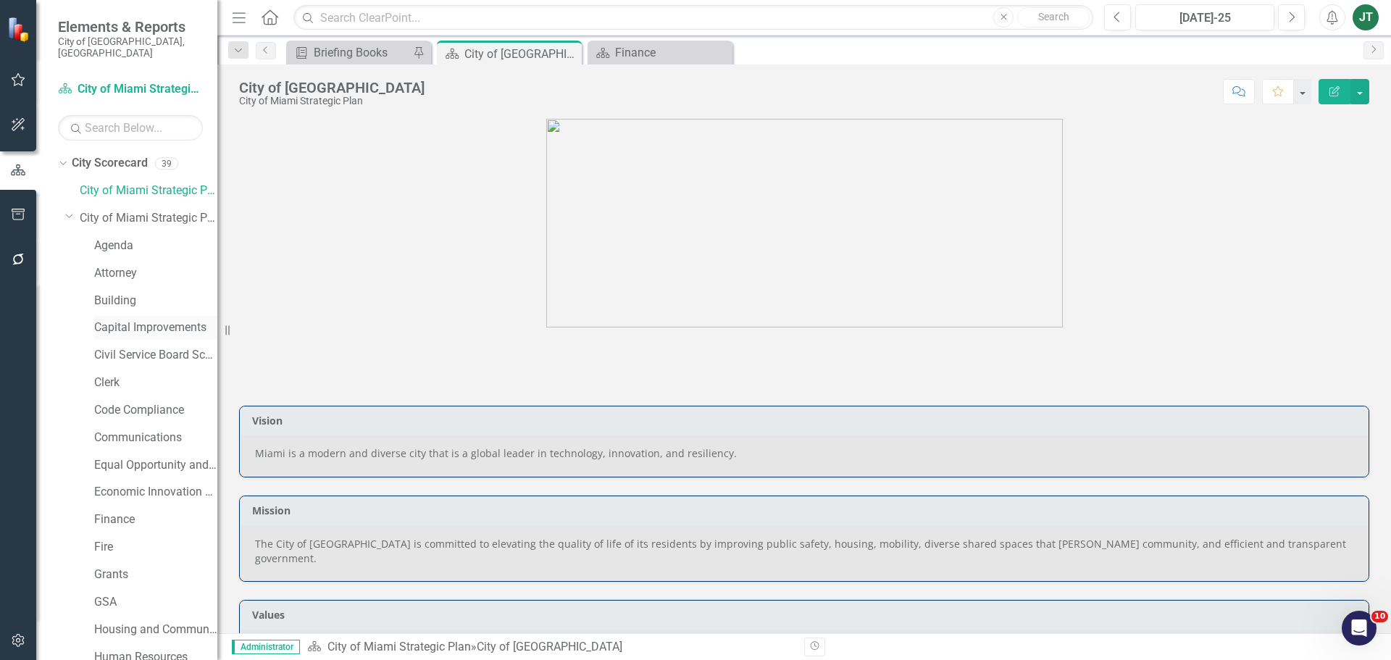
click at [126, 320] on link "Capital Improvements" at bounding box center [155, 328] width 123 height 17
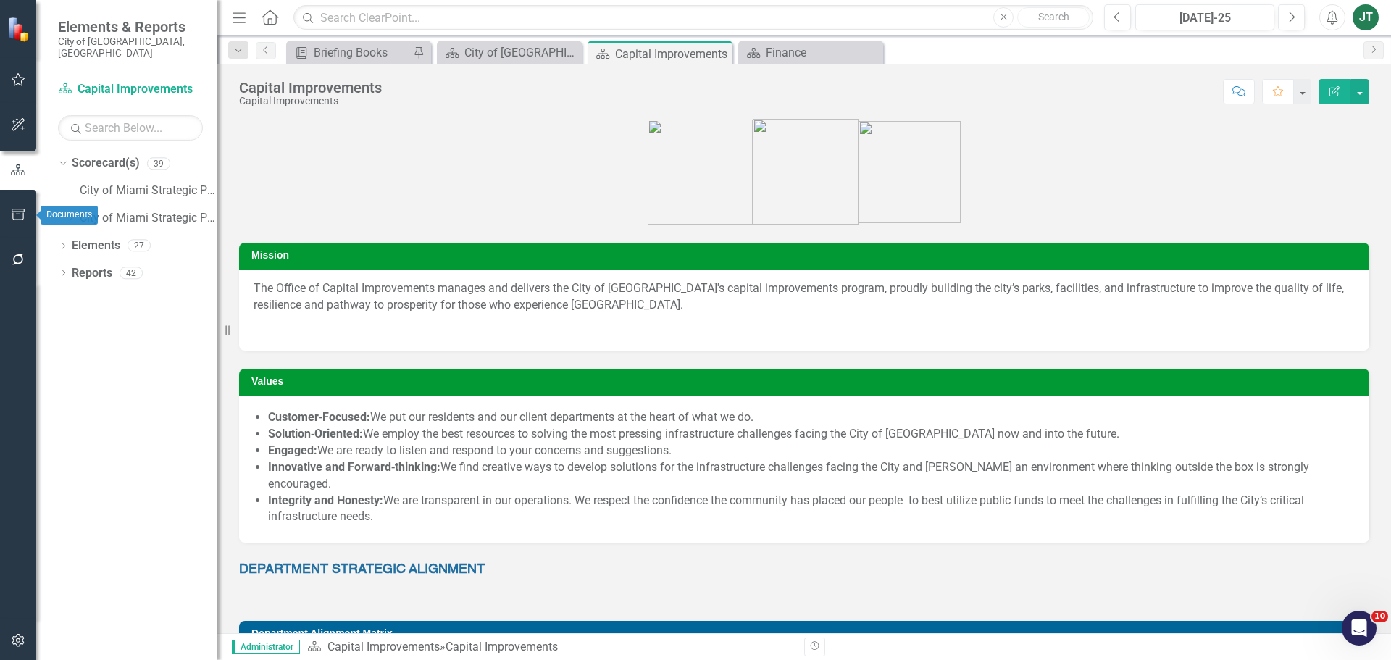
click at [12, 212] on icon "button" at bounding box center [18, 215] width 13 height 12
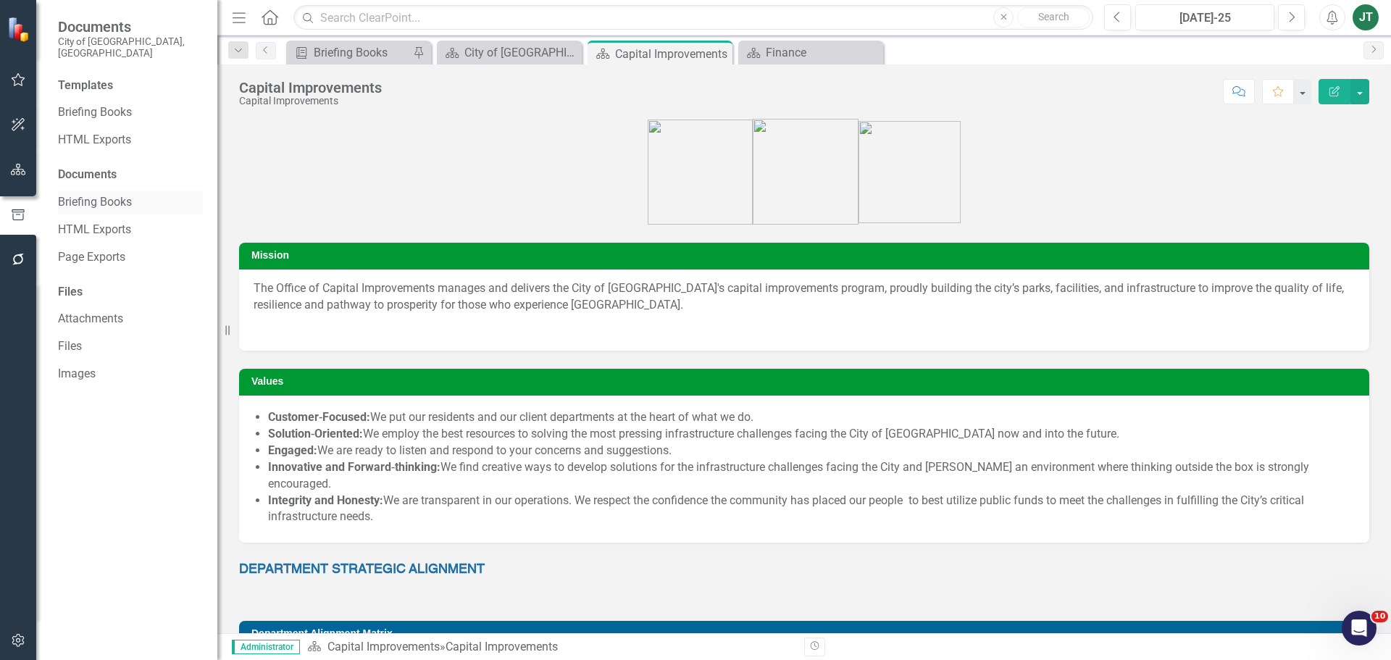
click at [107, 194] on link "Briefing Books" at bounding box center [130, 202] width 145 height 17
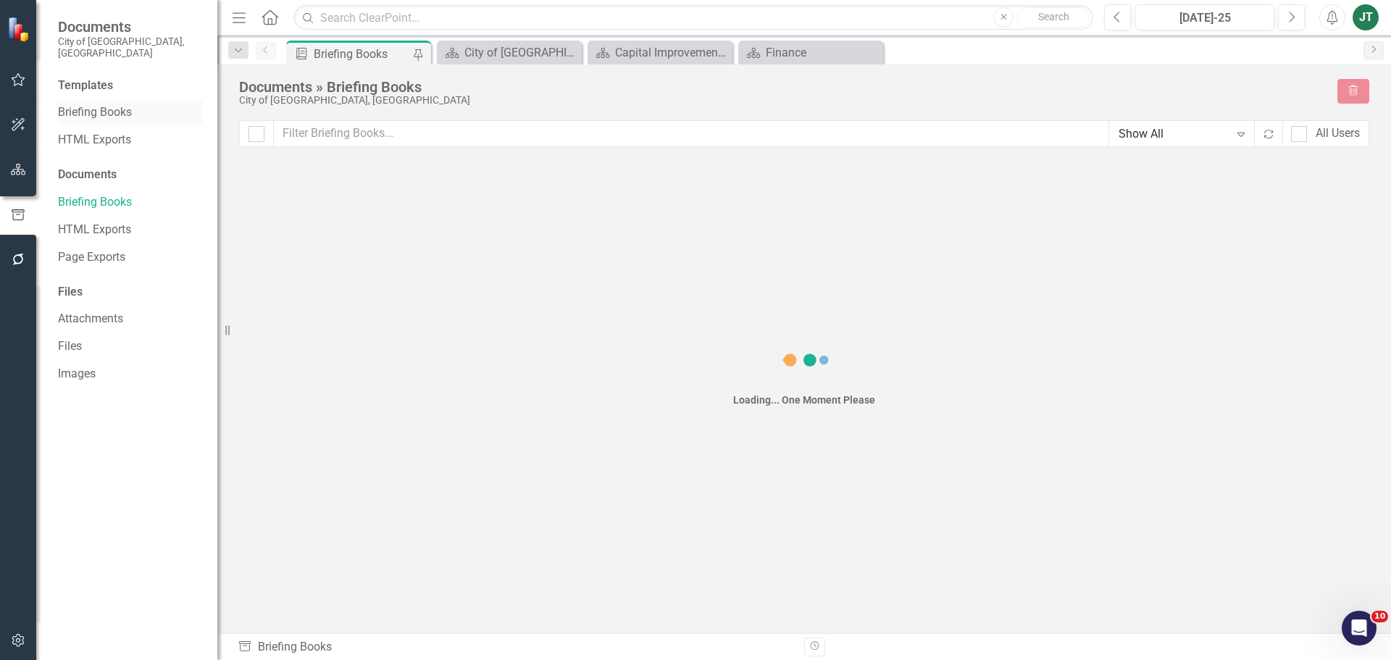
click at [101, 104] on link "Briefing Books" at bounding box center [130, 112] width 145 height 17
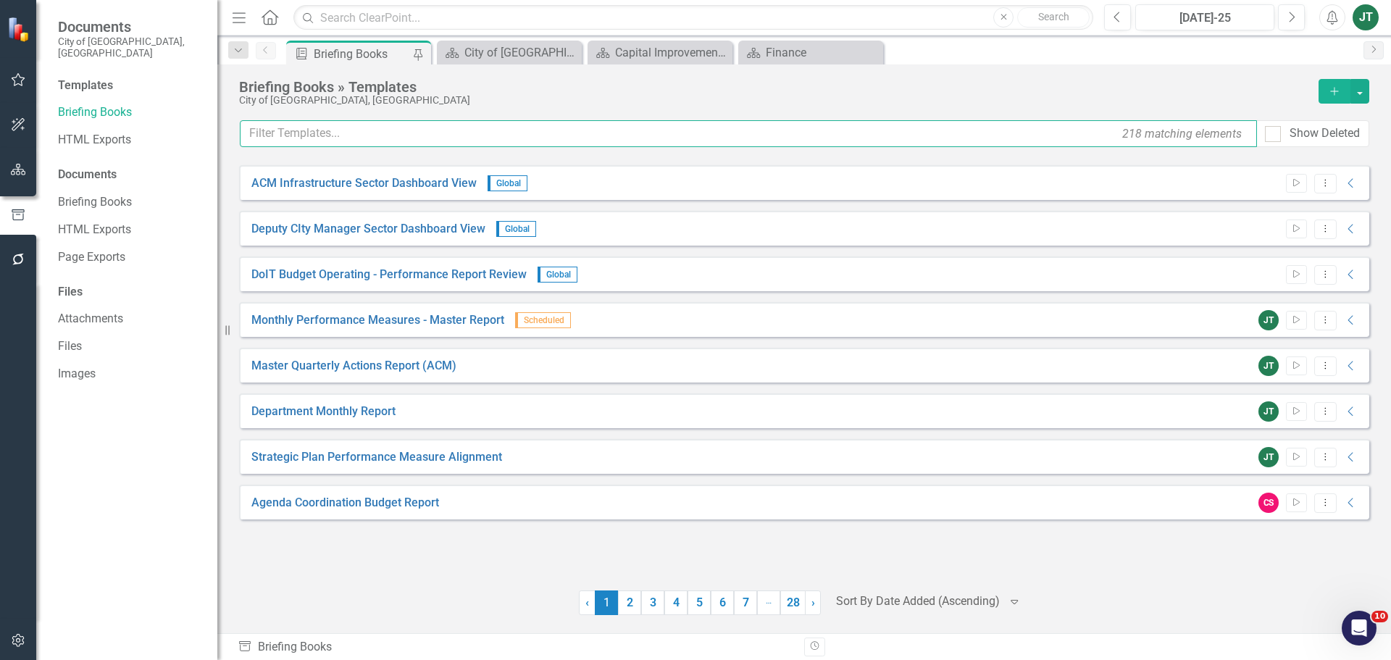
click at [306, 125] on input "text" at bounding box center [748, 133] width 1017 height 27
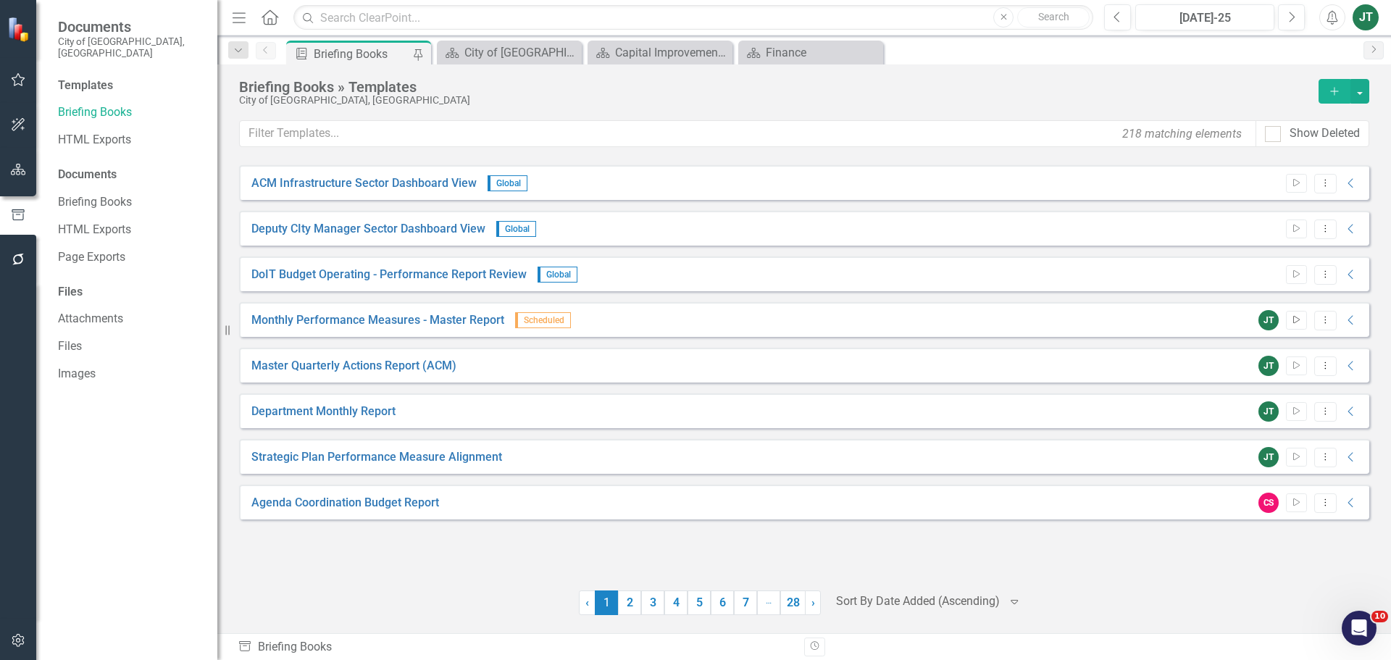
click at [1301, 323] on icon "Start" at bounding box center [1296, 320] width 11 height 9
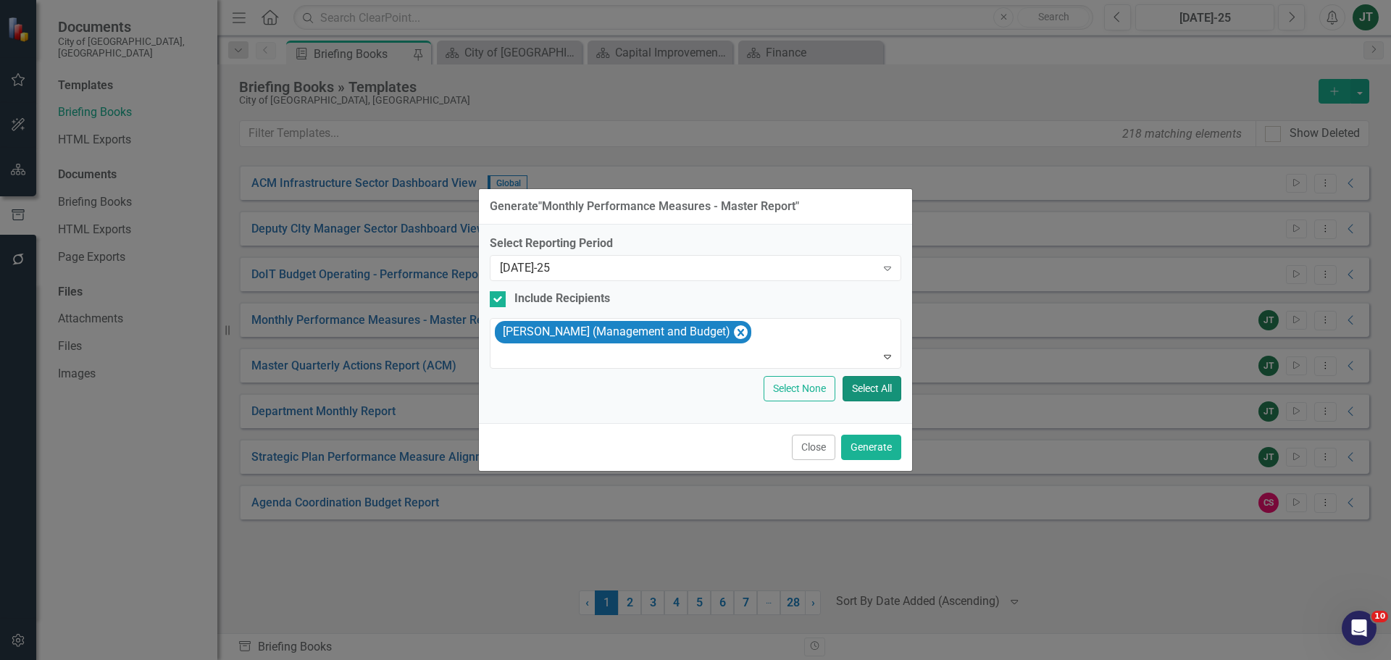
drag, startPoint x: 874, startPoint y: 397, endPoint x: 879, endPoint y: 434, distance: 37.3
click at [881, 432] on form "Generate " Monthly Performance Measures - Master Report " Select Reporting Peri…" at bounding box center [695, 330] width 433 height 282
click at [866, 448] on button "Generate" at bounding box center [871, 447] width 60 height 25
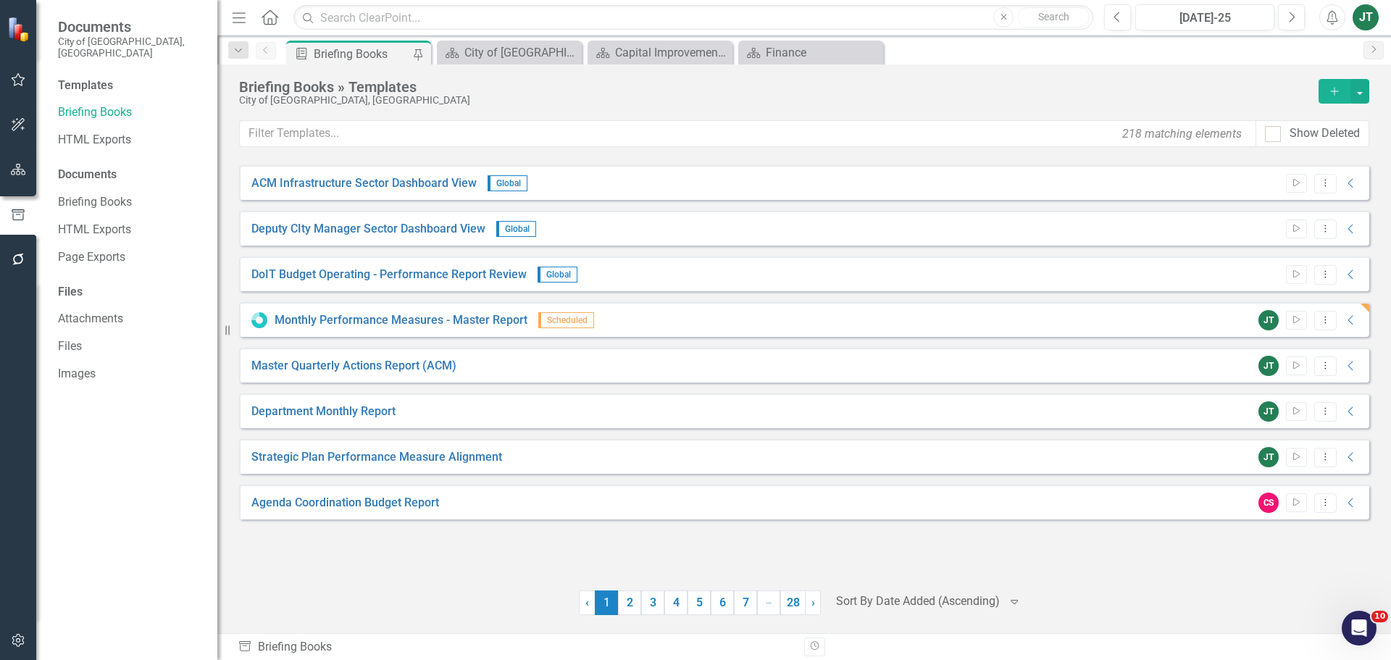
click at [1346, 327] on div "JT Start Dropdown Menu Collapse" at bounding box center [1305, 320] width 108 height 20
click at [1348, 323] on icon "Collapse" at bounding box center [1351, 320] width 14 height 12
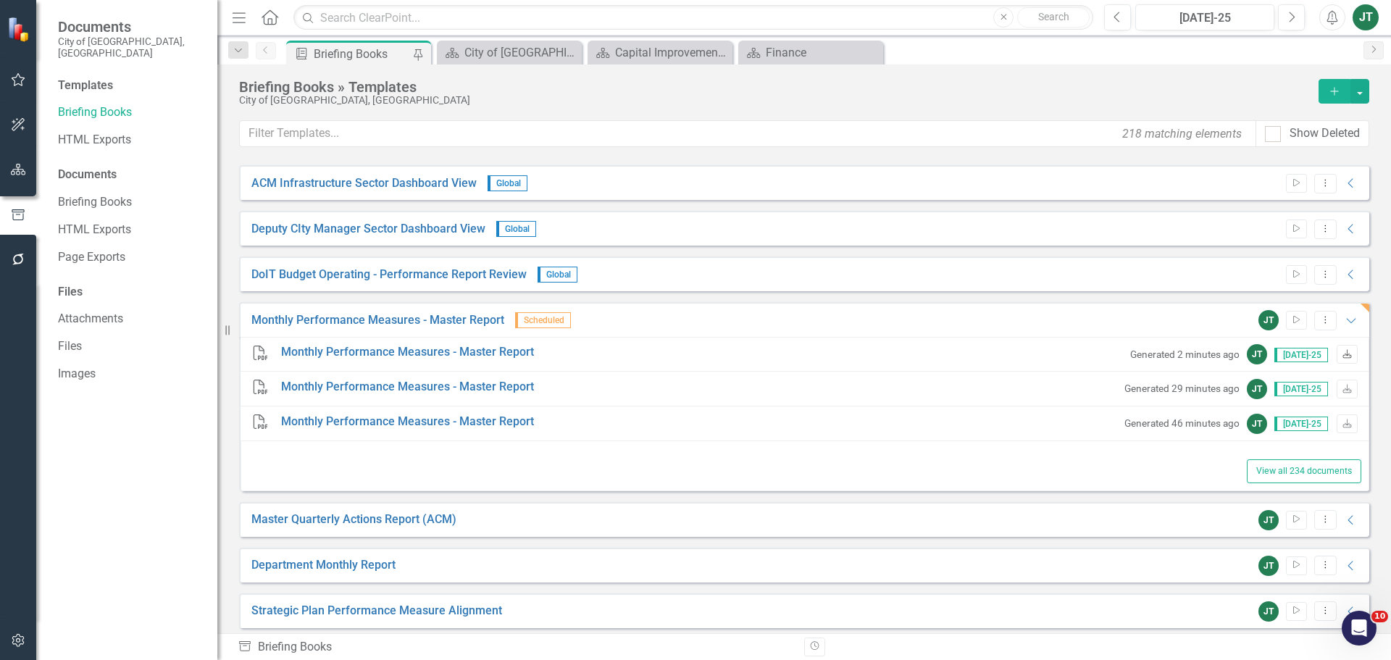
click at [1339, 350] on link "Download" at bounding box center [1347, 354] width 21 height 19
click at [1291, 321] on icon "Start" at bounding box center [1296, 320] width 11 height 9
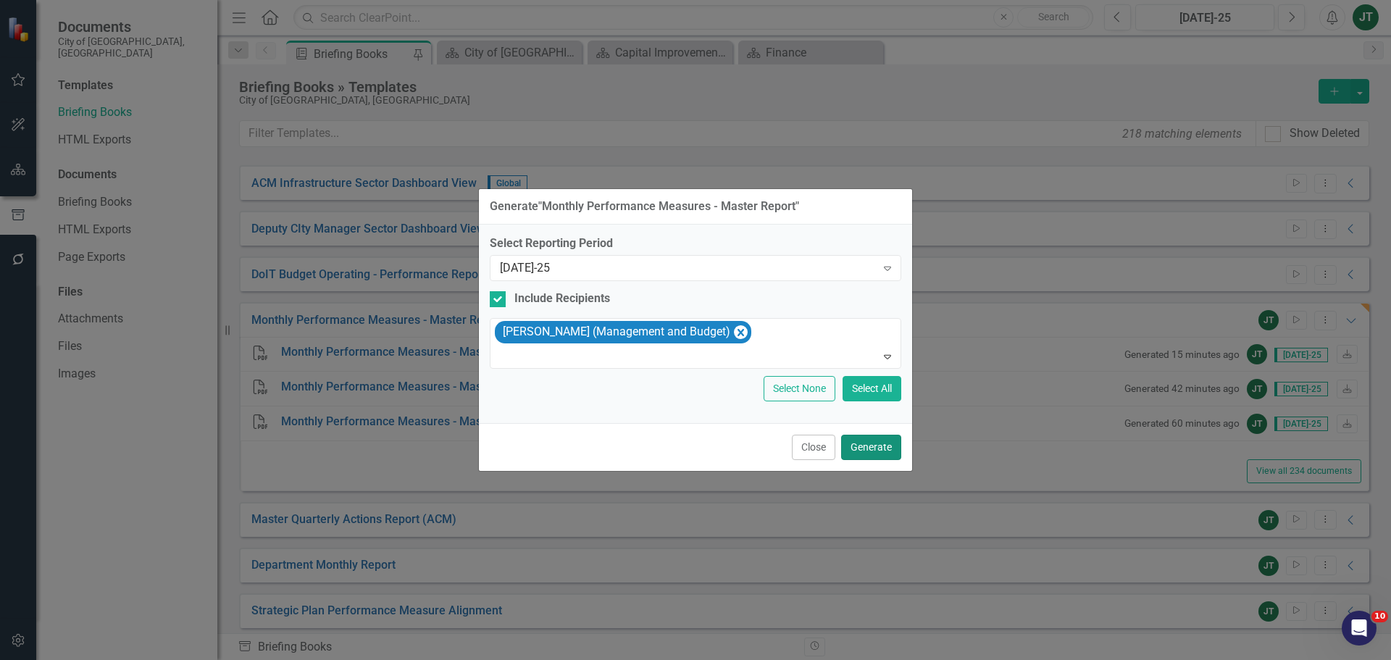
click at [878, 450] on button "Generate" at bounding box center [871, 447] width 60 height 25
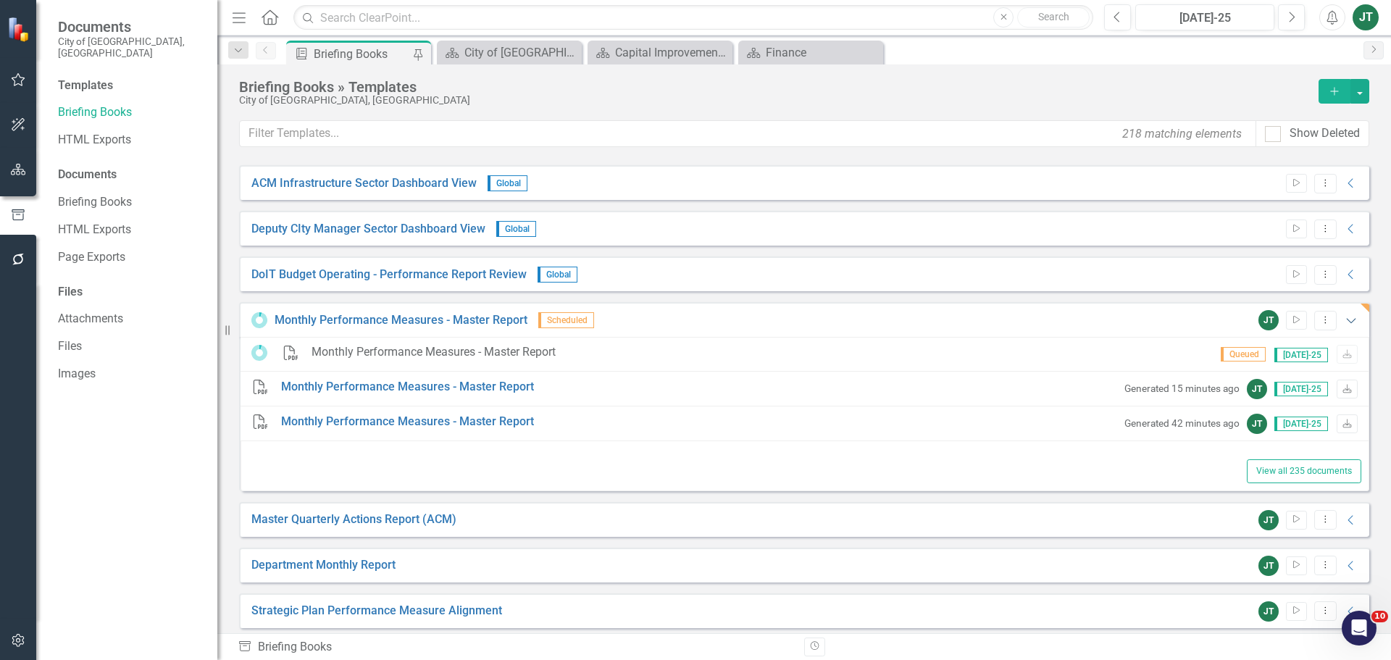
click at [1344, 320] on icon "Expanded" at bounding box center [1351, 320] width 14 height 12
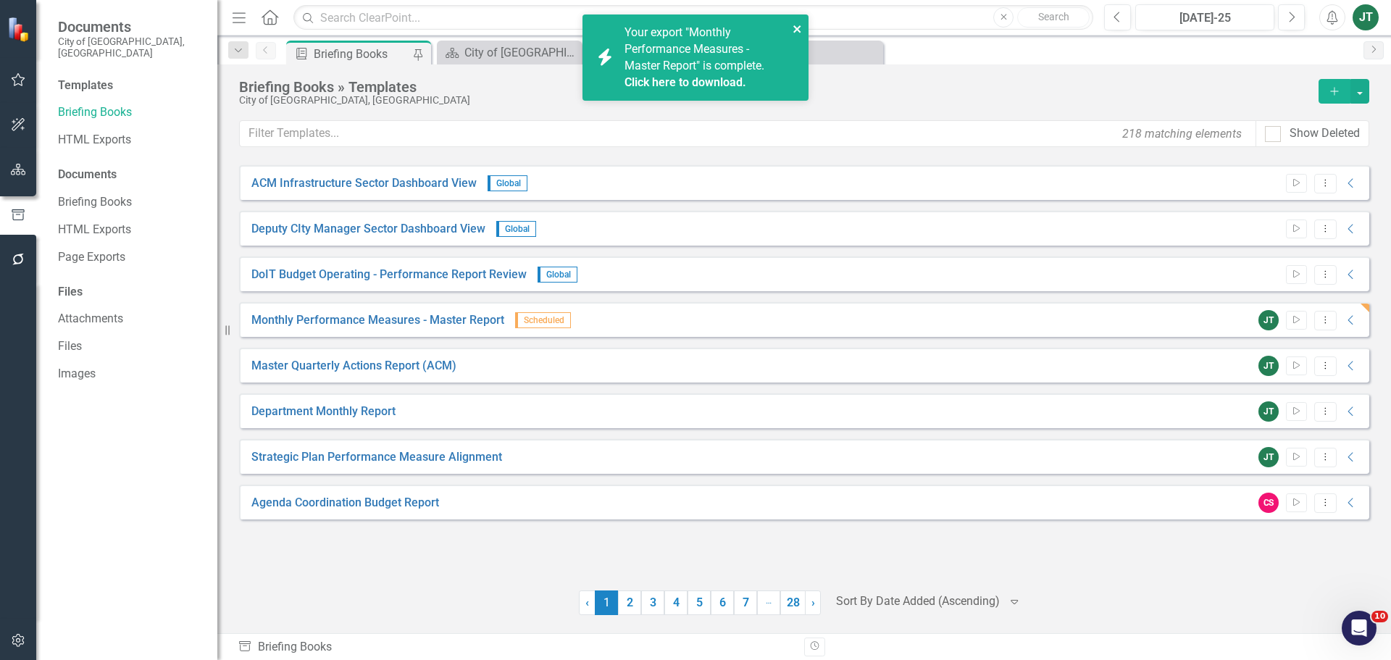
click at [797, 25] on icon "close" at bounding box center [798, 29] width 10 height 12
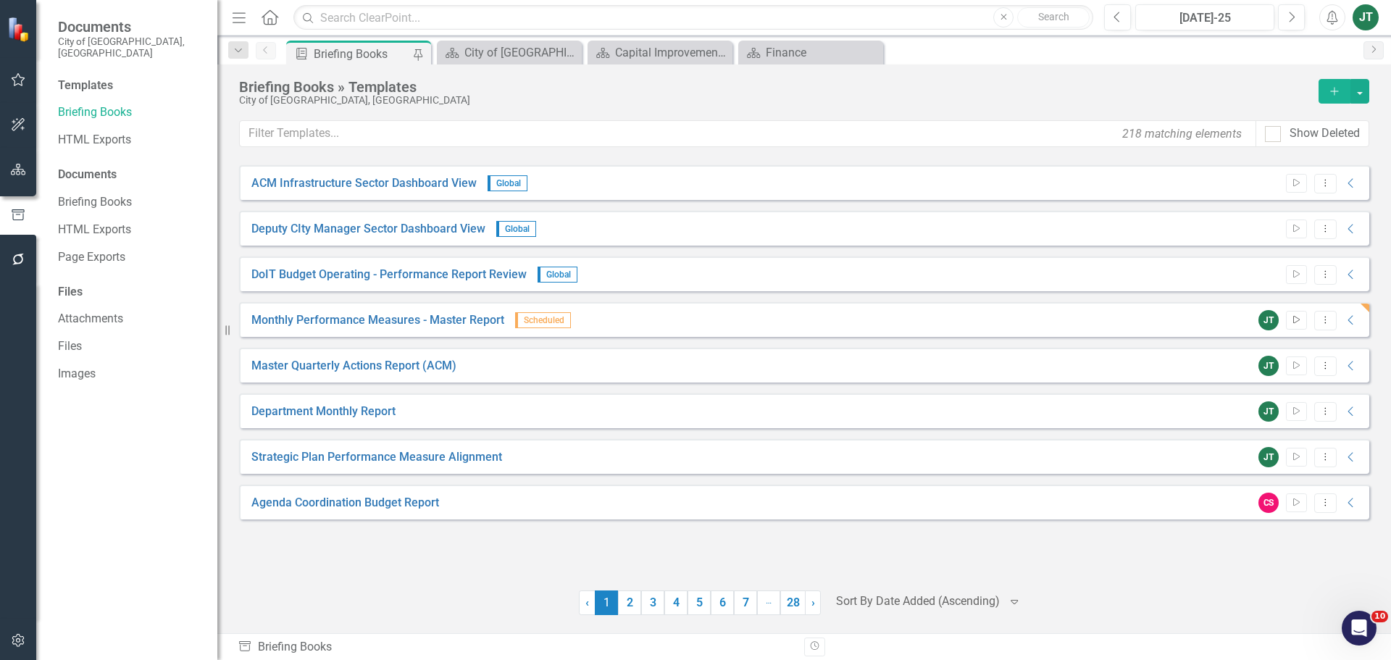
click at [1296, 320] on icon "Start" at bounding box center [1296, 320] width 11 height 9
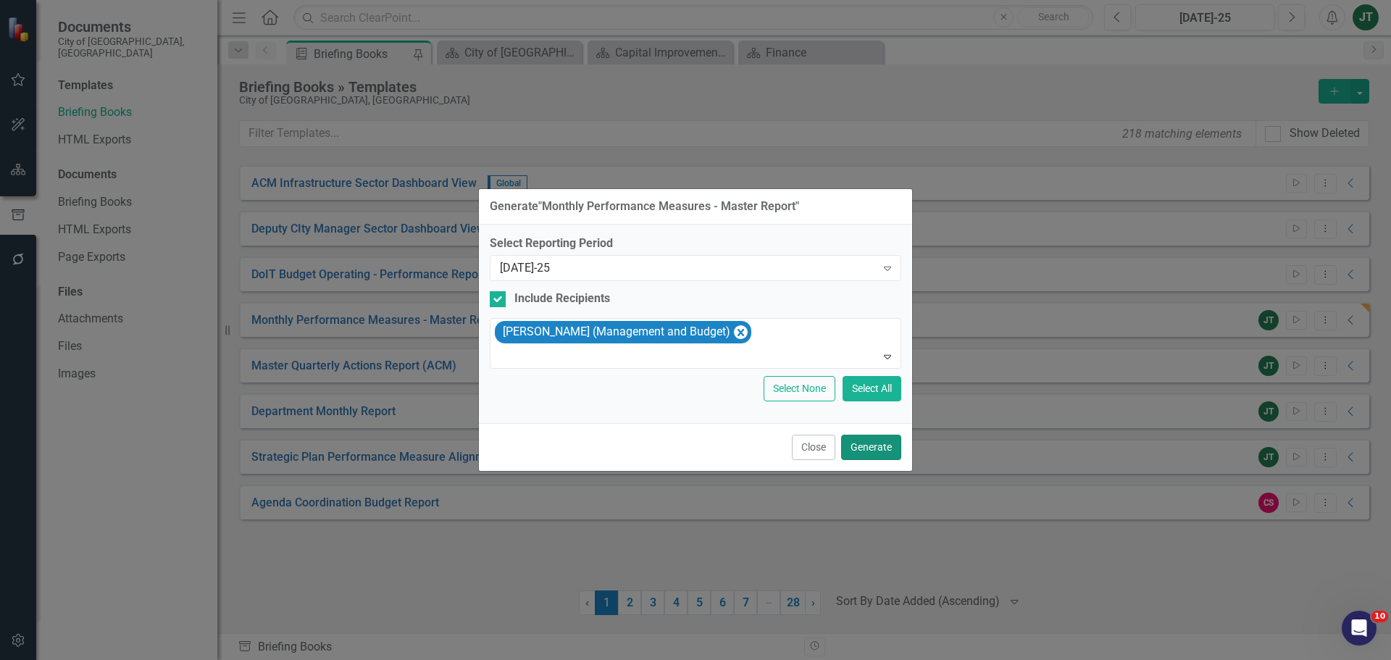
click at [861, 443] on button "Generate" at bounding box center [871, 447] width 60 height 25
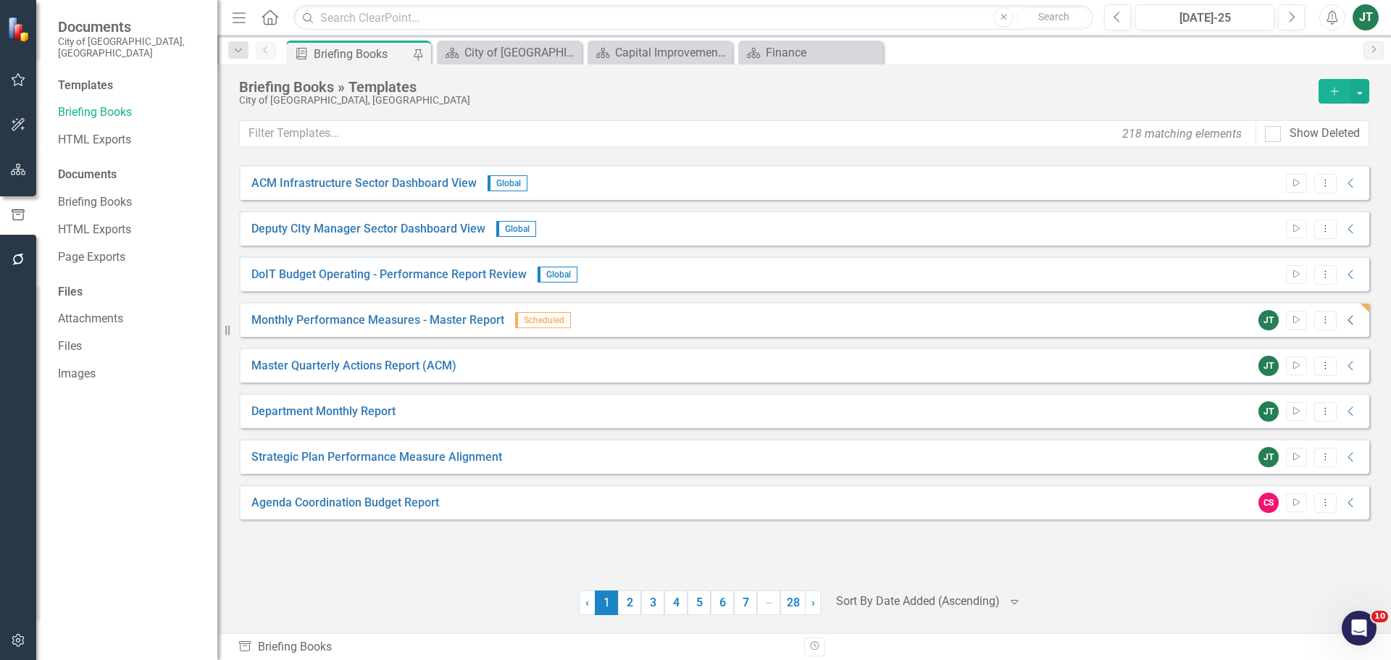
click at [1358, 317] on icon "Collapse" at bounding box center [1351, 320] width 14 height 12
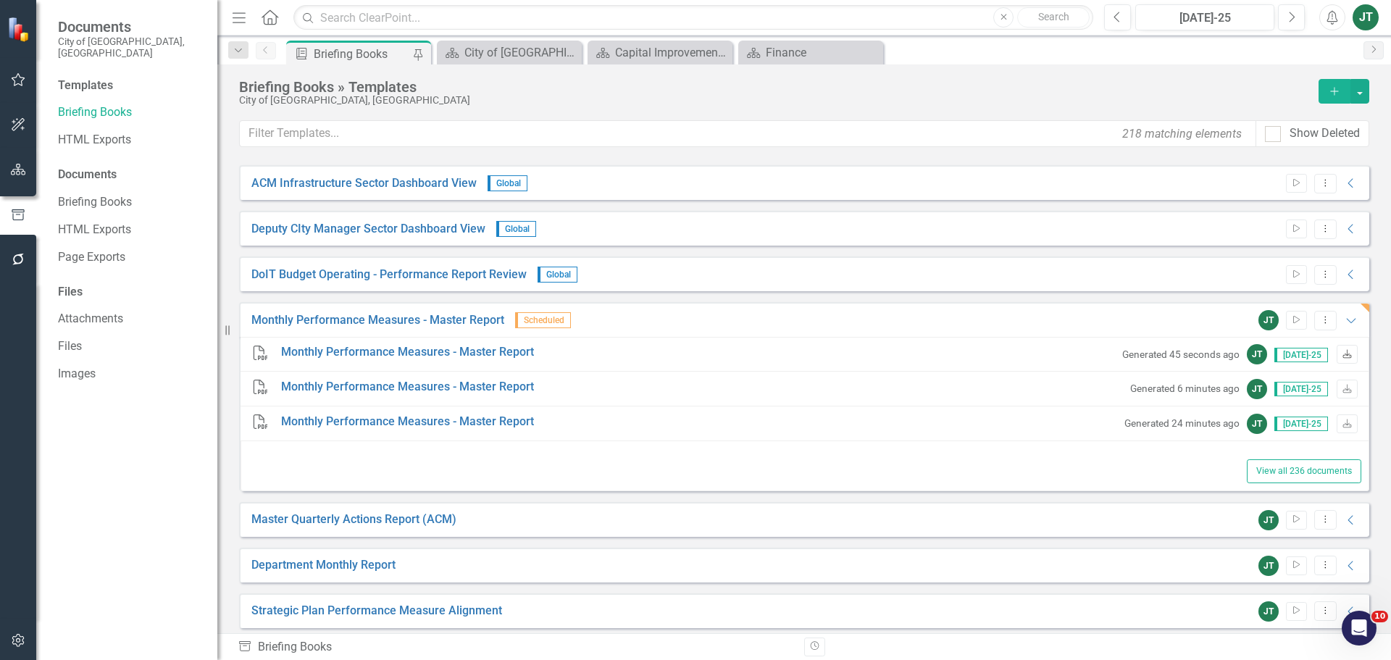
click at [1342, 354] on icon "Download" at bounding box center [1347, 355] width 11 height 9
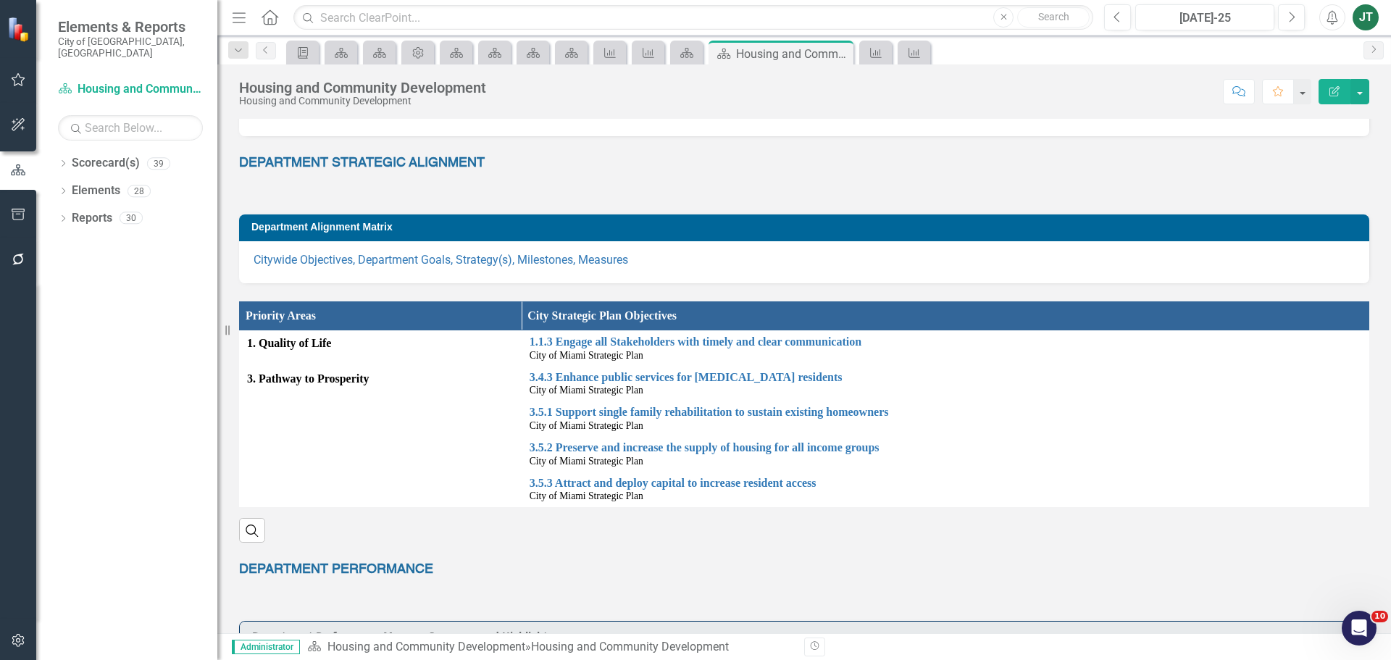
scroll to position [507, 0]
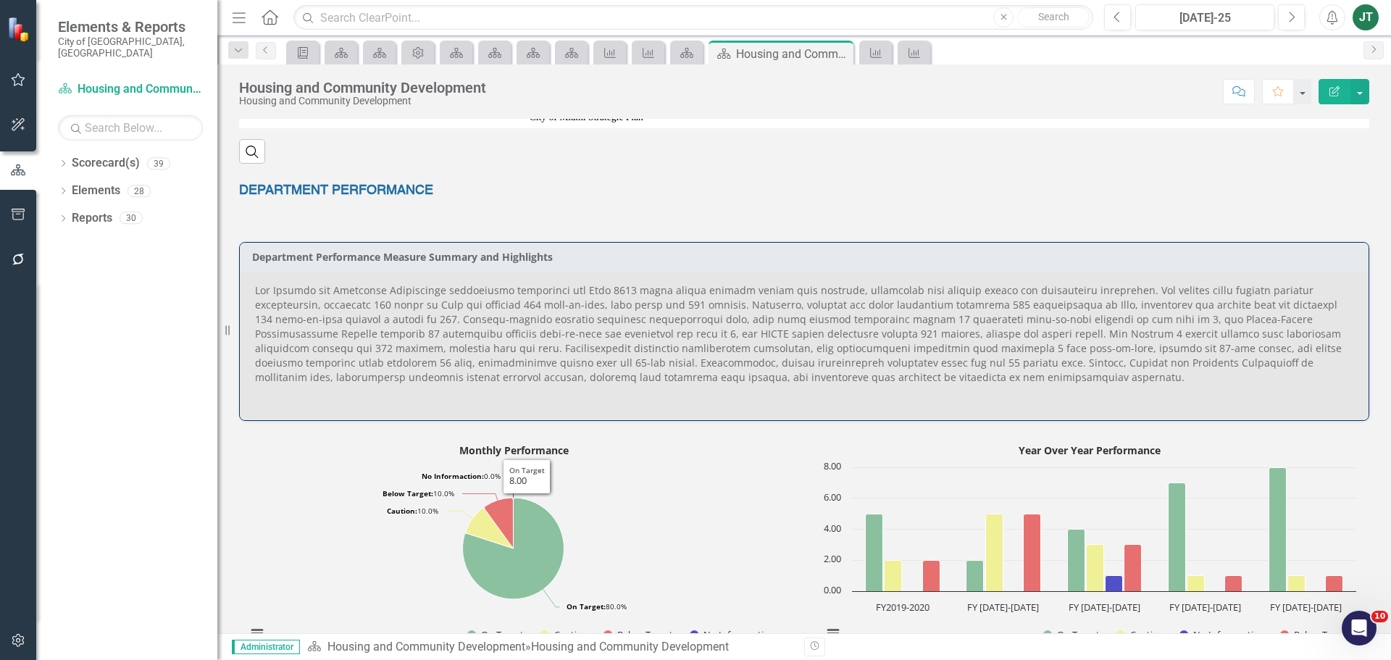
click at [593, 356] on p at bounding box center [804, 335] width 1098 height 104
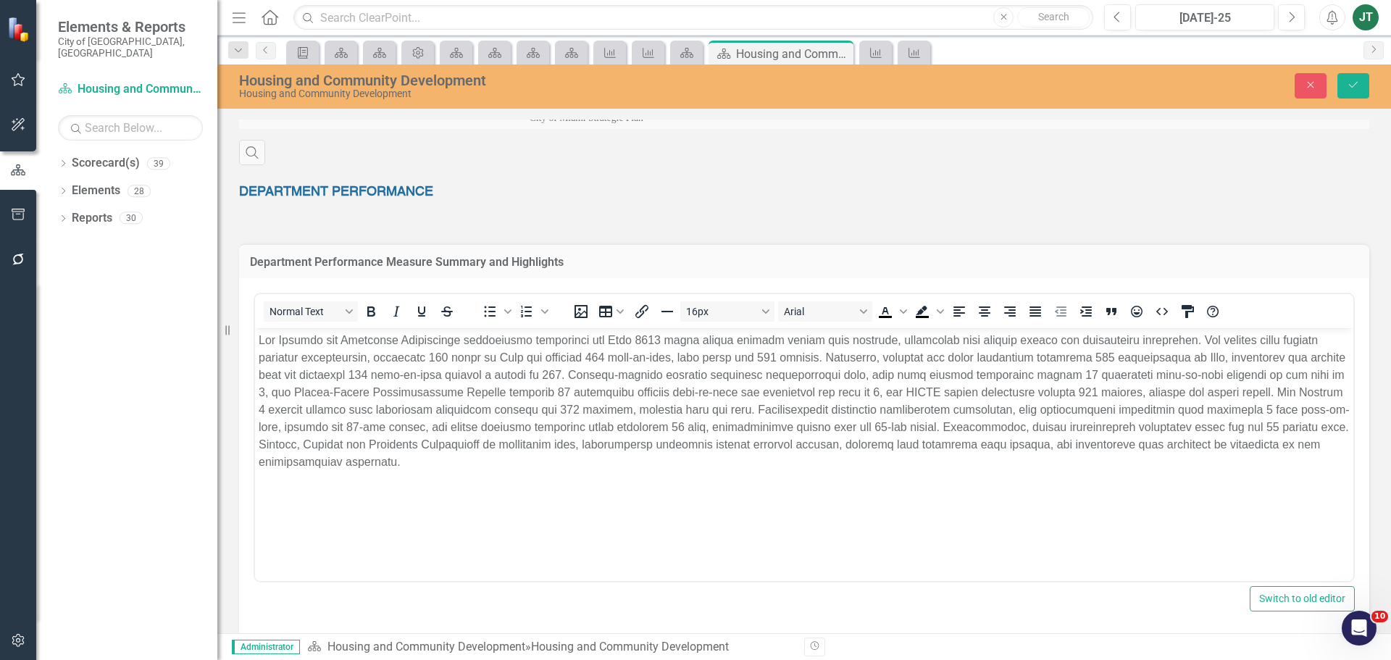
scroll to position [0, 0]
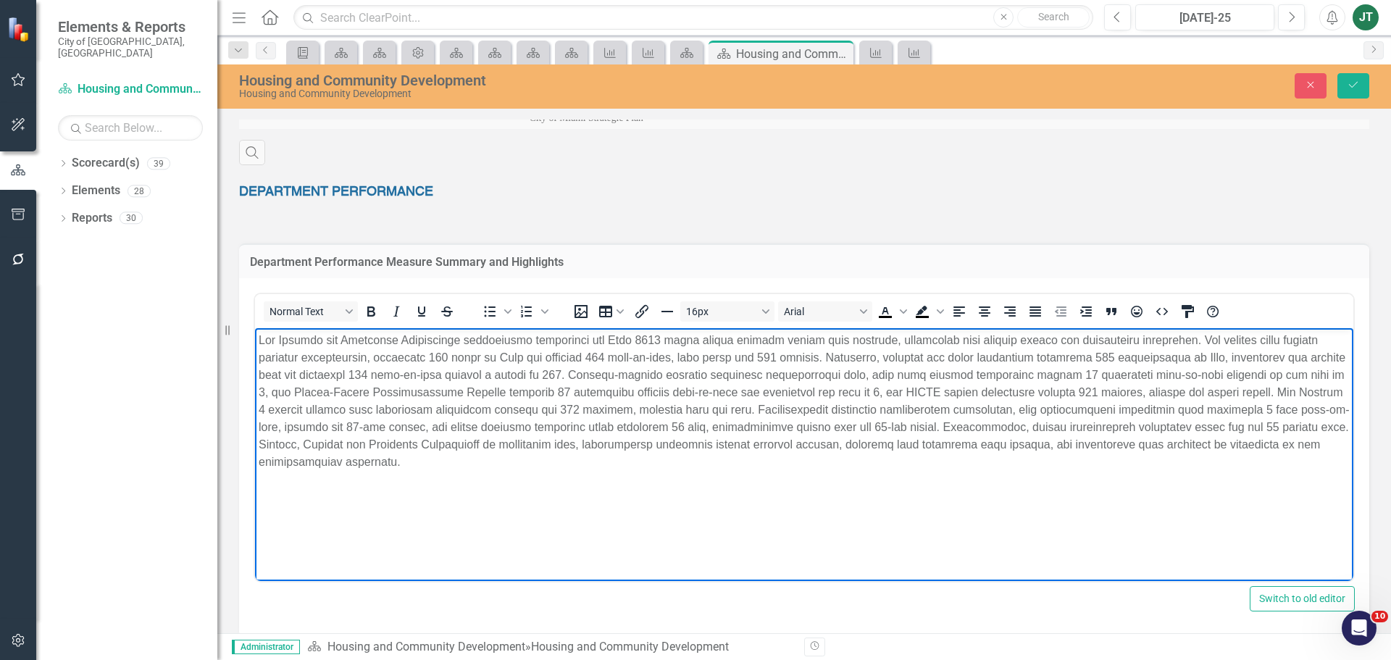
click at [755, 426] on p "Rich Text Area. Press ALT-0 for help." at bounding box center [804, 401] width 1091 height 139
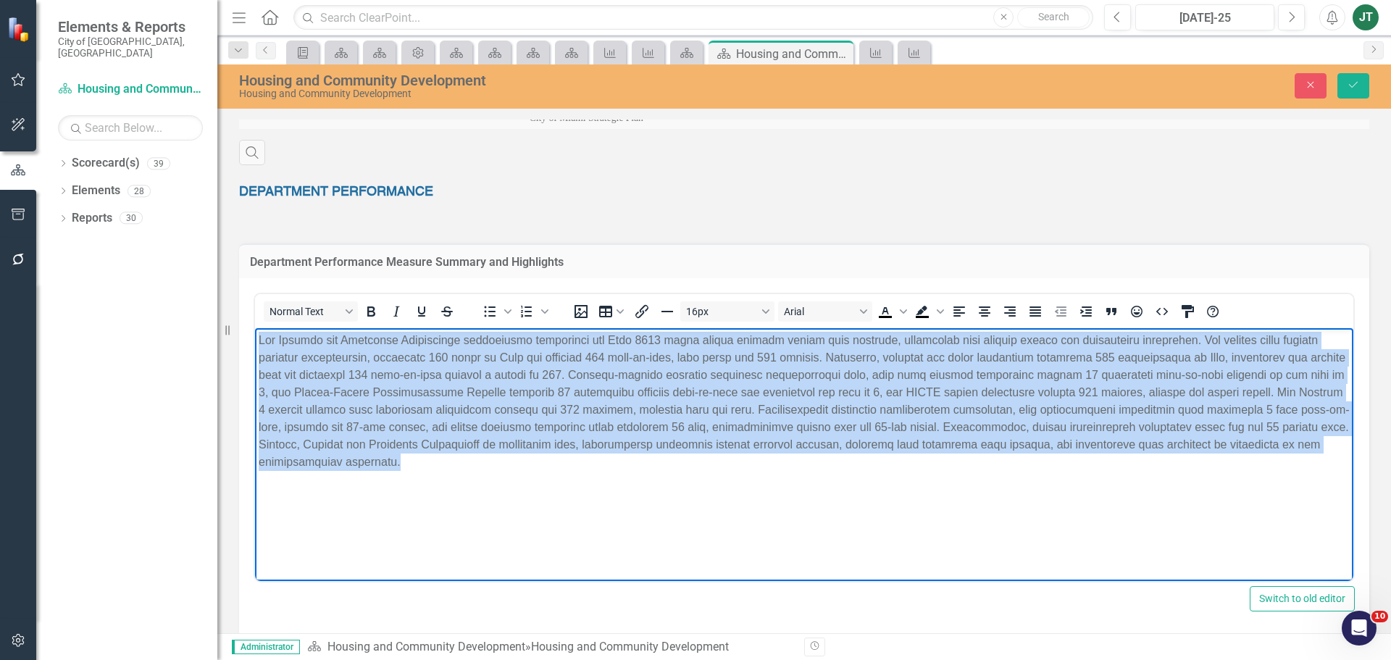
click at [755, 426] on p "Rich Text Area. Press ALT-0 for help." at bounding box center [804, 401] width 1091 height 139
click at [1037, 306] on icon "Justify" at bounding box center [1036, 311] width 12 height 10
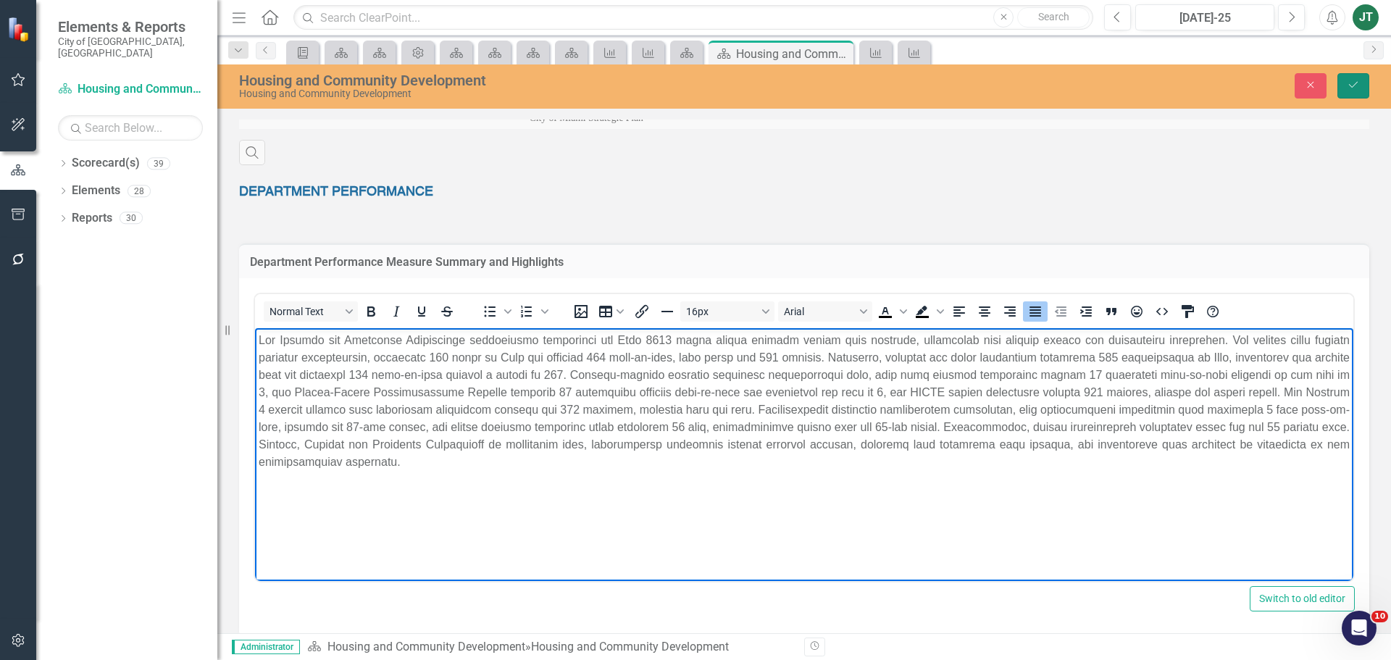
click at [1353, 87] on icon "Save" at bounding box center [1353, 85] width 13 height 10
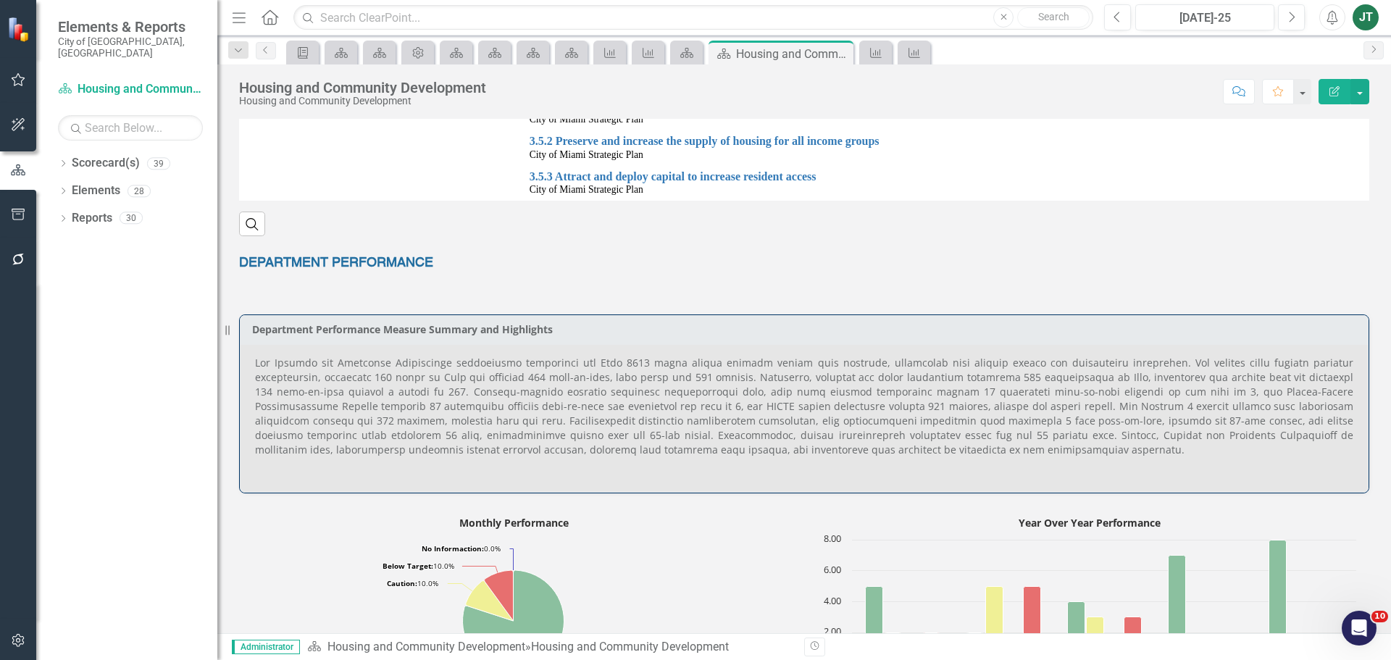
scroll to position [507, 0]
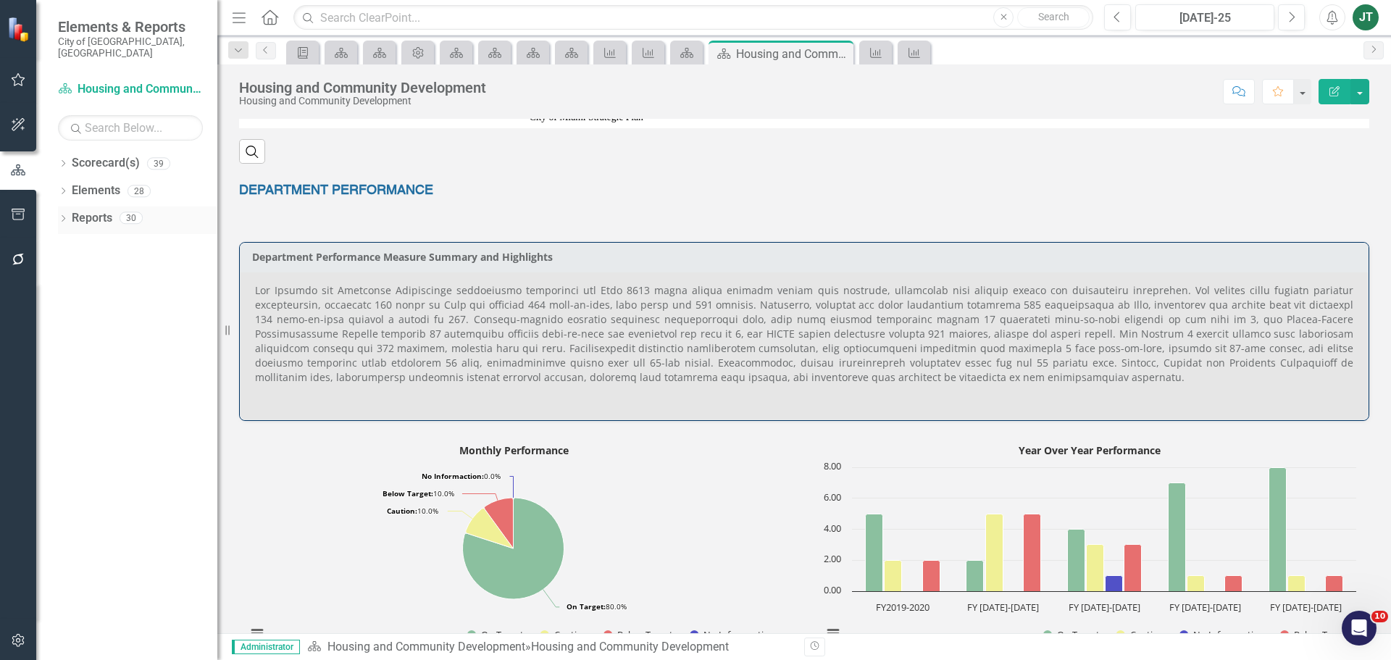
click at [65, 215] on icon at bounding box center [64, 218] width 4 height 7
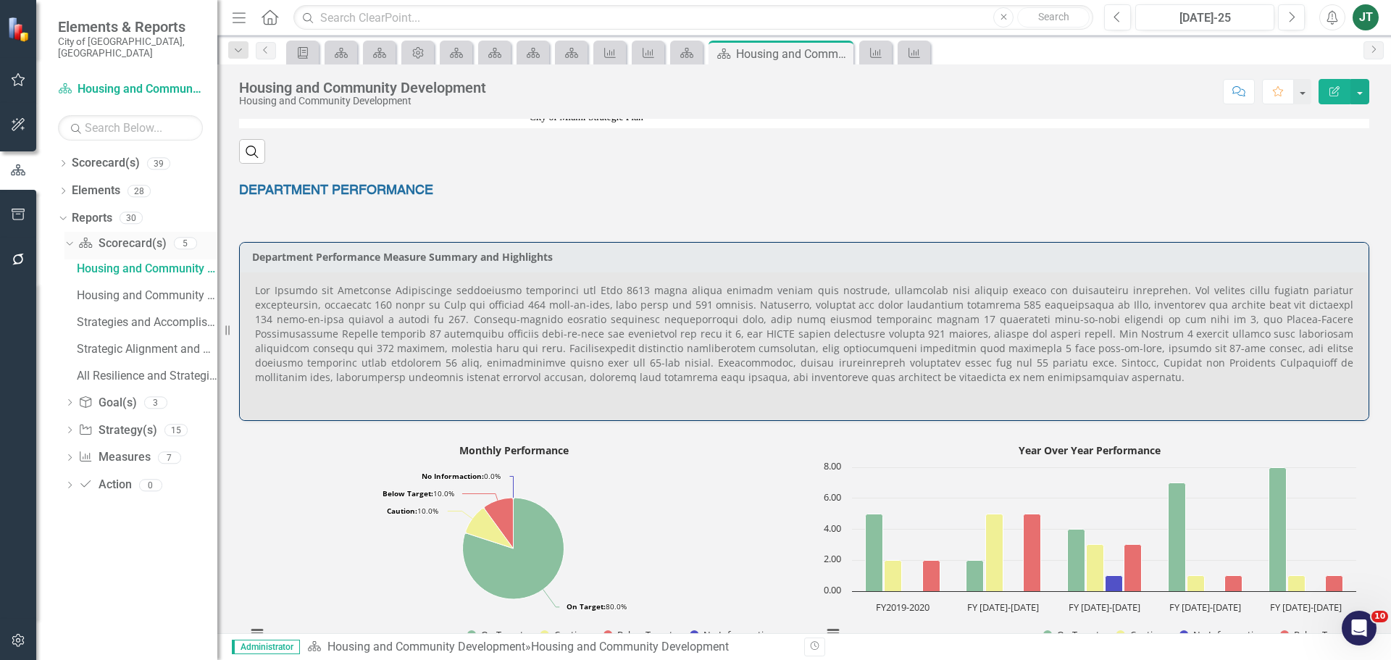
click at [68, 238] on icon "Dropdown" at bounding box center [68, 243] width 8 height 10
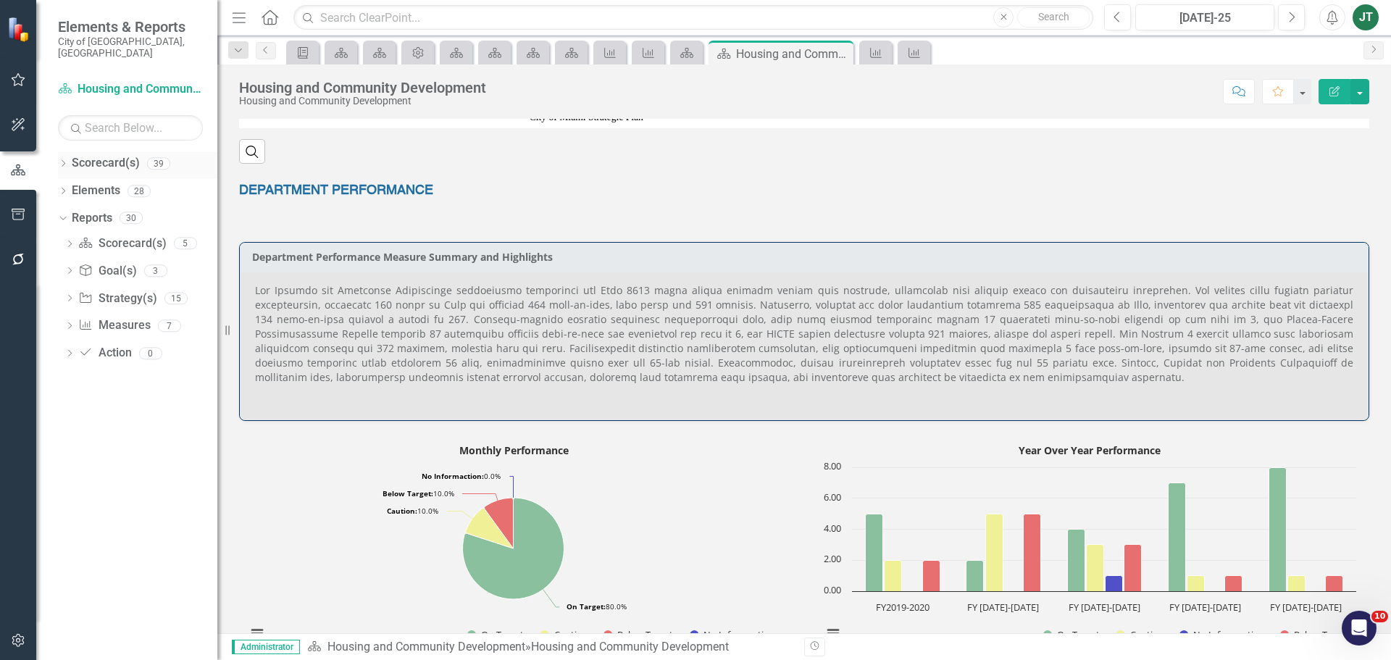
click at [64, 161] on icon "Dropdown" at bounding box center [63, 165] width 10 height 8
click at [70, 213] on icon "Dropdown" at bounding box center [70, 217] width 11 height 9
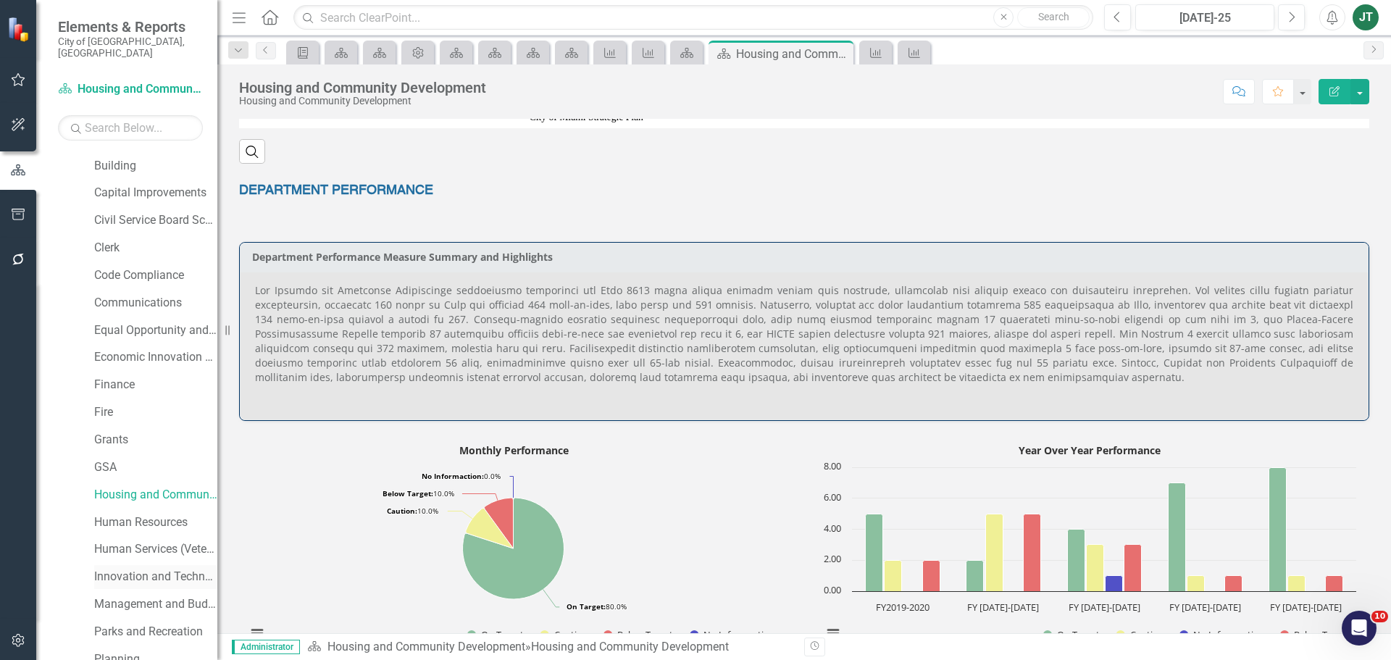
scroll to position [145, 0]
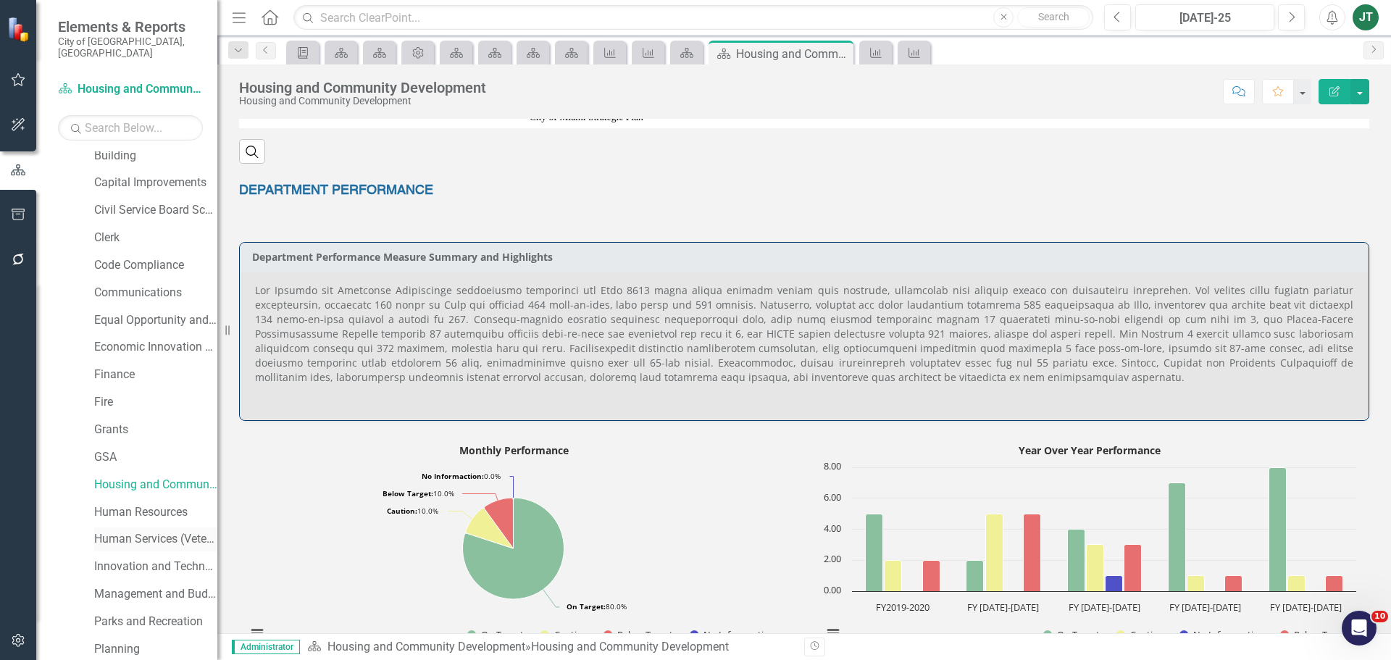
click at [121, 531] on link "Human Services (Veterans and Homeless)" at bounding box center [155, 539] width 123 height 17
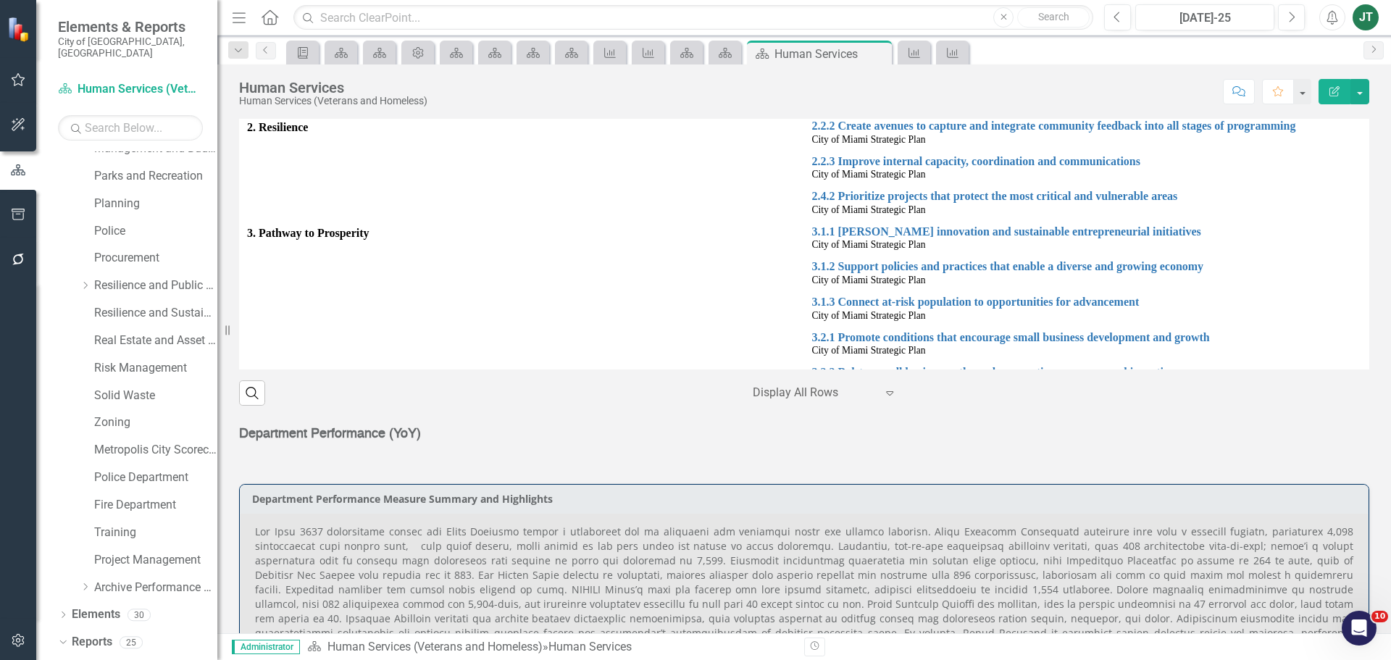
scroll to position [1196, 0]
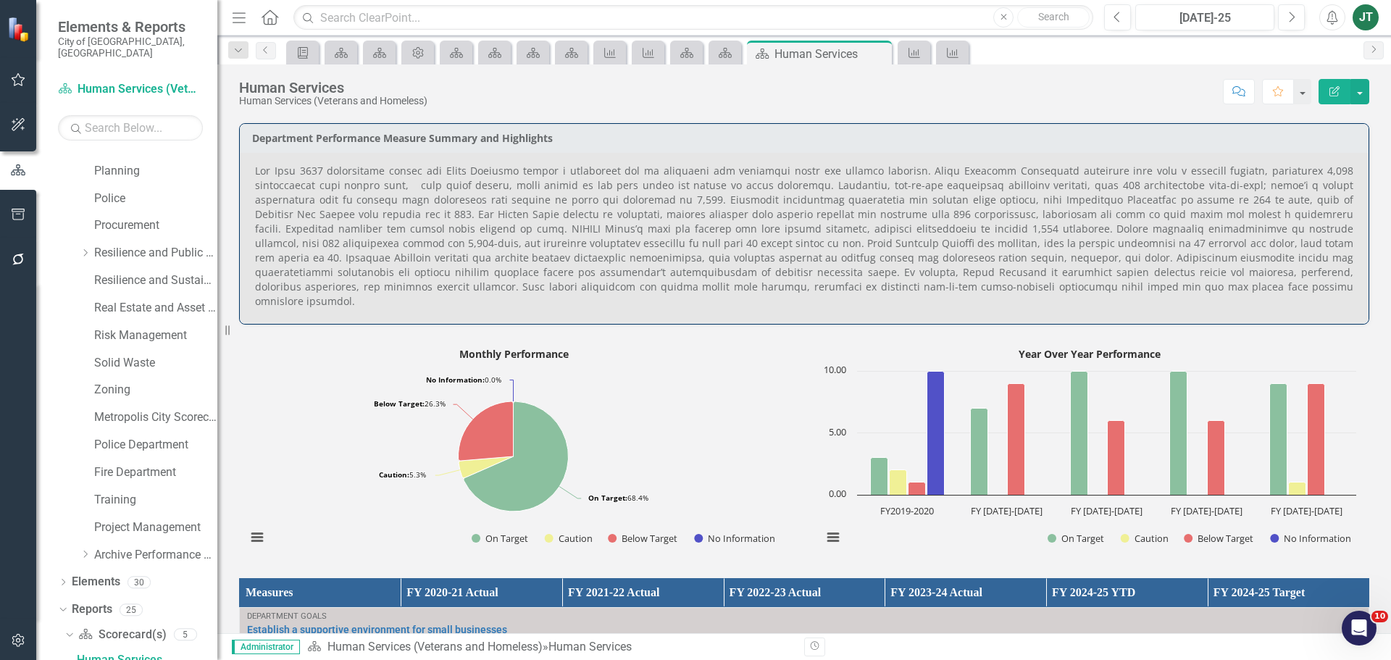
click at [410, 253] on p at bounding box center [804, 236] width 1098 height 145
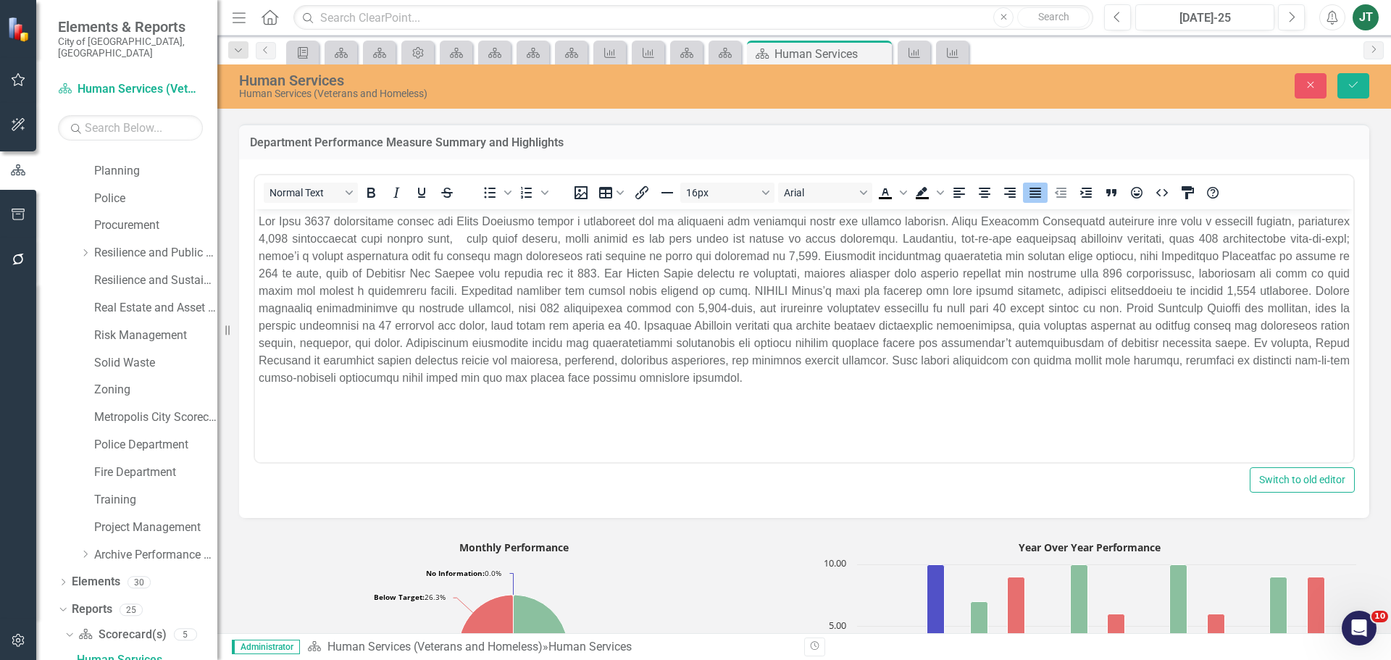
scroll to position [0, 0]
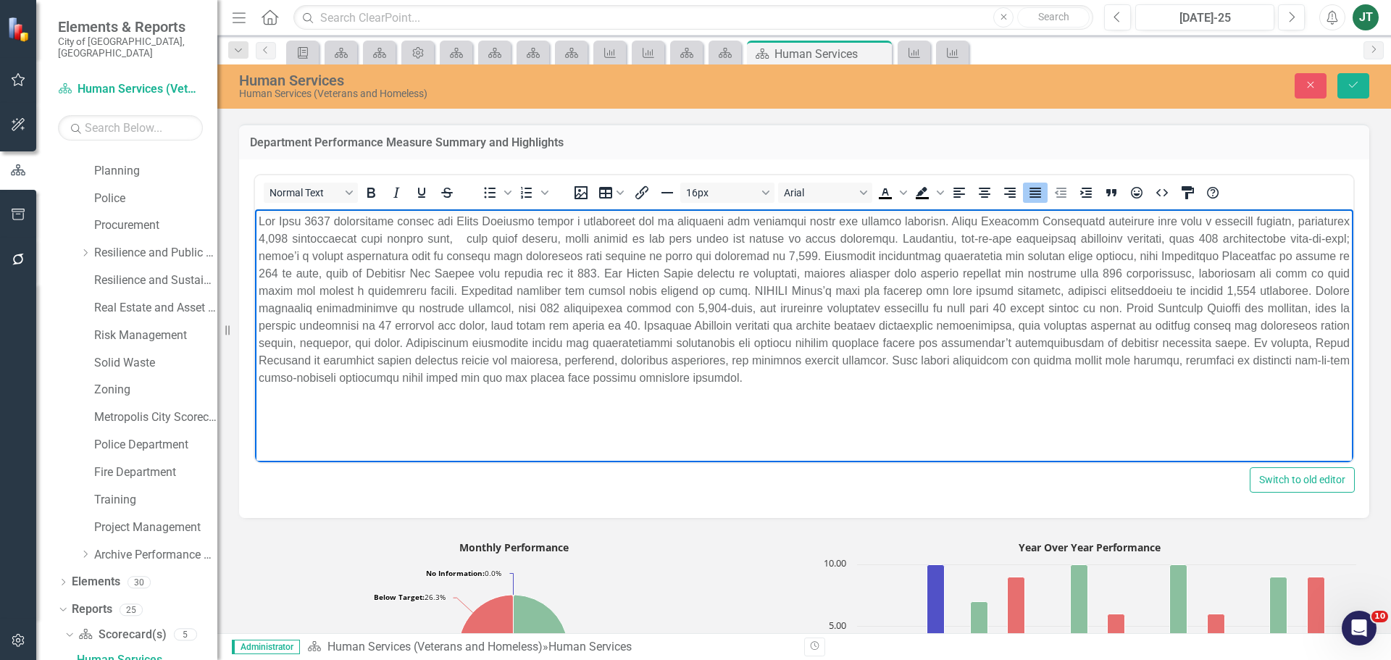
click at [489, 233] on p "Rich Text Area. Press ALT-0 for help." at bounding box center [804, 299] width 1091 height 174
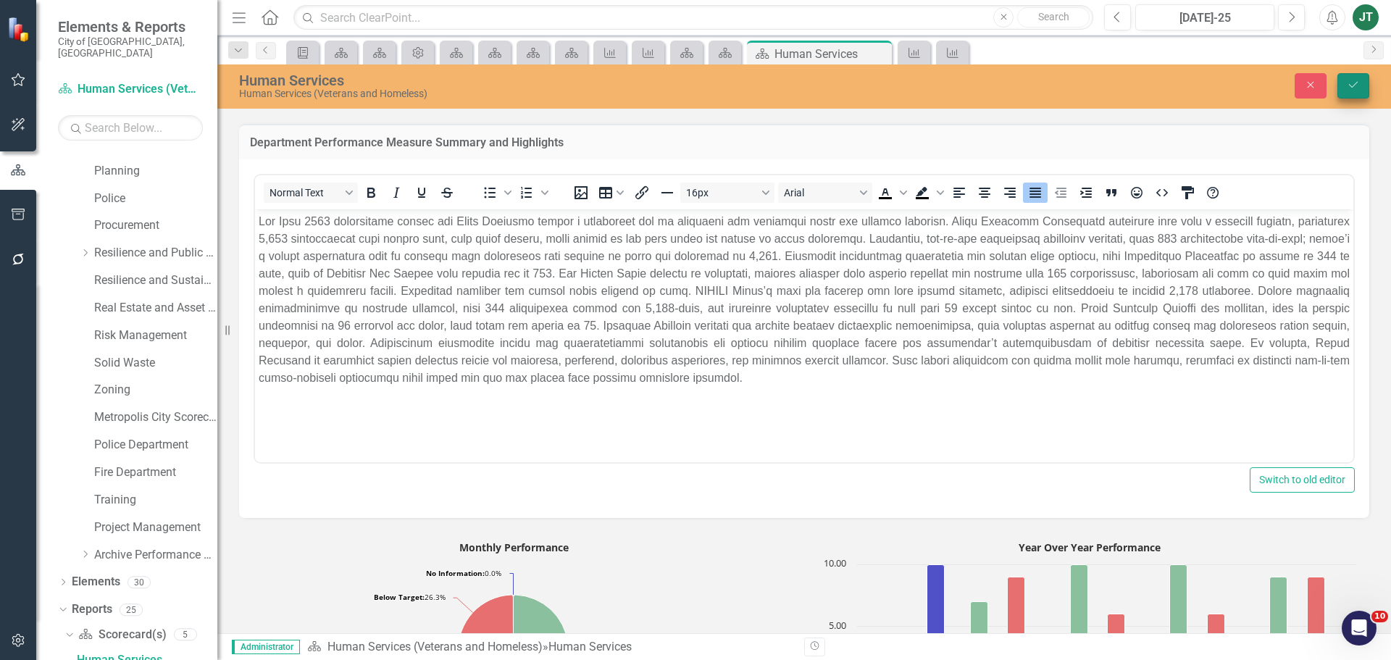
click at [1348, 79] on button "Save" at bounding box center [1354, 85] width 32 height 25
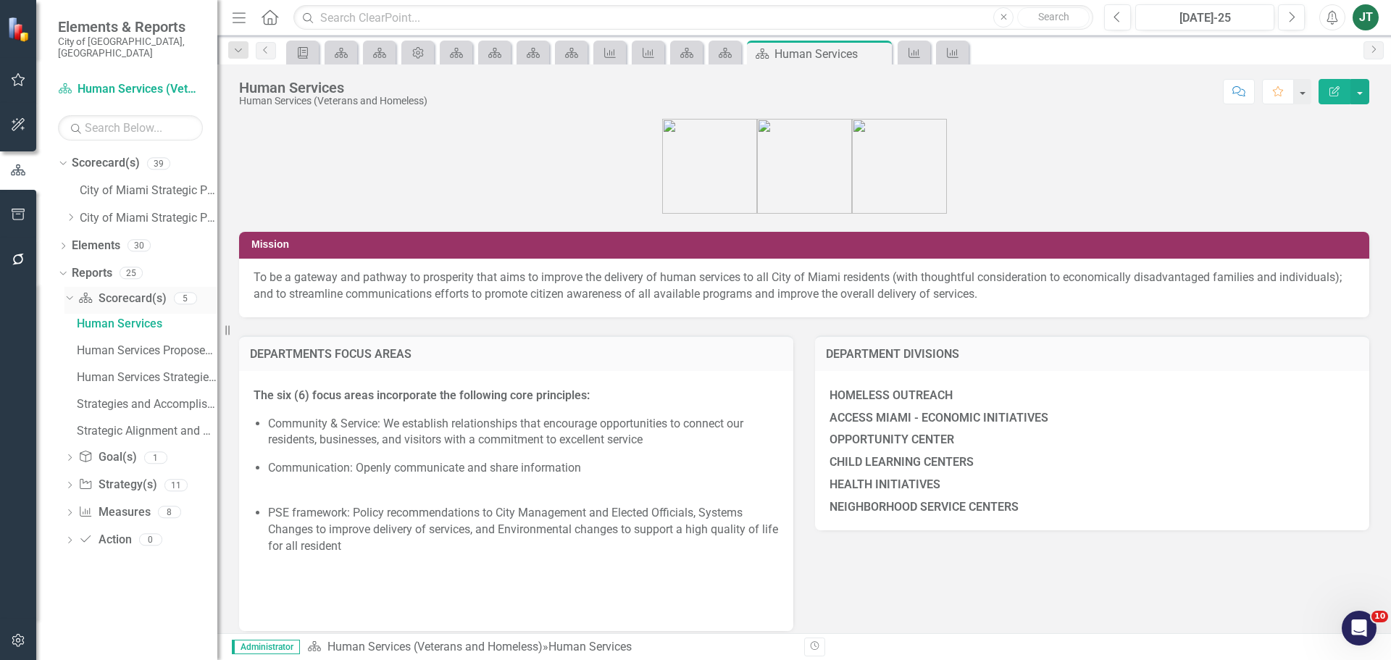
click at [66, 293] on icon "Dropdown" at bounding box center [68, 298] width 8 height 10
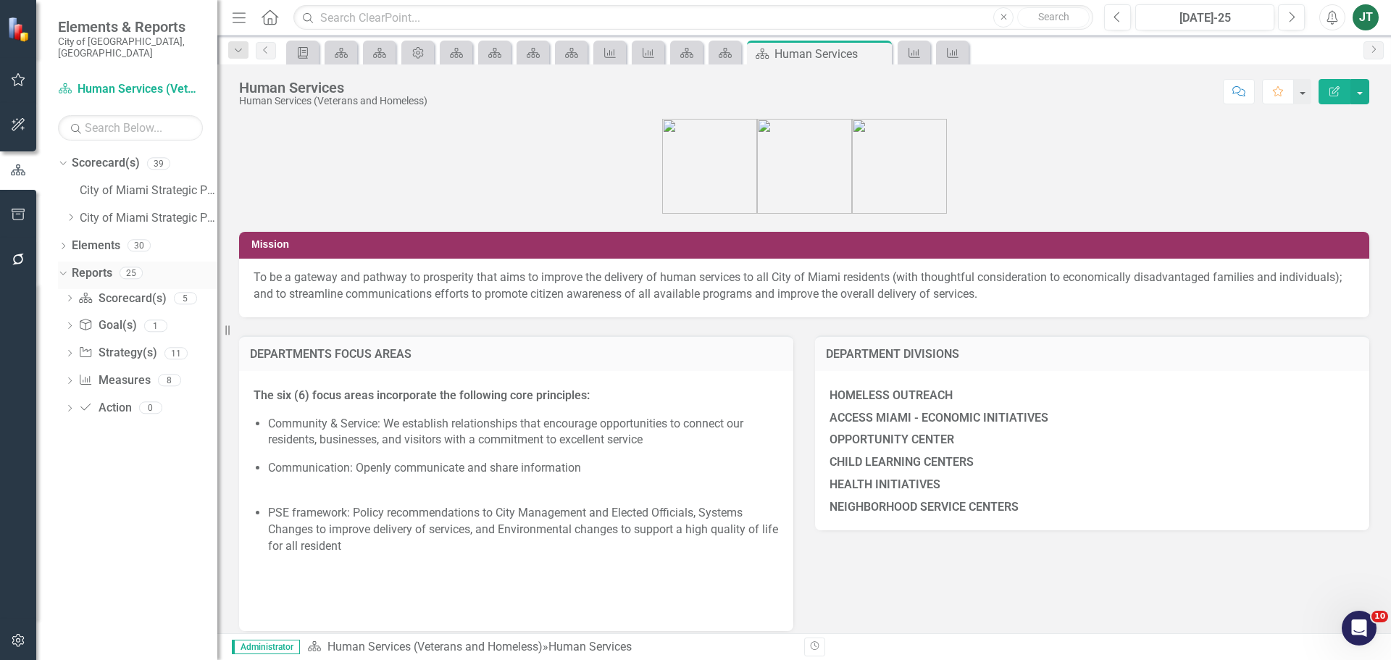
click at [61, 267] on icon "Dropdown" at bounding box center [61, 272] width 8 height 10
click at [70, 213] on icon "Dropdown" at bounding box center [70, 217] width 11 height 9
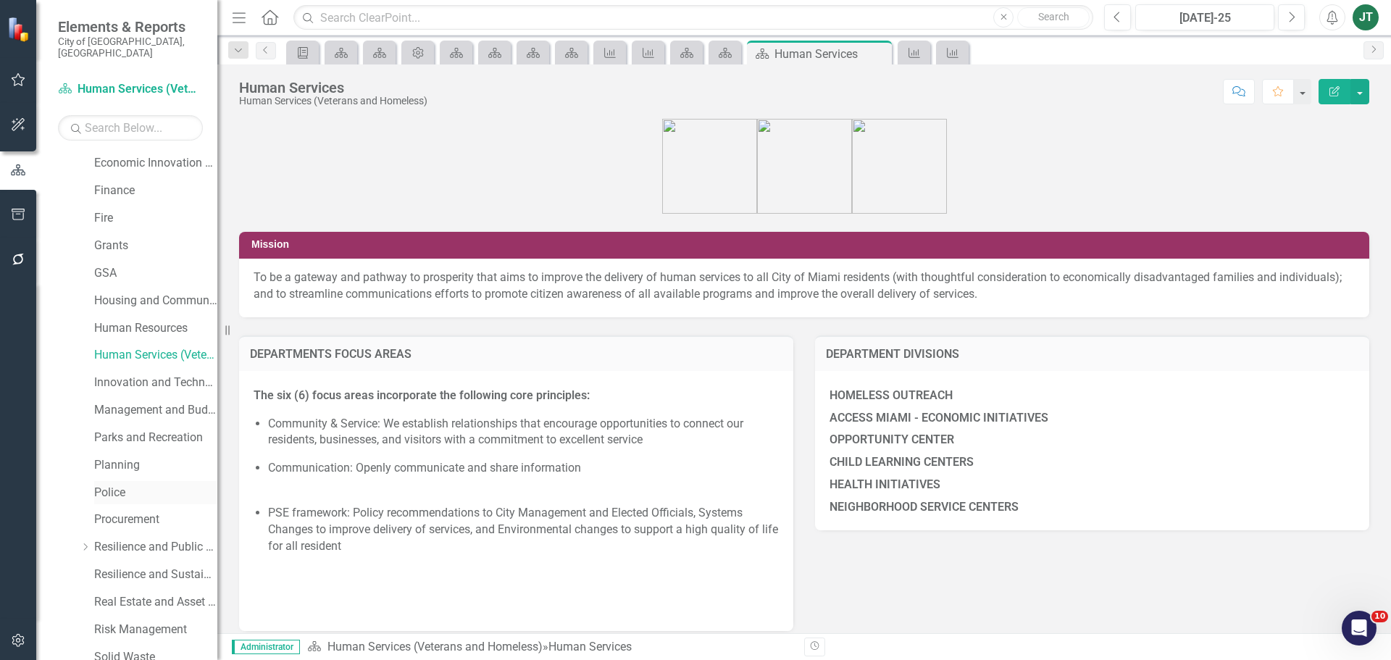
scroll to position [362, 0]
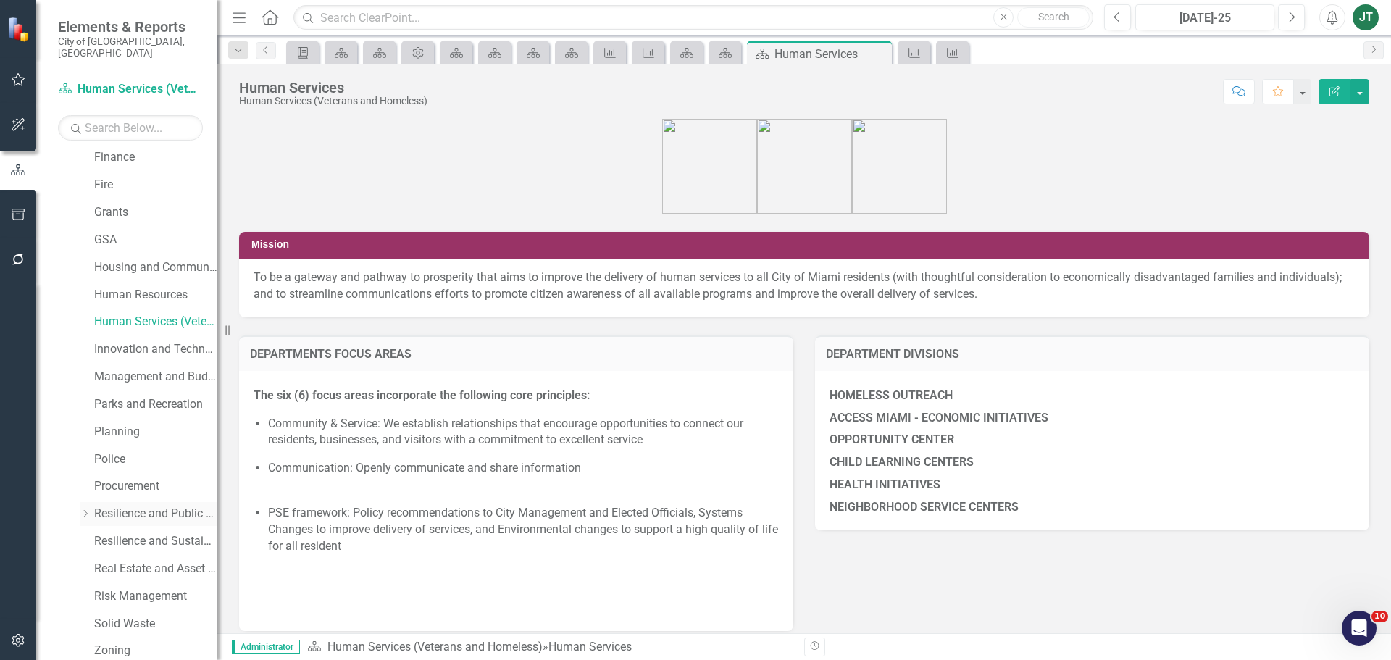
click at [139, 506] on link "Resilience and Public Works" at bounding box center [155, 514] width 123 height 17
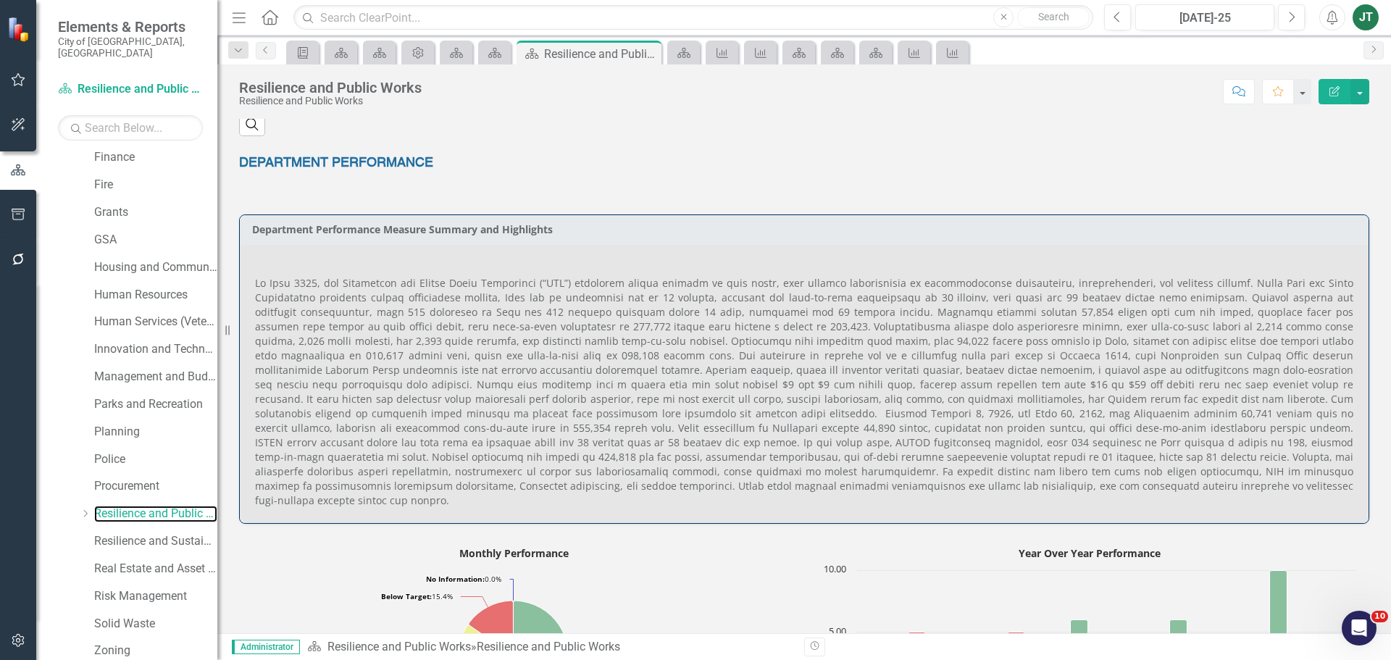
scroll to position [869, 0]
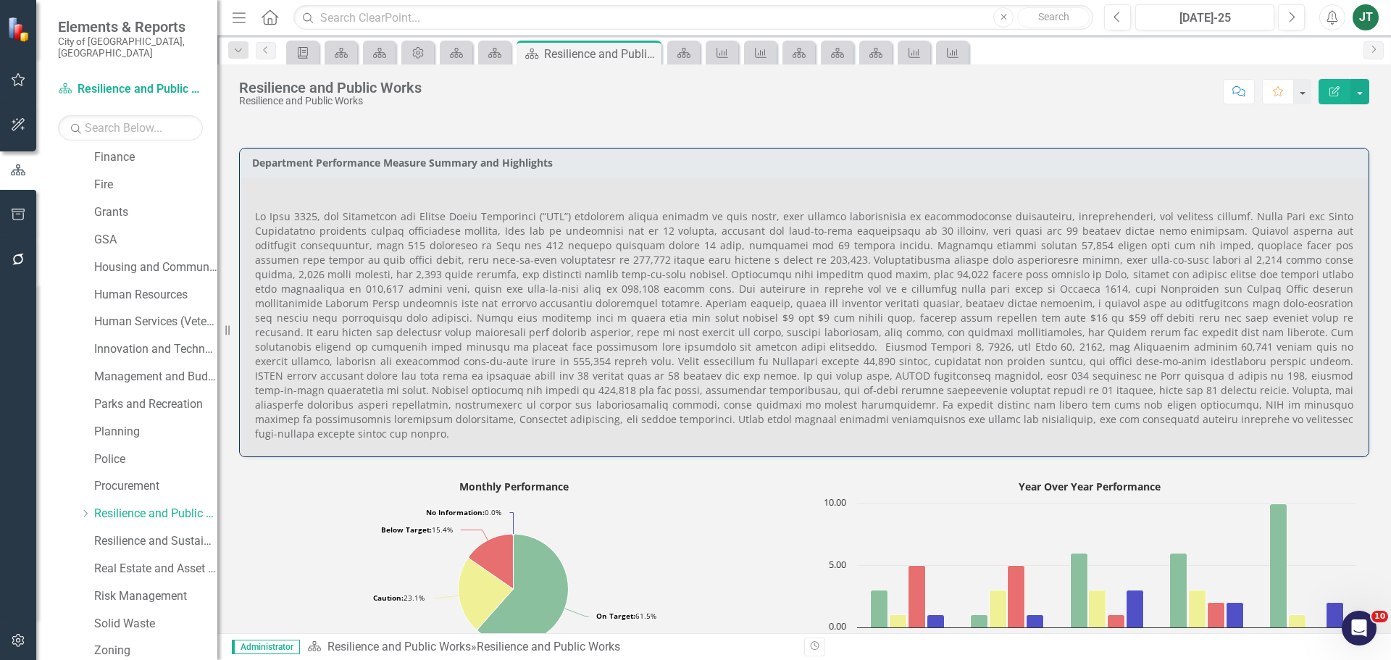
click at [662, 414] on p at bounding box center [804, 323] width 1098 height 235
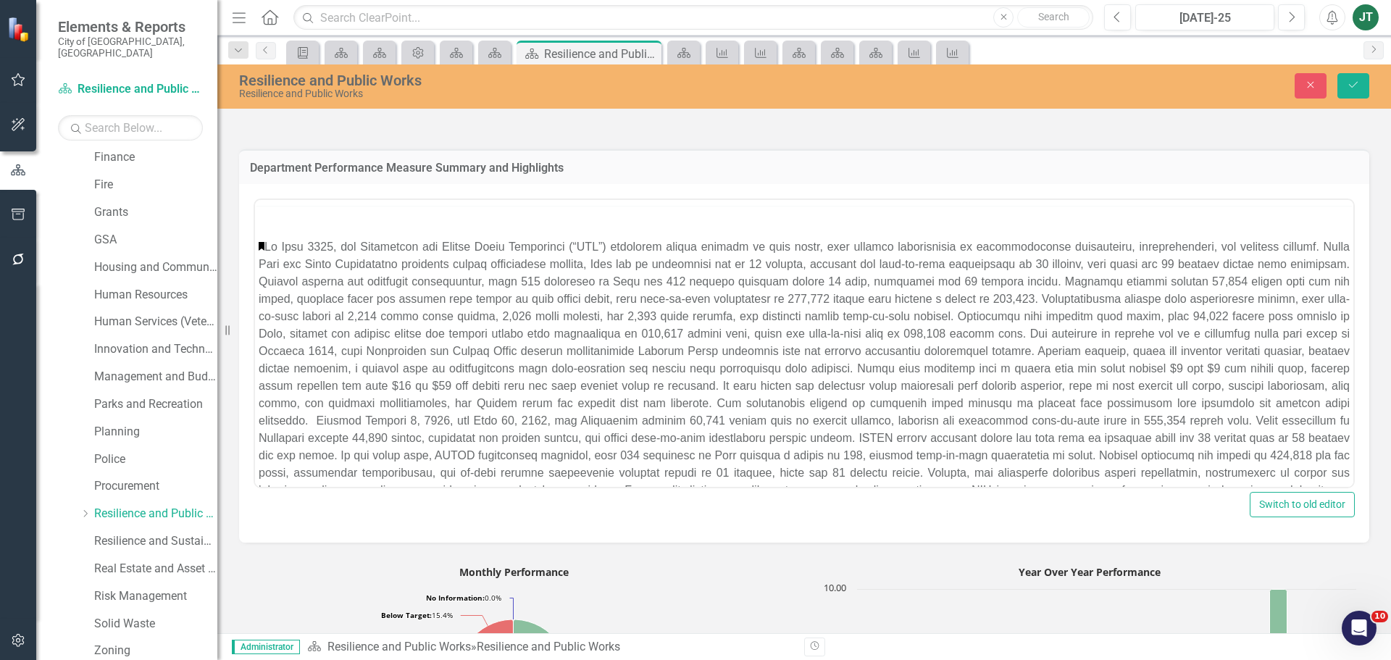
scroll to position [0, 0]
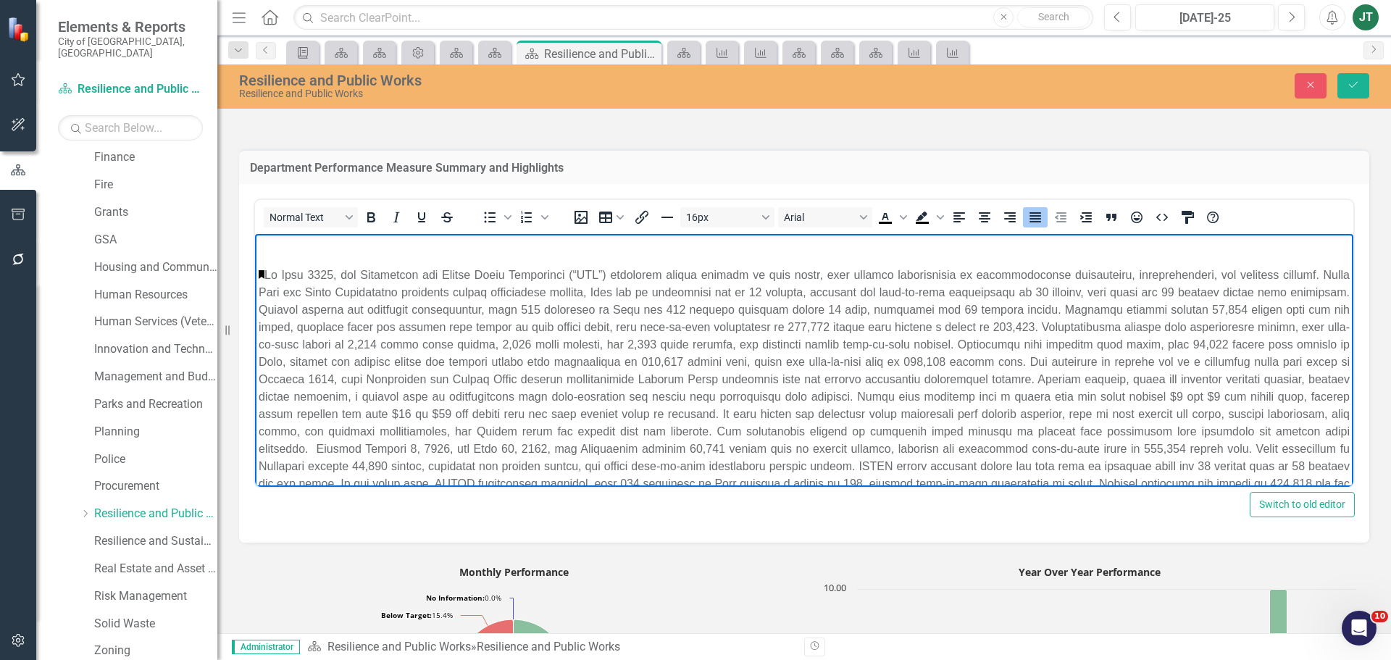
click at [261, 267] on p "Rich Text Area. Press ALT-0 for help." at bounding box center [804, 406] width 1091 height 278
click at [265, 271] on p "Rich Text Area. Press ALT-0 for help." at bounding box center [804, 406] width 1091 height 278
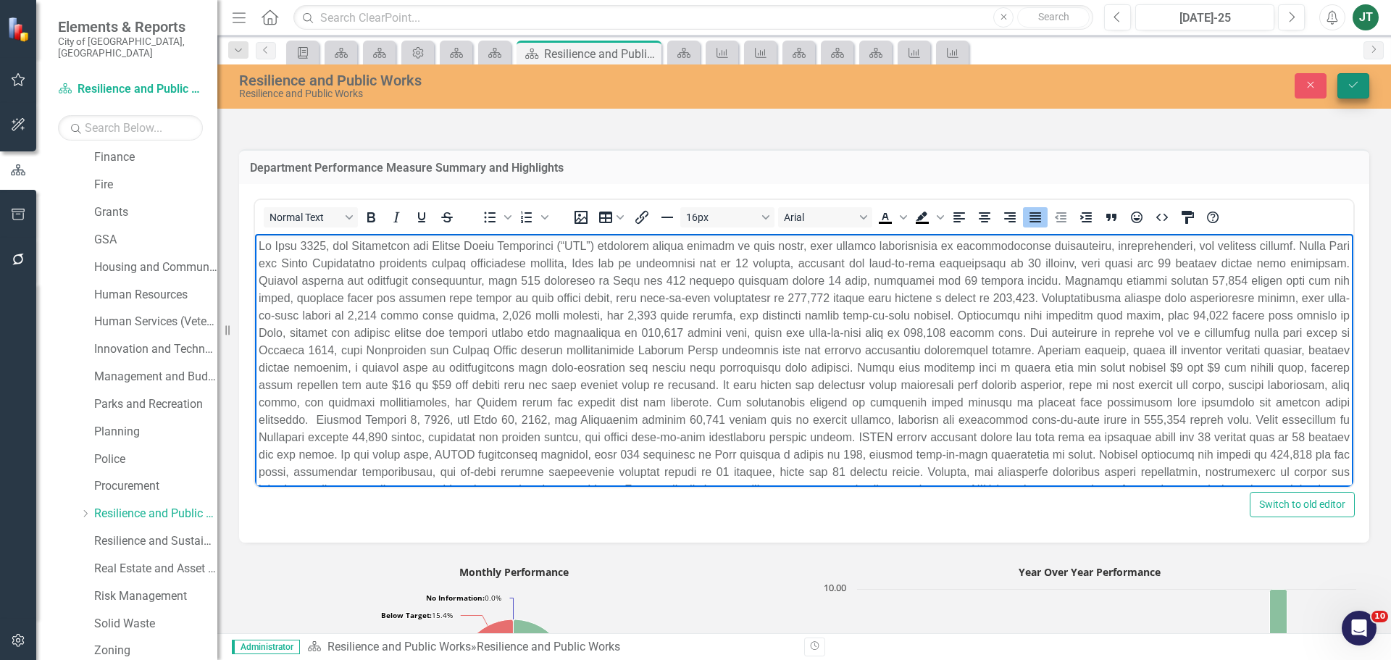
click at [1361, 84] on button "Save" at bounding box center [1354, 85] width 32 height 25
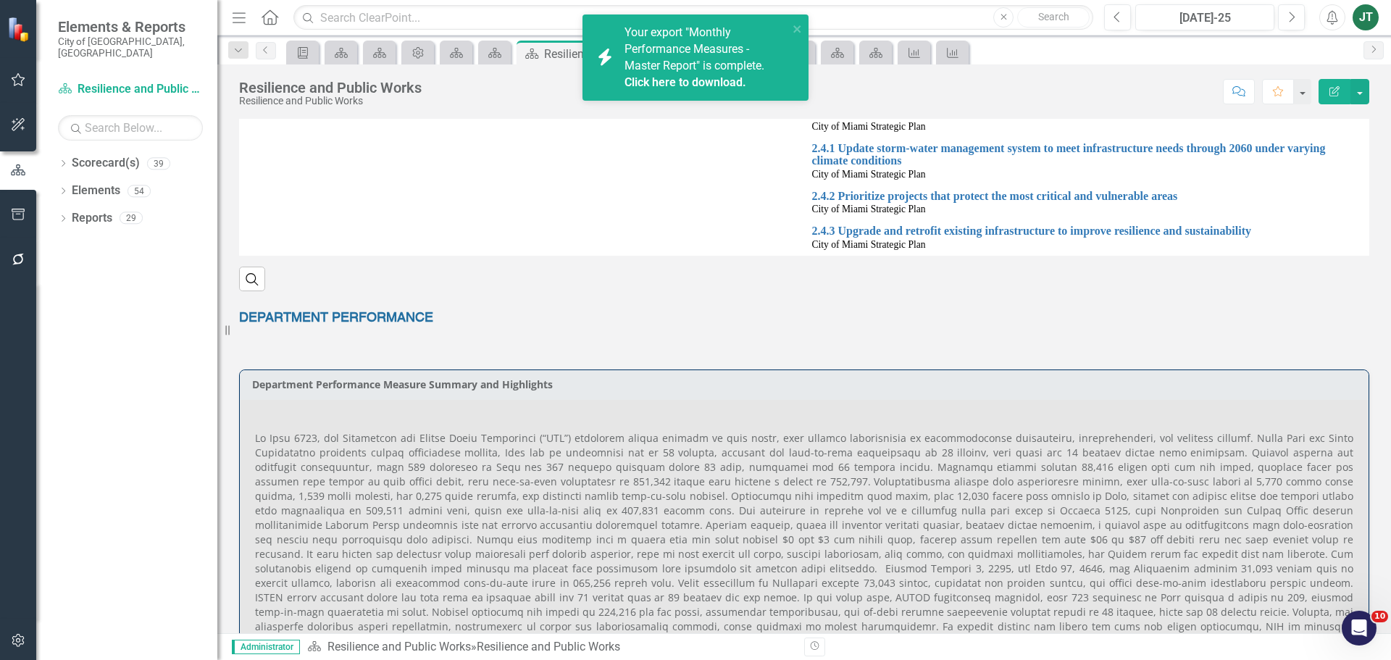
scroll to position [725, 0]
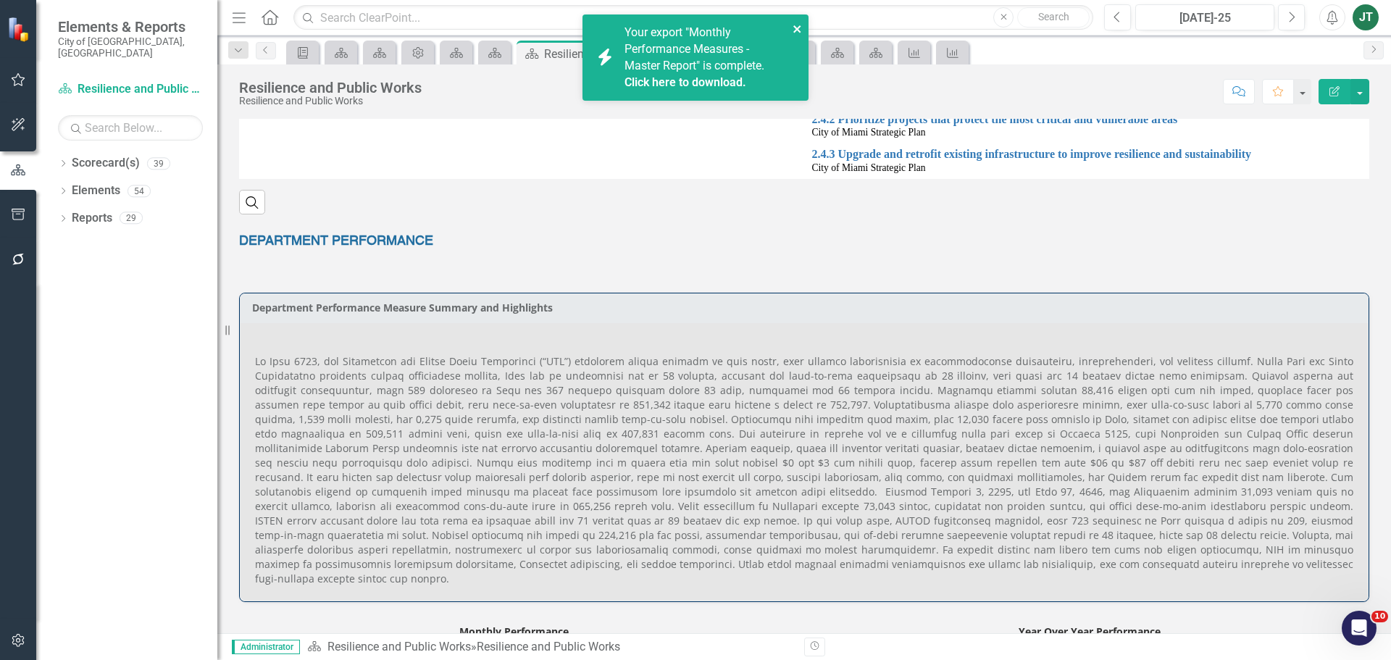
click at [802, 26] on icon "close" at bounding box center [798, 29] width 10 height 12
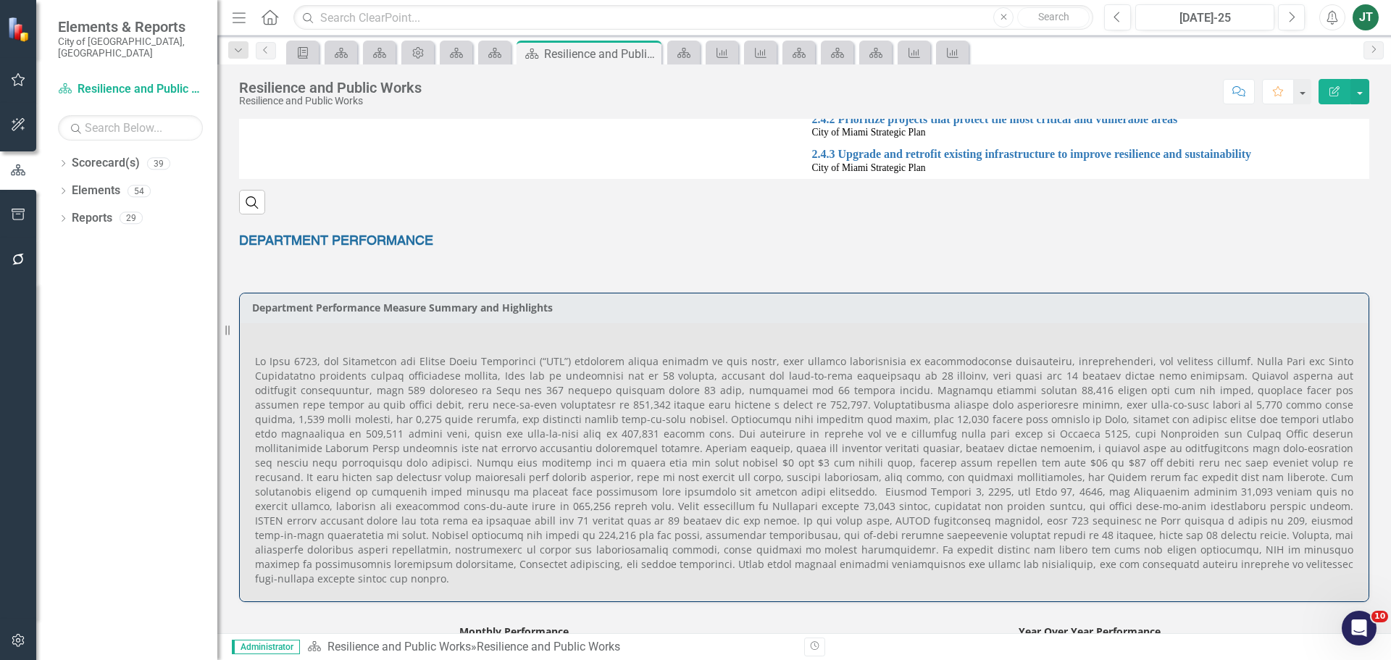
drag, startPoint x: 447, startPoint y: 386, endPoint x: 441, endPoint y: 395, distance: 10.4
click at [446, 388] on p at bounding box center [804, 468] width 1098 height 235
click at [441, 395] on p at bounding box center [804, 468] width 1098 height 235
click at [269, 372] on p at bounding box center [804, 468] width 1098 height 235
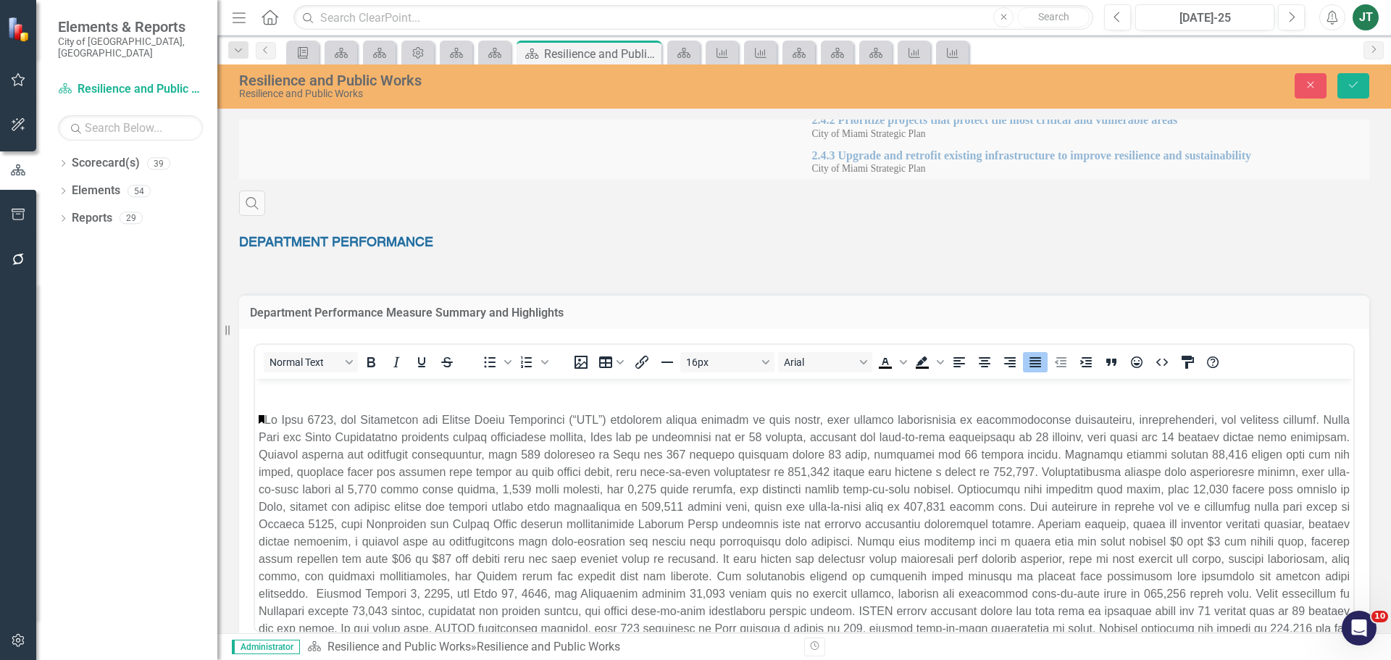
scroll to position [0, 0]
click at [261, 426] on p "﻿" at bounding box center [804, 551] width 1091 height 278
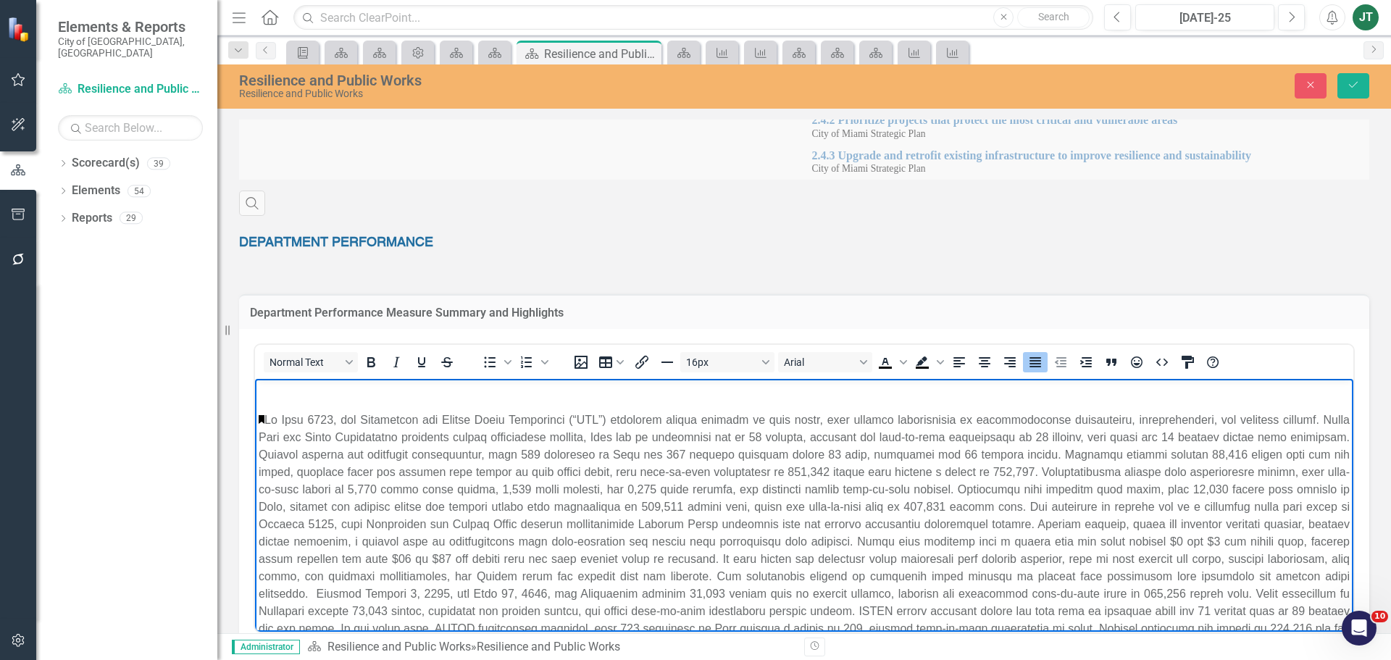
click at [265, 416] on p "Rich Text Area. Press ALT-0 for help." at bounding box center [804, 551] width 1091 height 278
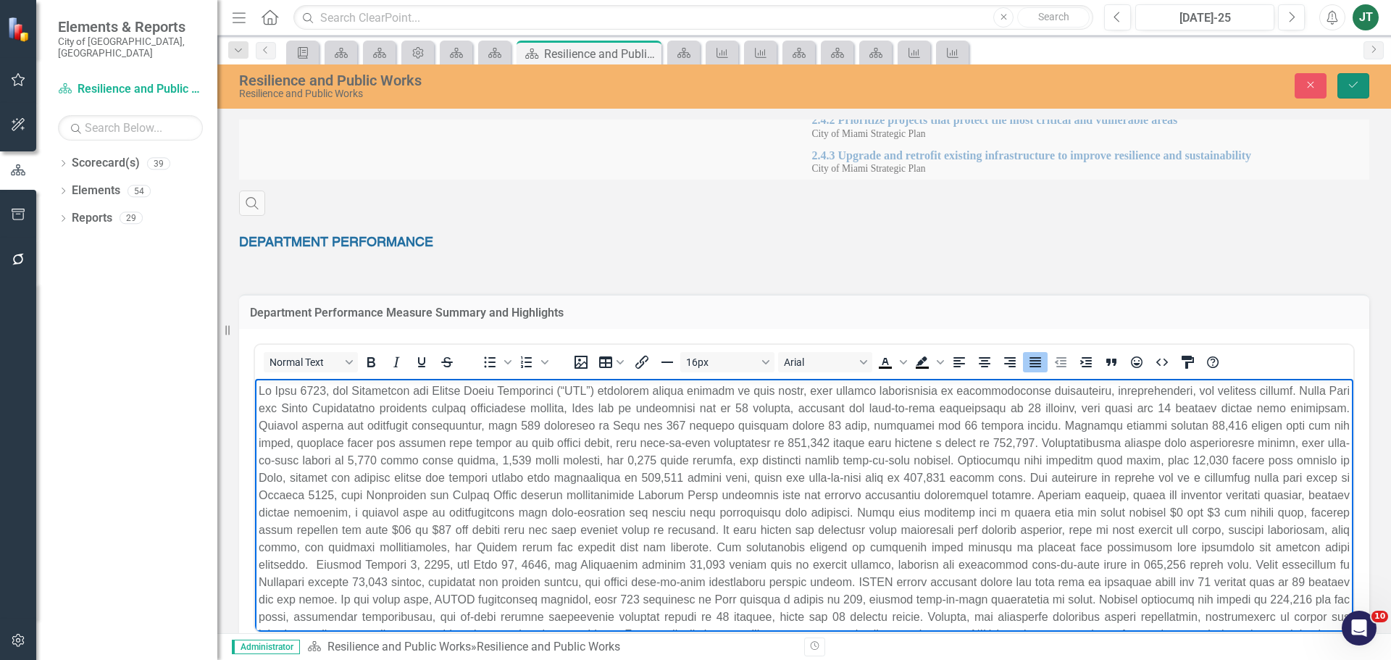
click at [1355, 83] on icon "Save" at bounding box center [1353, 85] width 13 height 10
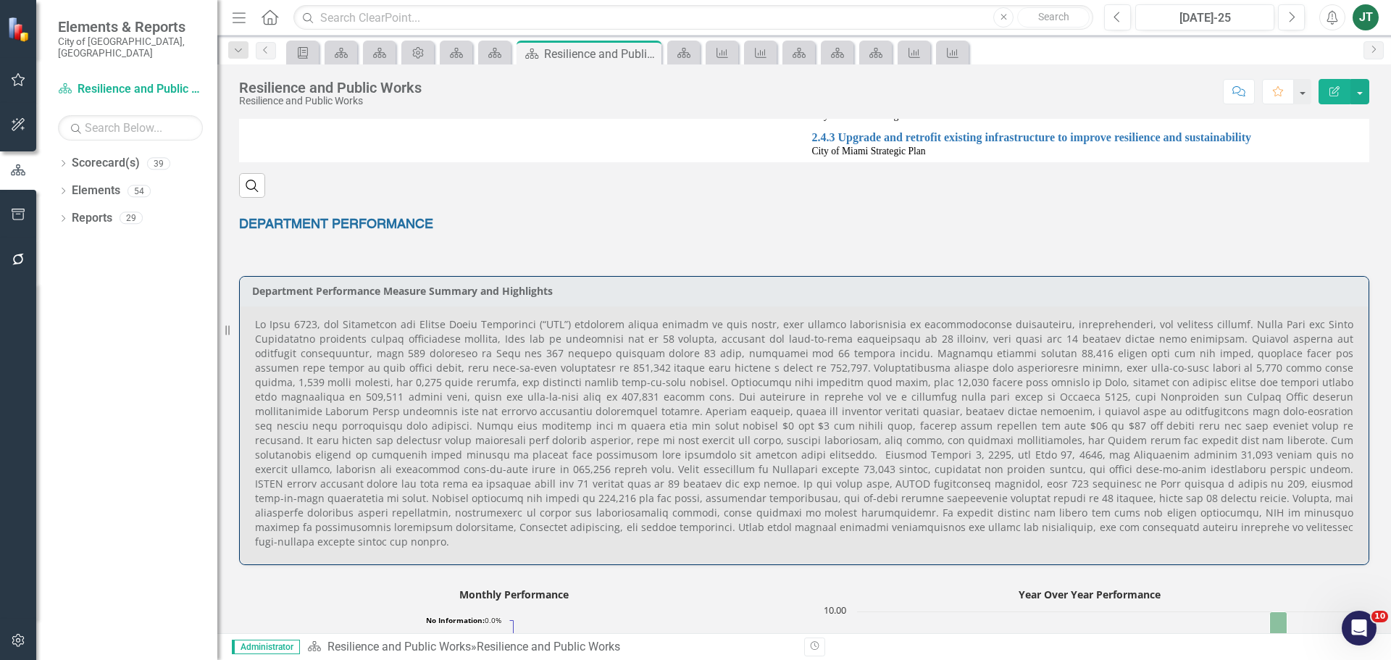
scroll to position [725, 0]
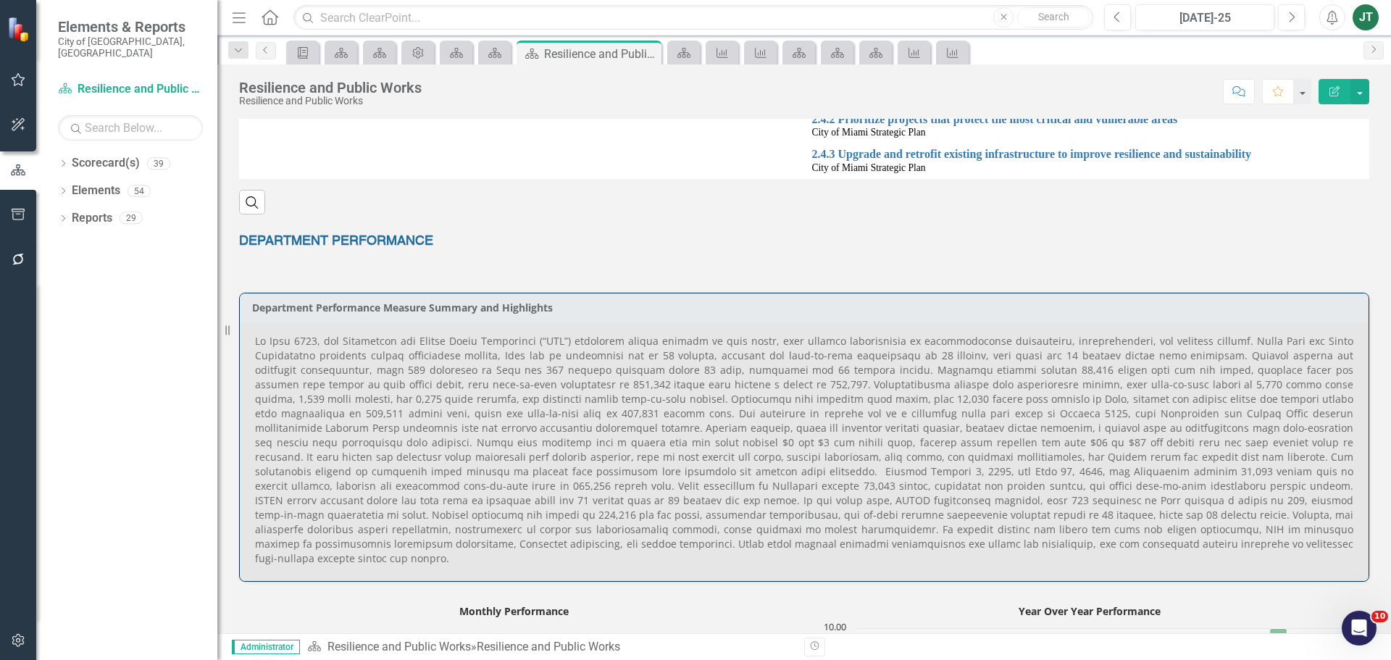
click at [252, 343] on div at bounding box center [804, 451] width 1129 height 259
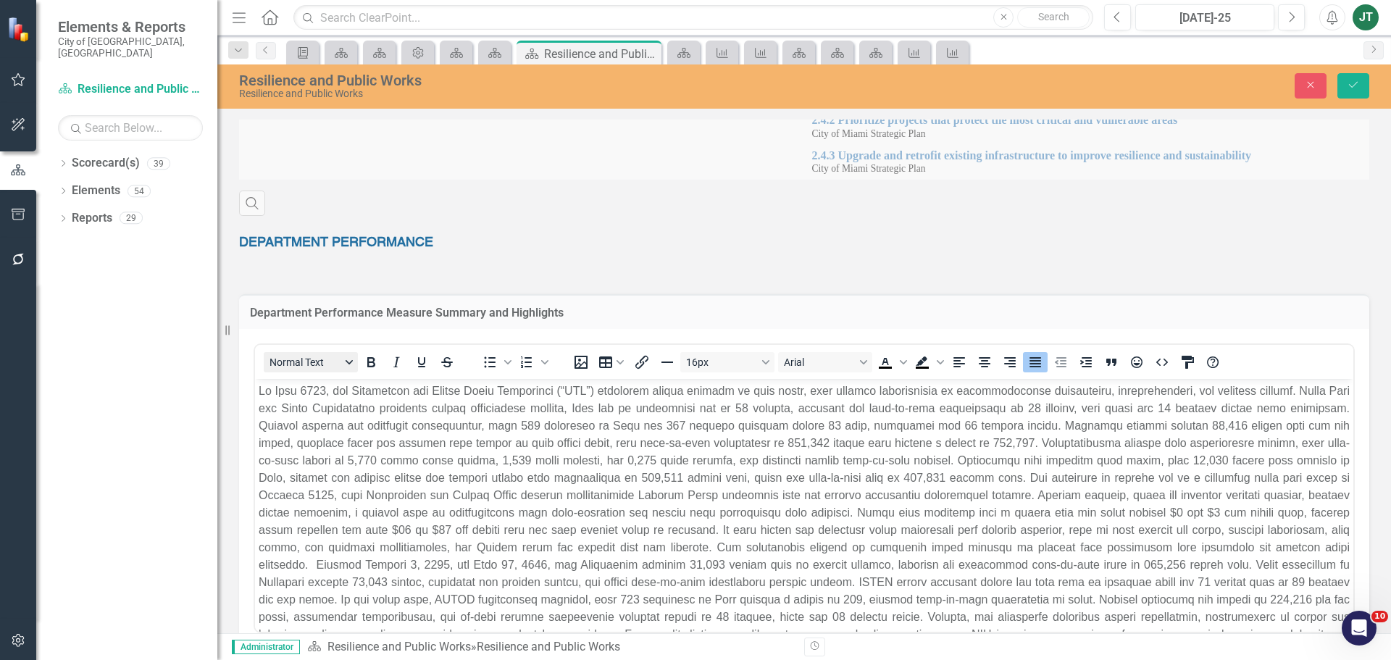
scroll to position [0, 0]
click at [1303, 81] on button "Close" at bounding box center [1311, 85] width 32 height 25
